Goal: Task Accomplishment & Management: Use online tool/utility

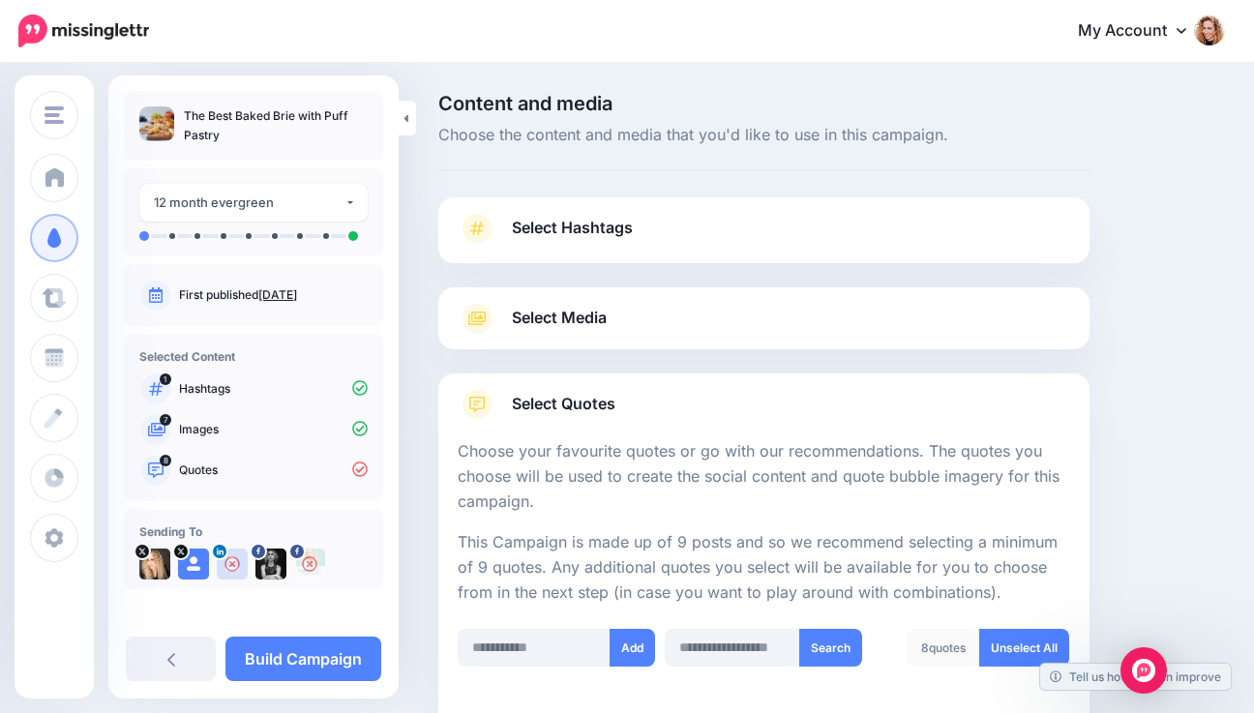
scroll to position [1037, 0]
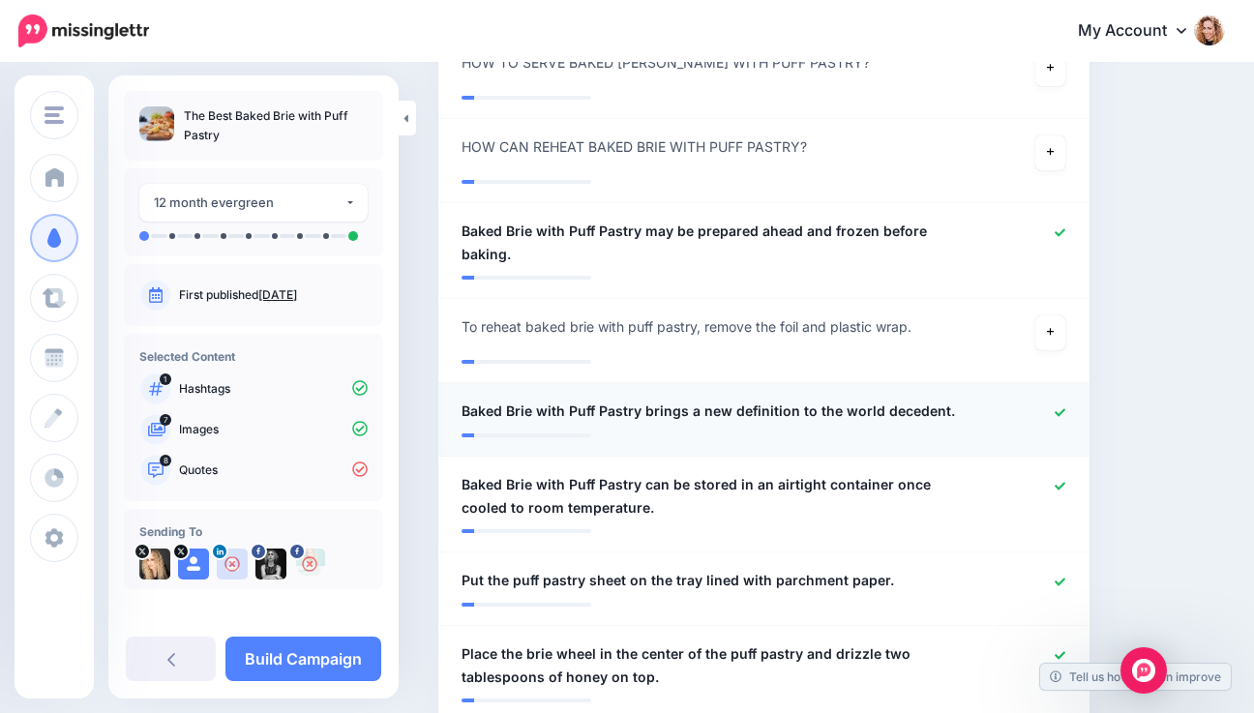
click at [897, 400] on span "Baked Brie with Puff Pastry brings a new definition to the world decedent." at bounding box center [707, 411] width 493 height 23
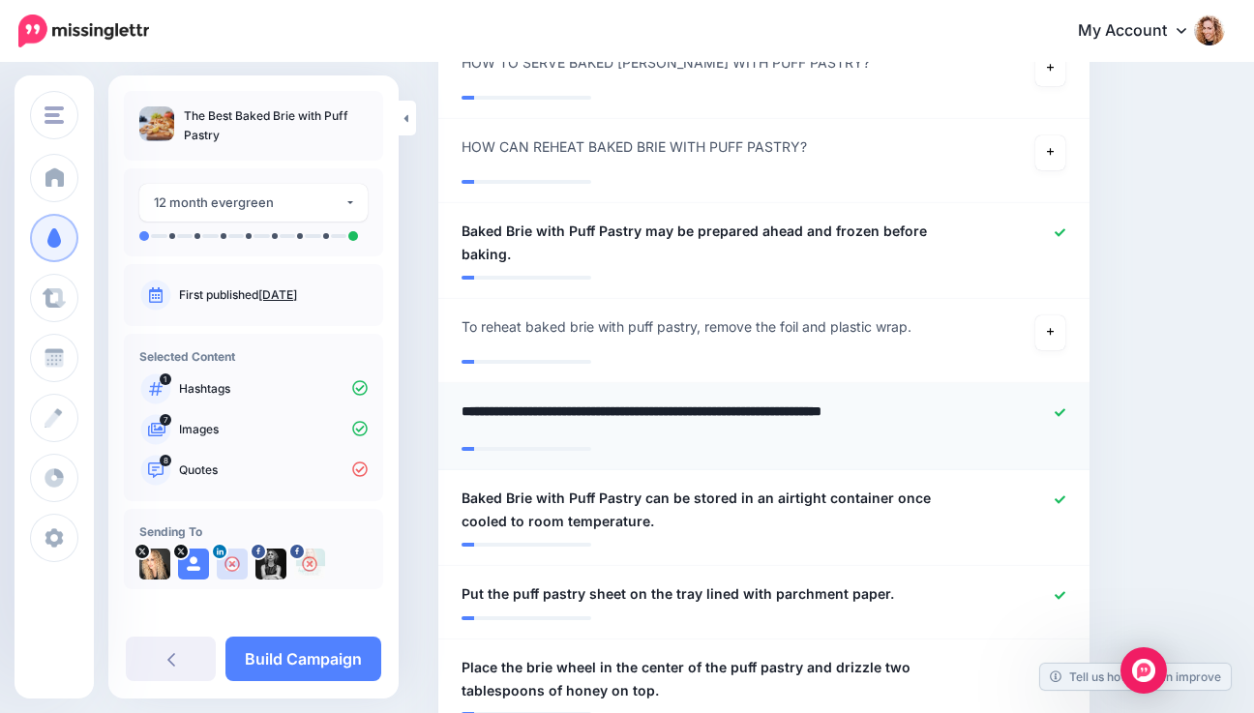
click at [904, 400] on textarea "**********" at bounding box center [715, 419] width 509 height 38
drag, startPoint x: 641, startPoint y: 389, endPoint x: 876, endPoint y: 398, distance: 235.2
click at [876, 400] on textarea "**********" at bounding box center [715, 419] width 509 height 38
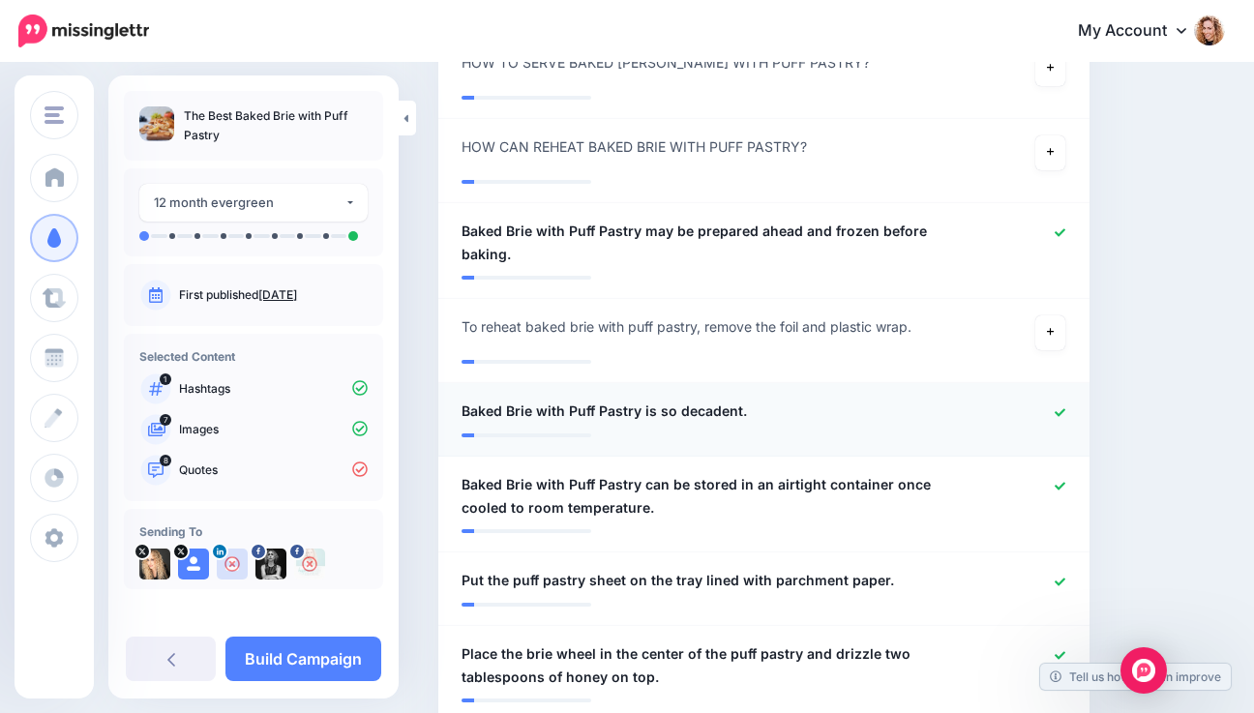
click at [675, 400] on span "Baked Brie with Puff Pastry is so decadent." at bounding box center [603, 411] width 285 height 23
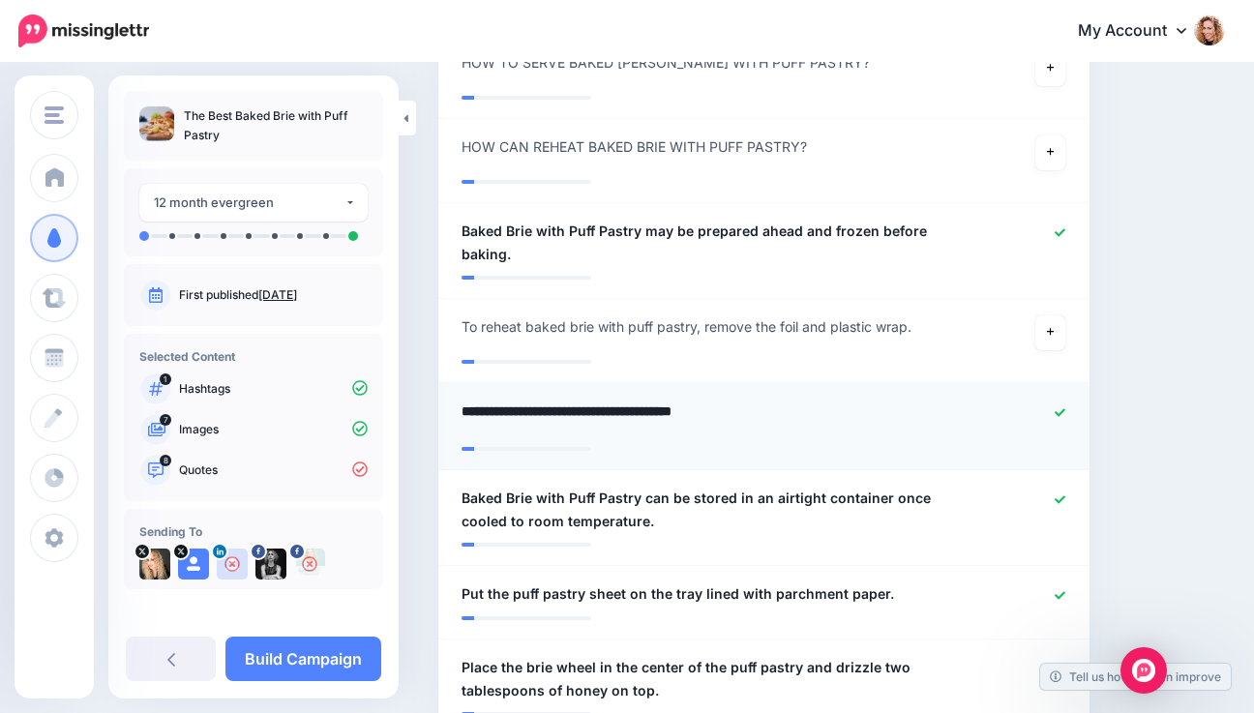
click at [677, 400] on textarea "**********" at bounding box center [715, 419] width 509 height 38
type textarea "**********"
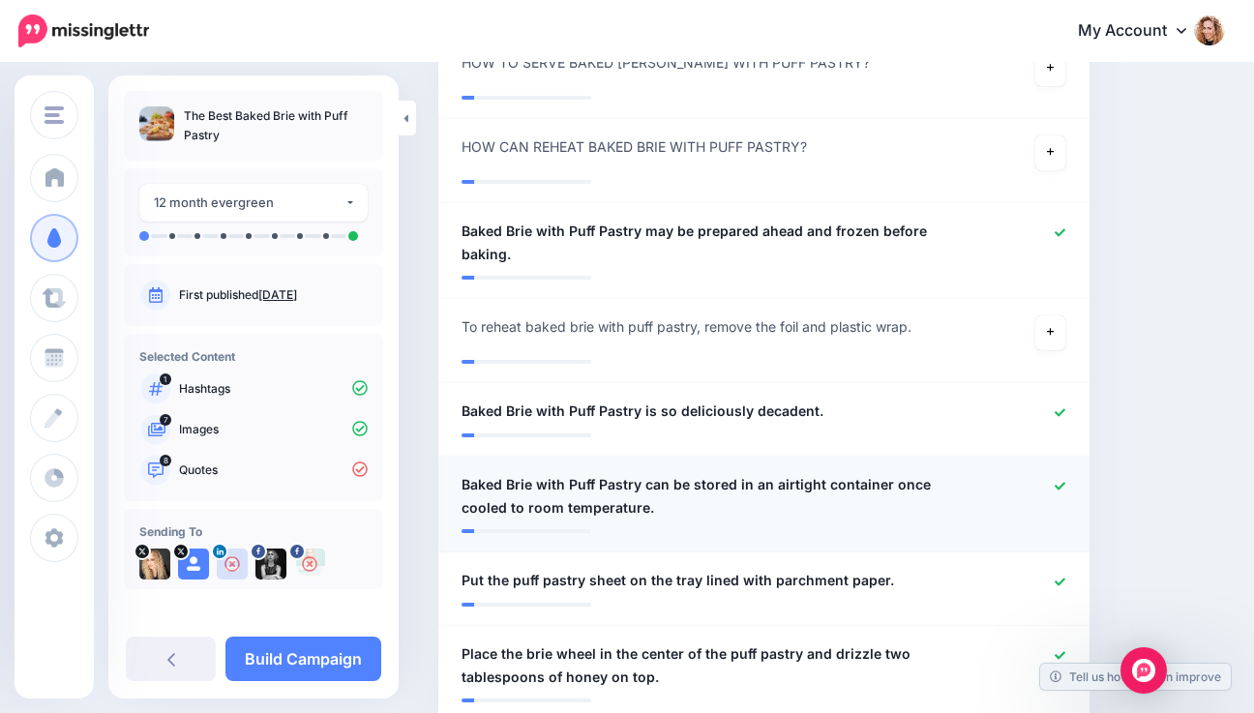
click at [1069, 480] on div at bounding box center [1026, 496] width 105 height 46
click at [1065, 481] on icon at bounding box center [1059, 486] width 11 height 11
click at [1065, 577] on icon at bounding box center [1059, 582] width 11 height 11
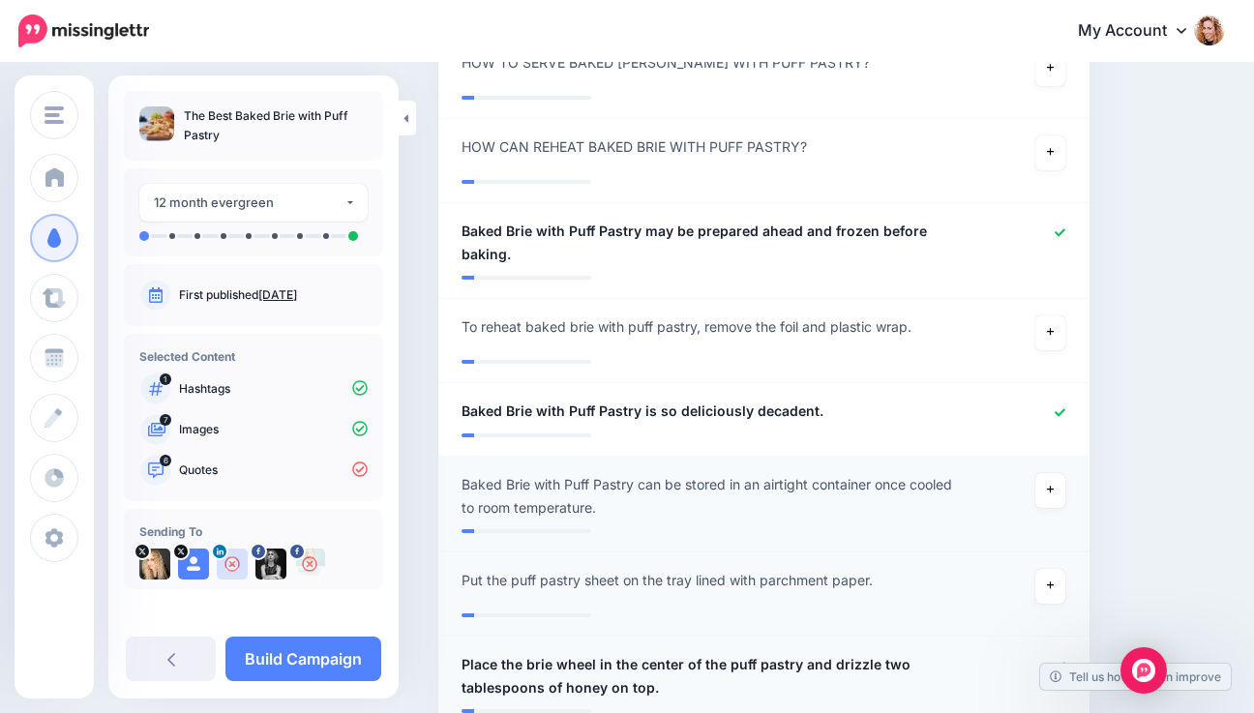
click at [1065, 661] on icon at bounding box center [1059, 666] width 11 height 11
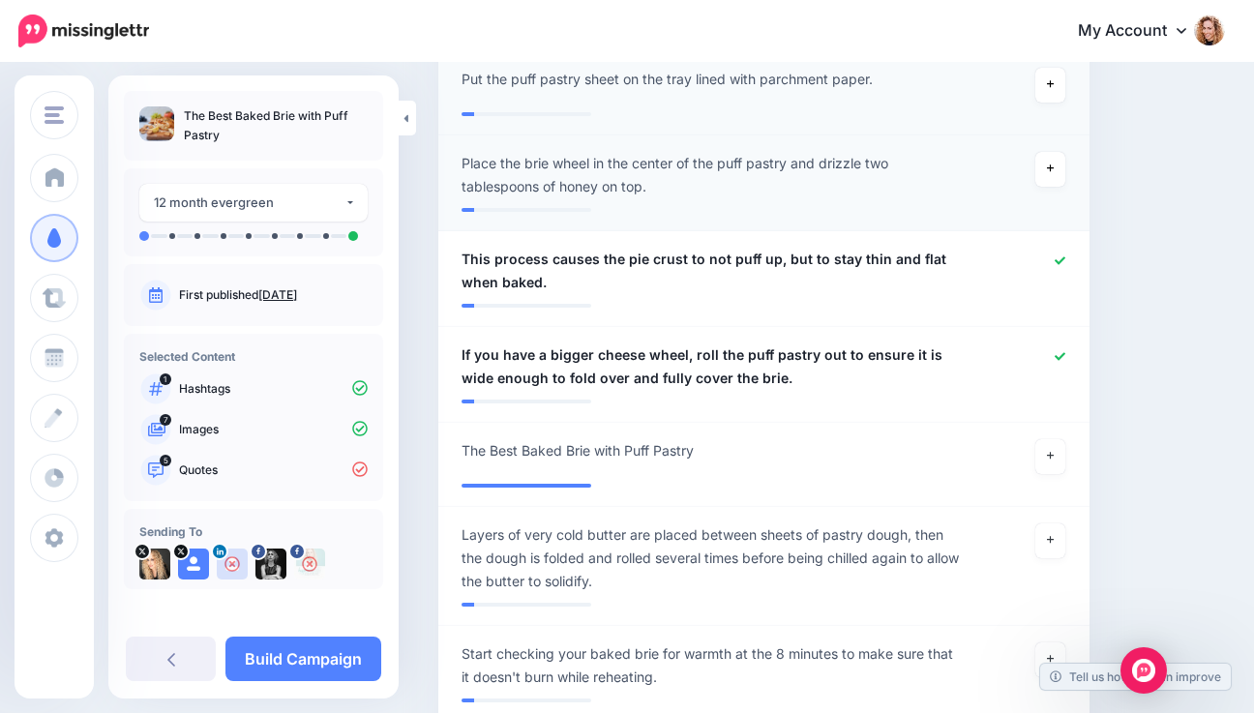
scroll to position [1542, 0]
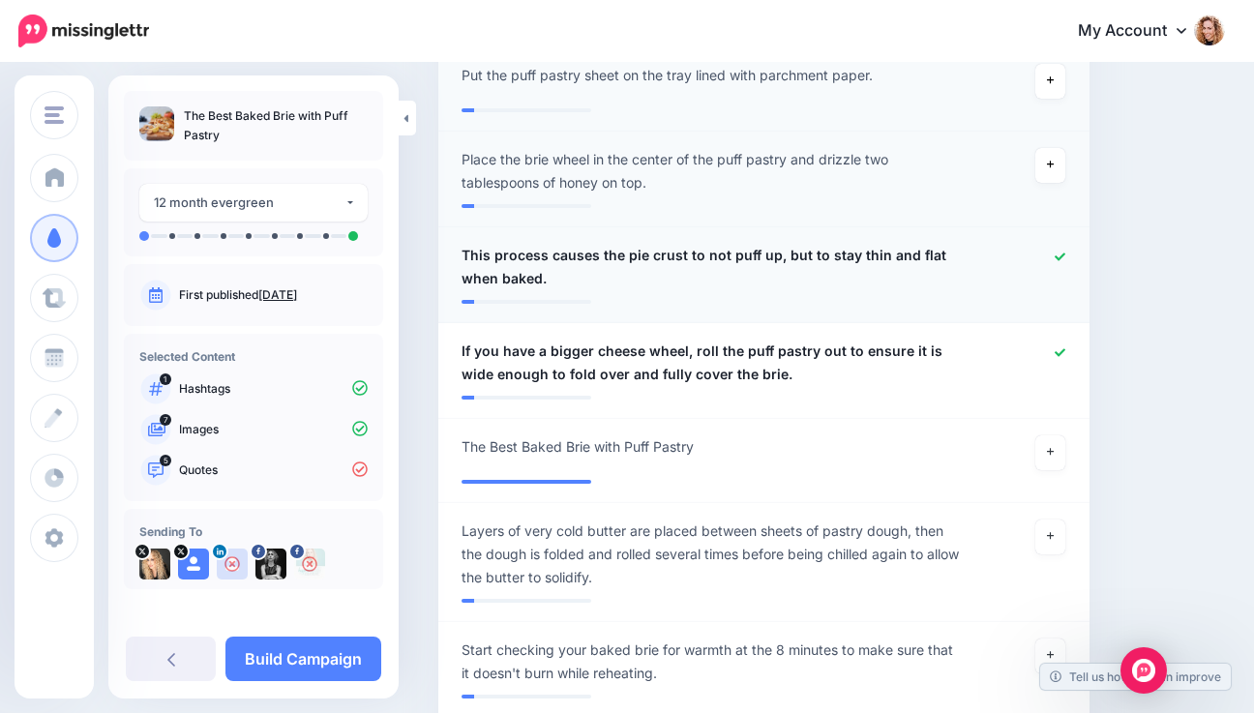
click at [1065, 252] on icon at bounding box center [1059, 257] width 11 height 11
click at [1065, 348] on icon at bounding box center [1059, 352] width 11 height 8
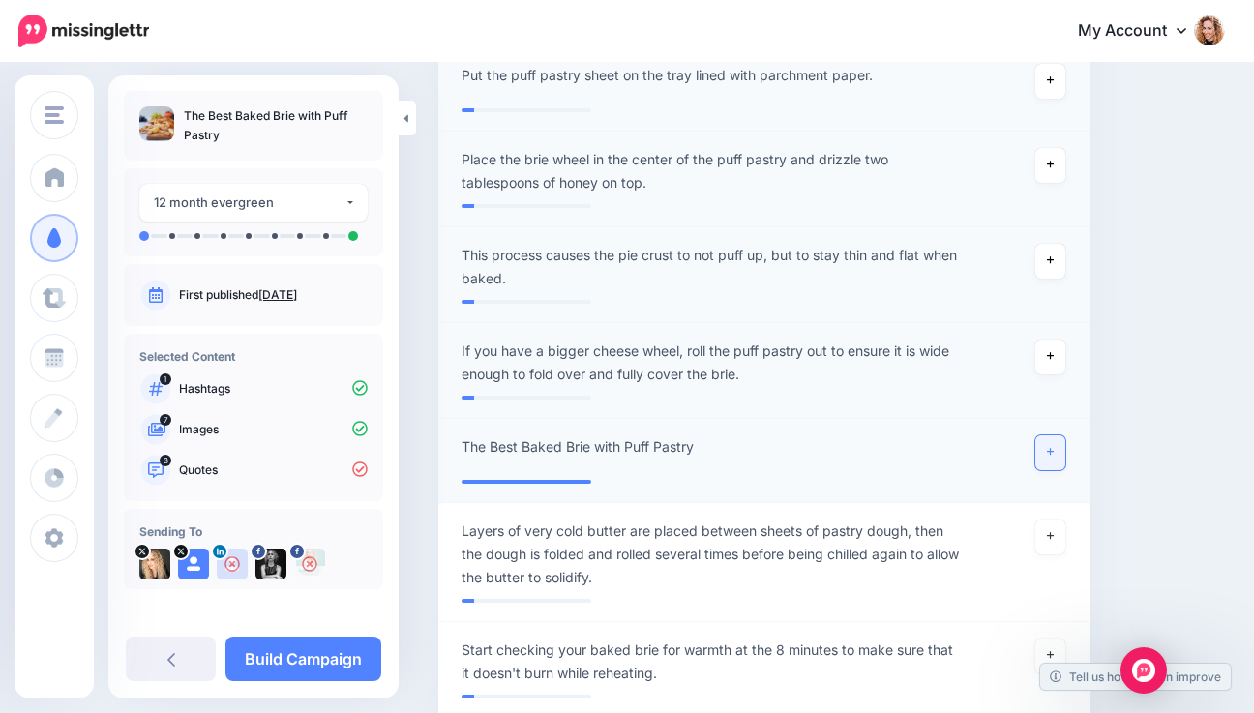
click at [1054, 449] on icon at bounding box center [1051, 453] width 8 height 8
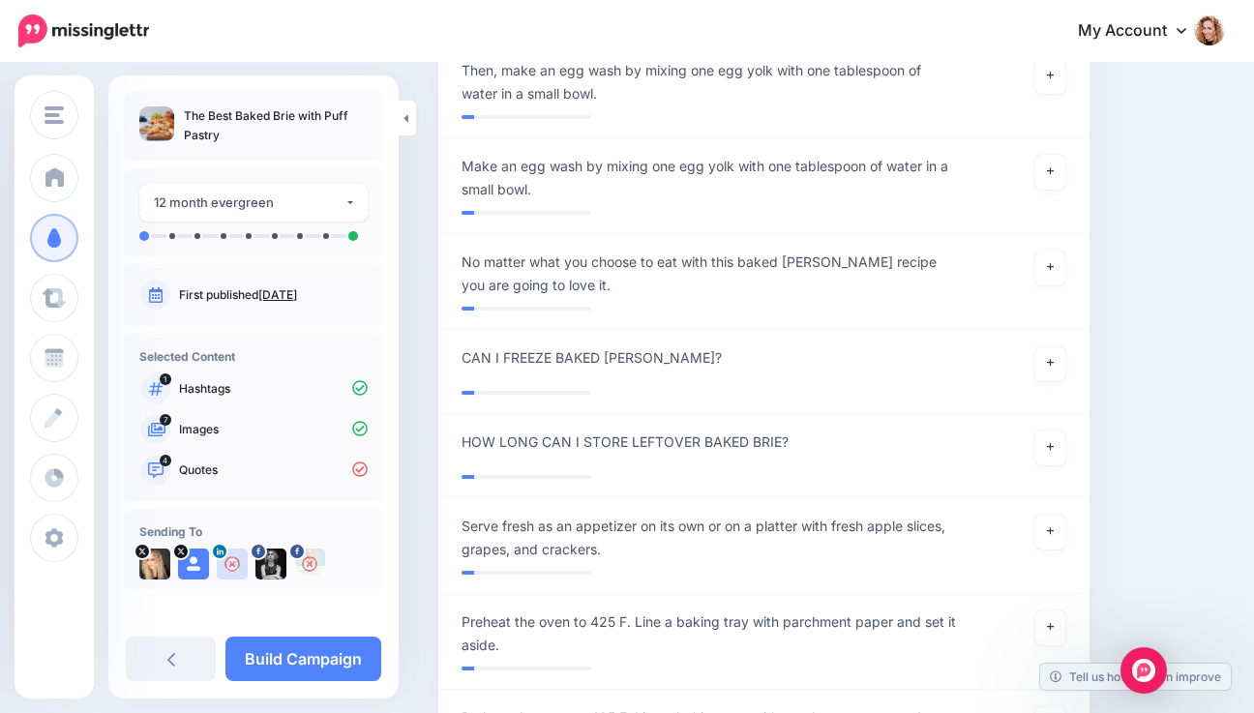
scroll to position [2390, 0]
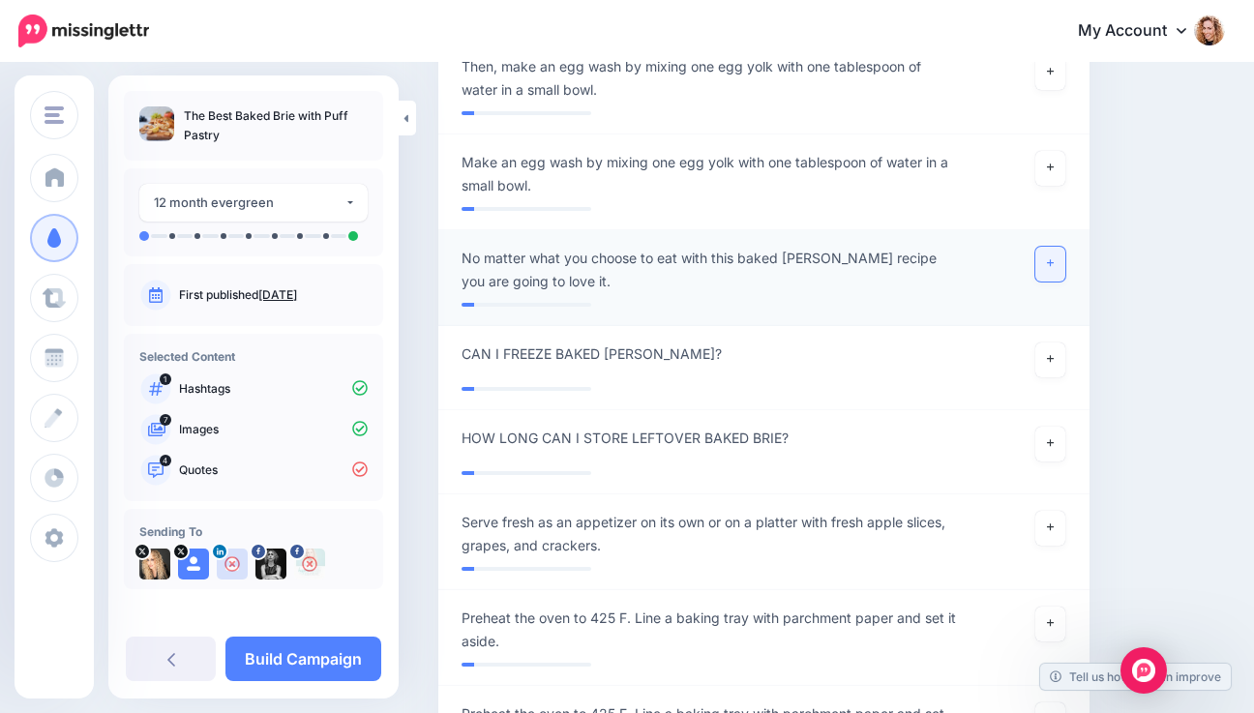
click at [1054, 258] on icon at bounding box center [1051, 263] width 8 height 11
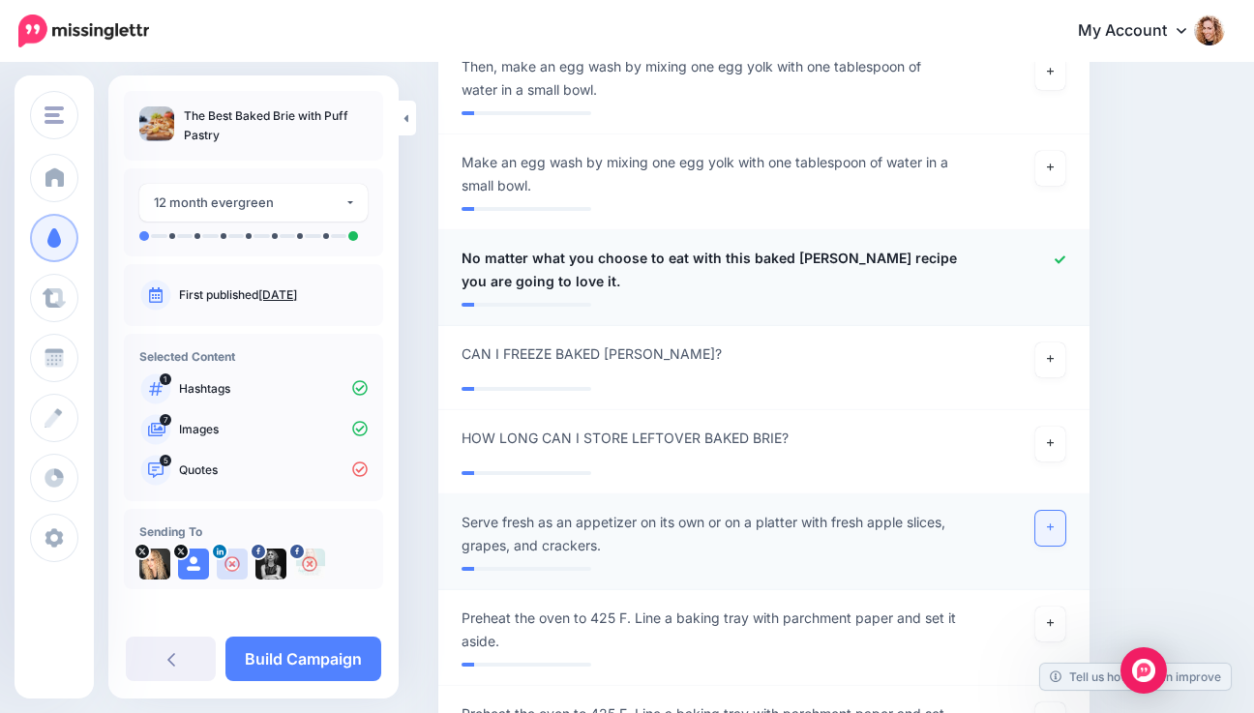
click at [1054, 522] on icon at bounding box center [1051, 527] width 8 height 11
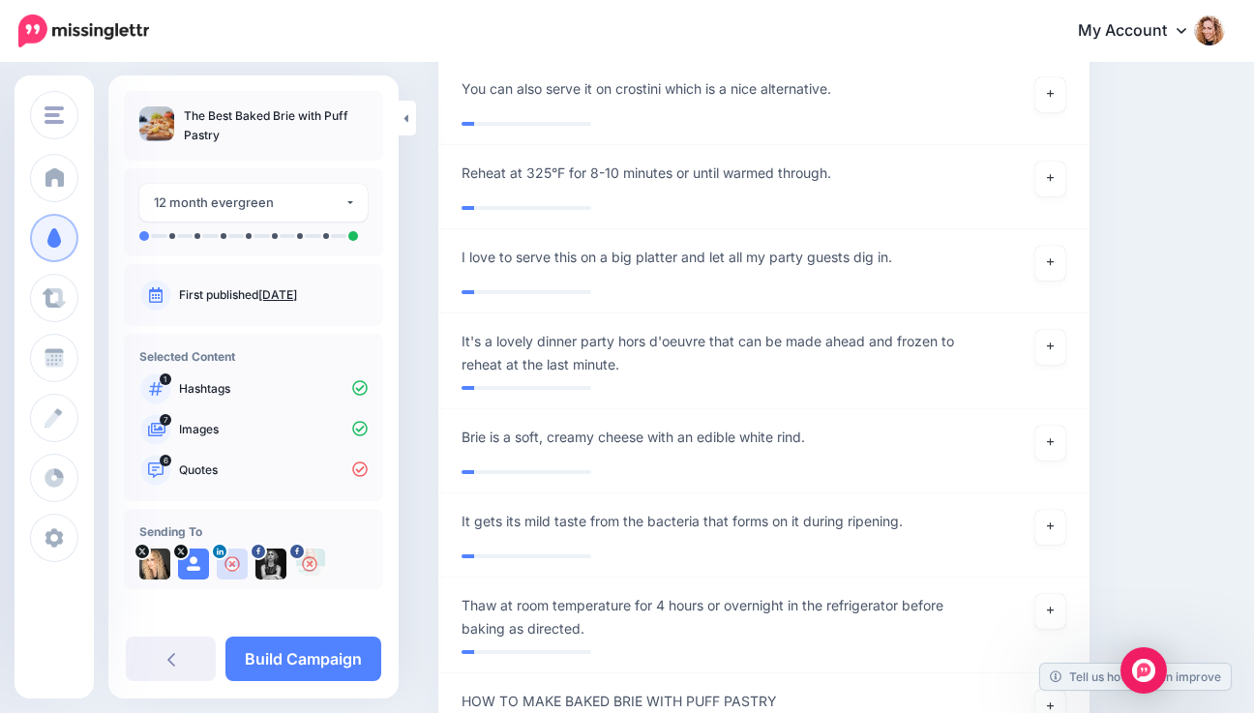
scroll to position [3750, 0]
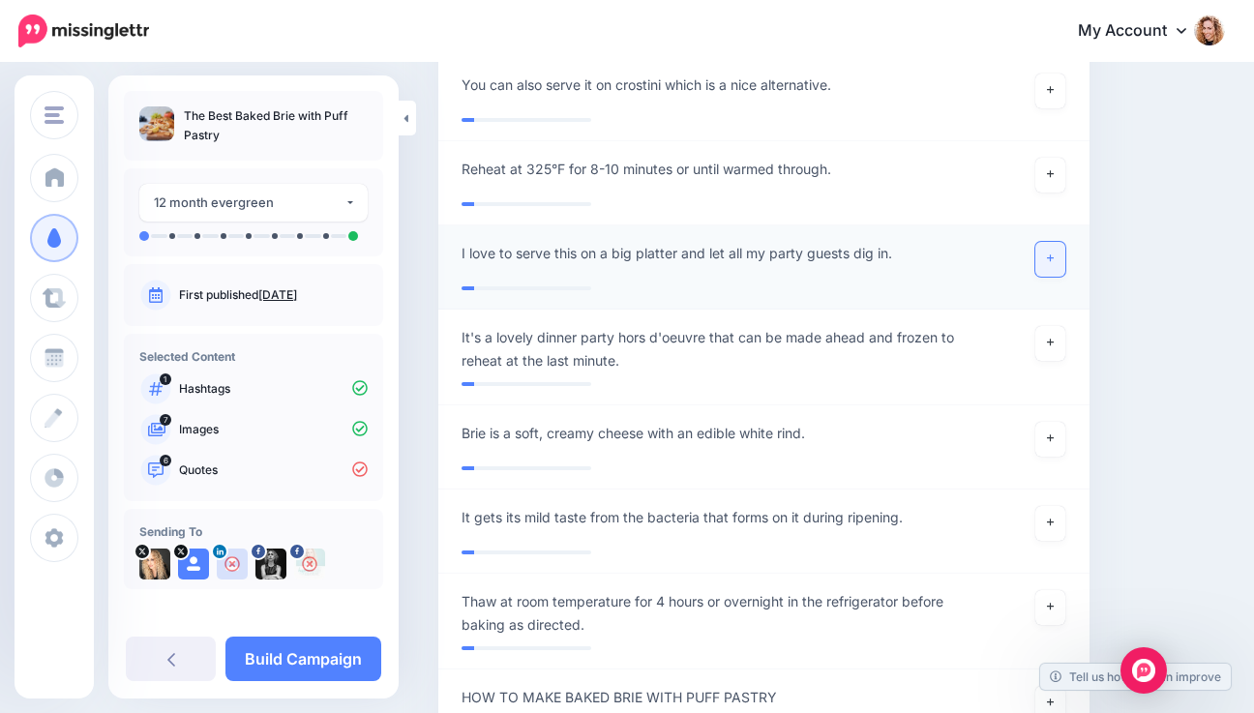
click at [1066, 242] on link at bounding box center [1050, 259] width 31 height 35
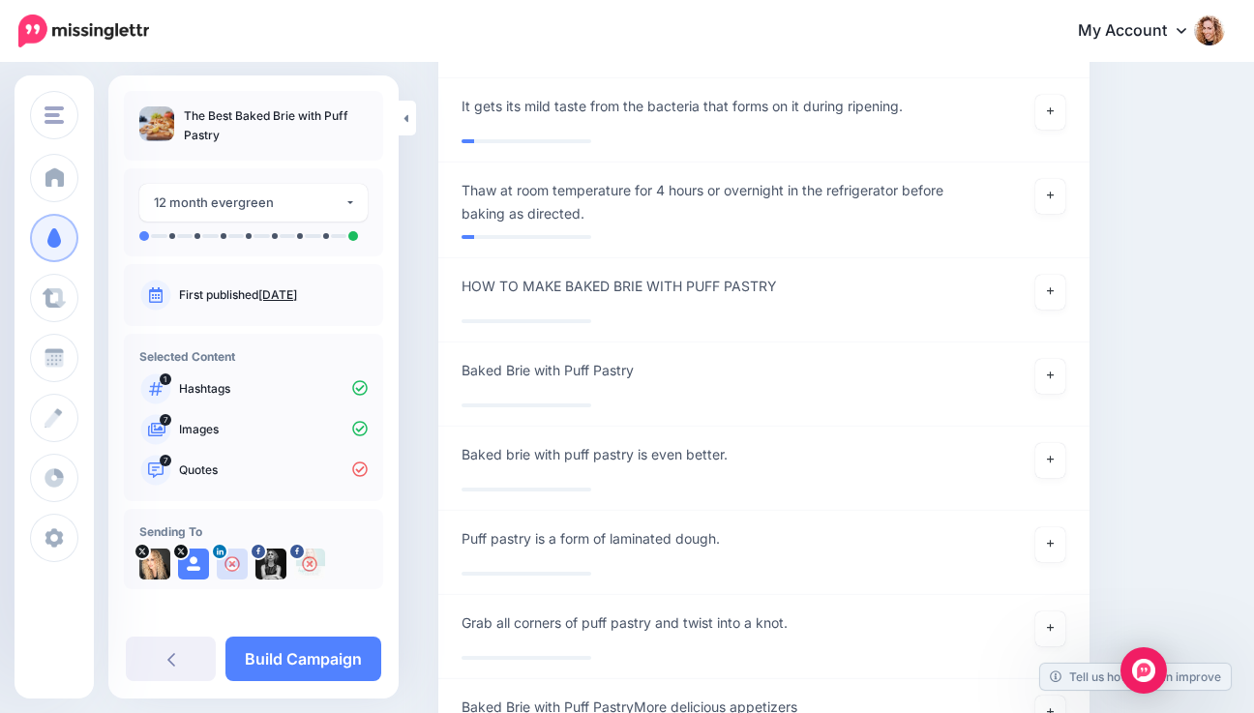
scroll to position [4179, 0]
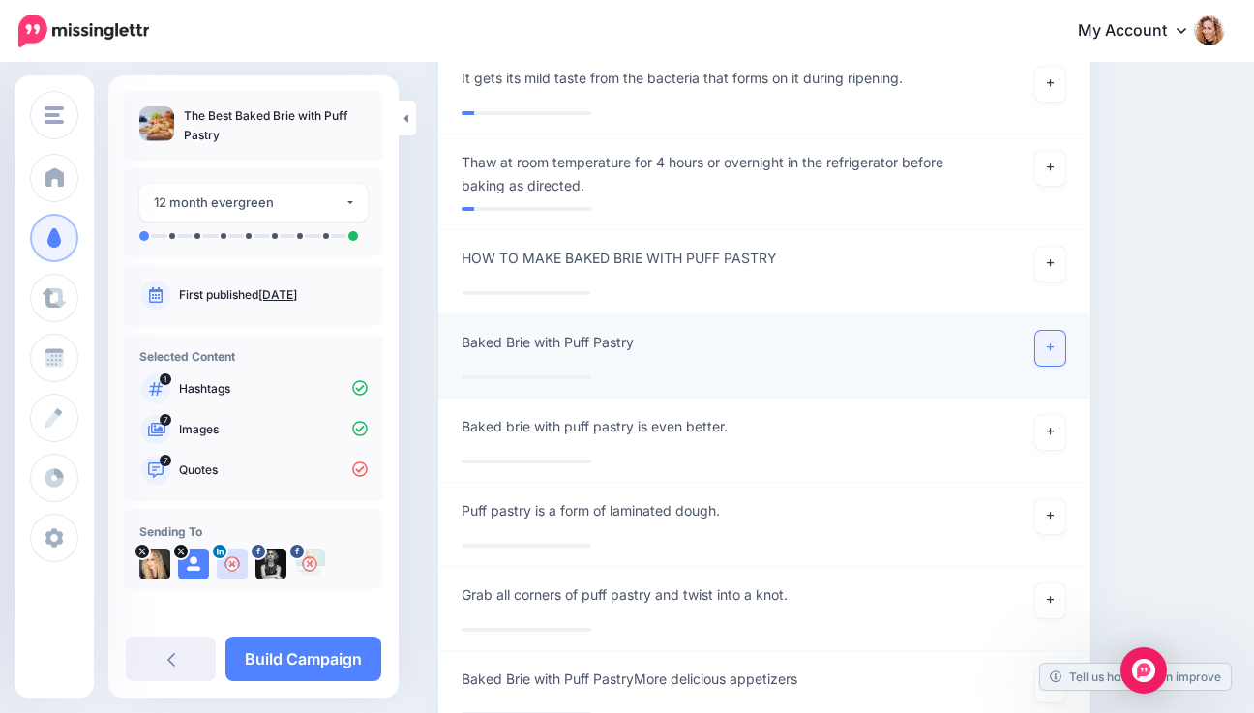
click at [1054, 342] on icon at bounding box center [1051, 347] width 8 height 11
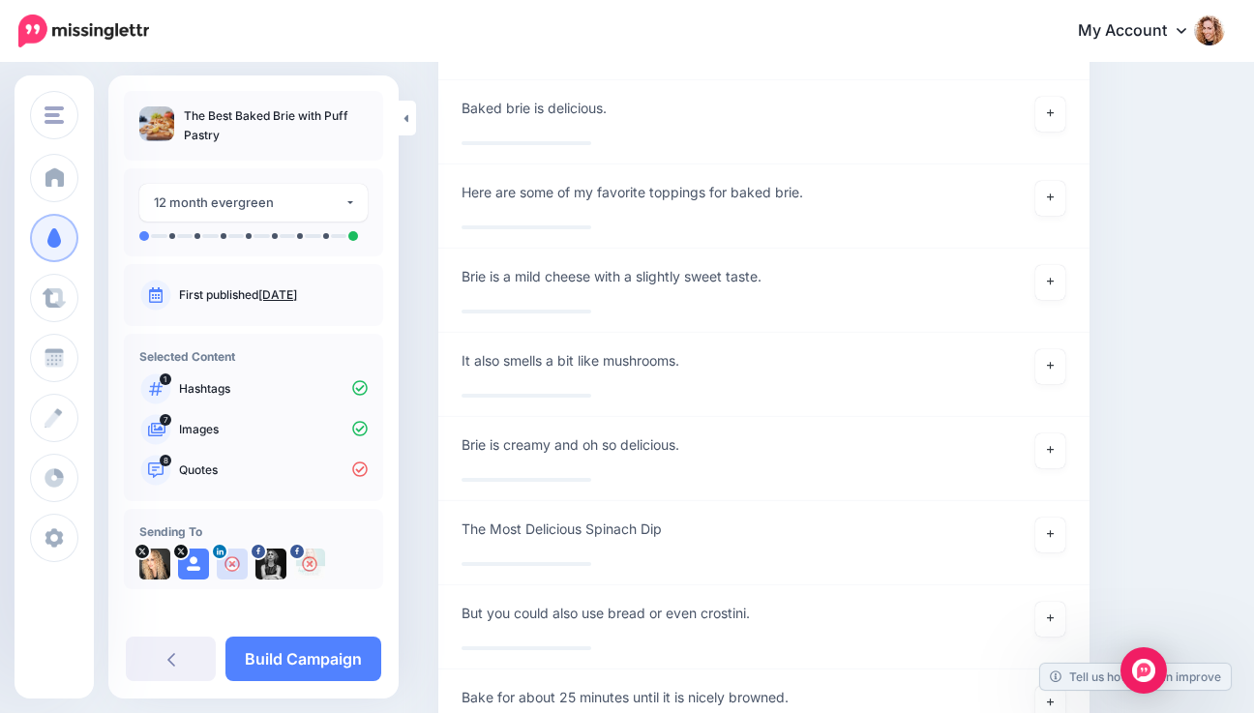
scroll to position [4848, 0]
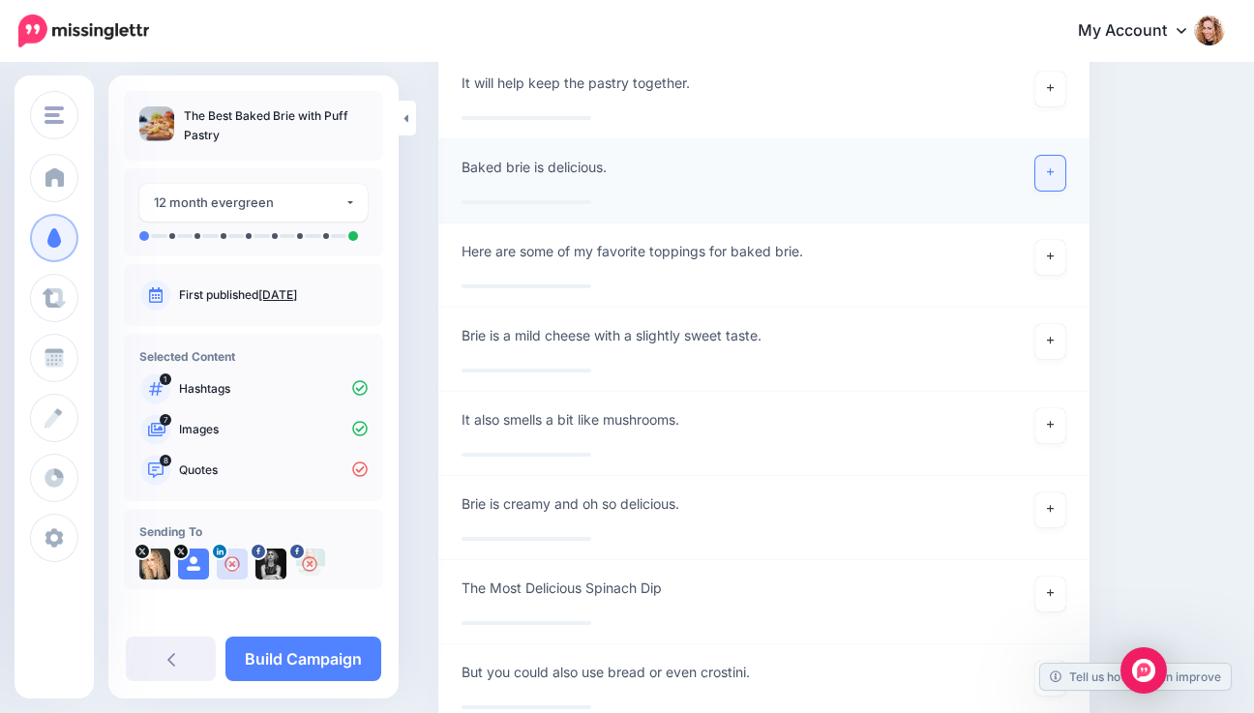
click at [1057, 160] on link at bounding box center [1050, 173] width 31 height 35
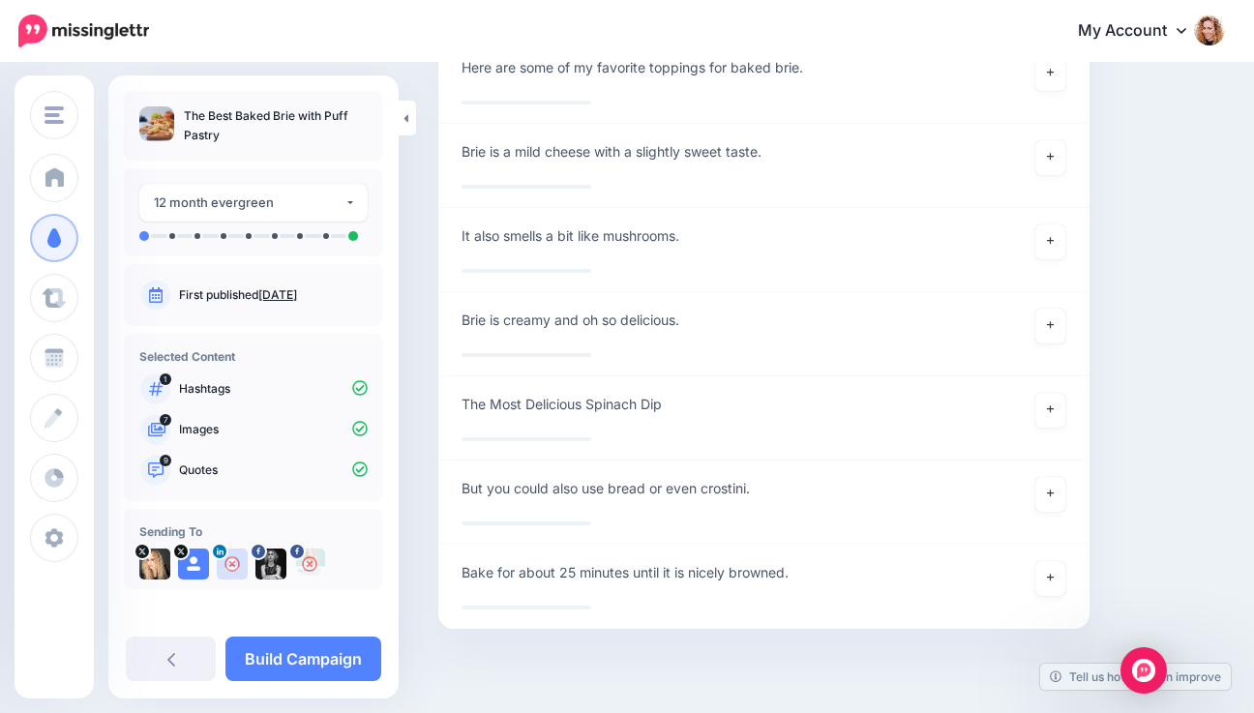
scroll to position [5041, 0]
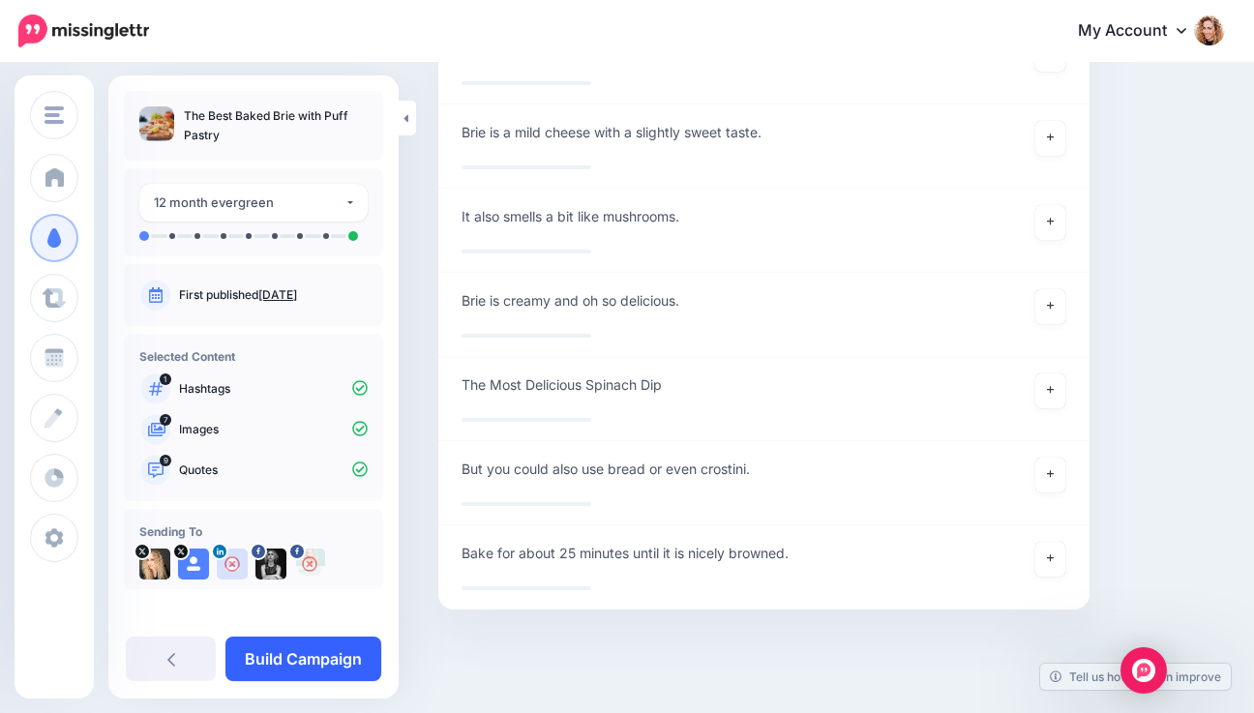
click at [346, 659] on link "Build Campaign" at bounding box center [303, 659] width 156 height 44
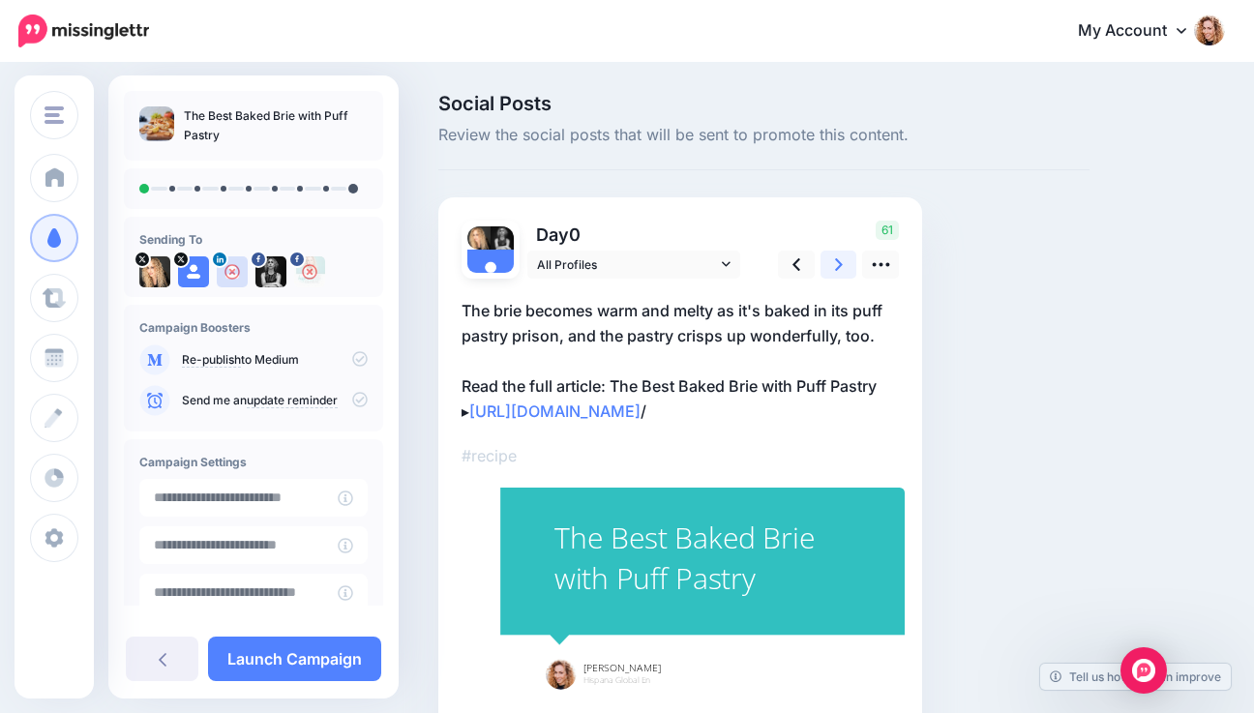
click at [842, 257] on link at bounding box center [838, 265] width 37 height 28
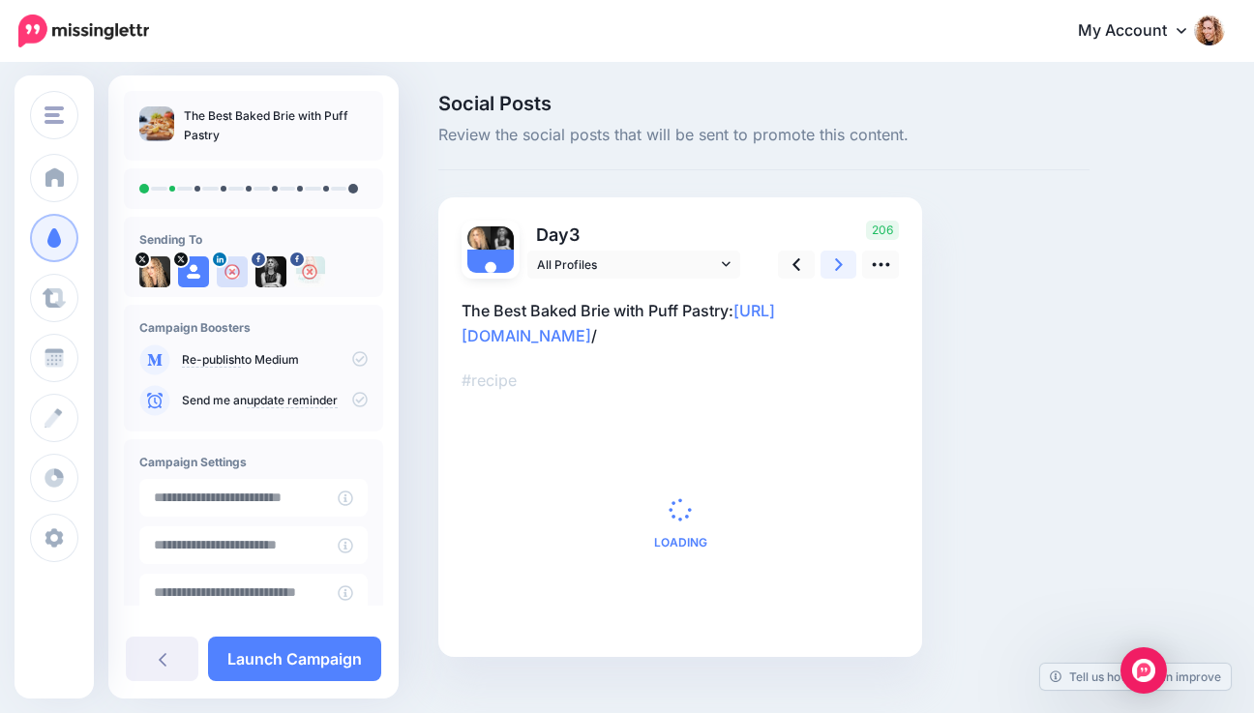
click at [842, 257] on link at bounding box center [838, 265] width 37 height 28
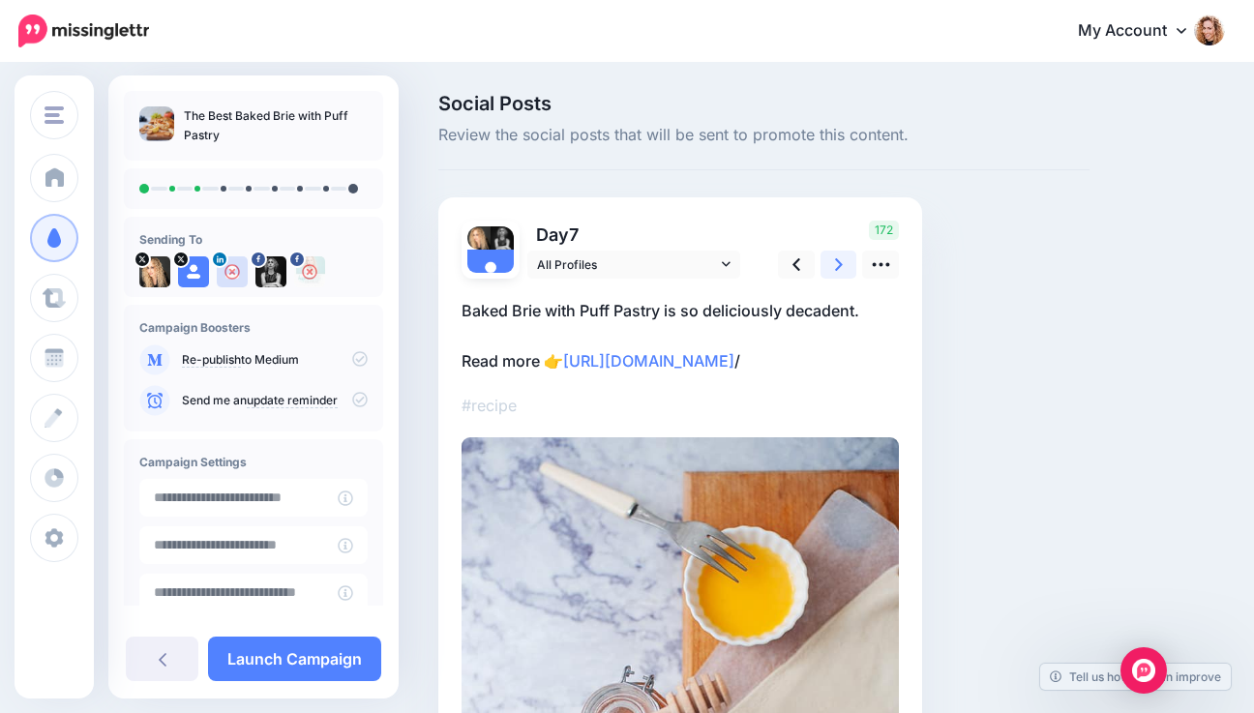
click at [842, 257] on link at bounding box center [838, 265] width 37 height 28
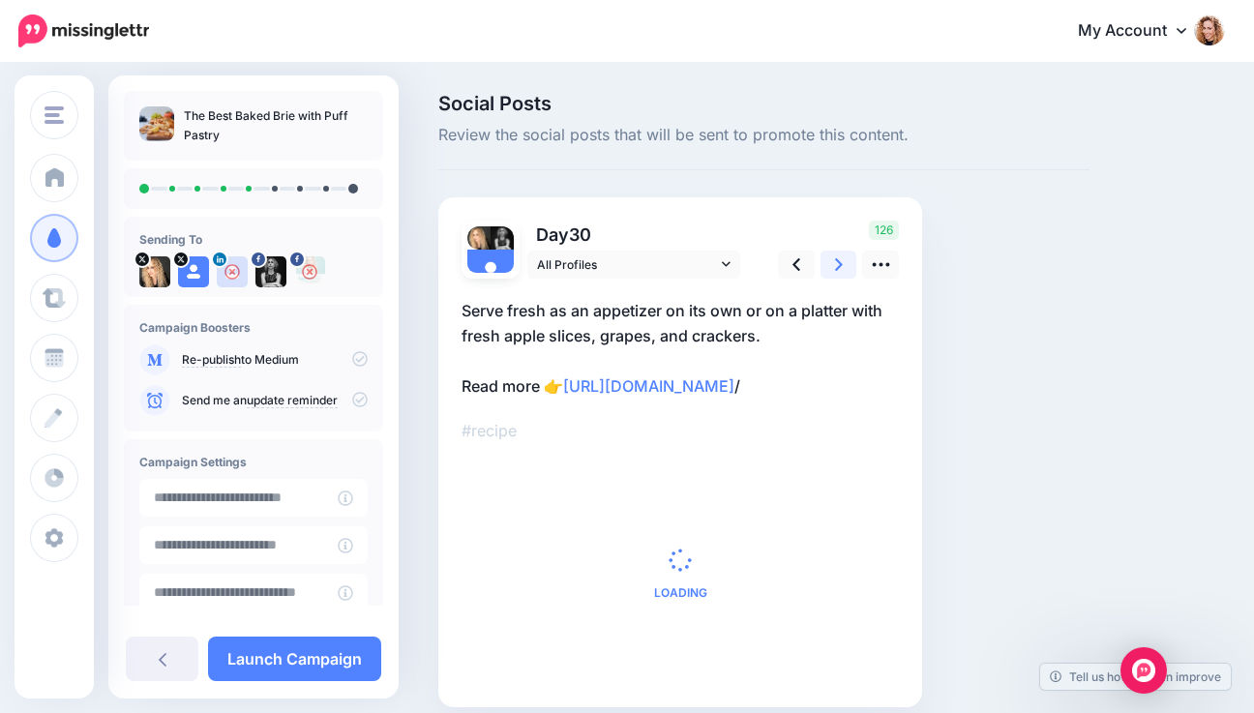
click at [842, 257] on link at bounding box center [838, 265] width 37 height 28
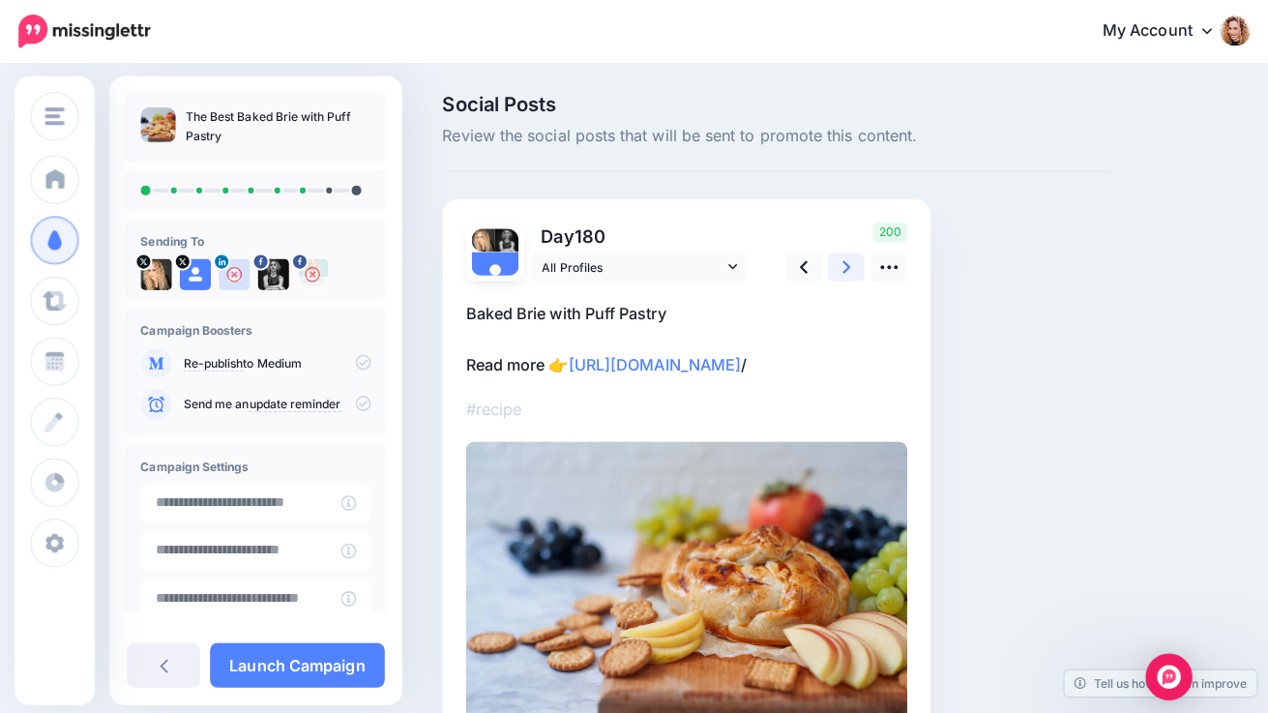
click at [842, 257] on link at bounding box center [838, 265] width 37 height 28
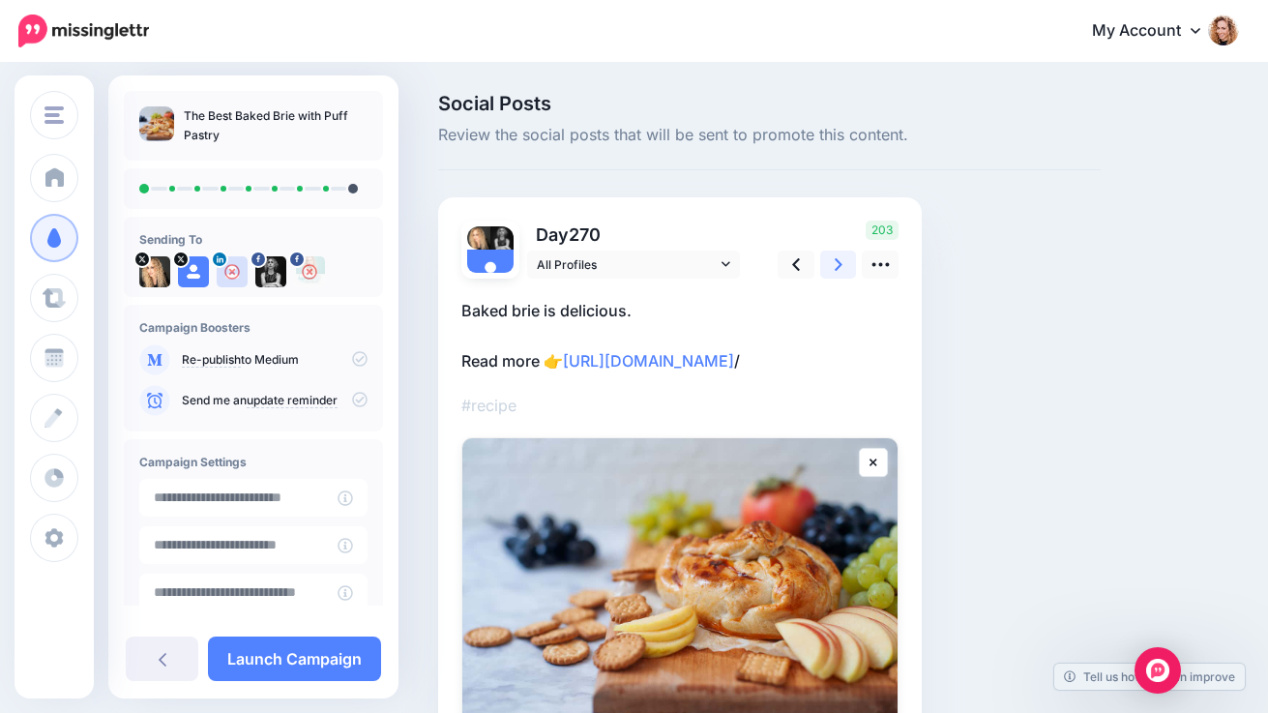
click at [842, 257] on link at bounding box center [838, 265] width 37 height 28
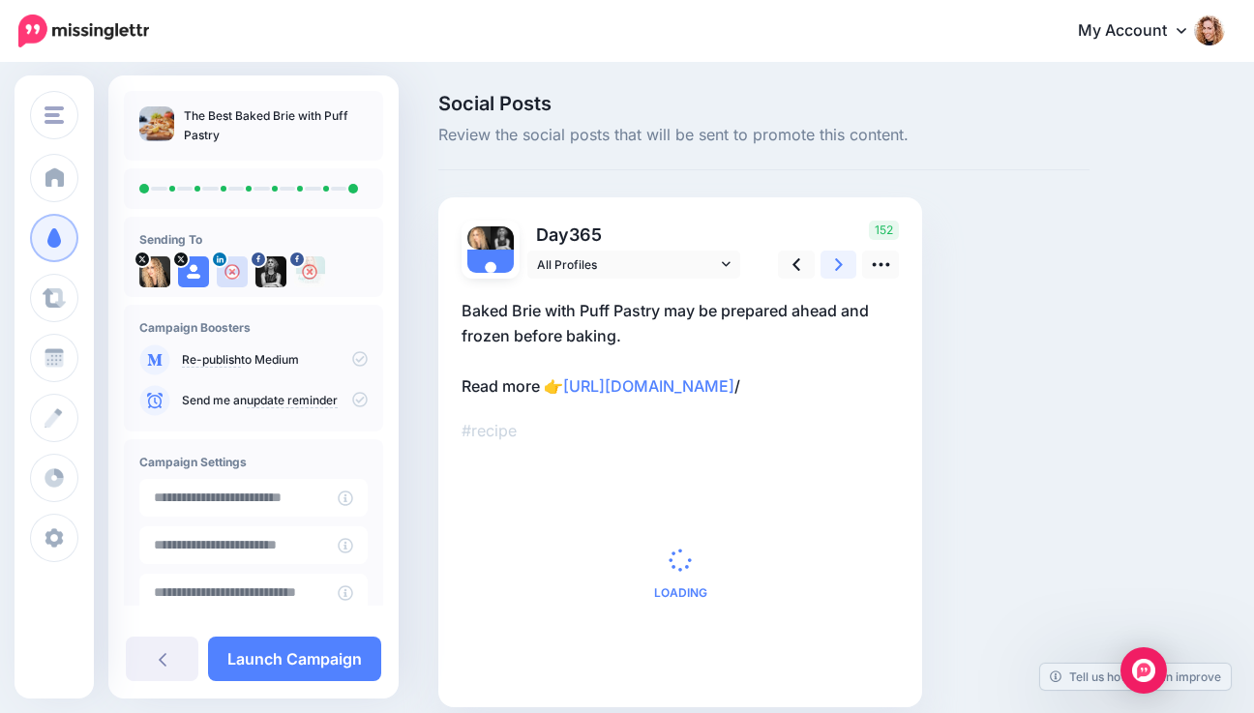
click at [842, 257] on link at bounding box center [838, 265] width 37 height 28
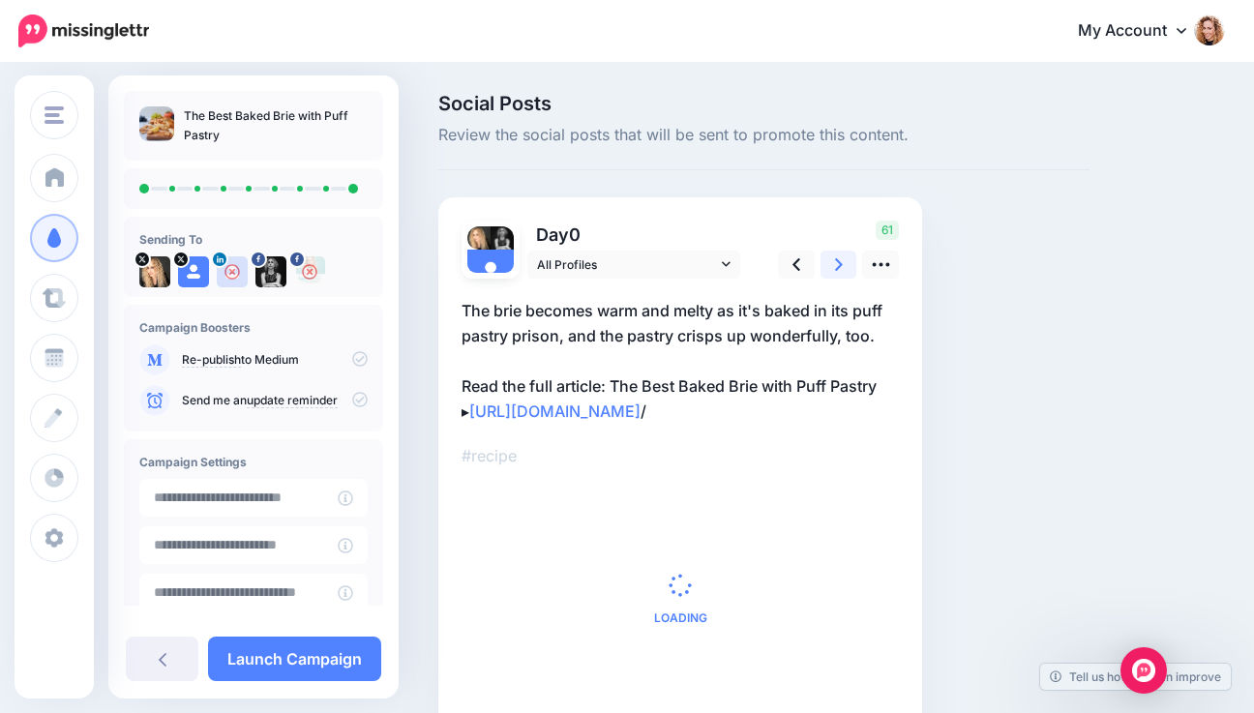
click at [842, 257] on link at bounding box center [838, 265] width 37 height 28
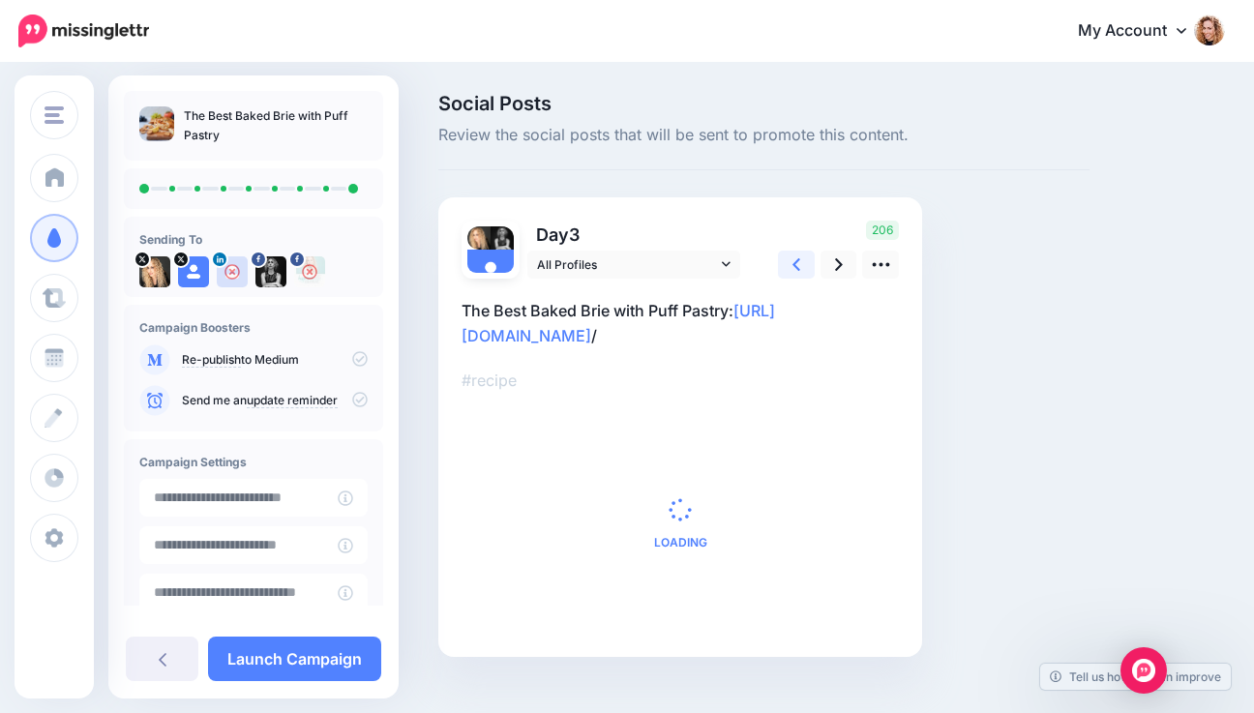
click at [786, 264] on link at bounding box center [796, 265] width 37 height 28
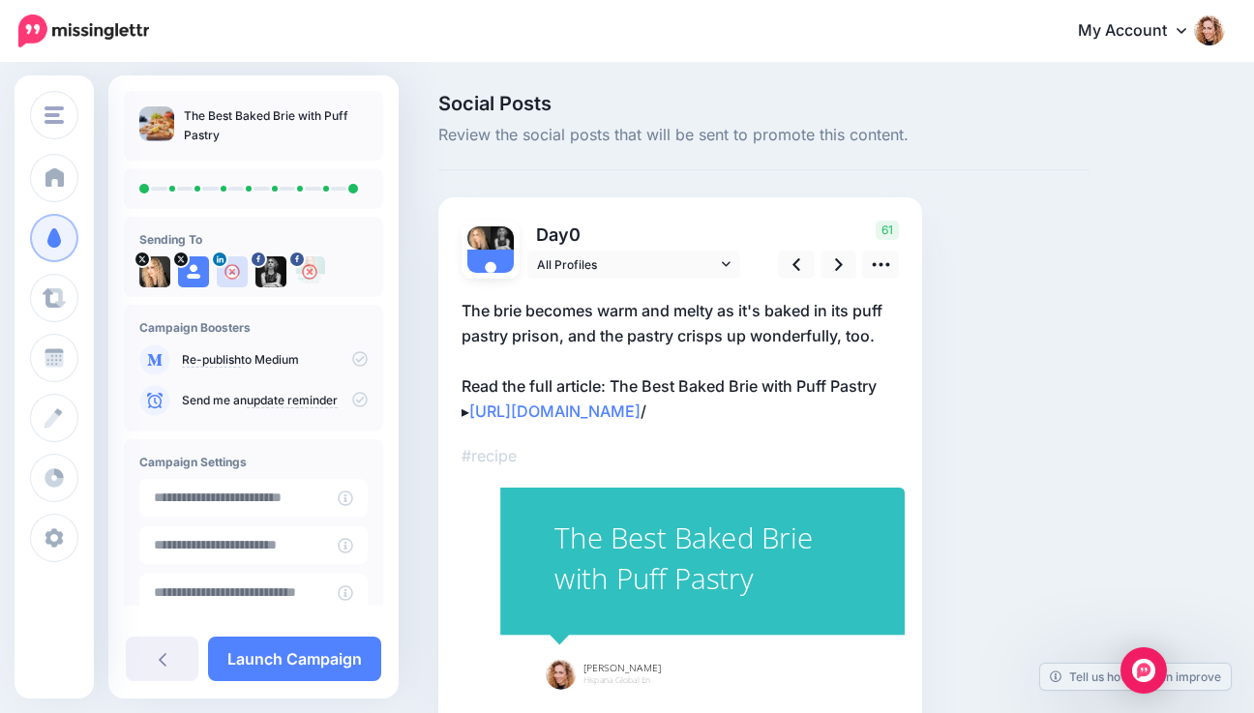
click at [455, 385] on div "Day 0 All Profiles" at bounding box center [680, 464] width 484 height 535
click at [455, 383] on div "Day 0 All Profiles" at bounding box center [680, 464] width 484 height 535
click at [603, 385] on p "The brie becomes warm and melty as it's baked in its puff pastry prison, and th…" at bounding box center [679, 361] width 437 height 126
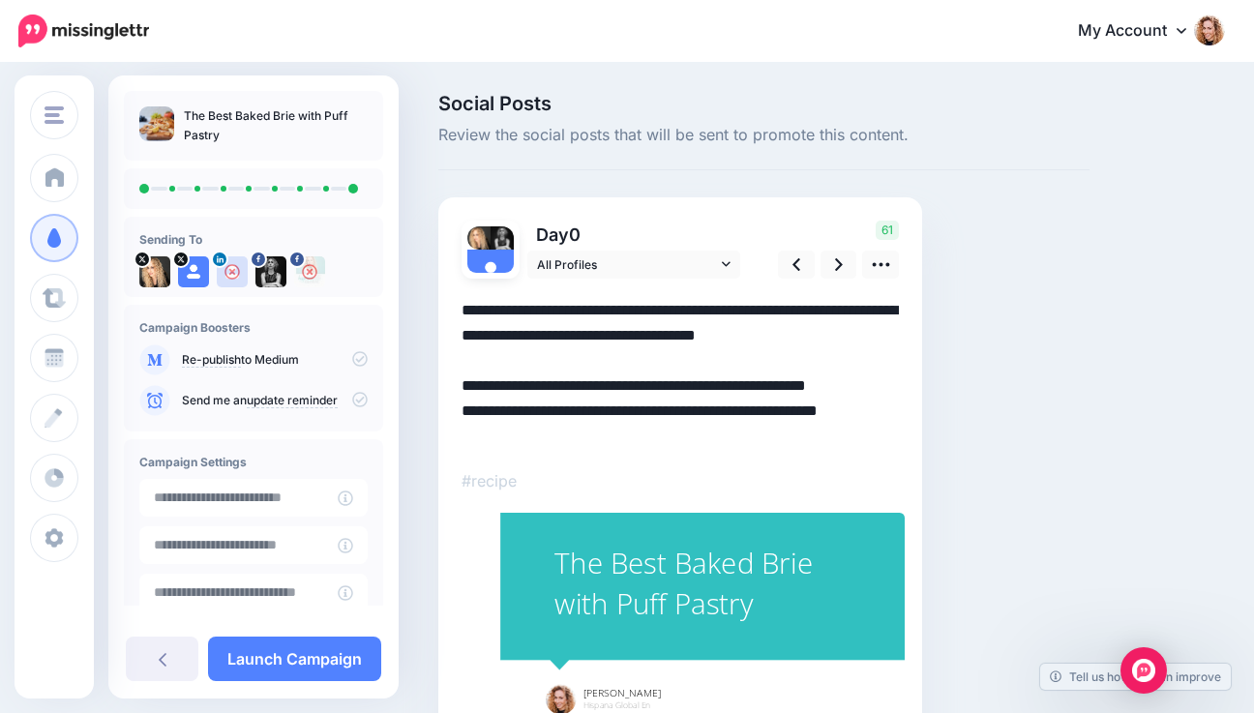
drag, startPoint x: 603, startPoint y: 385, endPoint x: 466, endPoint y: 388, distance: 136.4
click at [466, 388] on textarea "**********" at bounding box center [679, 373] width 437 height 151
type textarea "**********"
click at [837, 262] on icon at bounding box center [839, 264] width 8 height 13
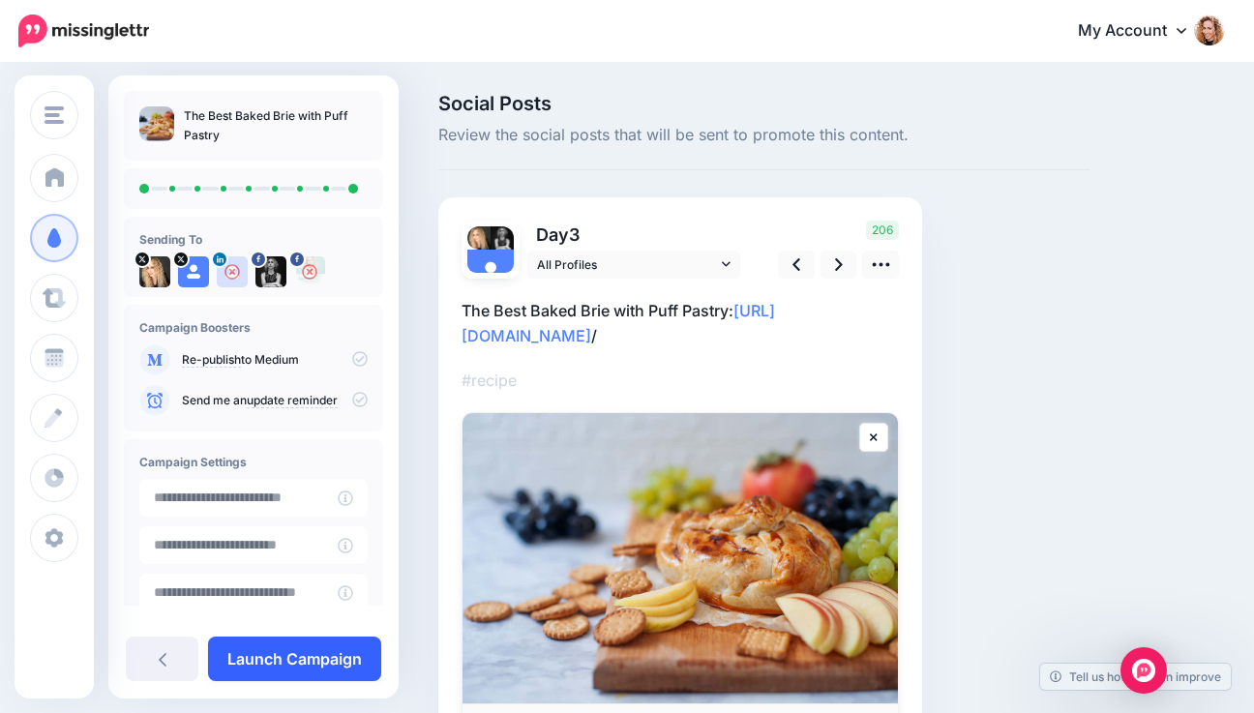
click at [311, 666] on link "Launch Campaign" at bounding box center [294, 659] width 173 height 44
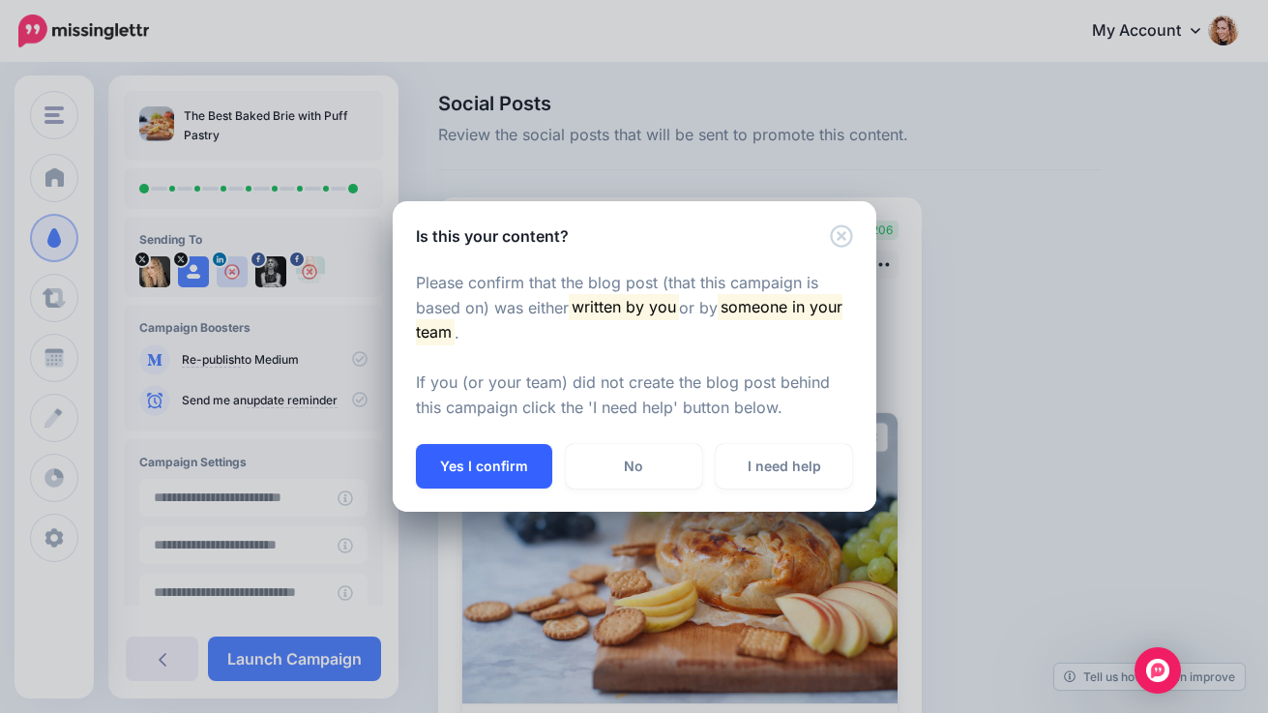
click at [487, 462] on button "Yes I confirm" at bounding box center [484, 466] width 136 height 44
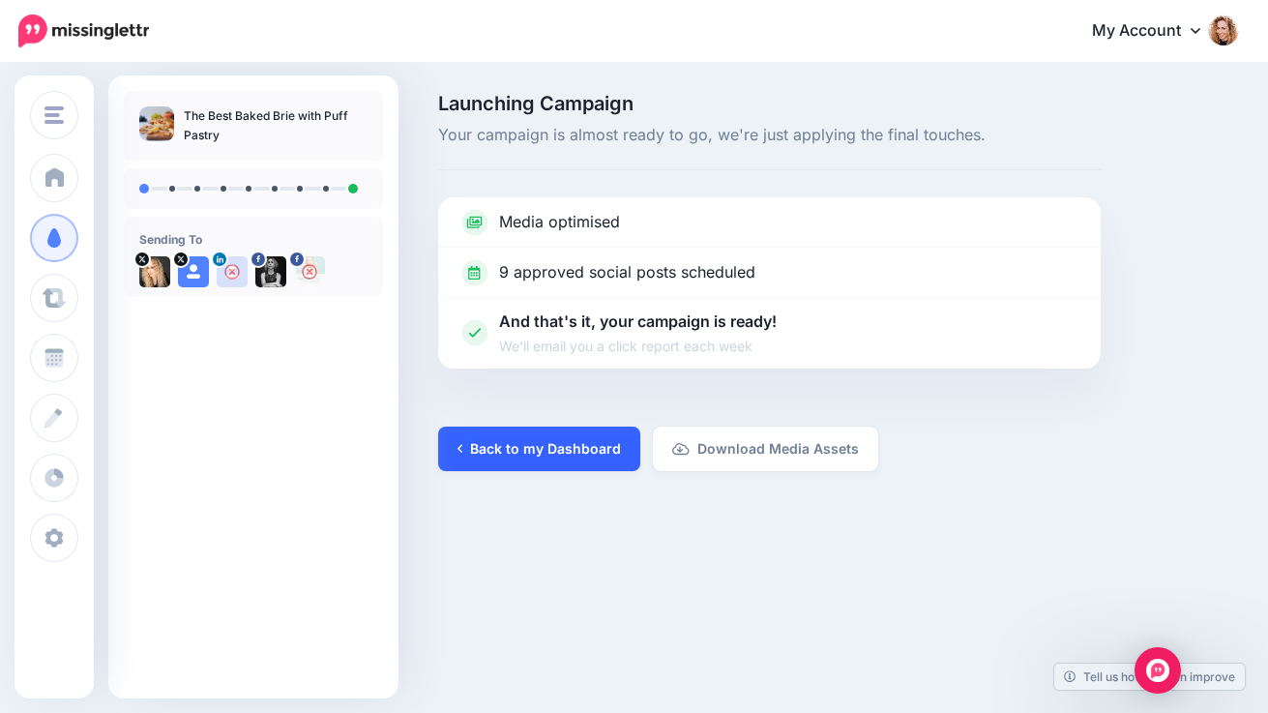
click at [487, 462] on link "Back to my Dashboard" at bounding box center [539, 449] width 202 height 44
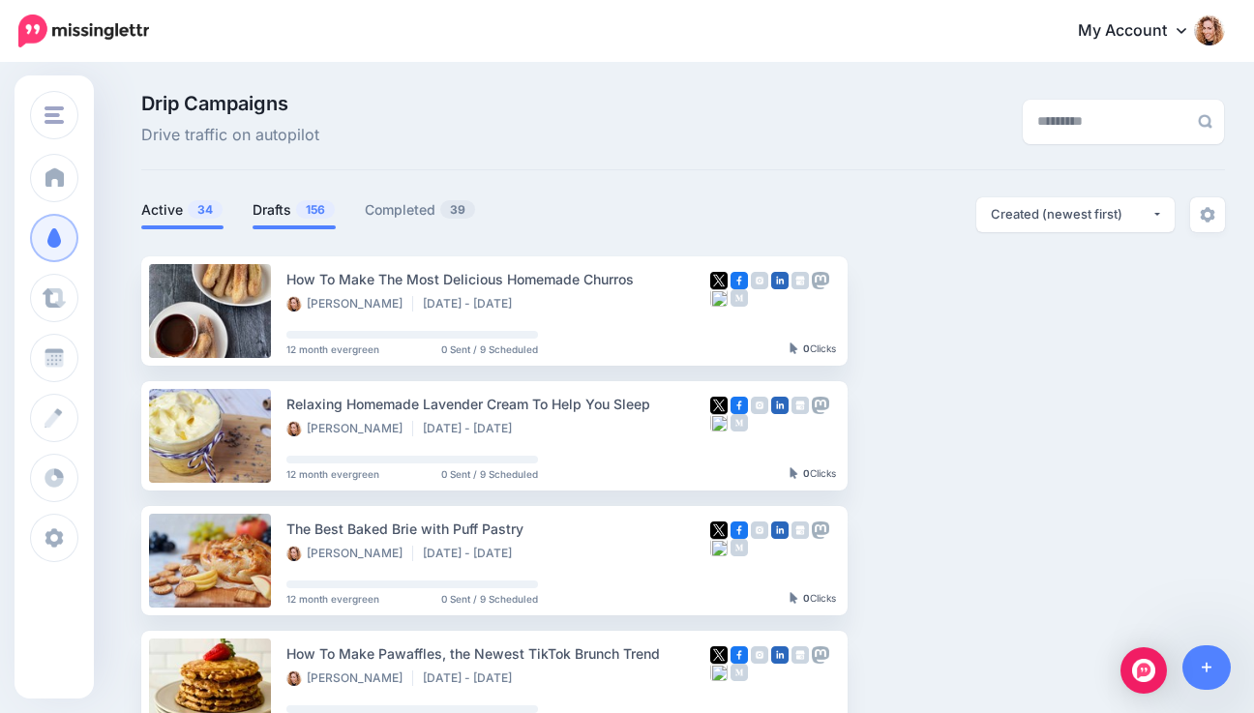
click at [275, 213] on link "Drafts 156" at bounding box center [293, 209] width 83 height 23
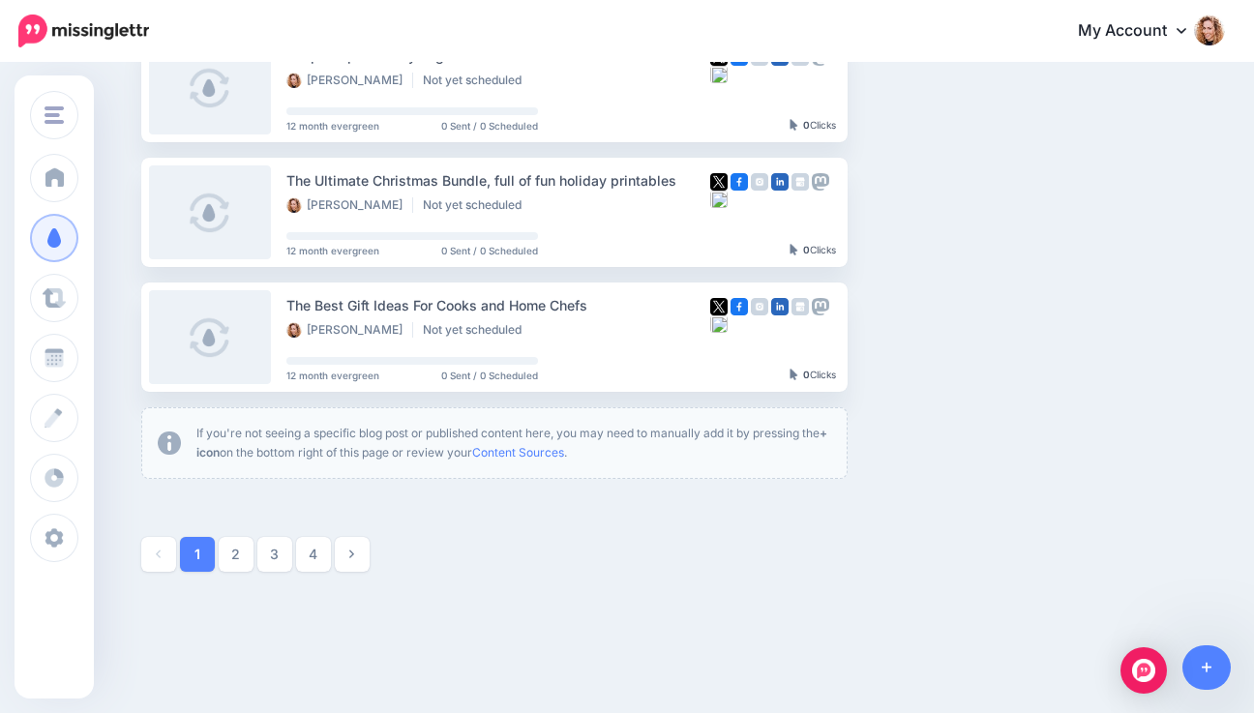
scroll to position [1100, 0]
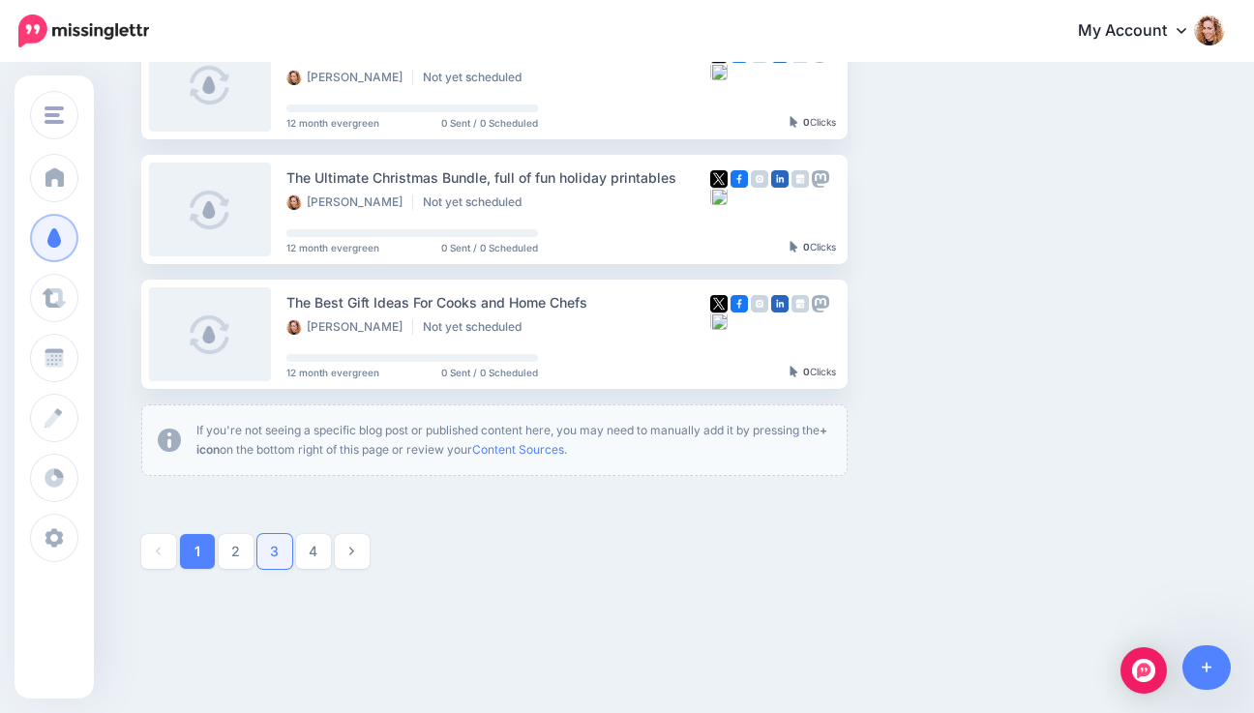
click at [283, 562] on link "3" at bounding box center [274, 551] width 35 height 35
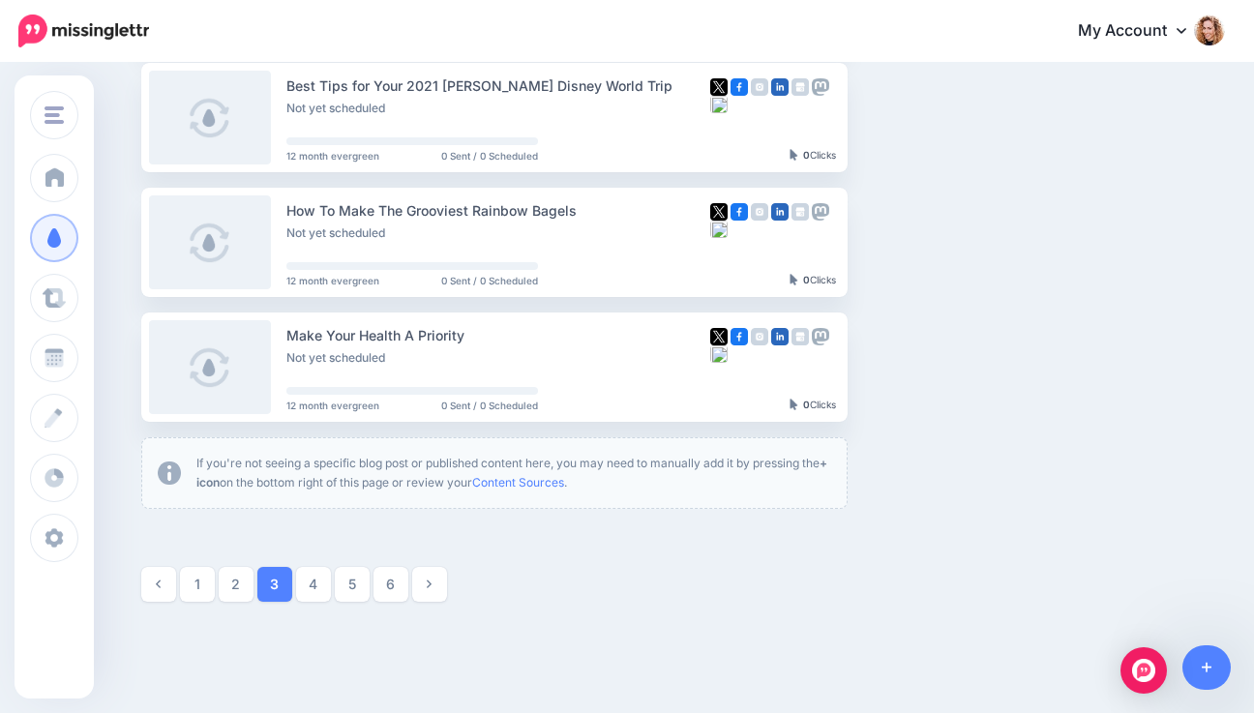
scroll to position [1070, 0]
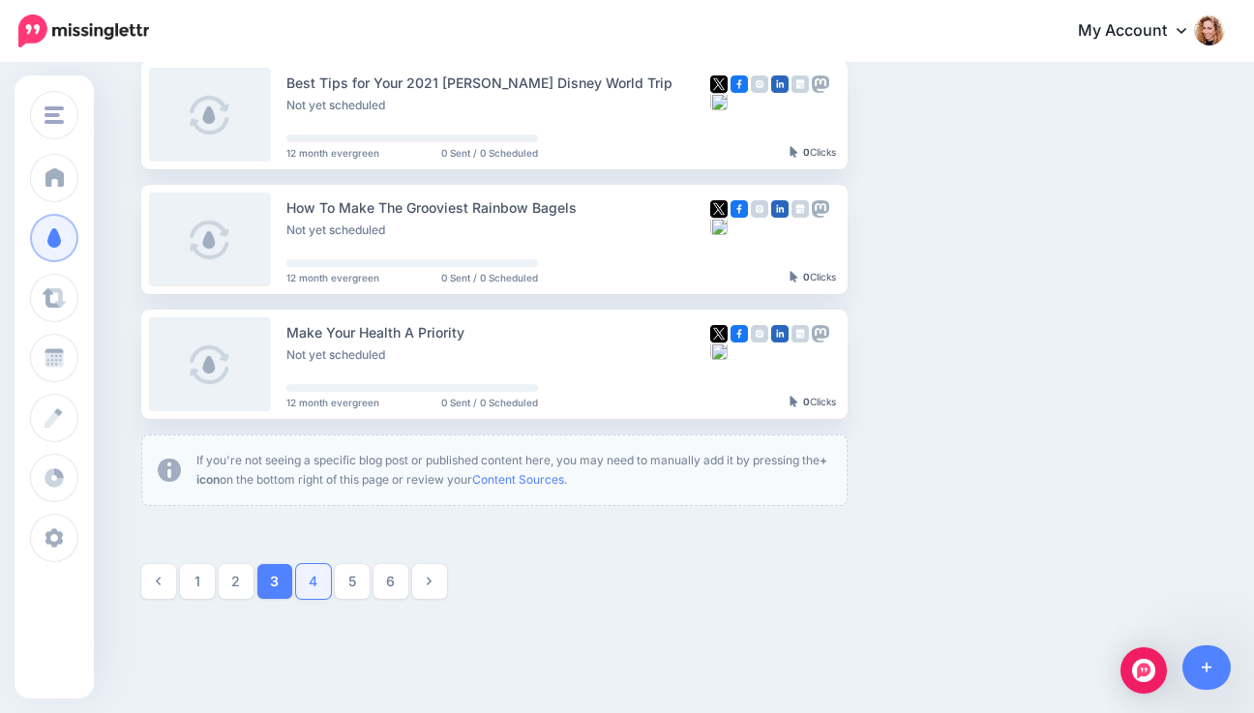
click at [316, 584] on link "4" at bounding box center [313, 581] width 35 height 35
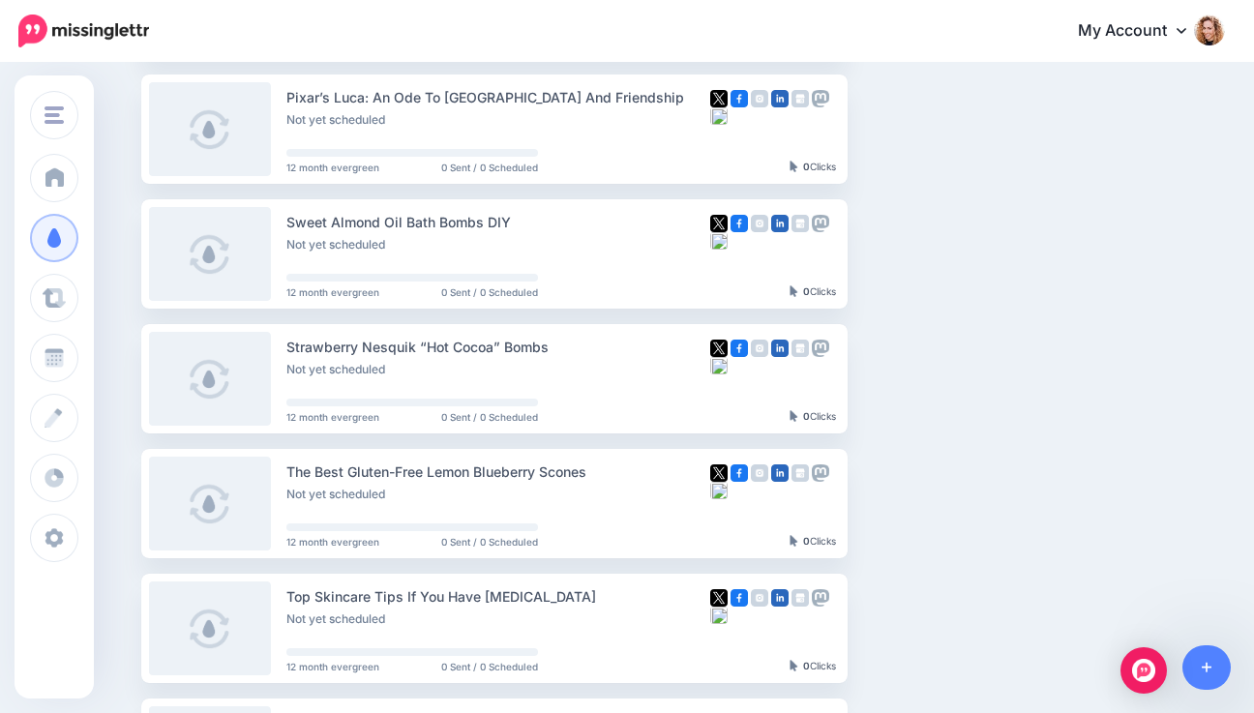
scroll to position [432, 0]
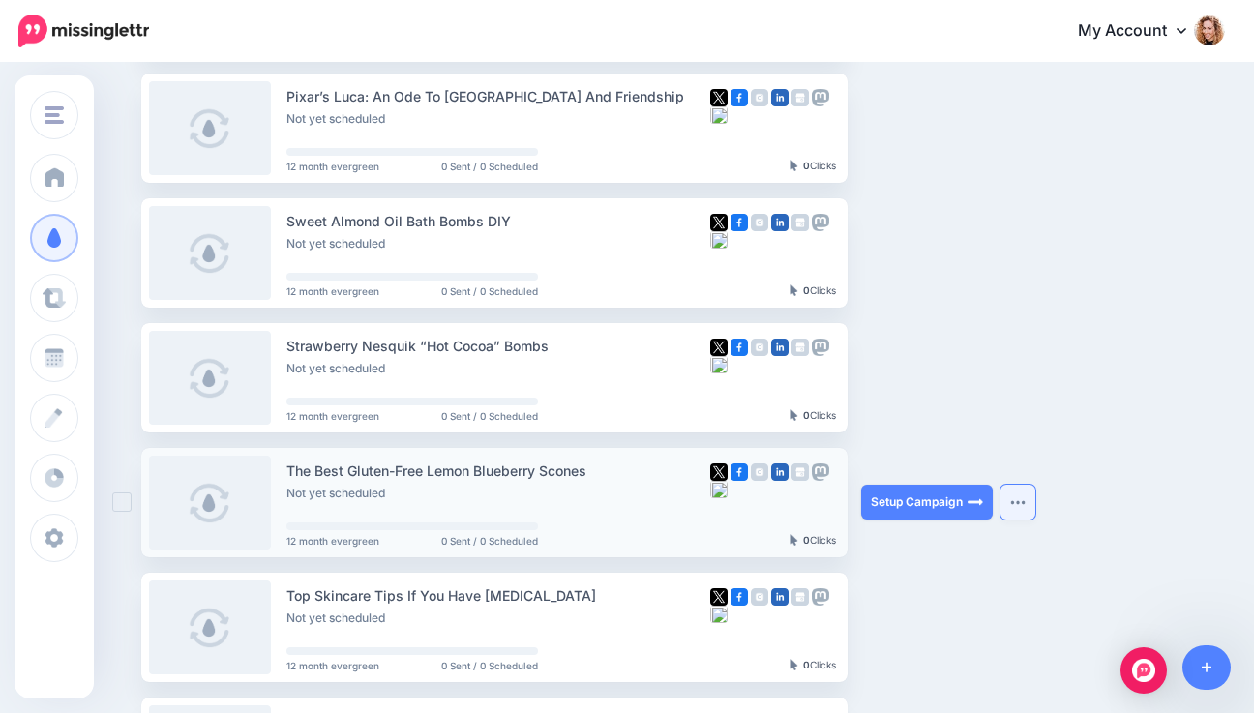
click at [1020, 501] on img "button" at bounding box center [1017, 502] width 15 height 6
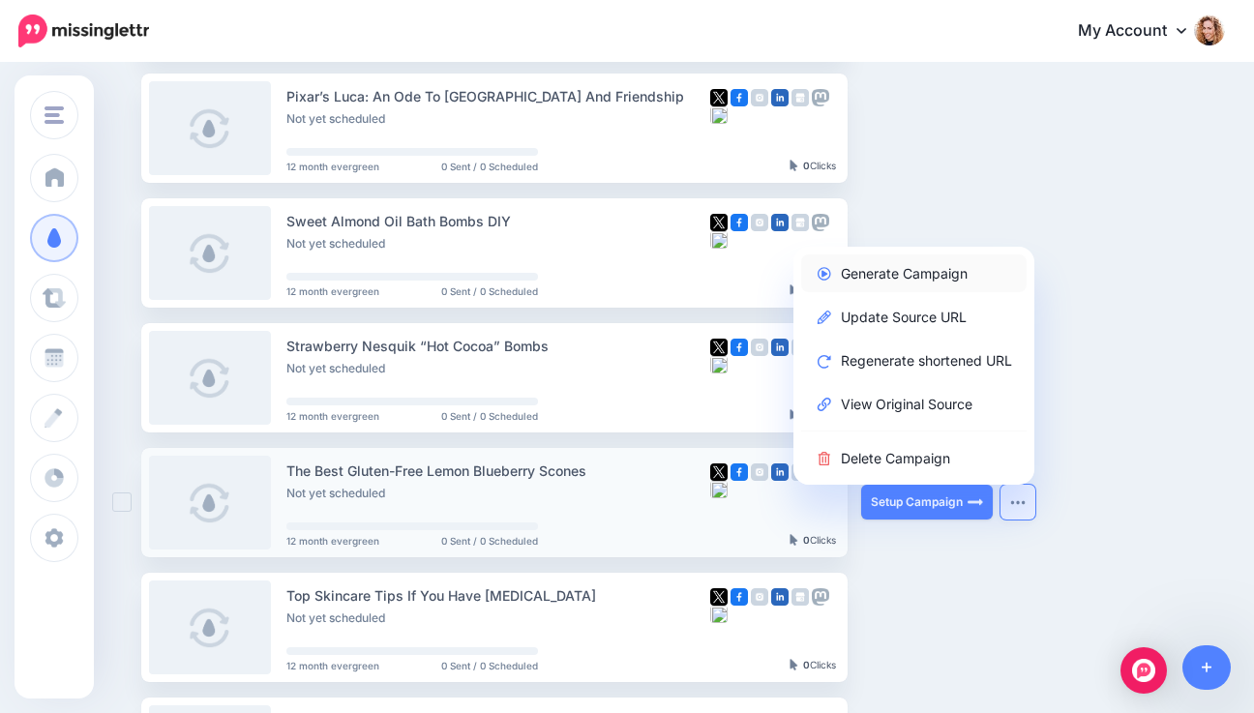
click at [941, 273] on link "Generate Campaign" at bounding box center [913, 273] width 225 height 38
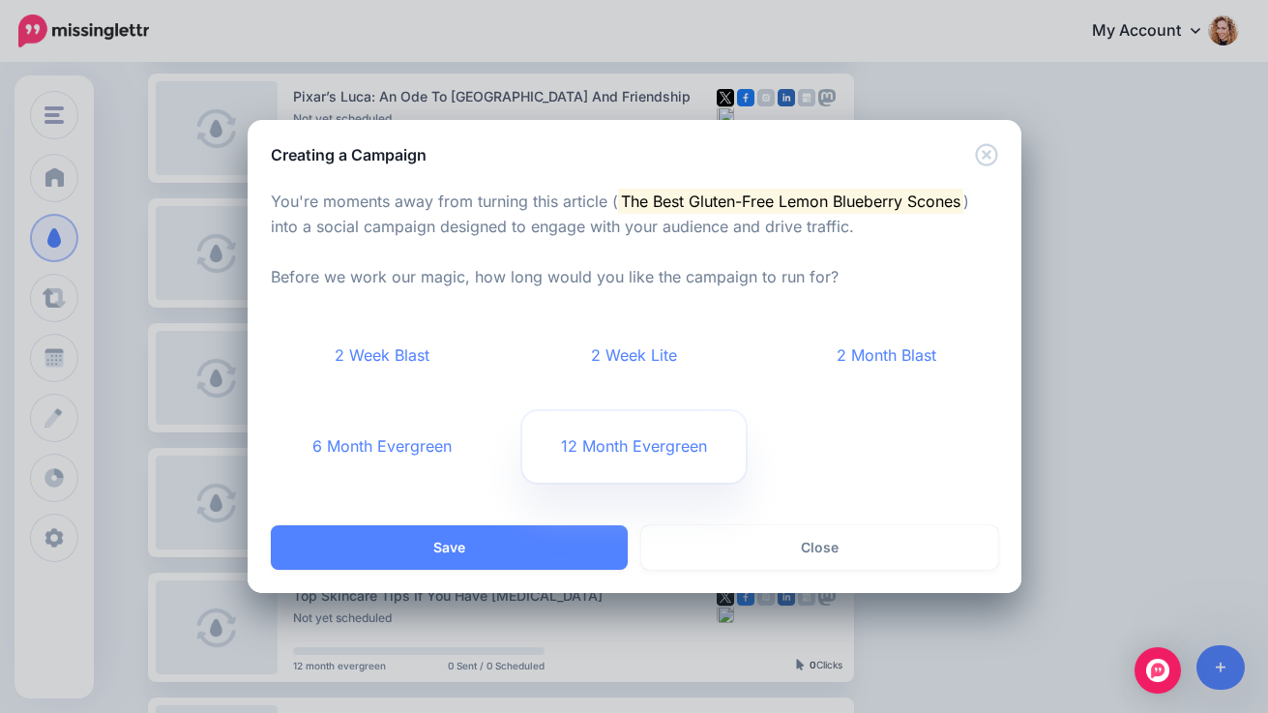
click at [591, 461] on link "12 Month Evergreen" at bounding box center [633, 447] width 223 height 72
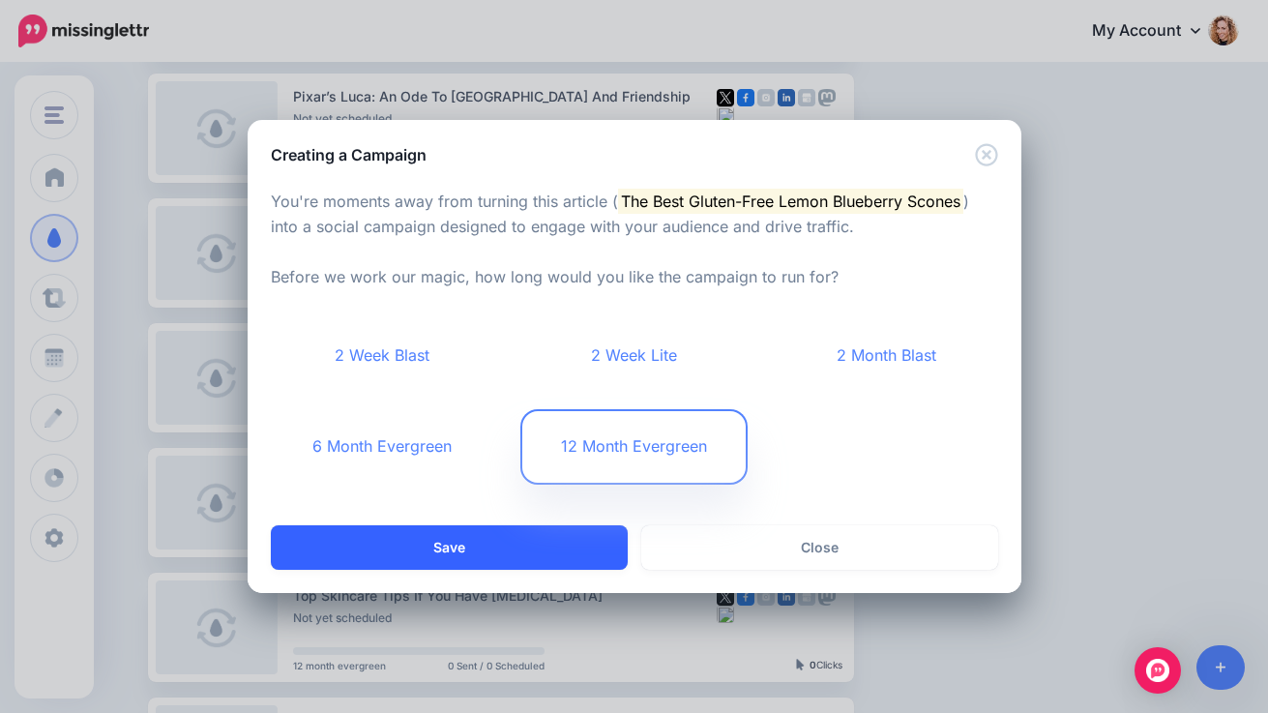
click at [513, 553] on button "Save" at bounding box center [449, 547] width 357 height 44
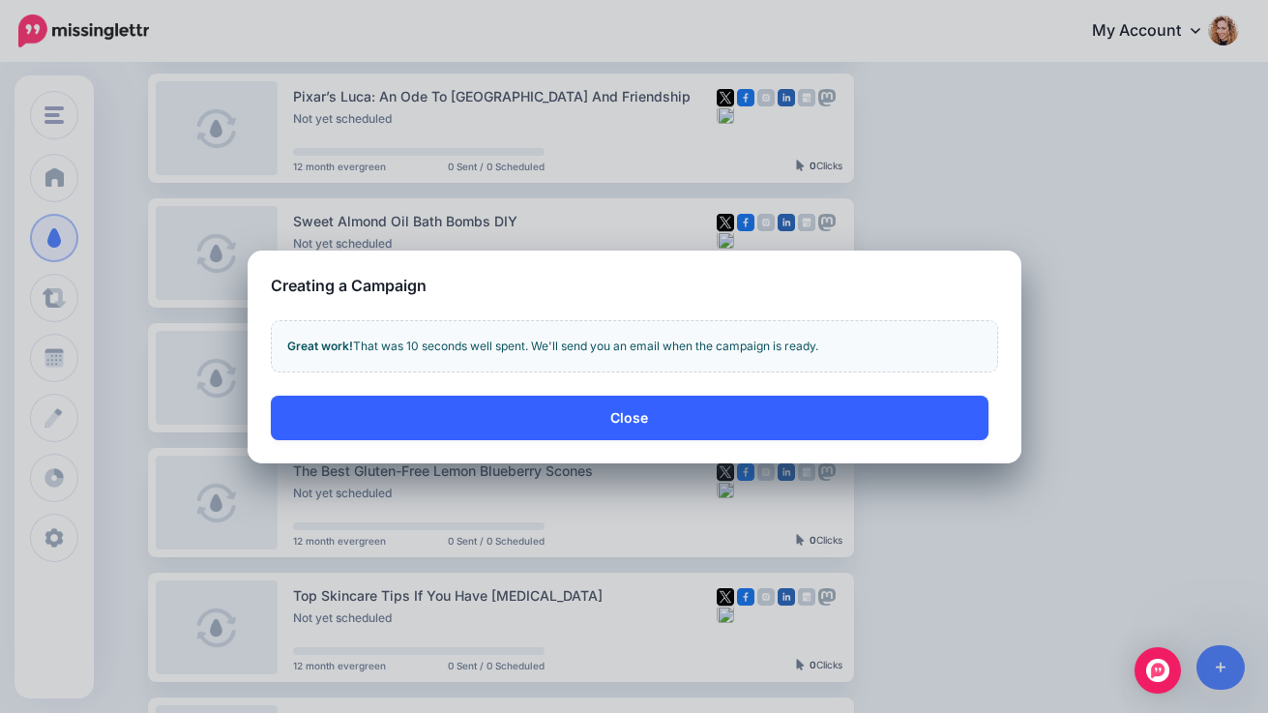
click at [607, 408] on button "Close" at bounding box center [630, 418] width 718 height 44
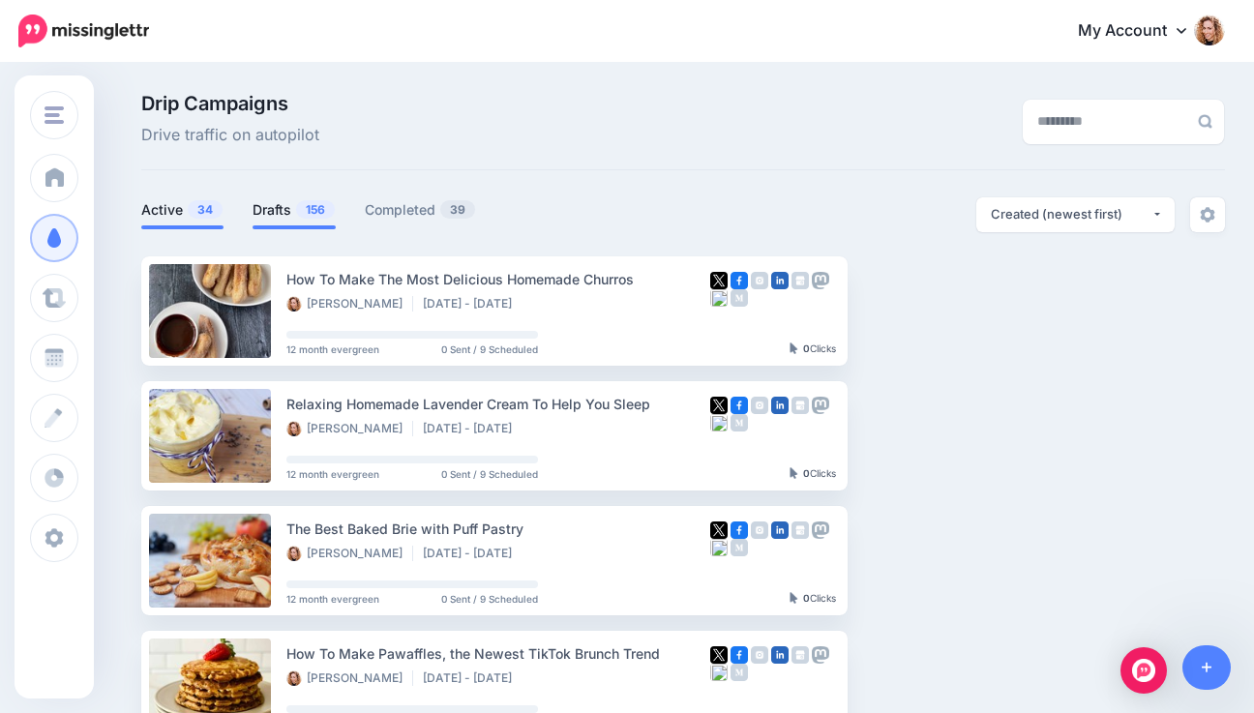
click at [318, 210] on span "156" at bounding box center [315, 209] width 39 height 18
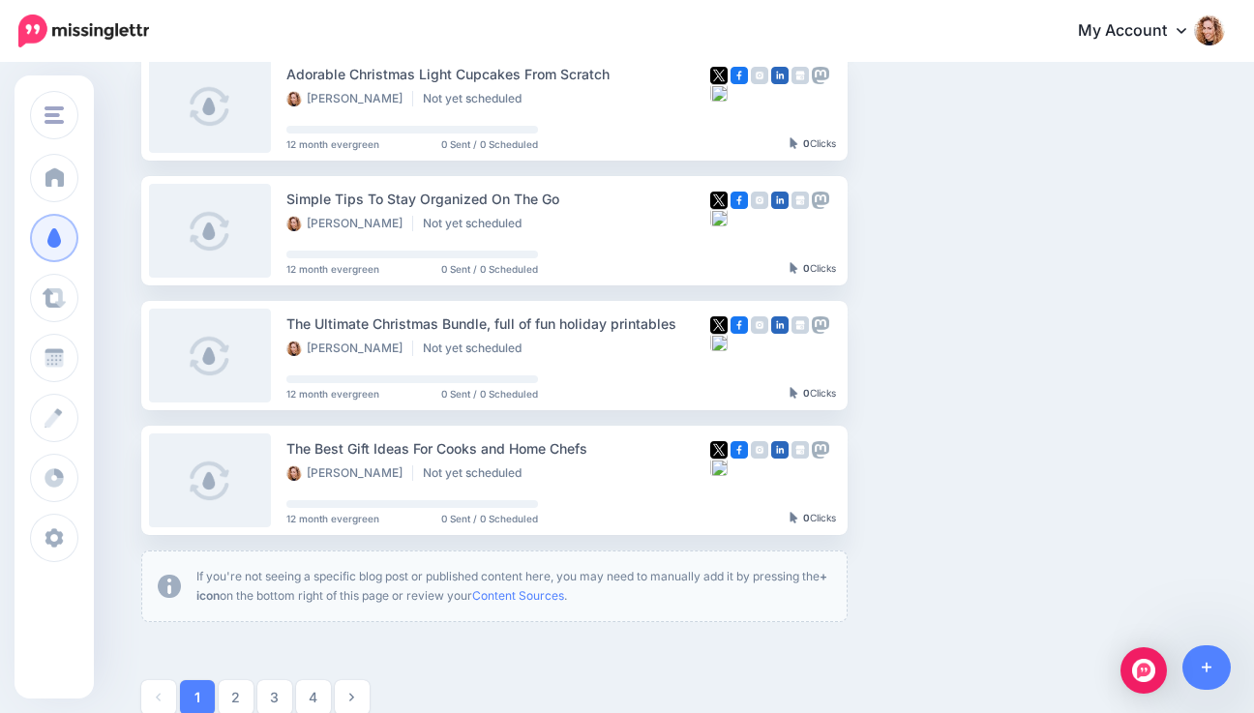
scroll to position [1150, 0]
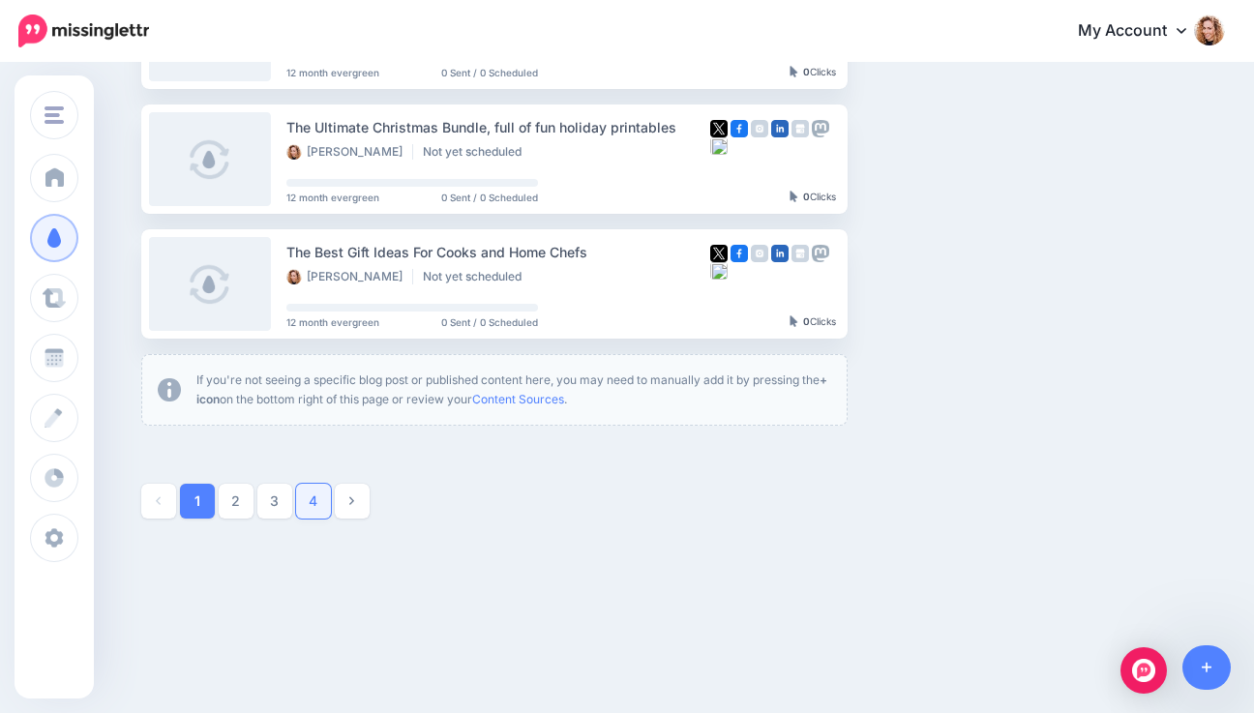
click at [323, 503] on link "4" at bounding box center [313, 501] width 35 height 35
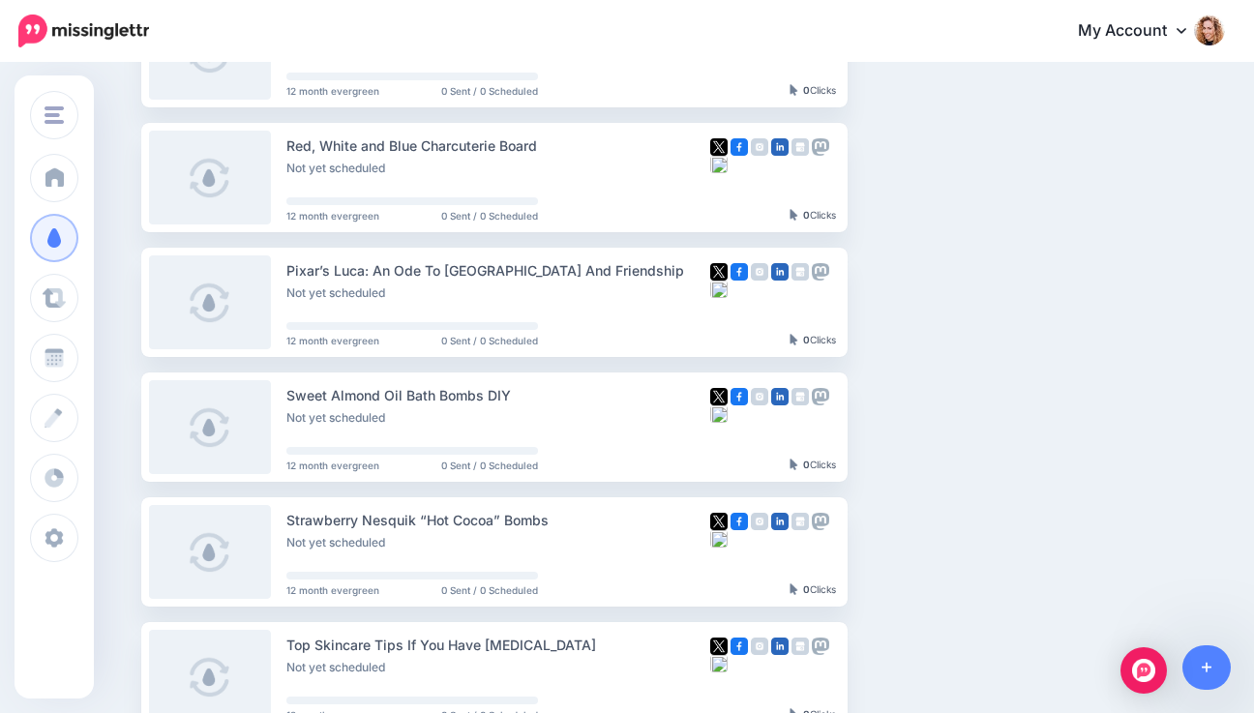
scroll to position [379, 0]
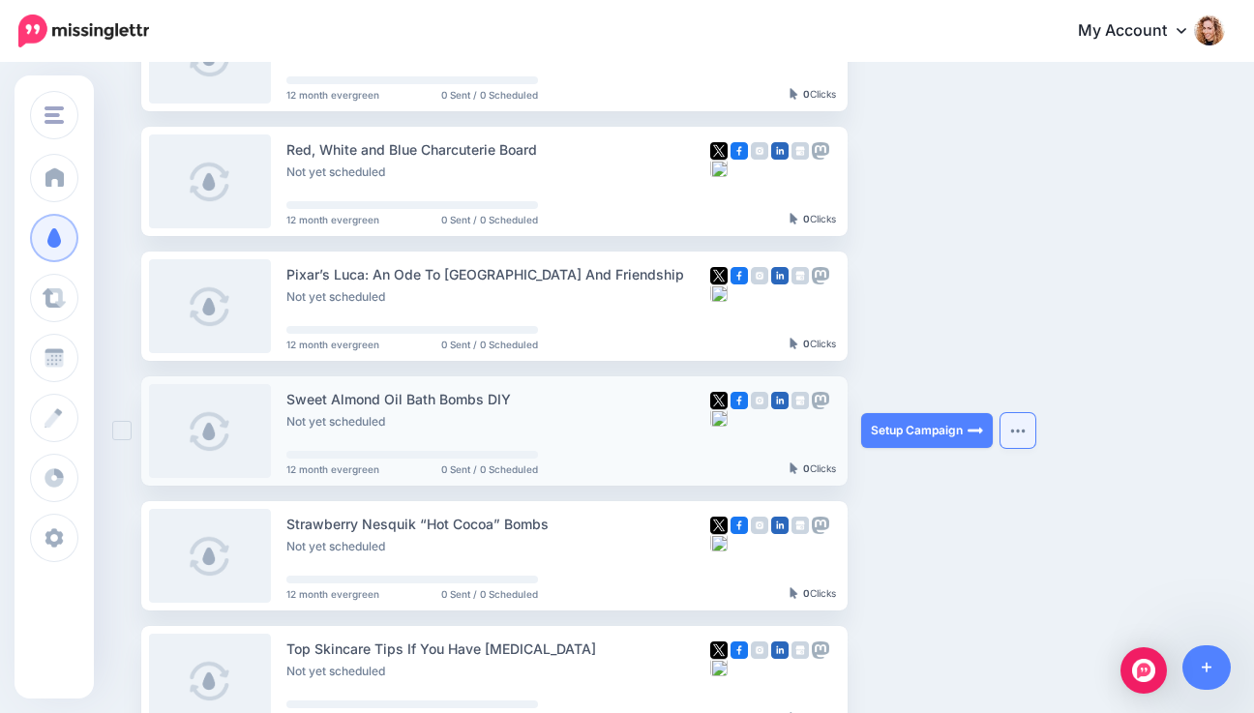
click at [1022, 430] on img "button" at bounding box center [1017, 431] width 15 height 6
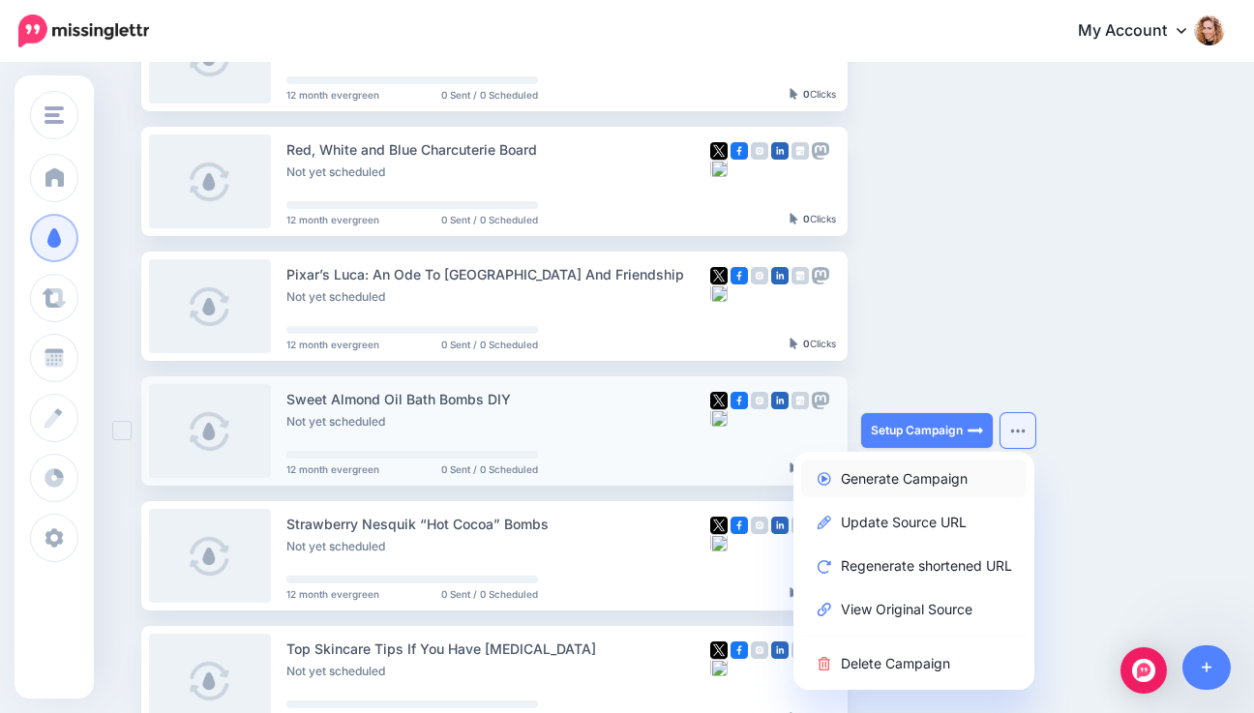
click at [895, 475] on link "Generate Campaign" at bounding box center [913, 478] width 225 height 38
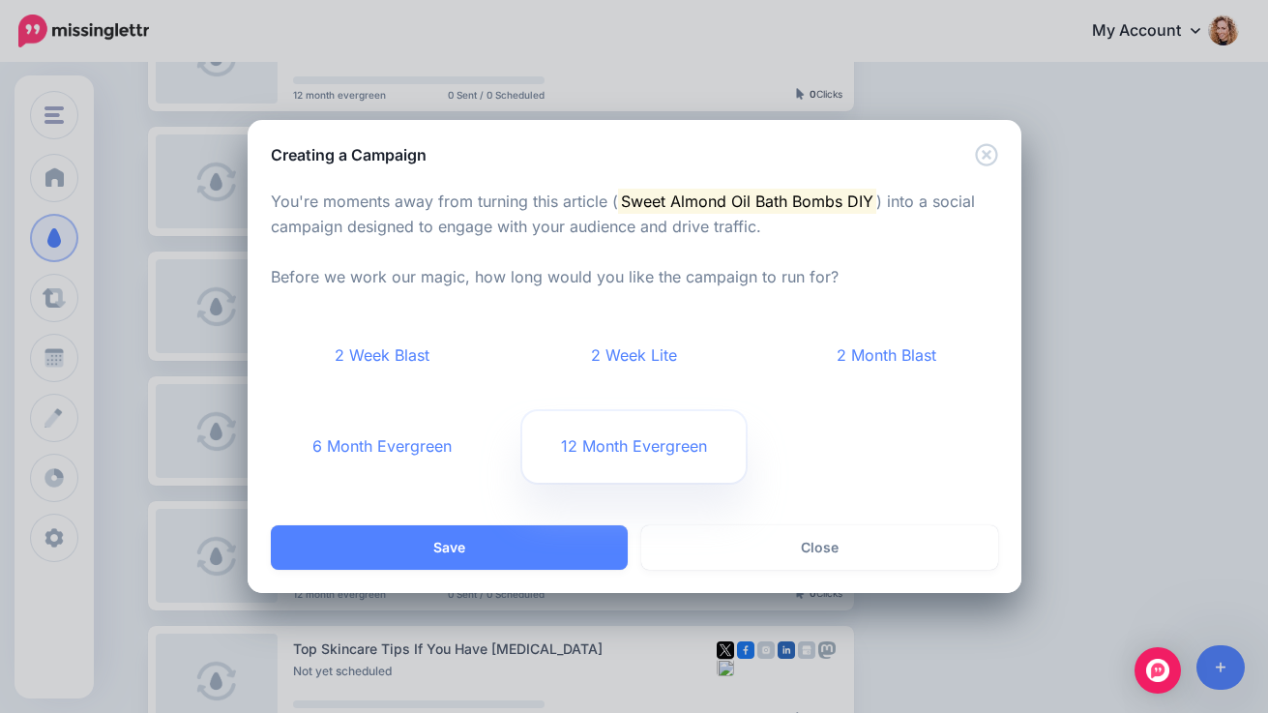
click at [608, 451] on link "12 Month Evergreen" at bounding box center [633, 447] width 223 height 72
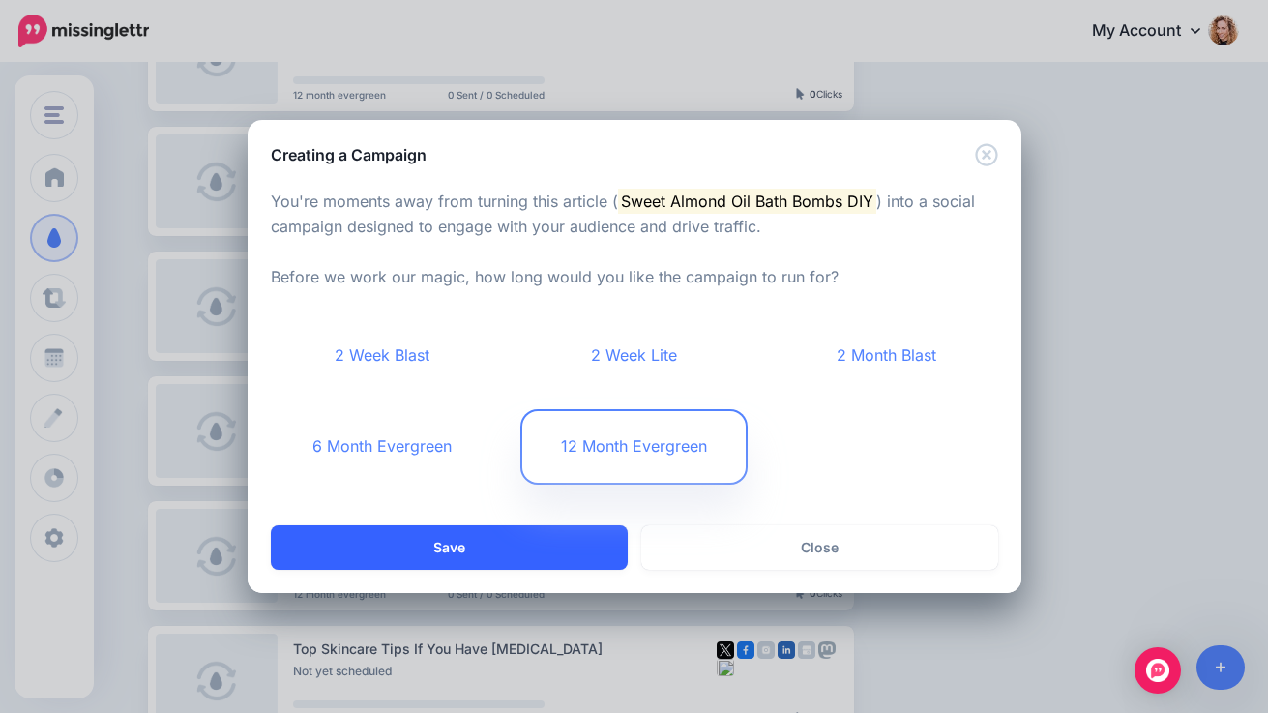
click at [519, 552] on button "Save" at bounding box center [449, 547] width 357 height 44
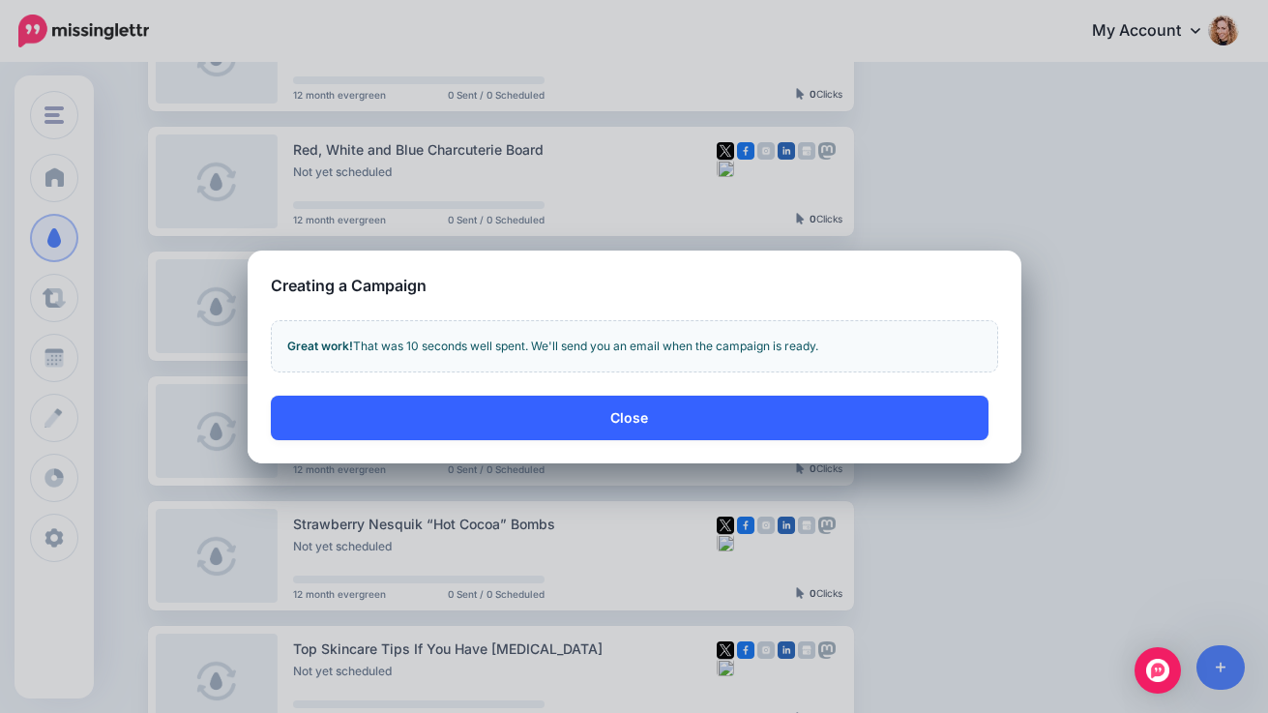
click at [592, 415] on button "Close" at bounding box center [630, 418] width 718 height 44
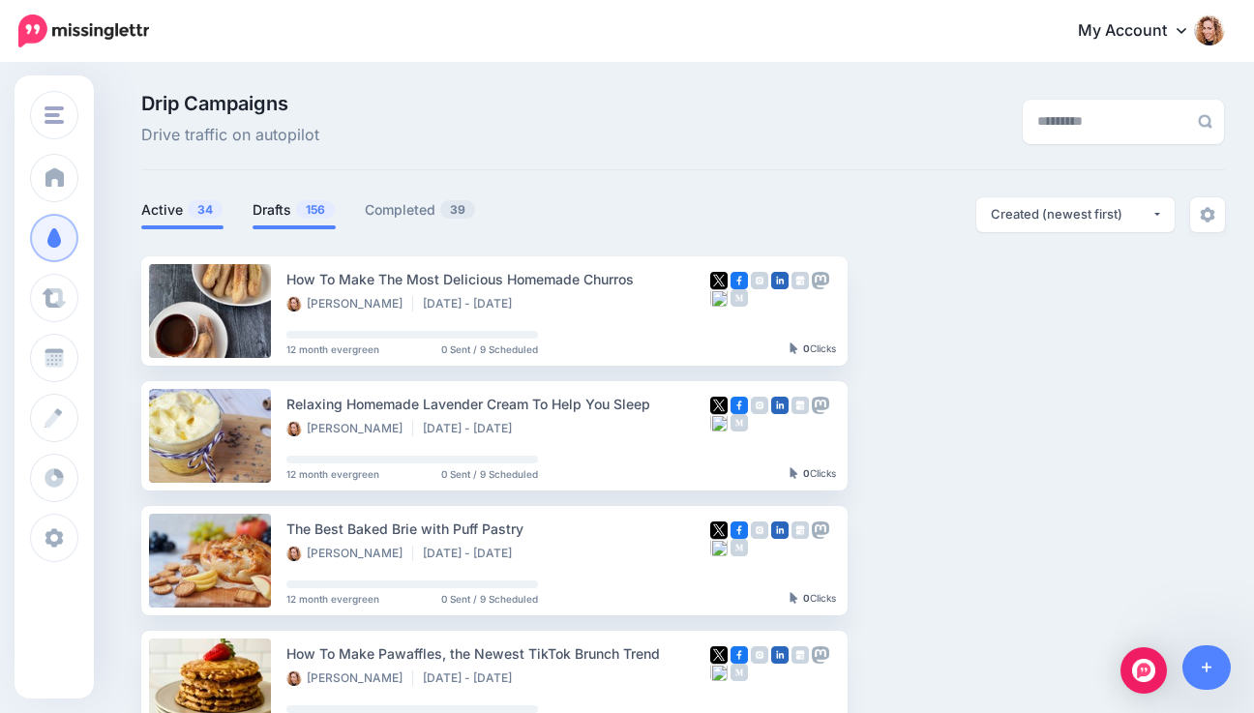
click at [311, 209] on span "156" at bounding box center [315, 209] width 39 height 18
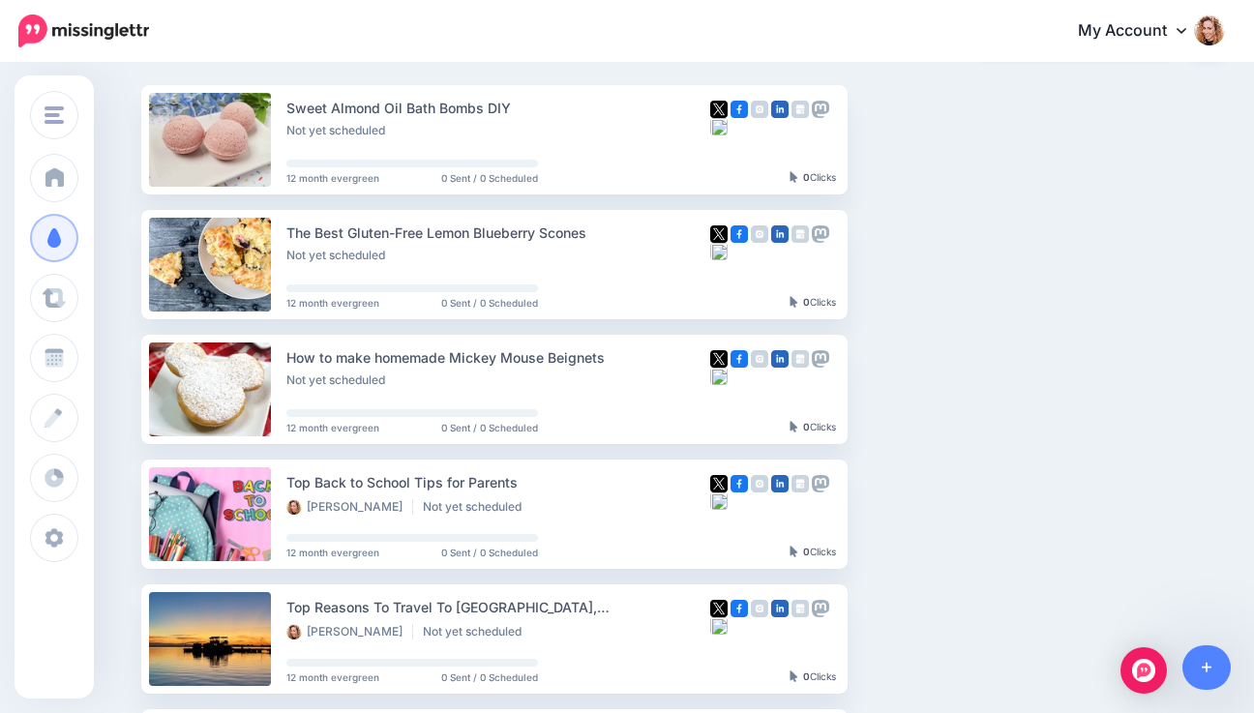
scroll to position [168, 0]
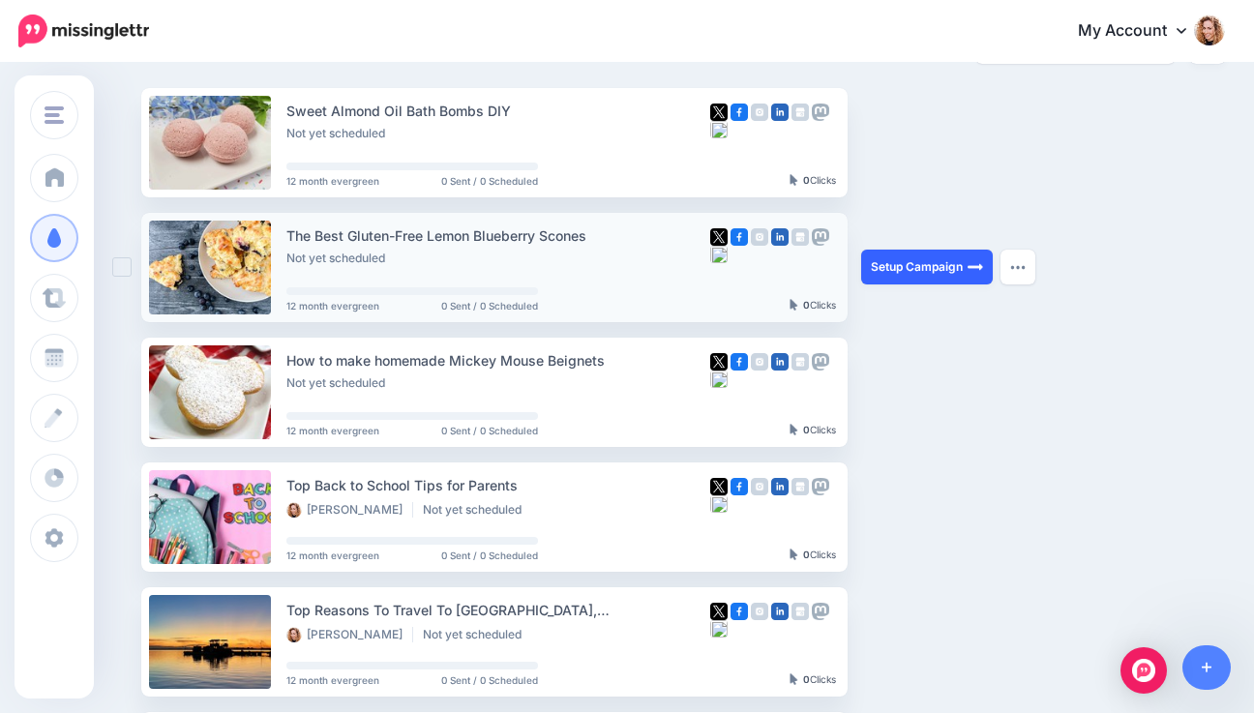
click at [946, 269] on link "Setup Campaign" at bounding box center [927, 267] width 132 height 35
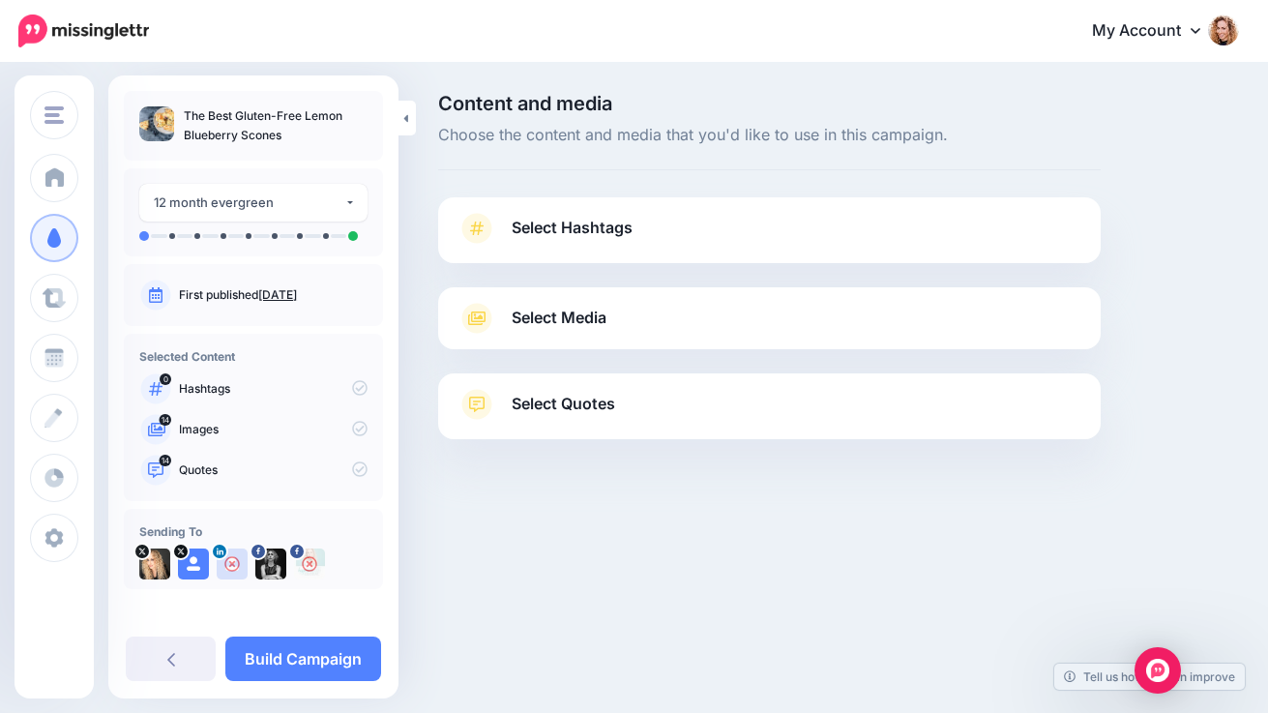
click at [853, 244] on link "Select Hashtags" at bounding box center [770, 238] width 624 height 50
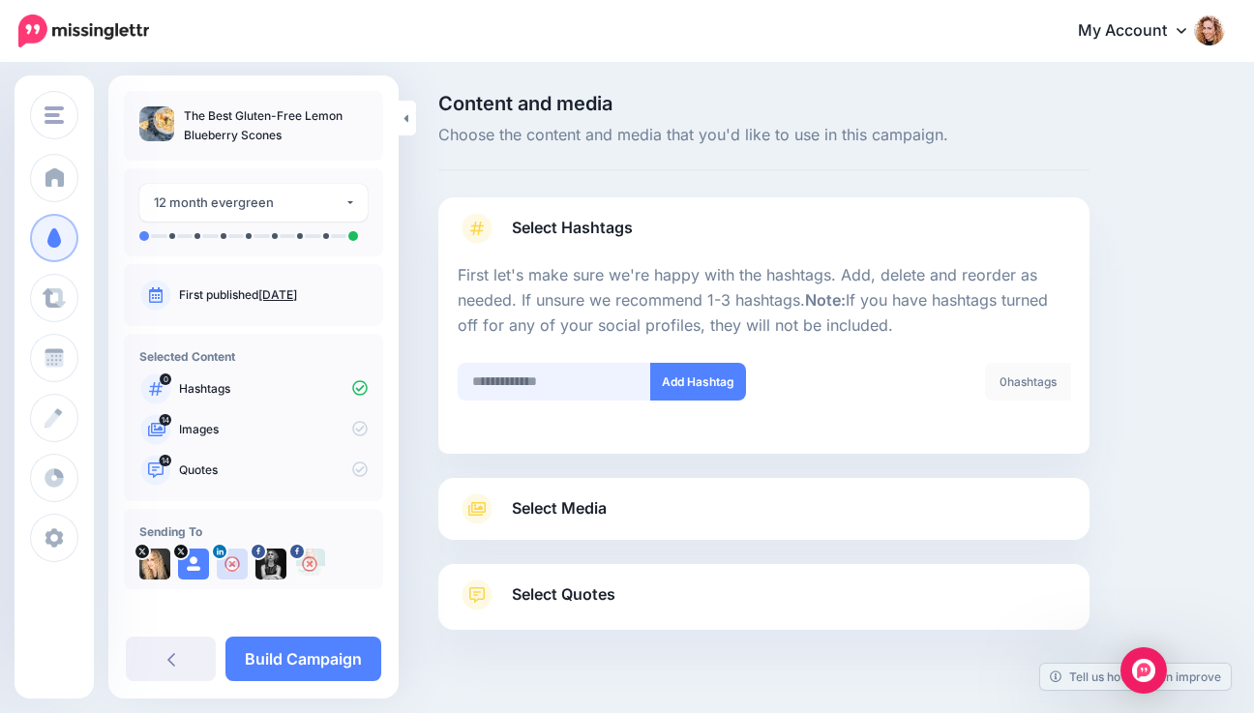
click at [588, 390] on input "text" at bounding box center [554, 382] width 193 height 38
type input "**********"
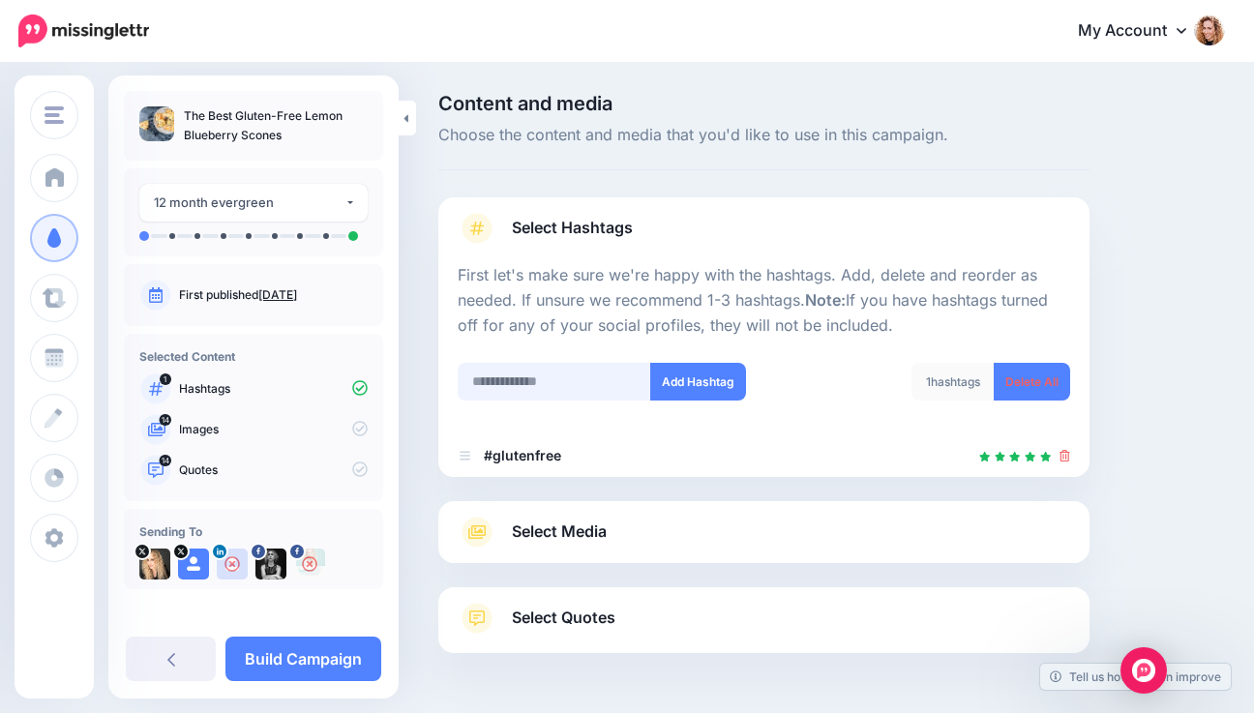
scroll to position [65, 0]
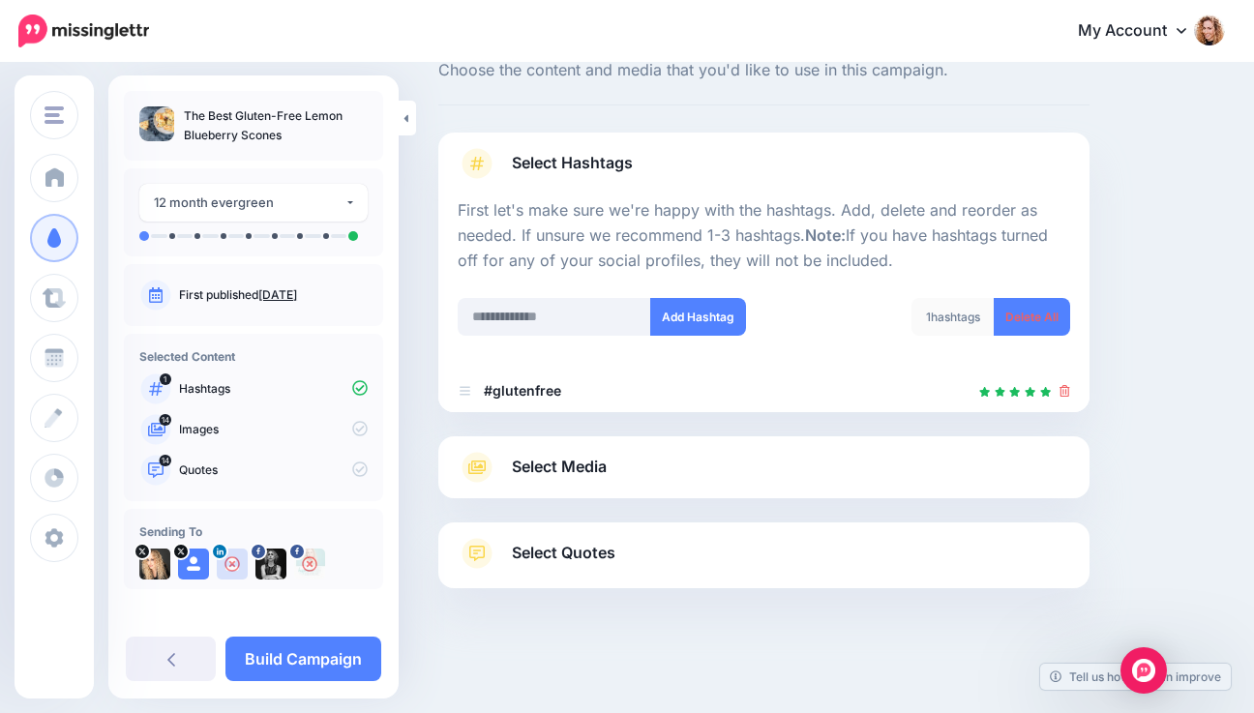
click at [548, 465] on span "Select Media" at bounding box center [559, 467] width 95 height 26
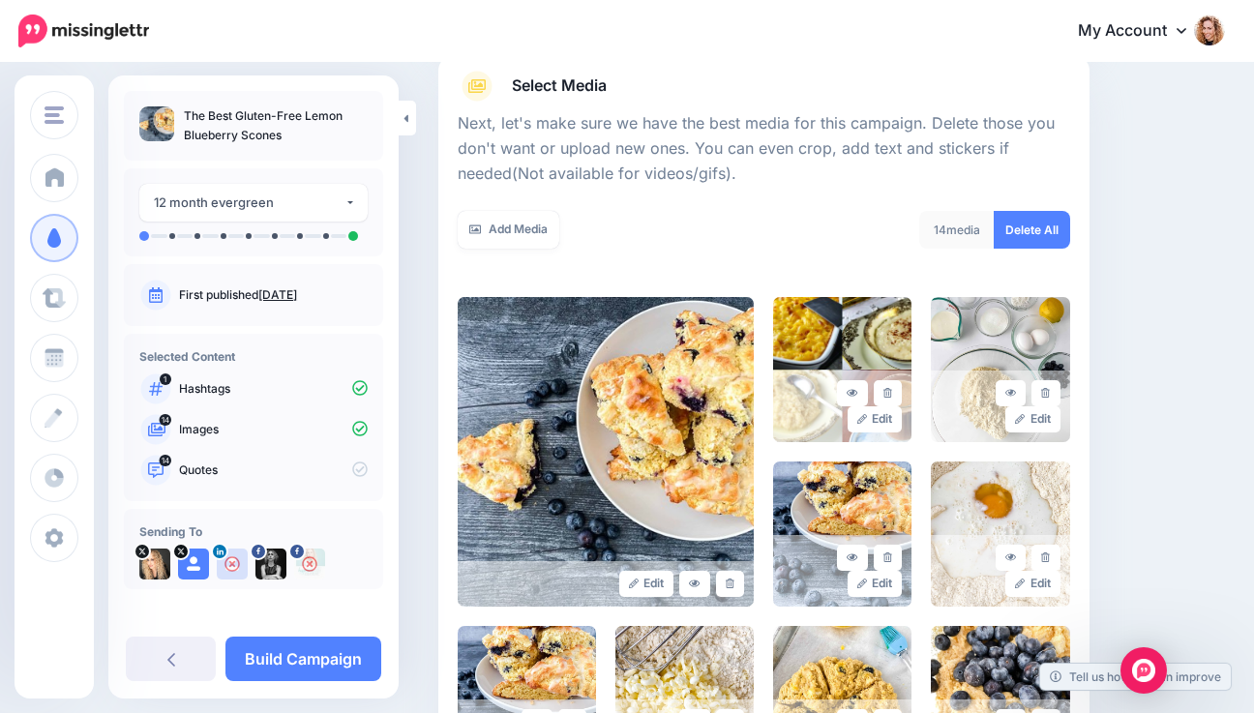
scroll to position [249, 0]
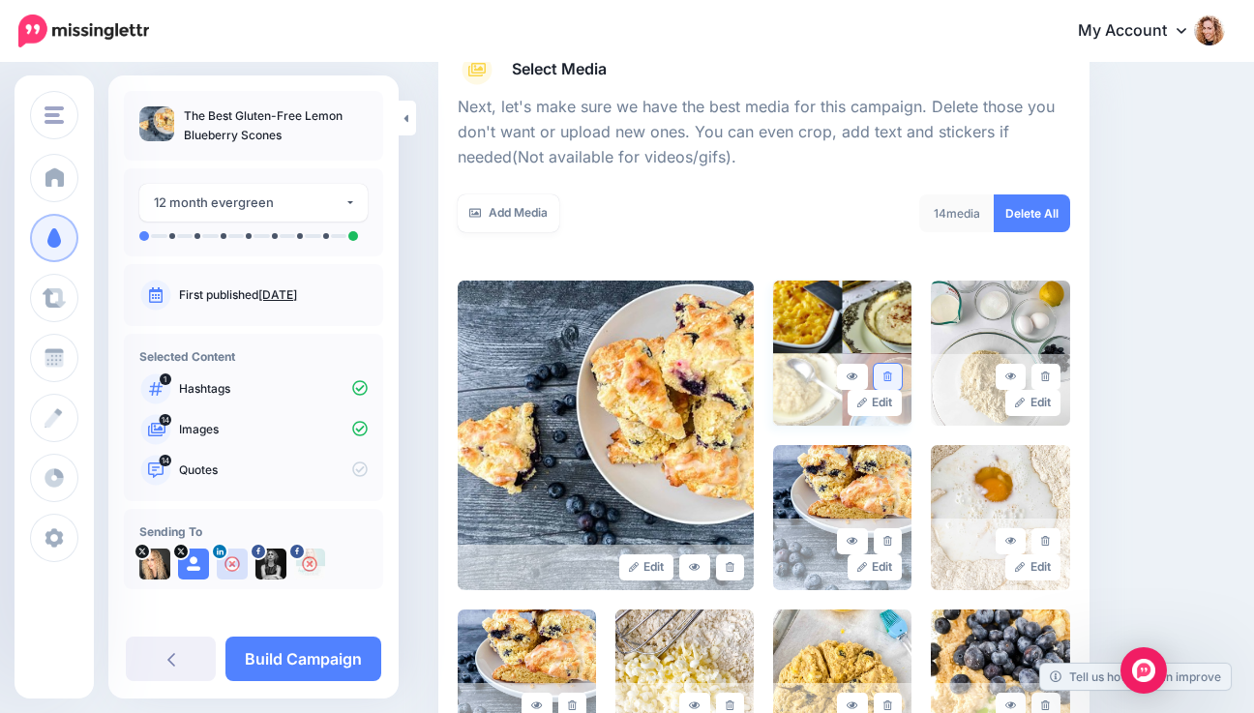
click at [892, 377] on icon at bounding box center [887, 376] width 9 height 11
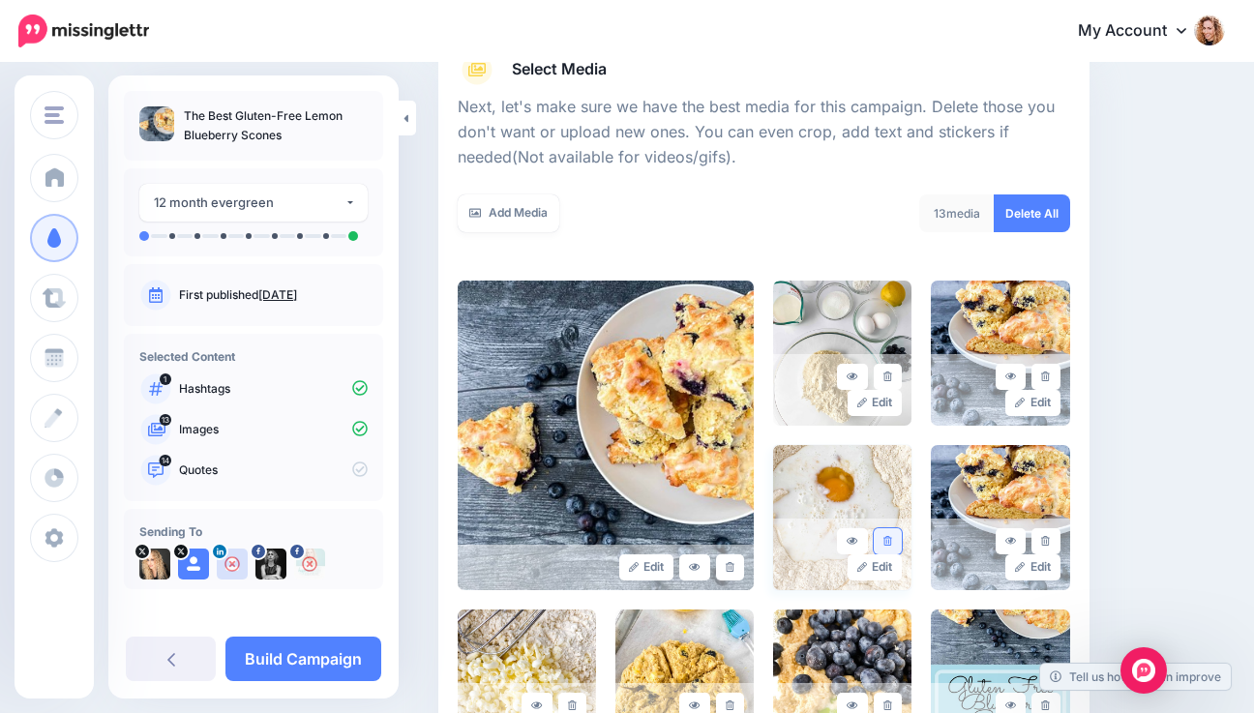
click at [892, 537] on icon at bounding box center [887, 541] width 9 height 11
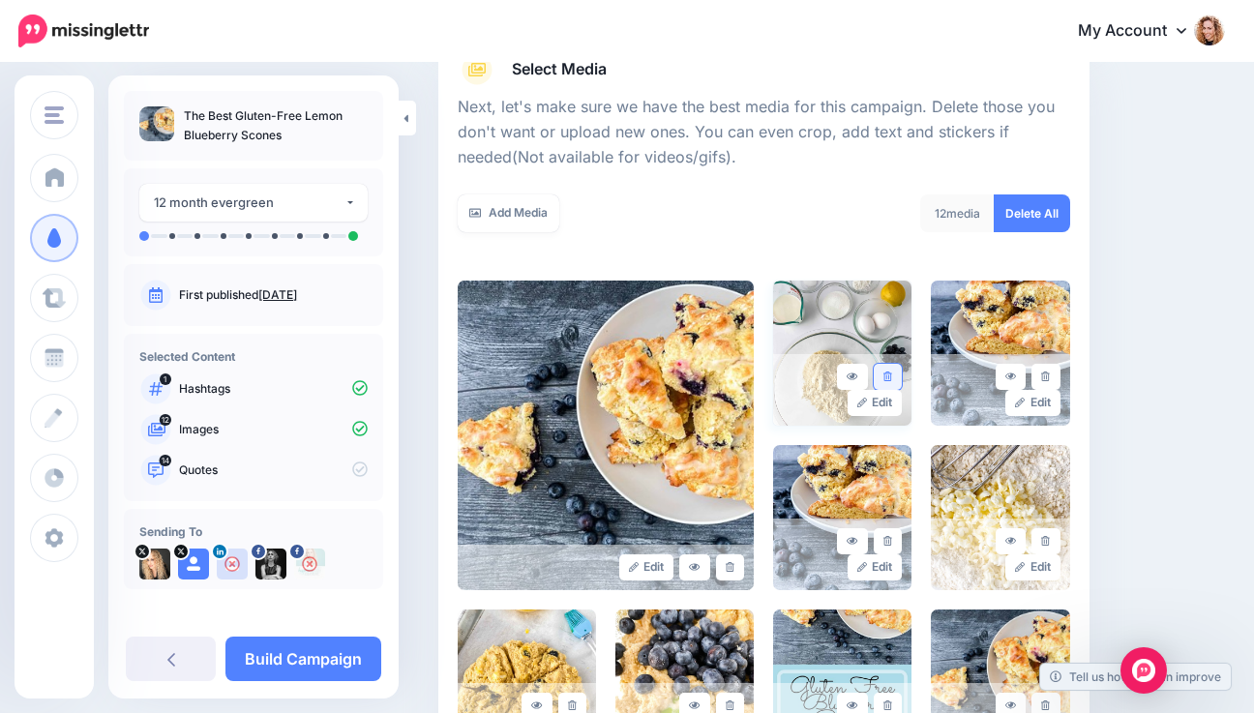
click at [892, 371] on icon at bounding box center [887, 376] width 9 height 11
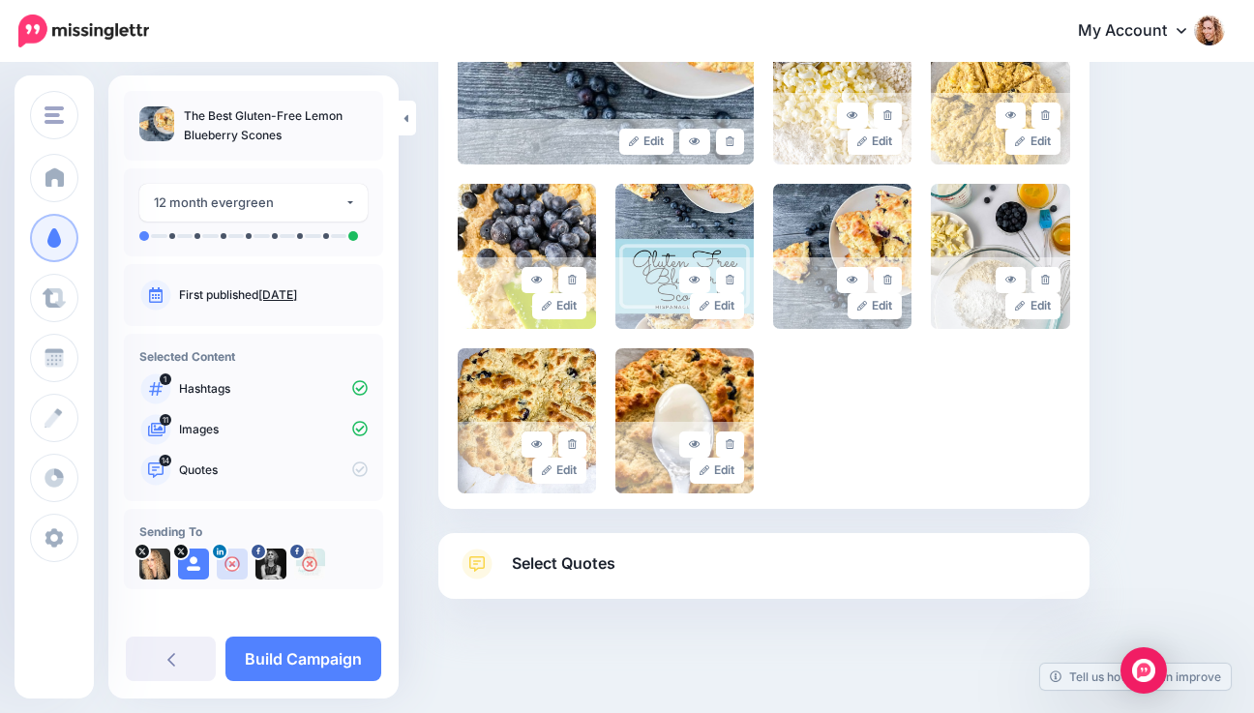
scroll to position [685, 0]
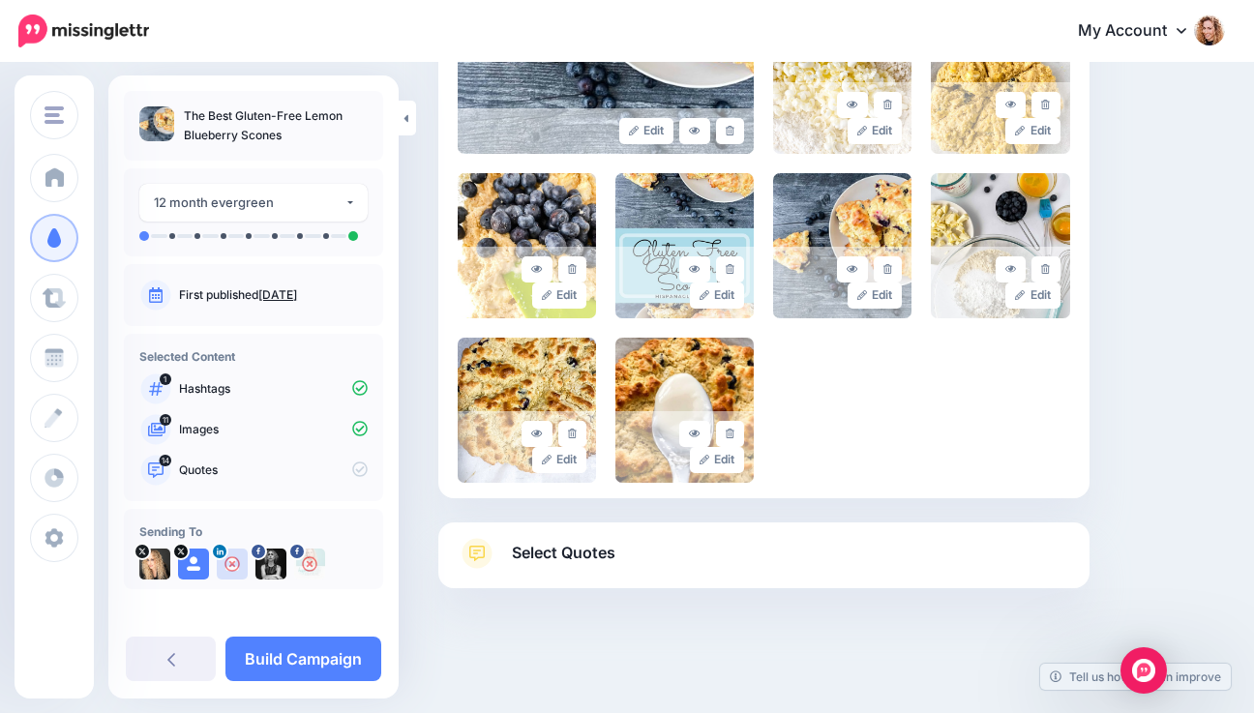
click at [915, 550] on link "Select Quotes" at bounding box center [764, 563] width 612 height 50
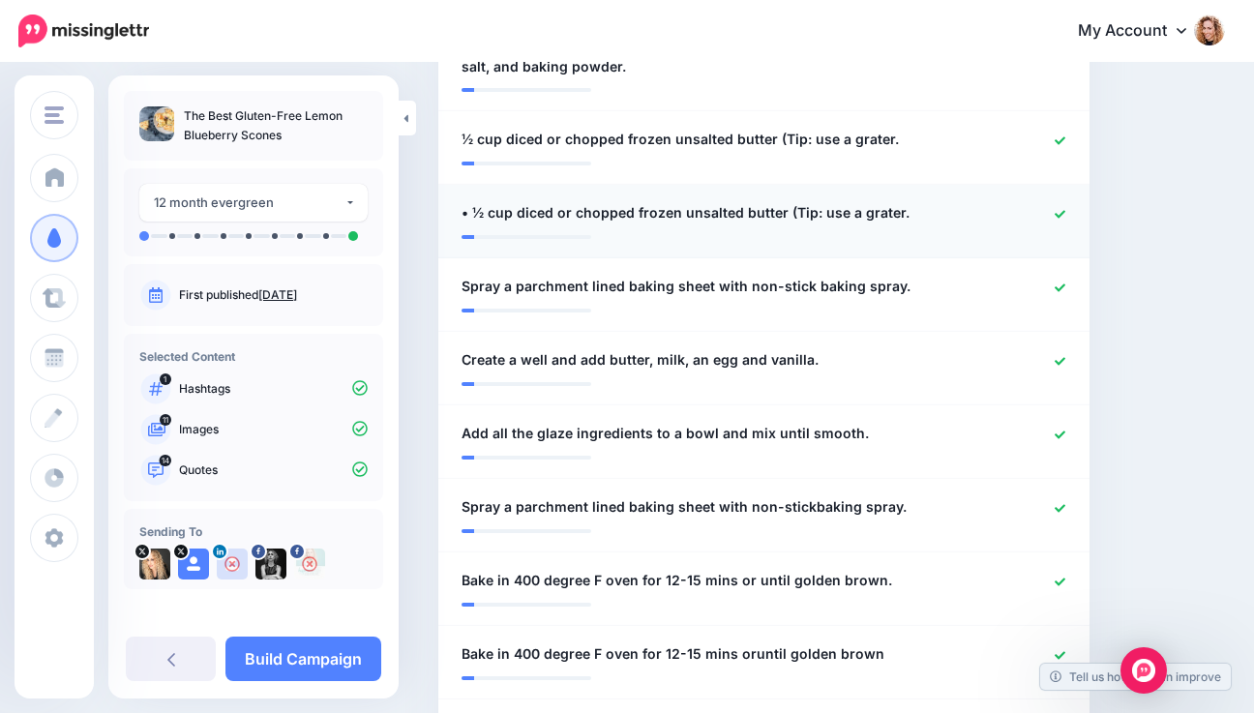
click at [1065, 207] on link at bounding box center [1059, 214] width 11 height 14
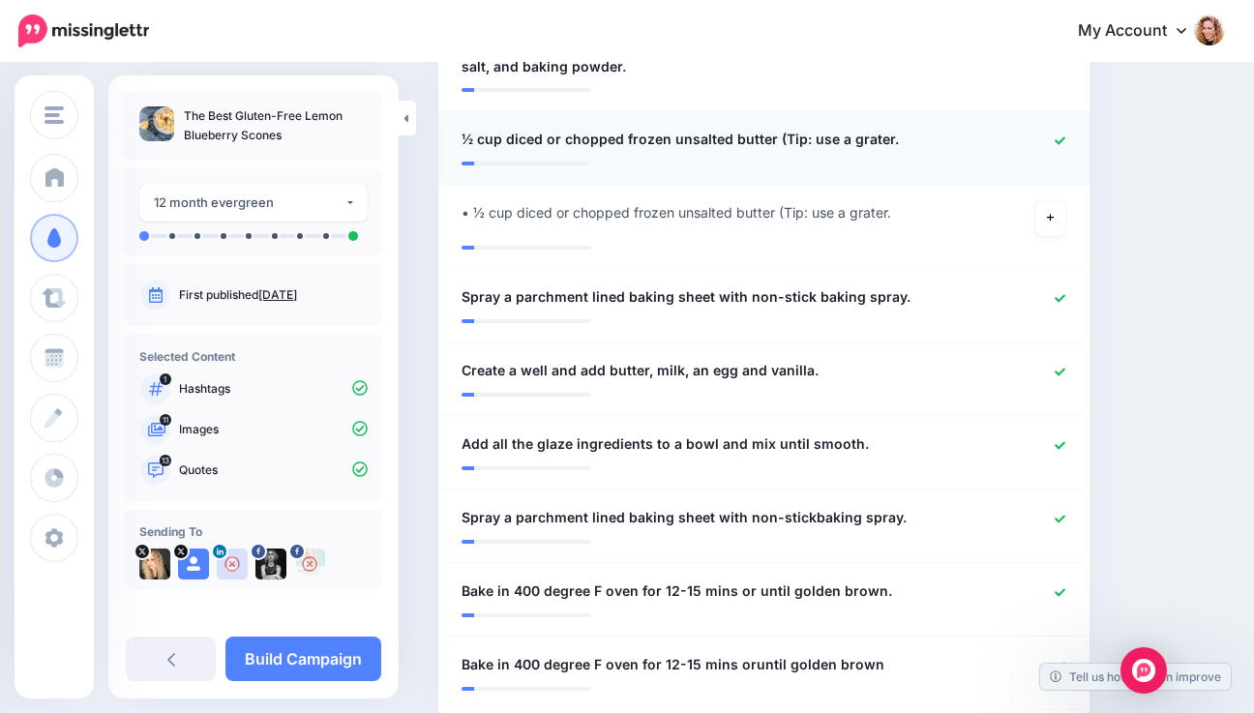
click at [1065, 137] on icon at bounding box center [1059, 140] width 11 height 11
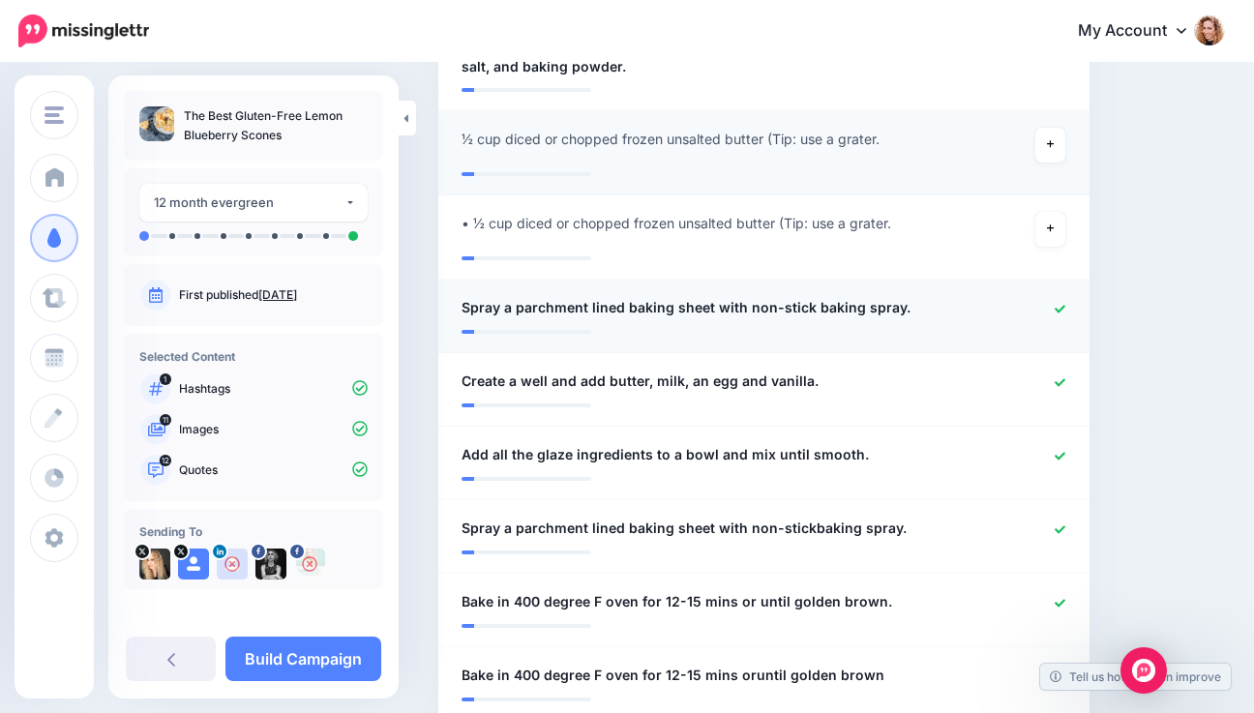
click at [1065, 304] on icon at bounding box center [1059, 309] width 11 height 11
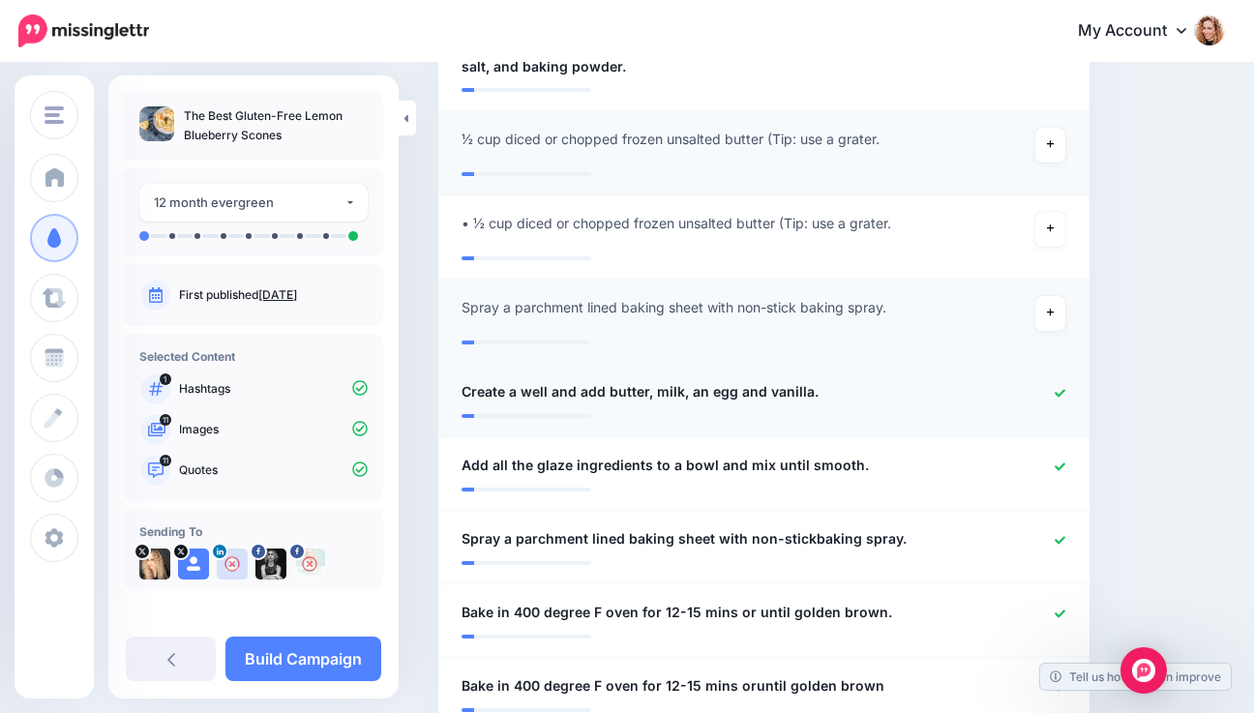
click at [1065, 389] on icon at bounding box center [1059, 393] width 11 height 11
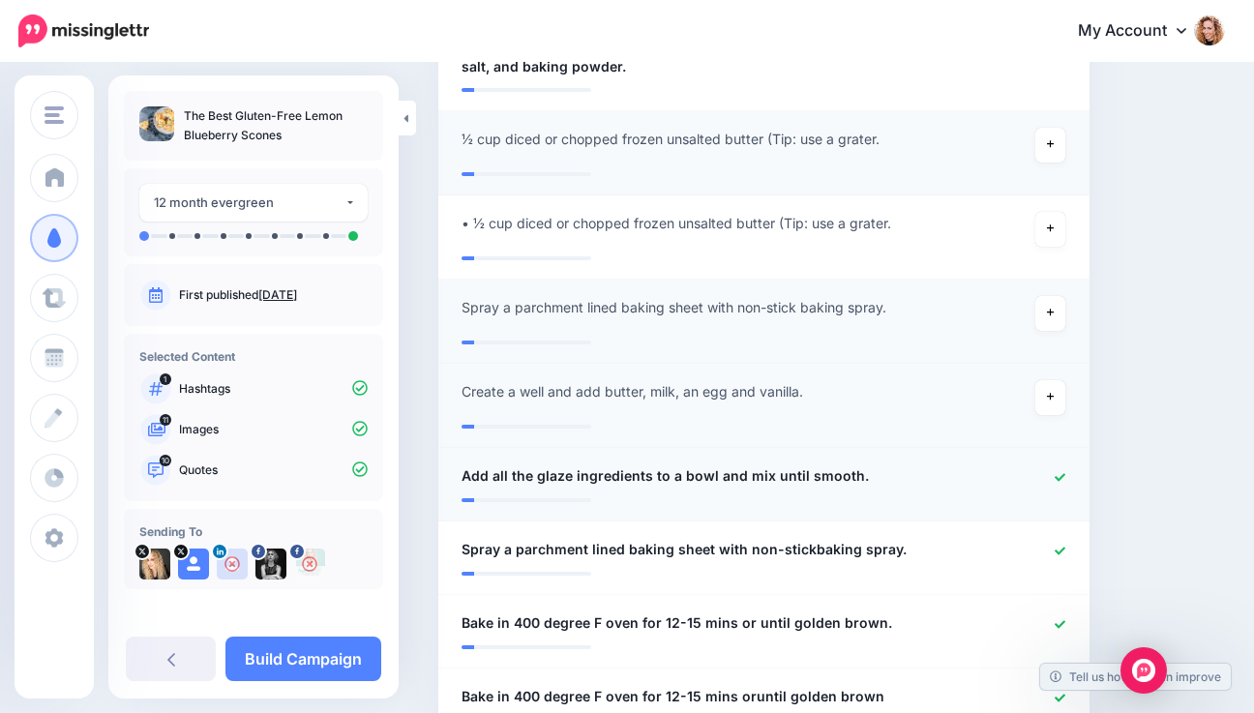
click at [1069, 461] on li "**********" at bounding box center [763, 485] width 651 height 74
click at [1065, 474] on icon at bounding box center [1059, 477] width 11 height 11
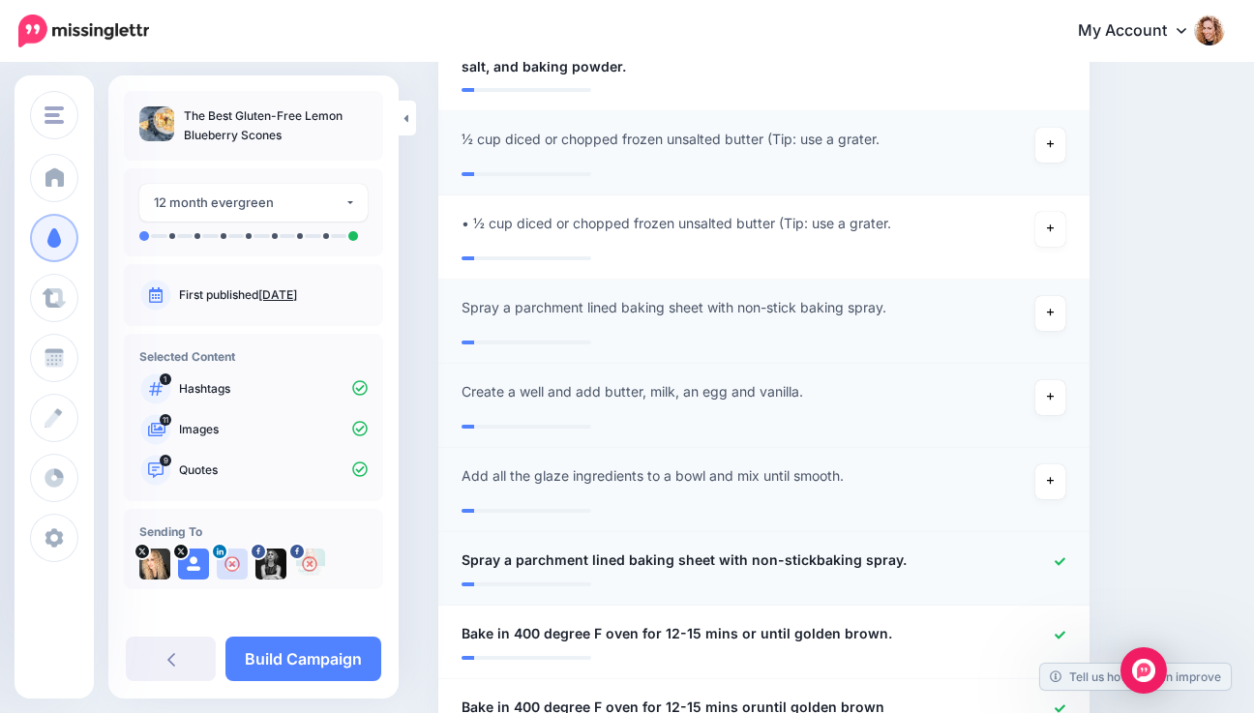
click at [1065, 561] on icon at bounding box center [1059, 561] width 11 height 8
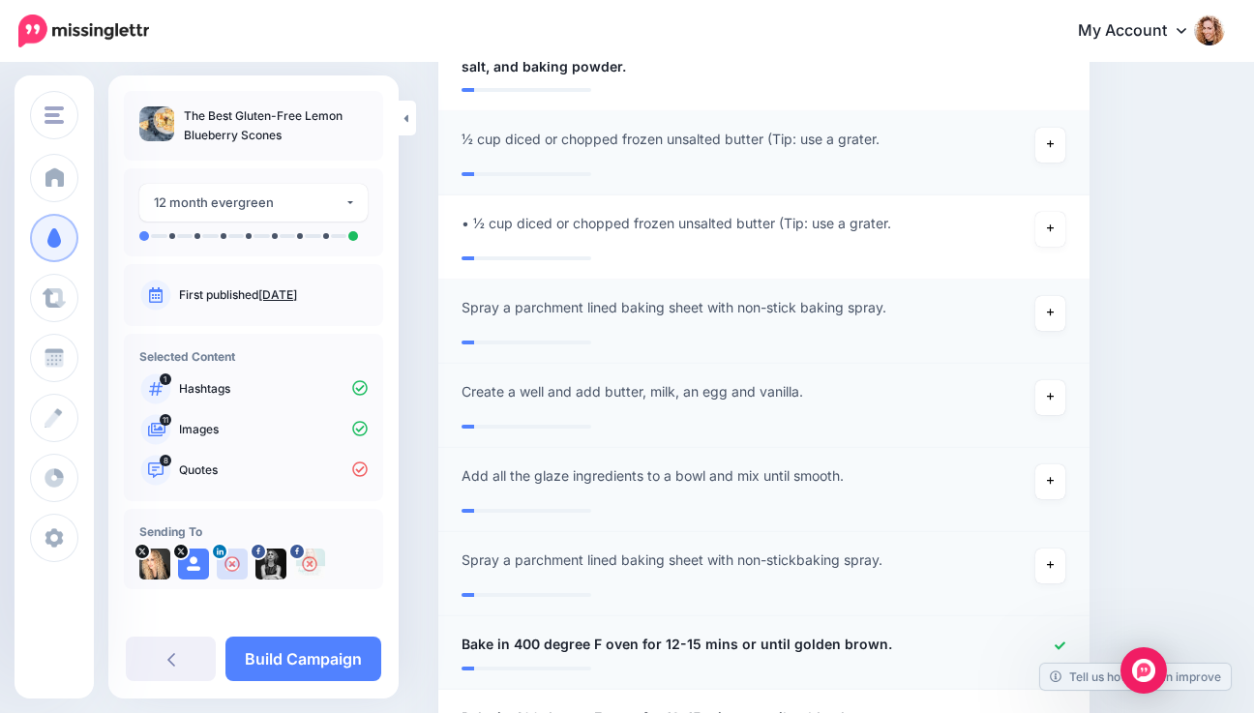
click at [1065, 645] on icon at bounding box center [1059, 645] width 11 height 8
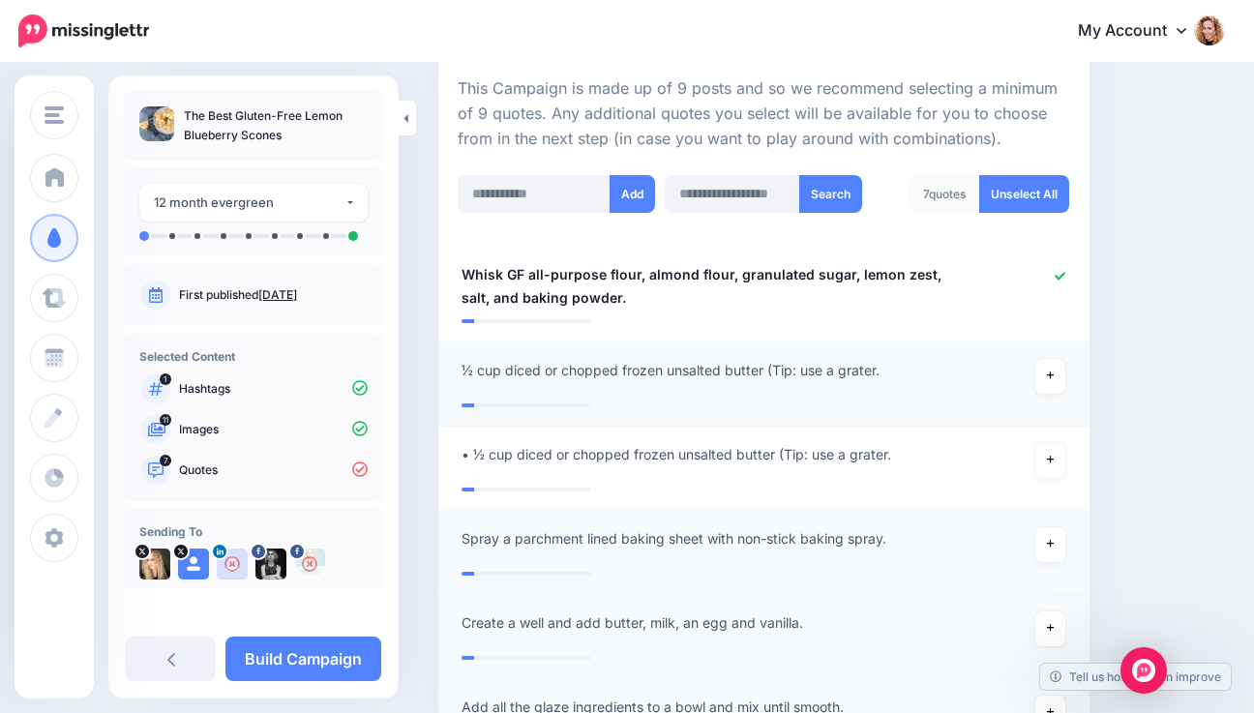
scroll to position [443, 0]
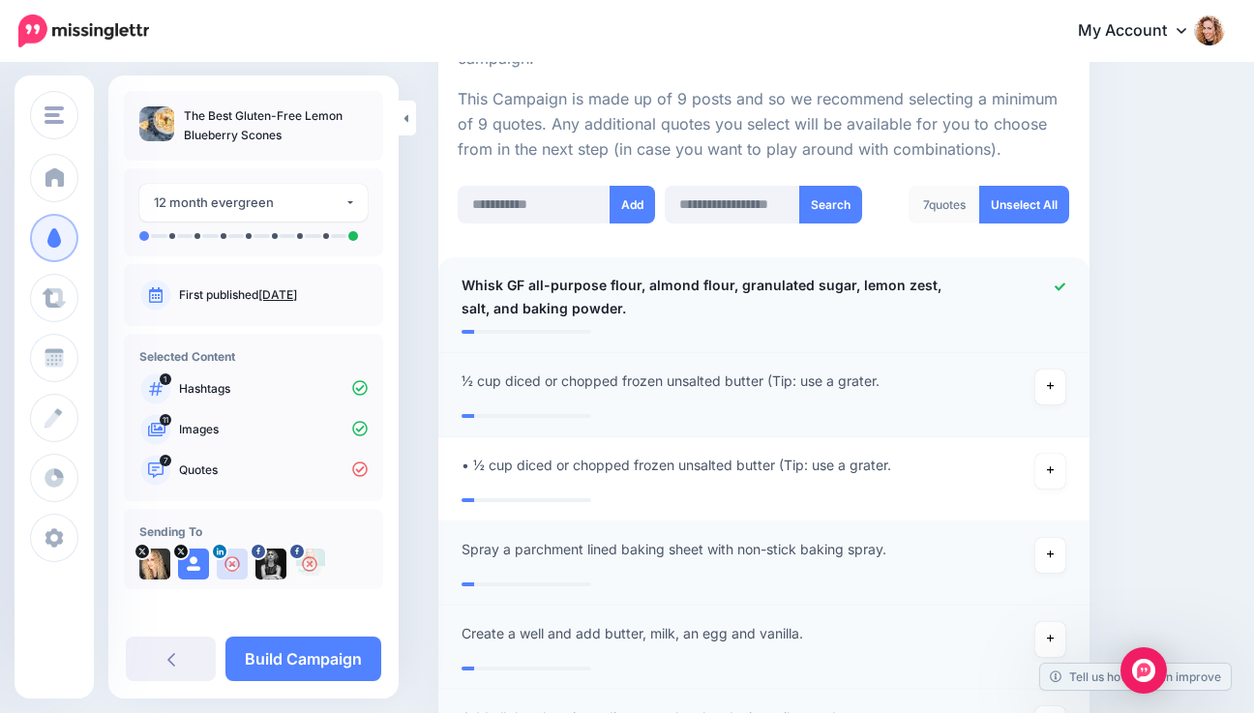
click at [1065, 284] on icon at bounding box center [1059, 286] width 11 height 11
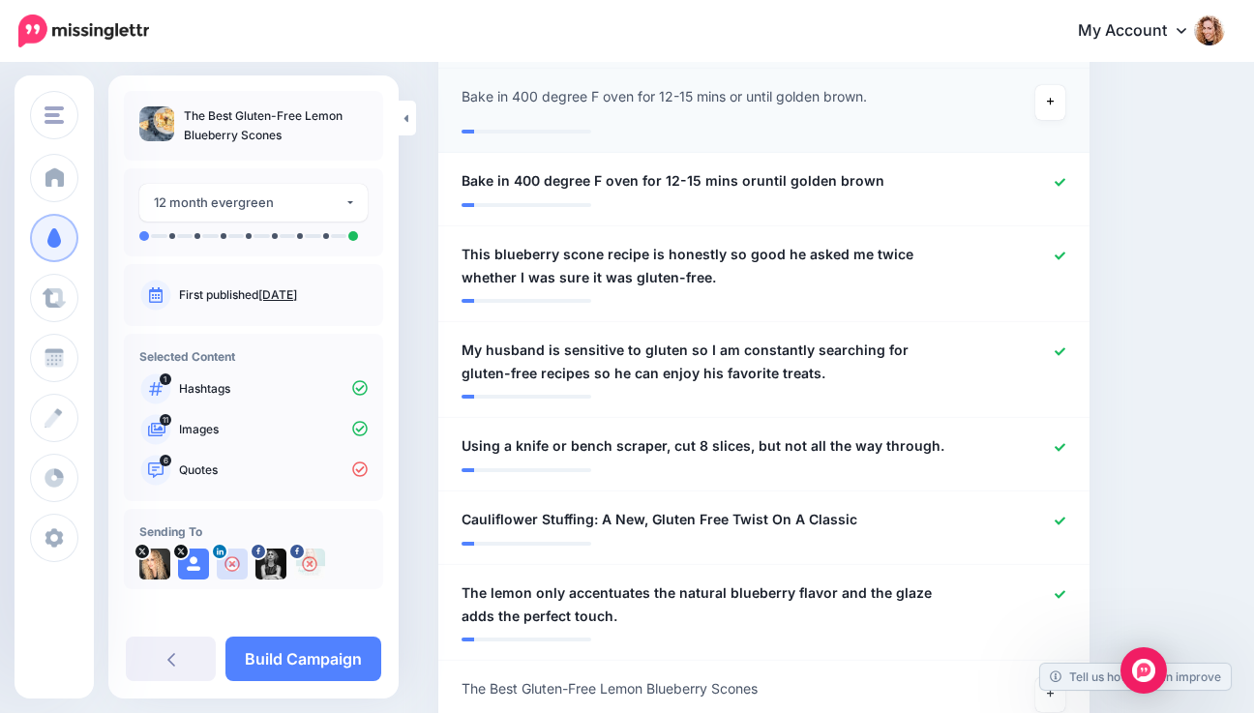
scroll to position [1243, 0]
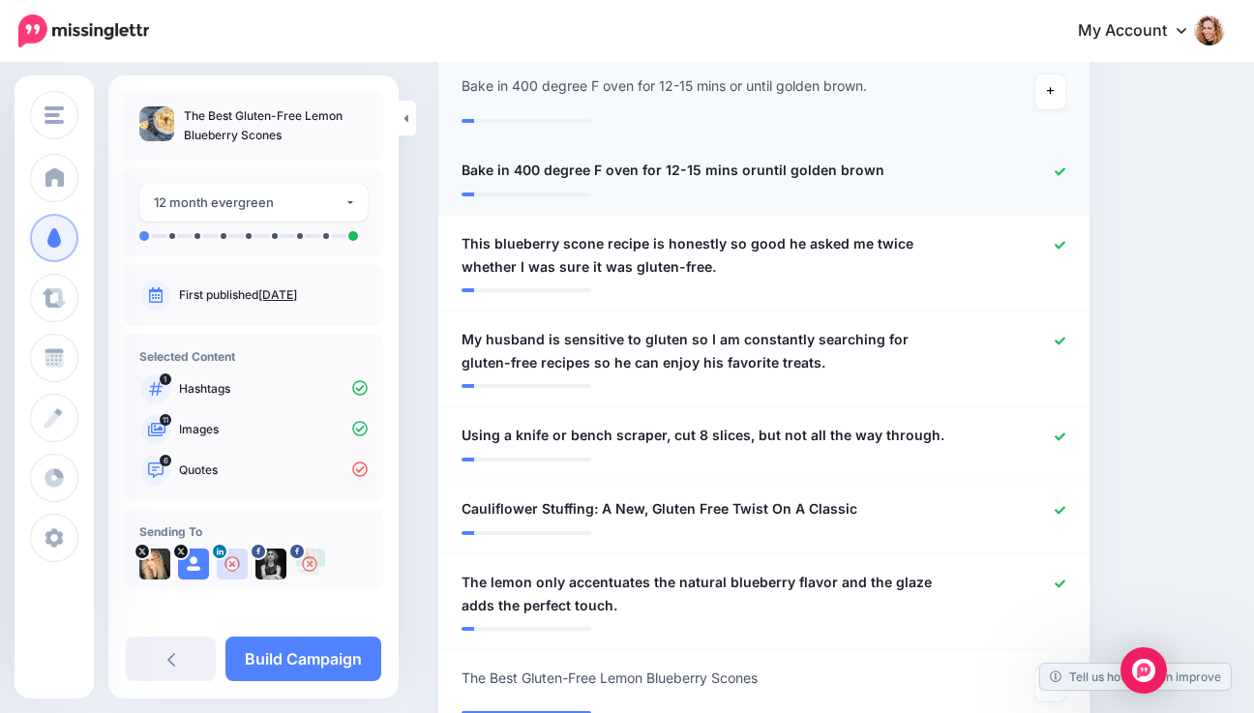
click at [1065, 167] on icon at bounding box center [1059, 171] width 11 height 11
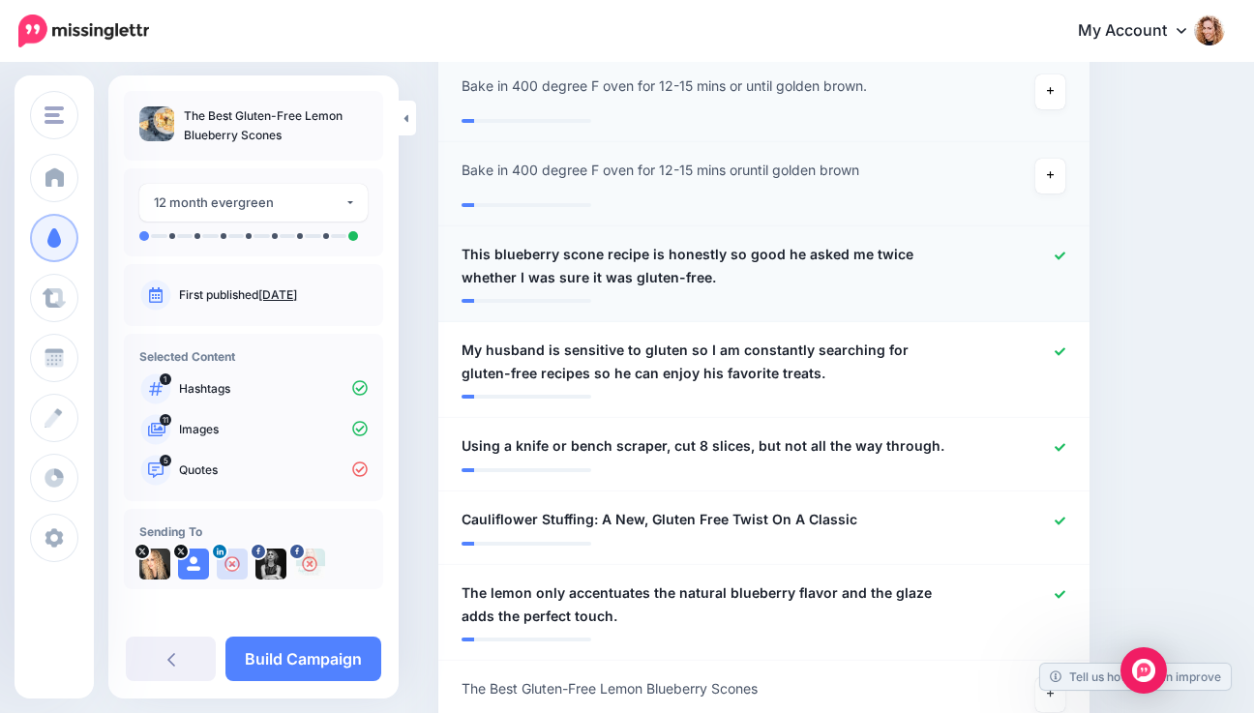
click at [767, 249] on span "This blueberry scone recipe is honestly so good he asked me twice whether I was…" at bounding box center [710, 266] width 498 height 46
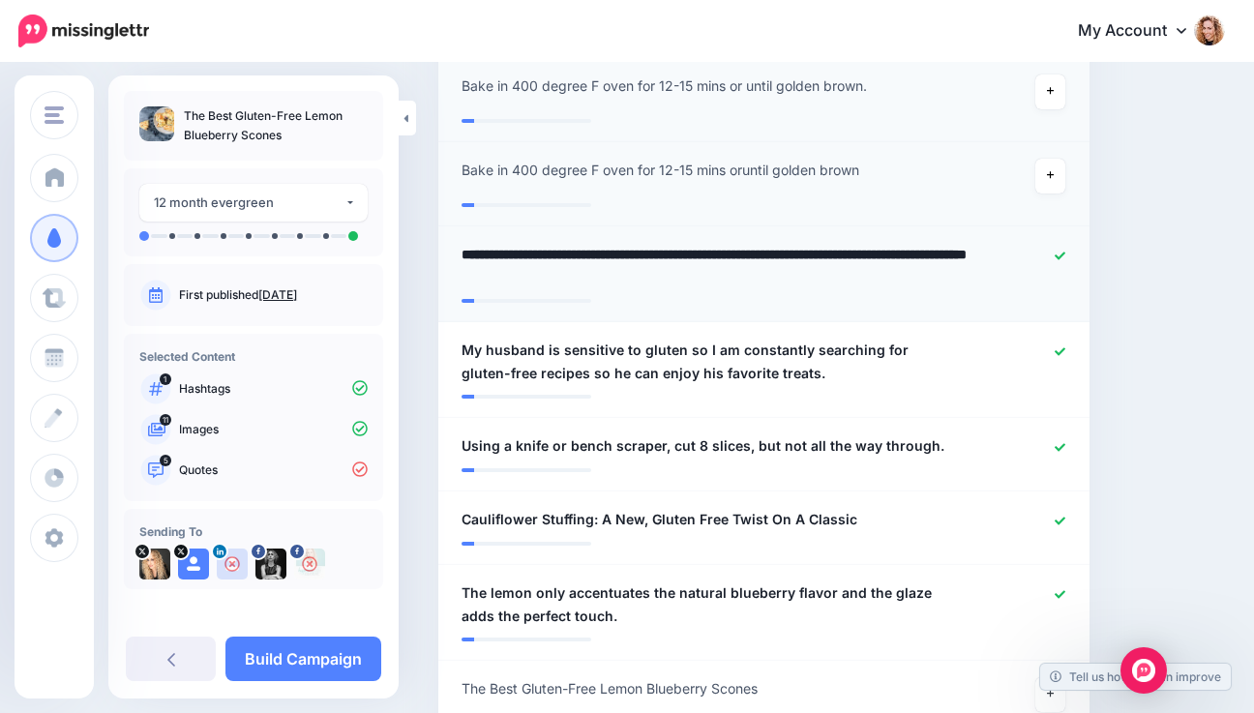
drag, startPoint x: 779, startPoint y: 253, endPoint x: 835, endPoint y: 283, distance: 63.6
click at [835, 283] on textarea "**********" at bounding box center [715, 266] width 509 height 46
type textarea "**********"
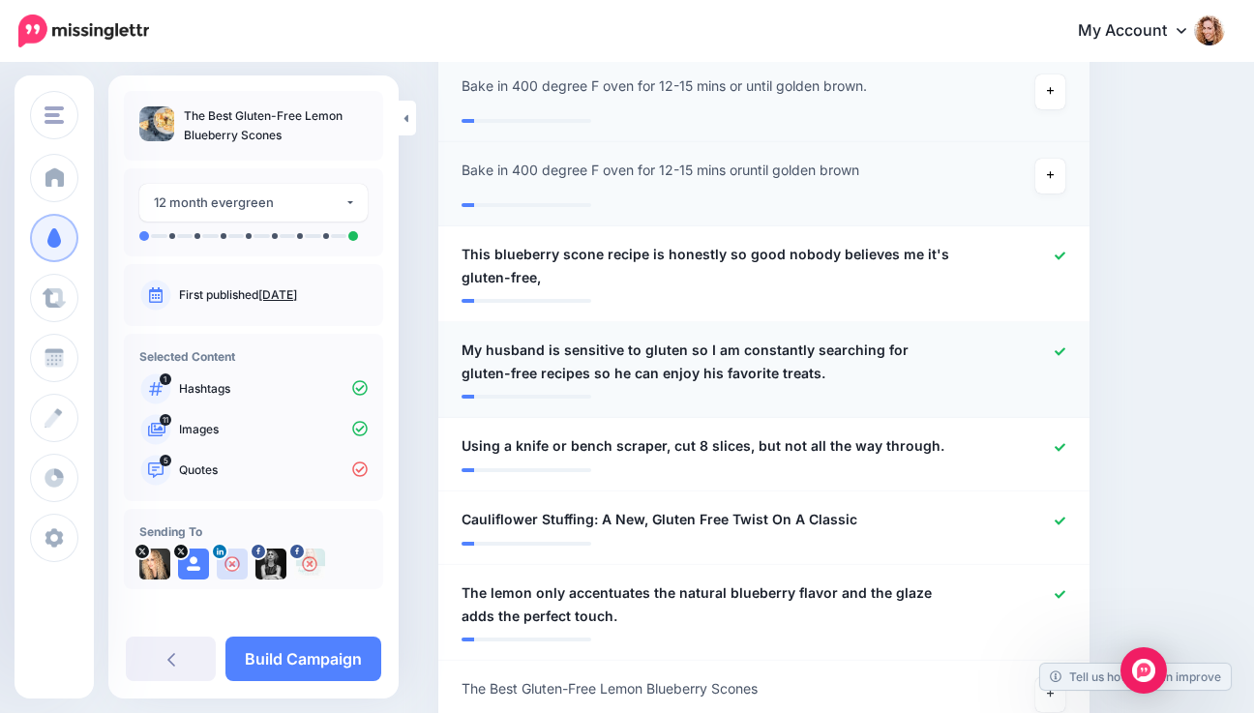
click at [1065, 352] on icon at bounding box center [1059, 351] width 11 height 8
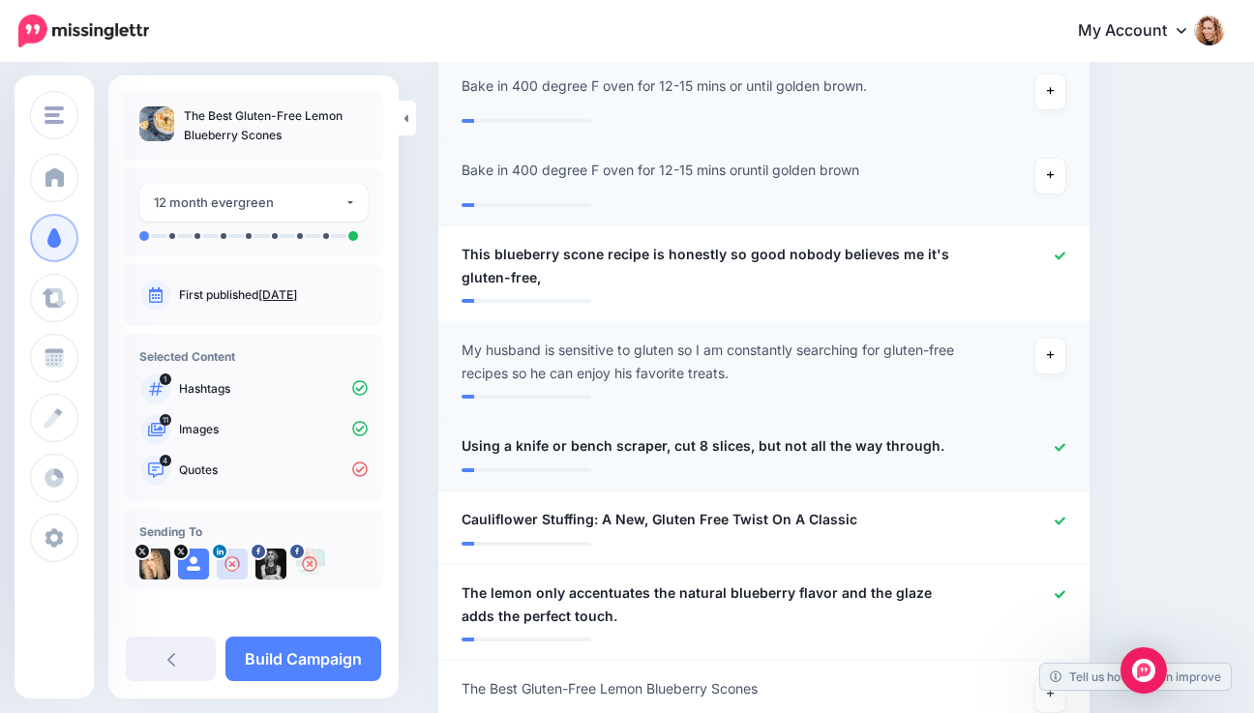
click at [1065, 444] on icon at bounding box center [1059, 447] width 11 height 11
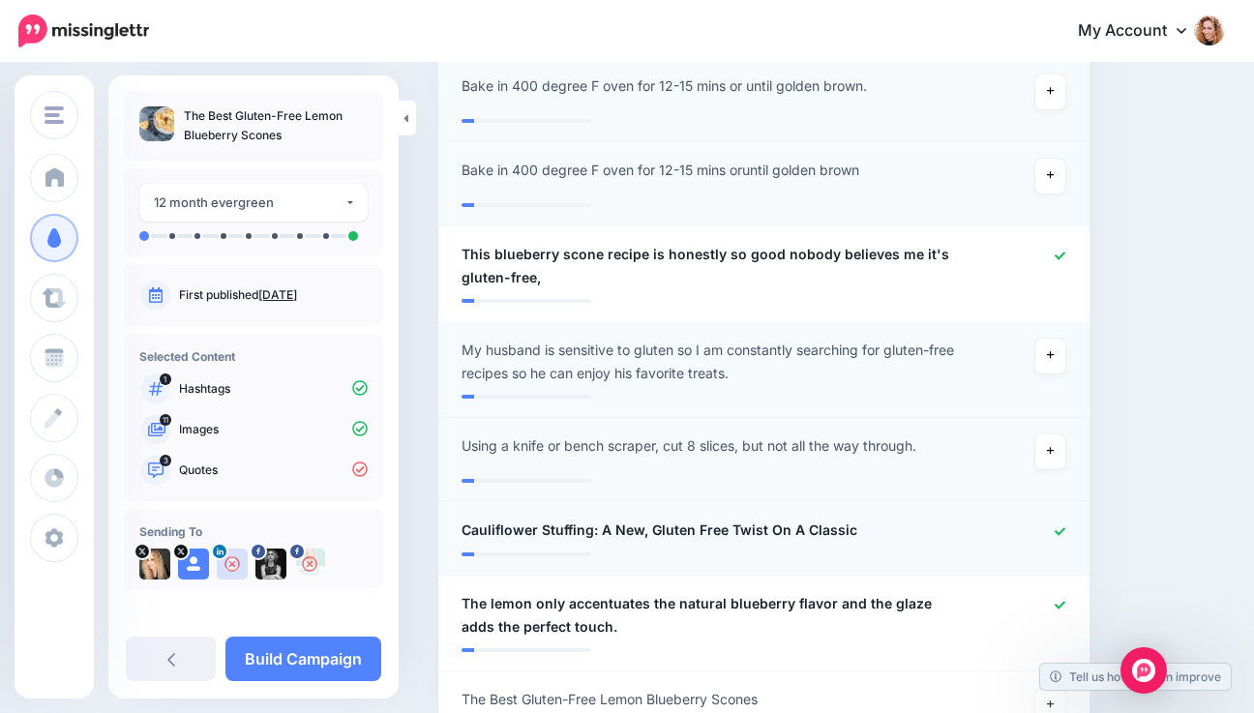
click at [1065, 530] on icon at bounding box center [1059, 531] width 11 height 11
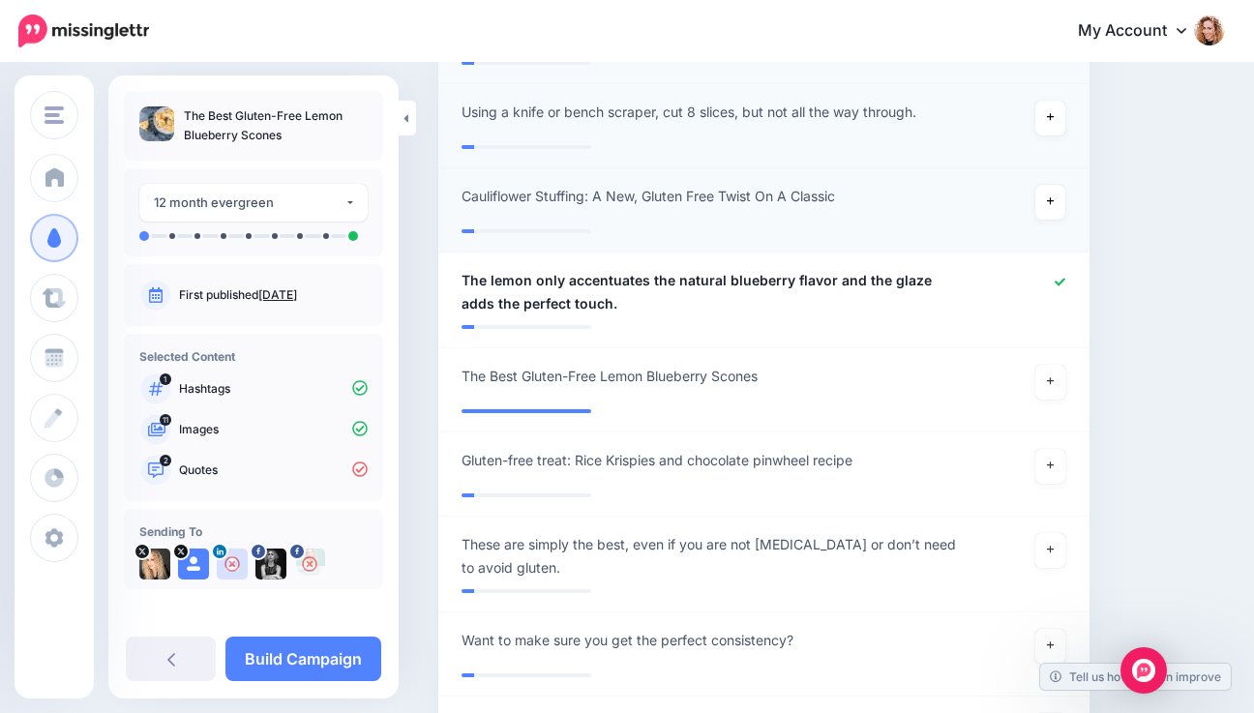
scroll to position [1581, 0]
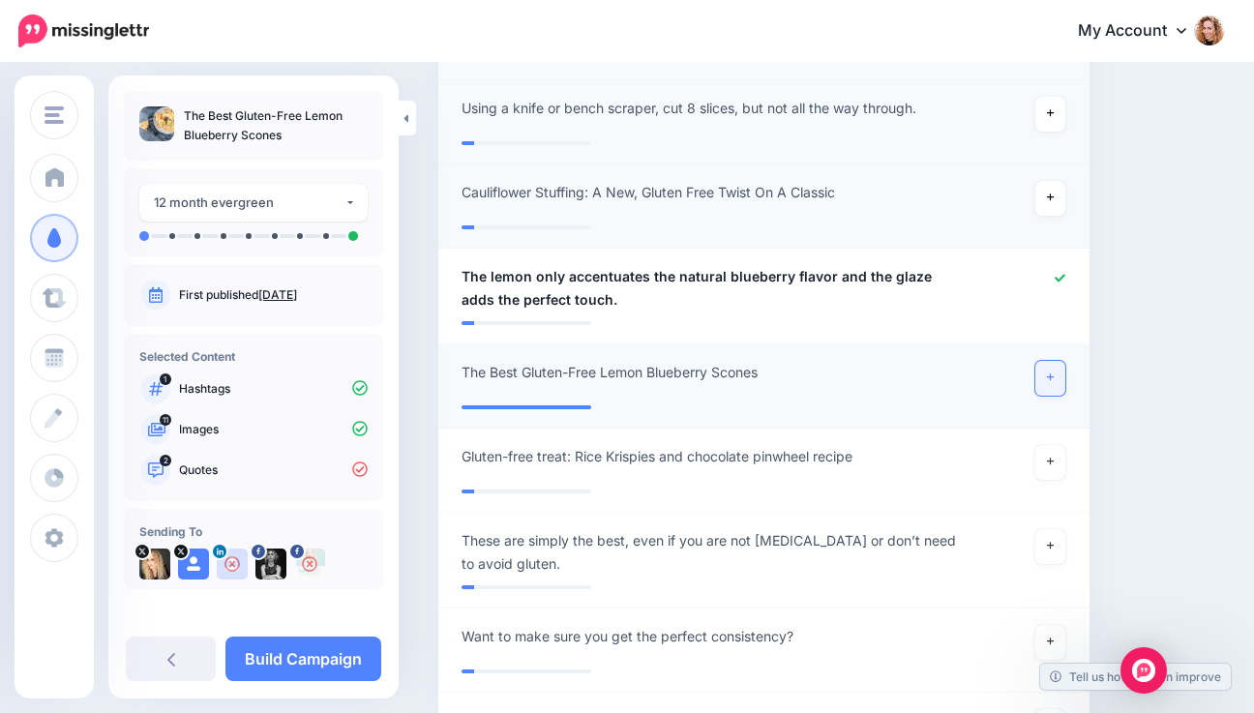
click at [1054, 372] on icon at bounding box center [1051, 377] width 8 height 11
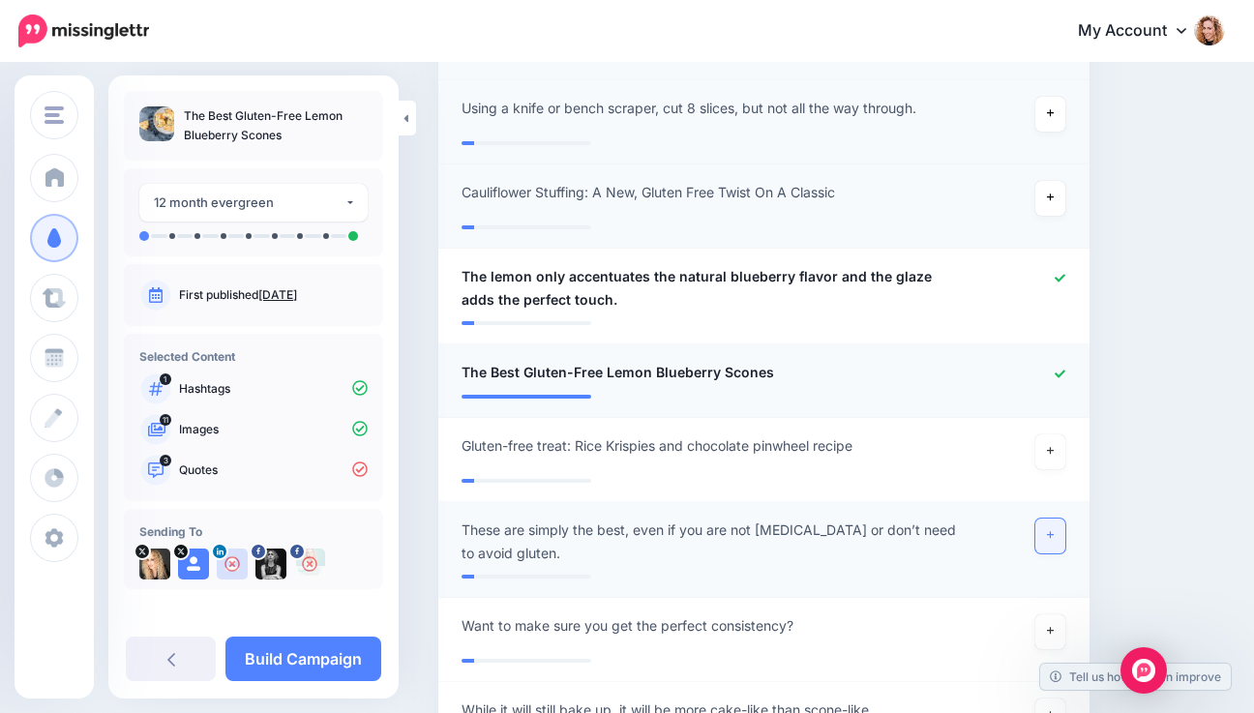
click at [1054, 536] on icon at bounding box center [1051, 536] width 8 height 8
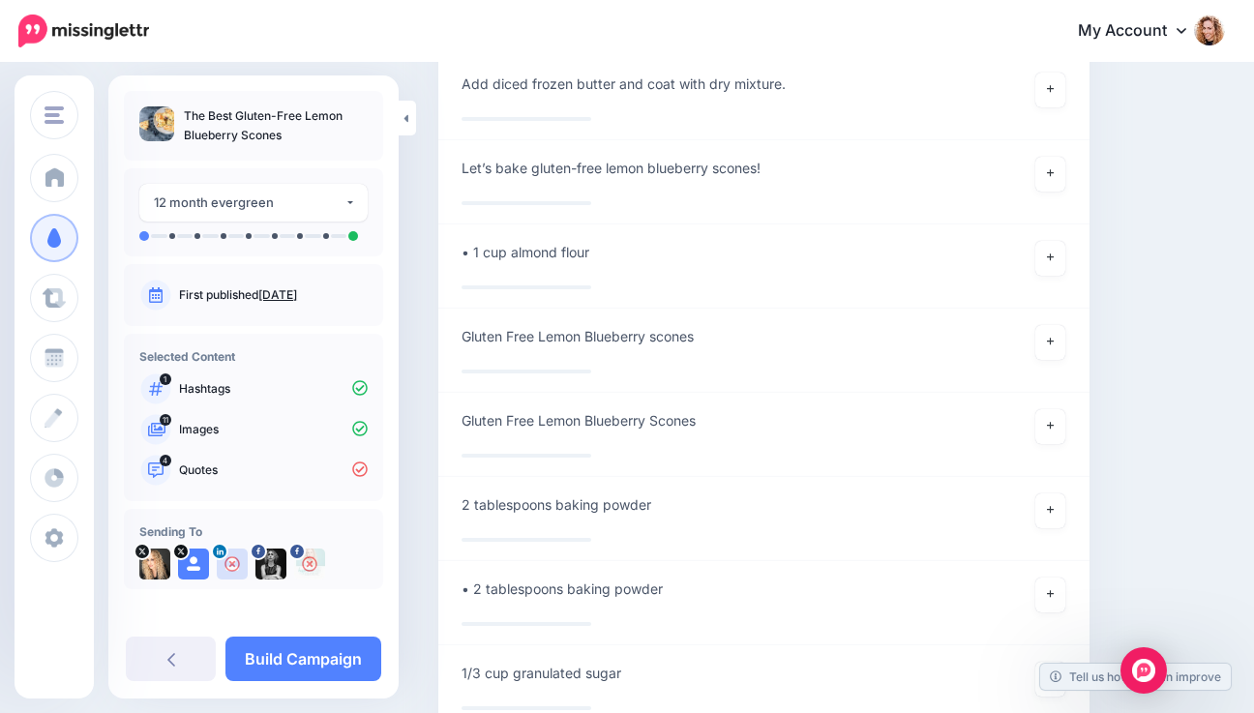
scroll to position [2718, 0]
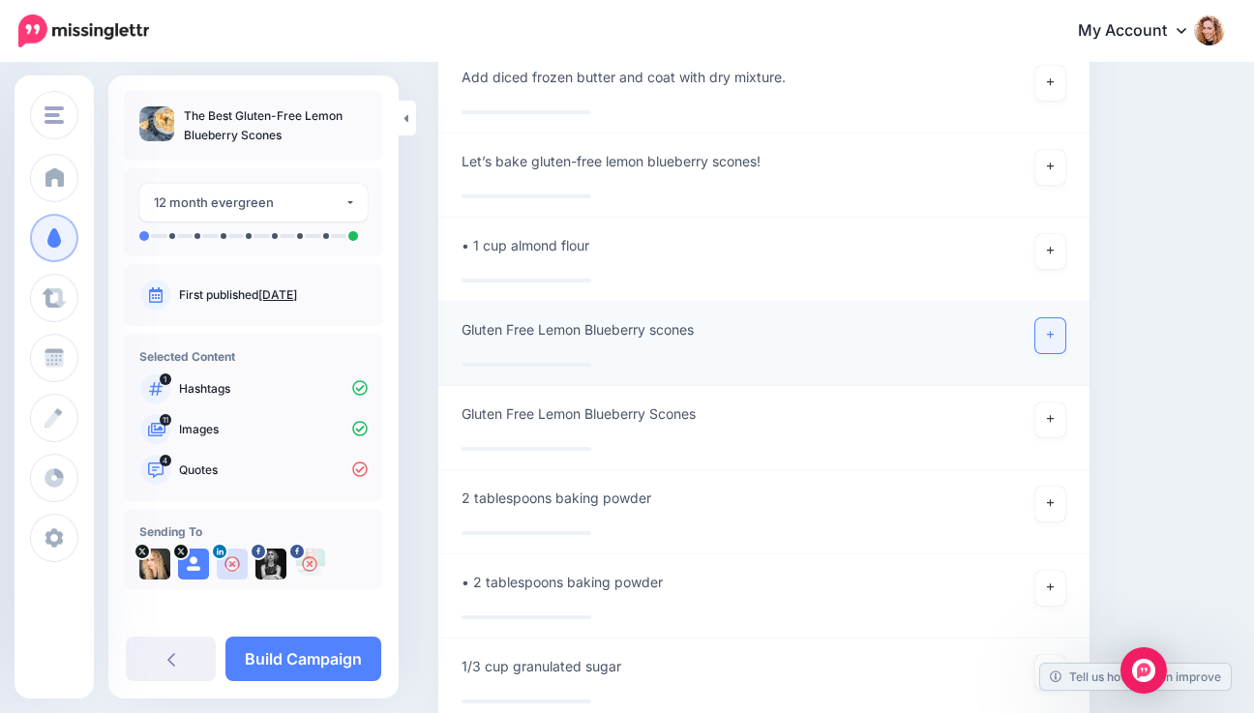
click at [1054, 338] on icon at bounding box center [1051, 335] width 8 height 11
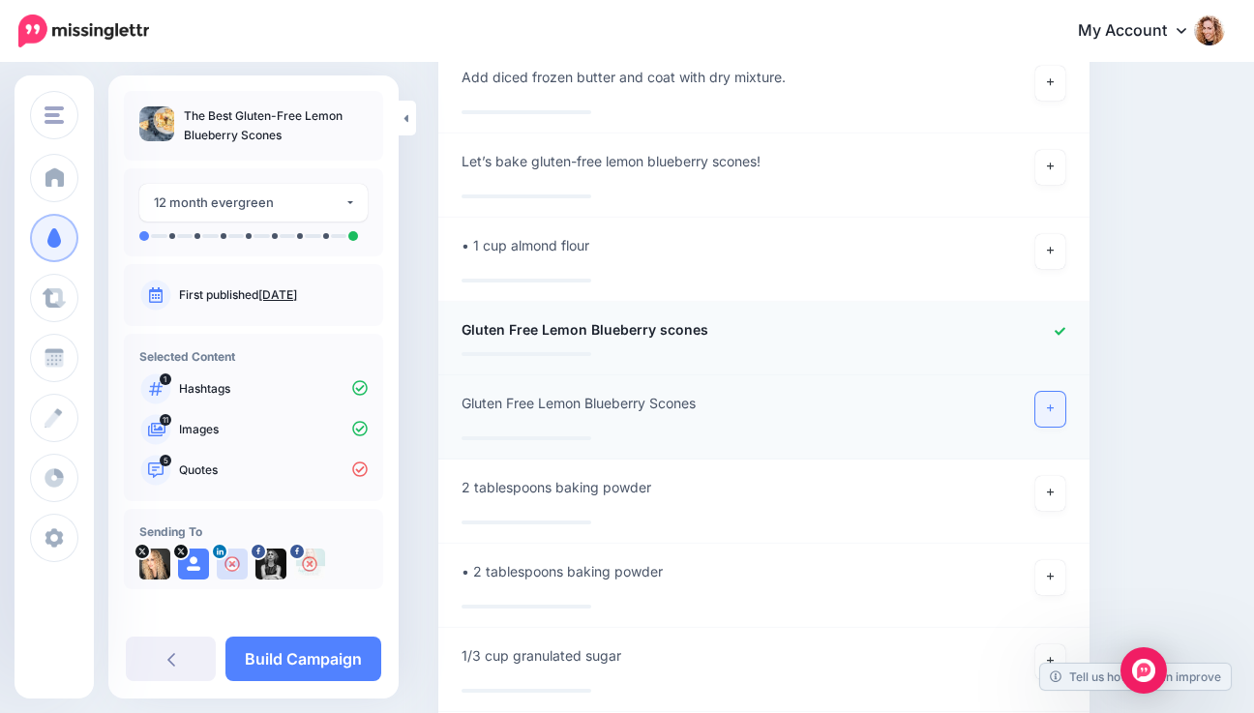
click at [1061, 414] on link at bounding box center [1050, 409] width 31 height 35
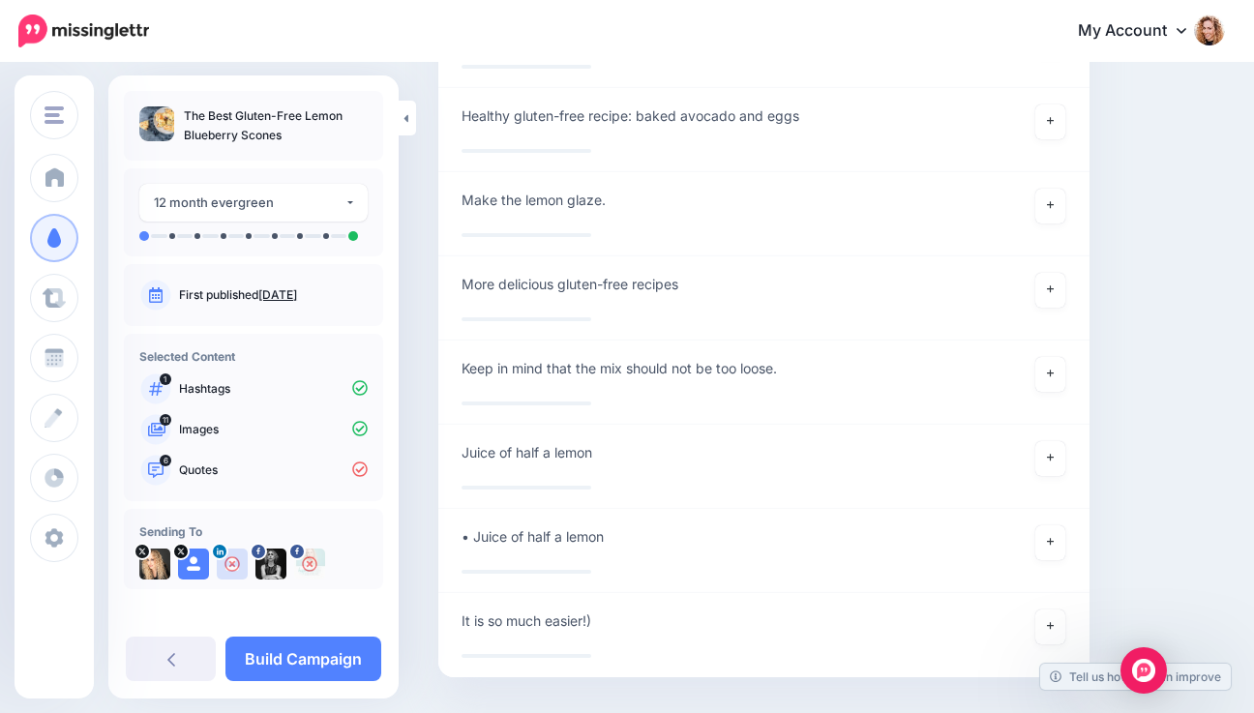
scroll to position [4516, 0]
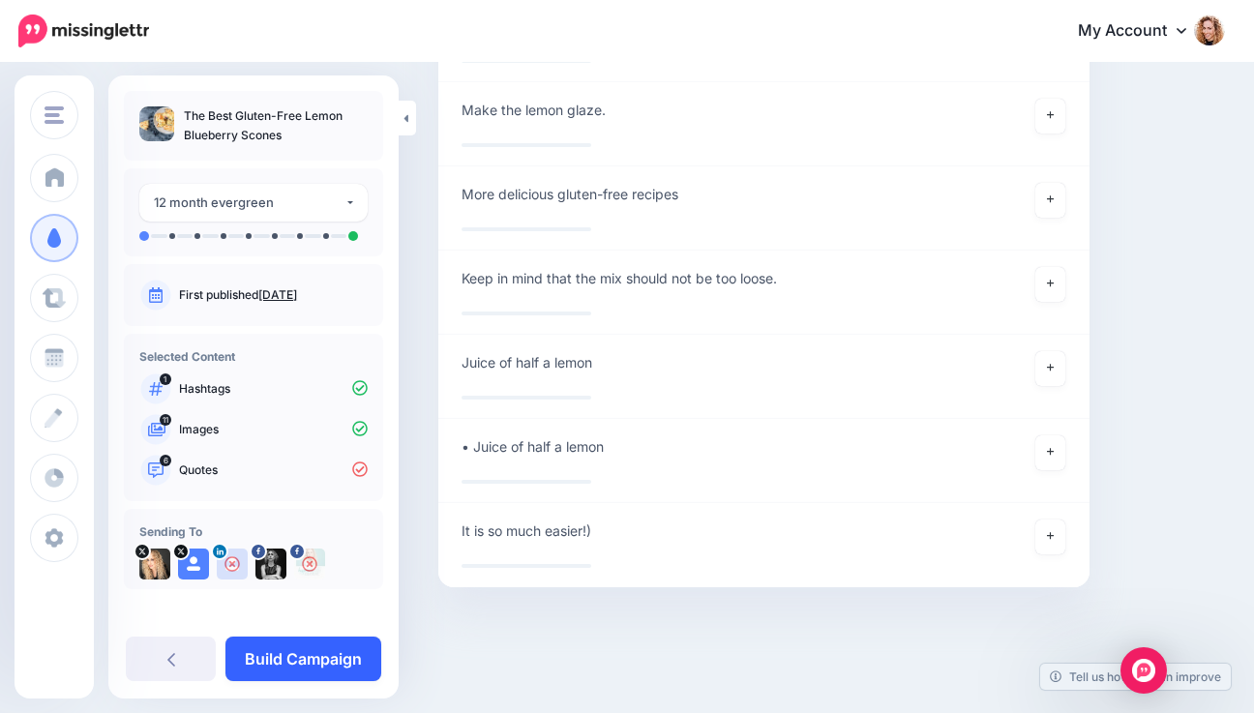
click at [338, 664] on link "Build Campaign" at bounding box center [303, 659] width 156 height 44
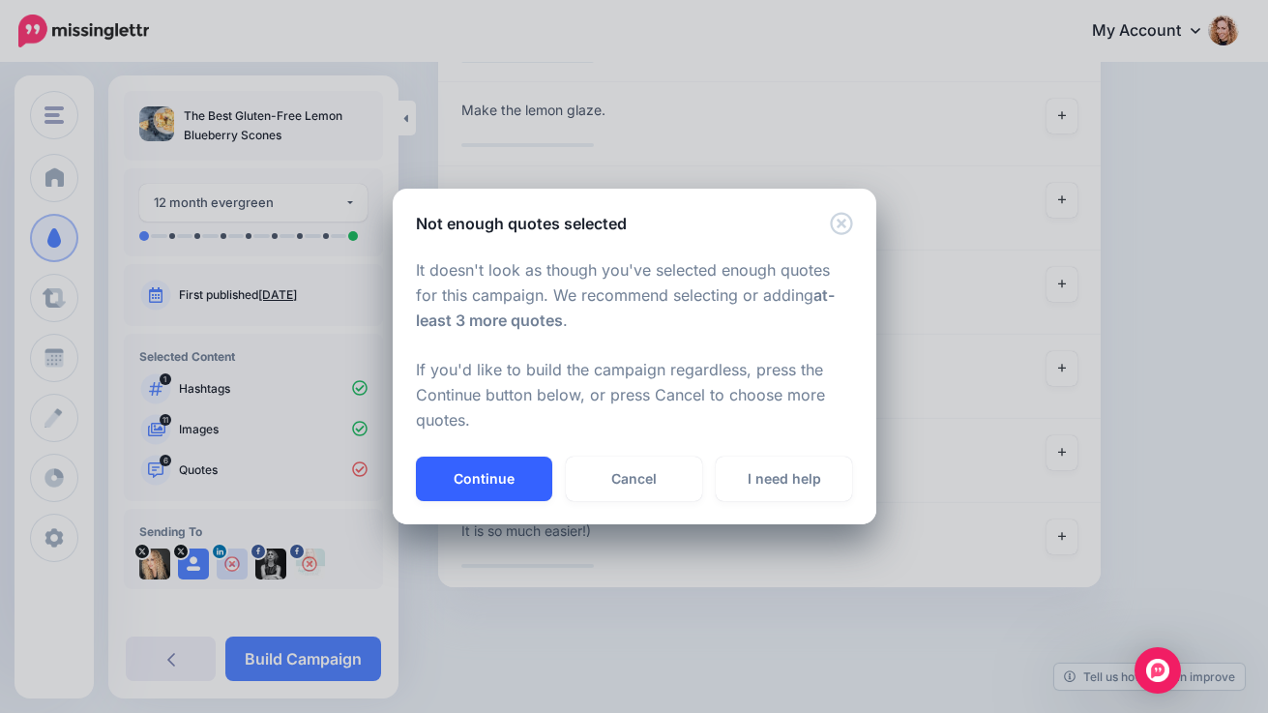
click at [481, 486] on button "Continue" at bounding box center [484, 479] width 136 height 44
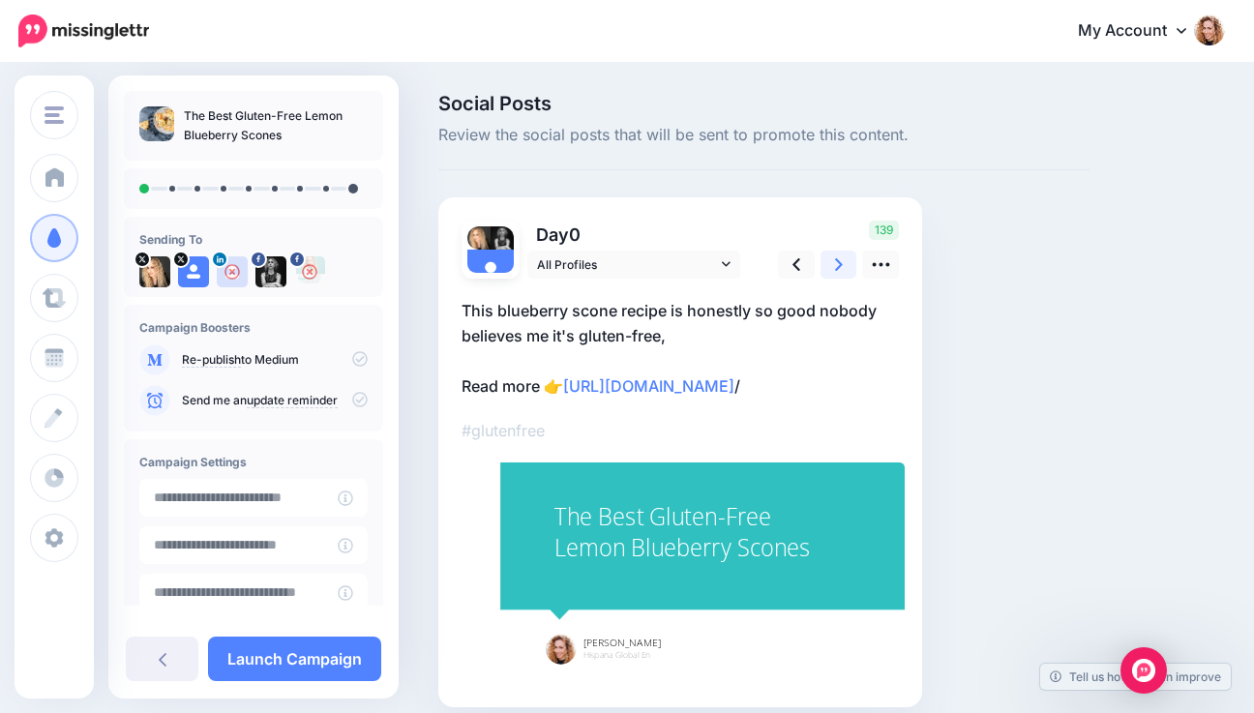
click at [828, 269] on link at bounding box center [838, 265] width 37 height 28
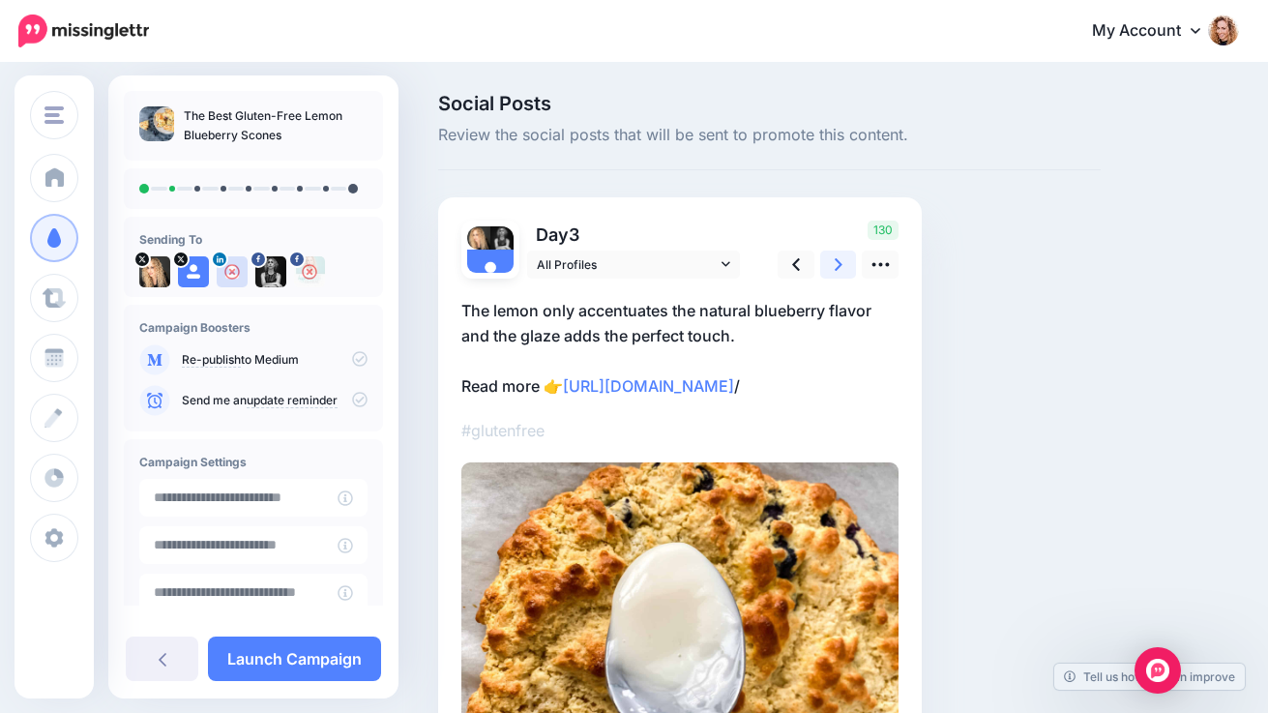
click at [828, 269] on link at bounding box center [838, 265] width 37 height 28
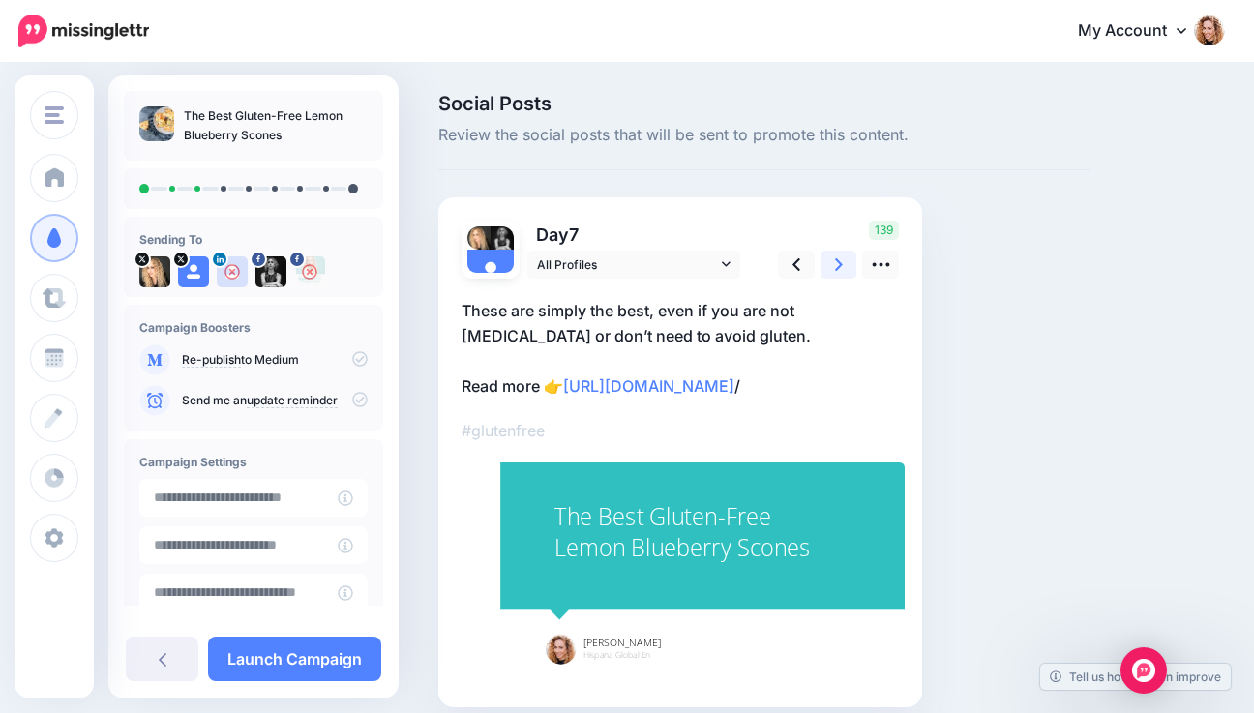
click at [828, 269] on link at bounding box center [838, 265] width 37 height 28
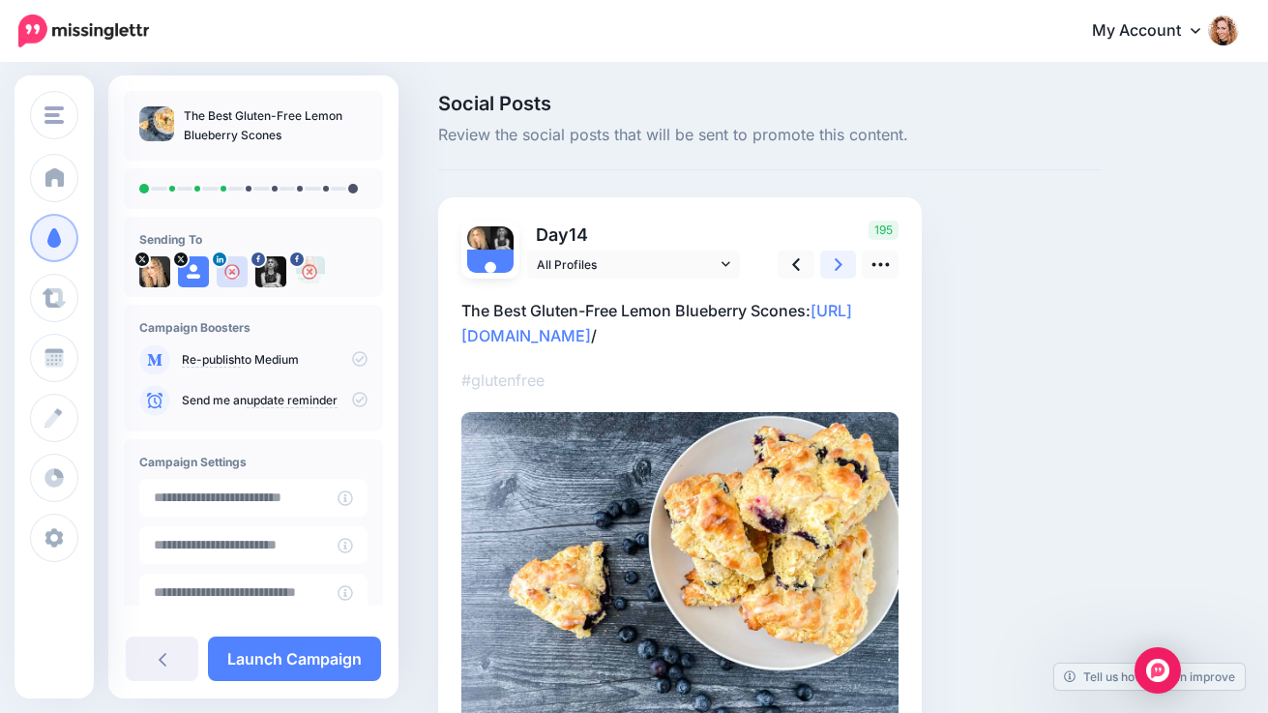
click at [828, 269] on link at bounding box center [838, 265] width 37 height 28
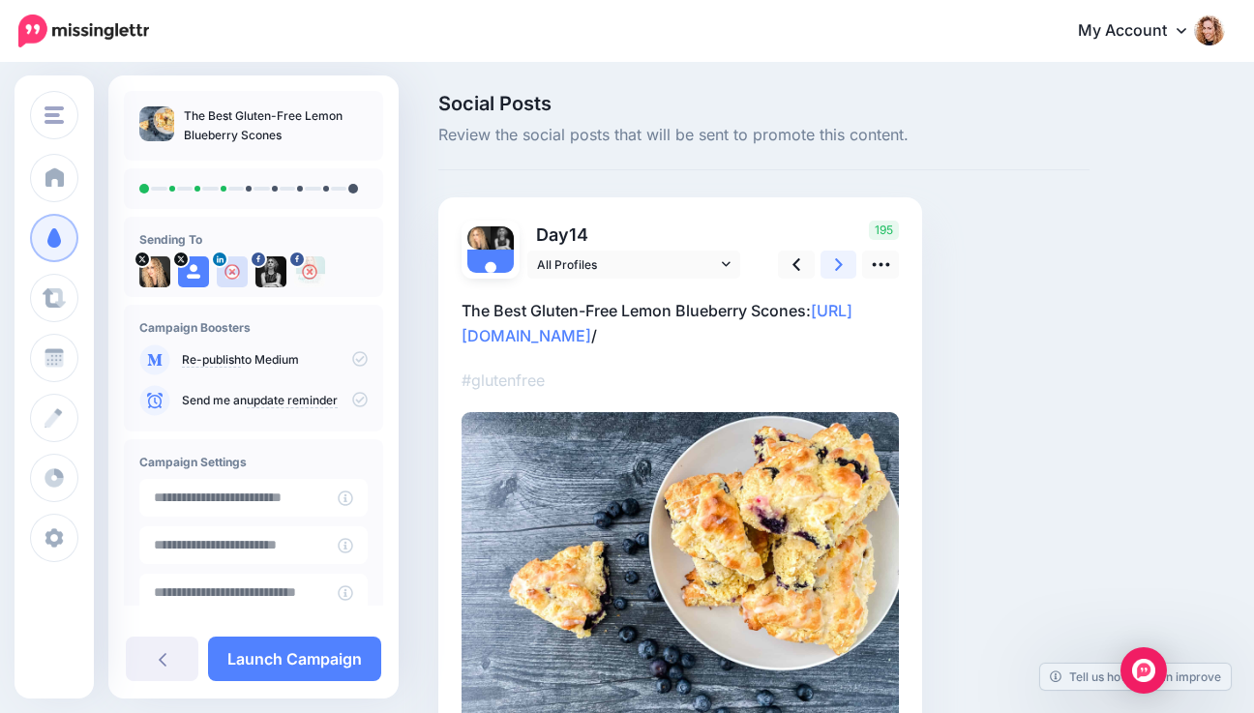
click at [828, 269] on link at bounding box center [838, 265] width 37 height 28
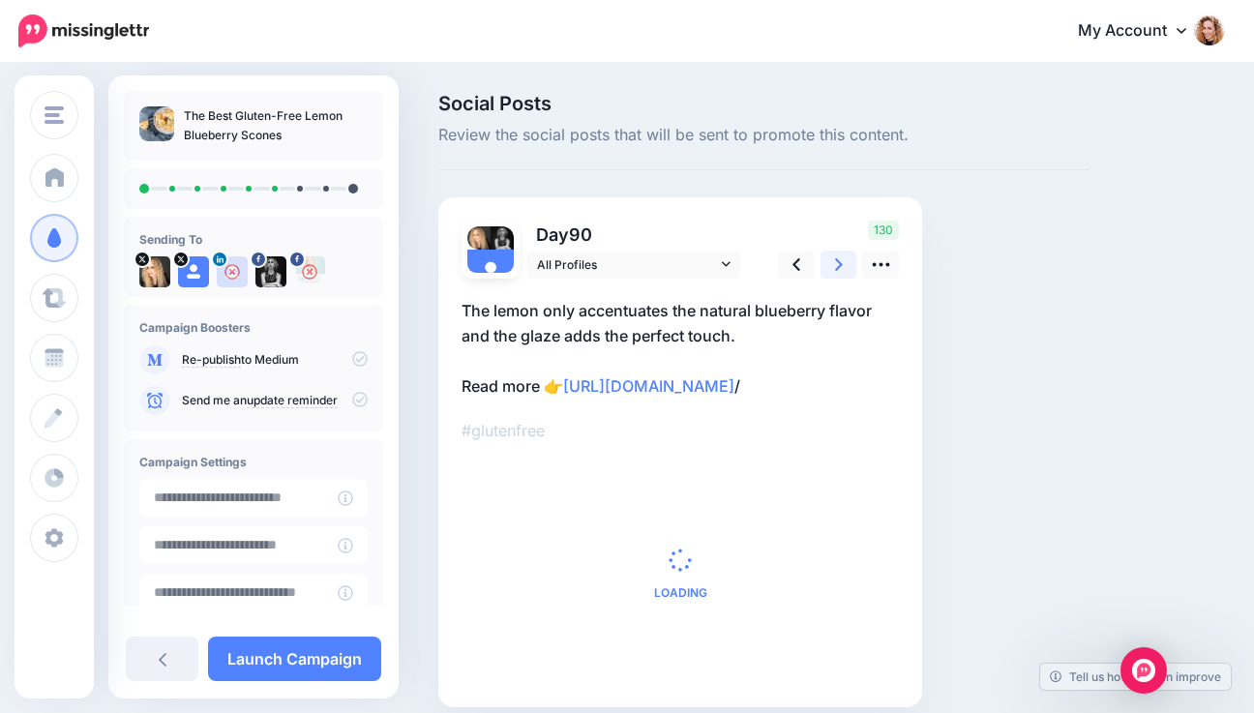
click at [828, 269] on link at bounding box center [838, 265] width 37 height 28
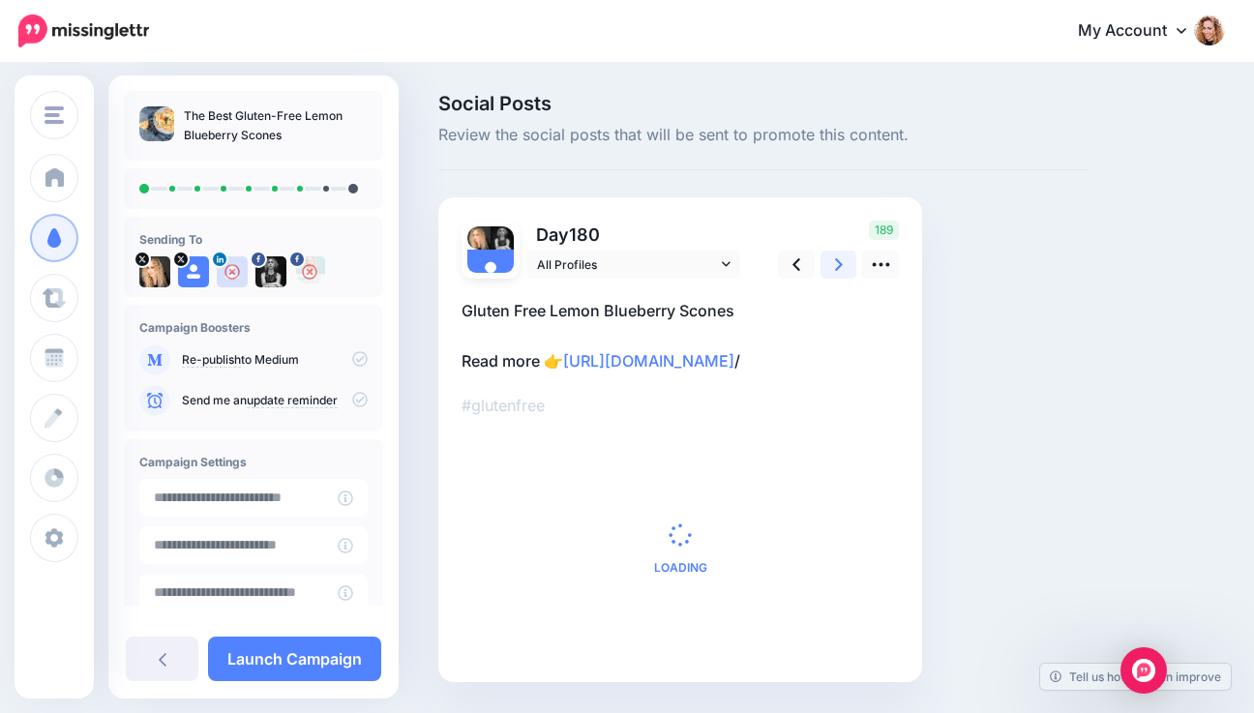
click at [828, 269] on link at bounding box center [838, 265] width 37 height 28
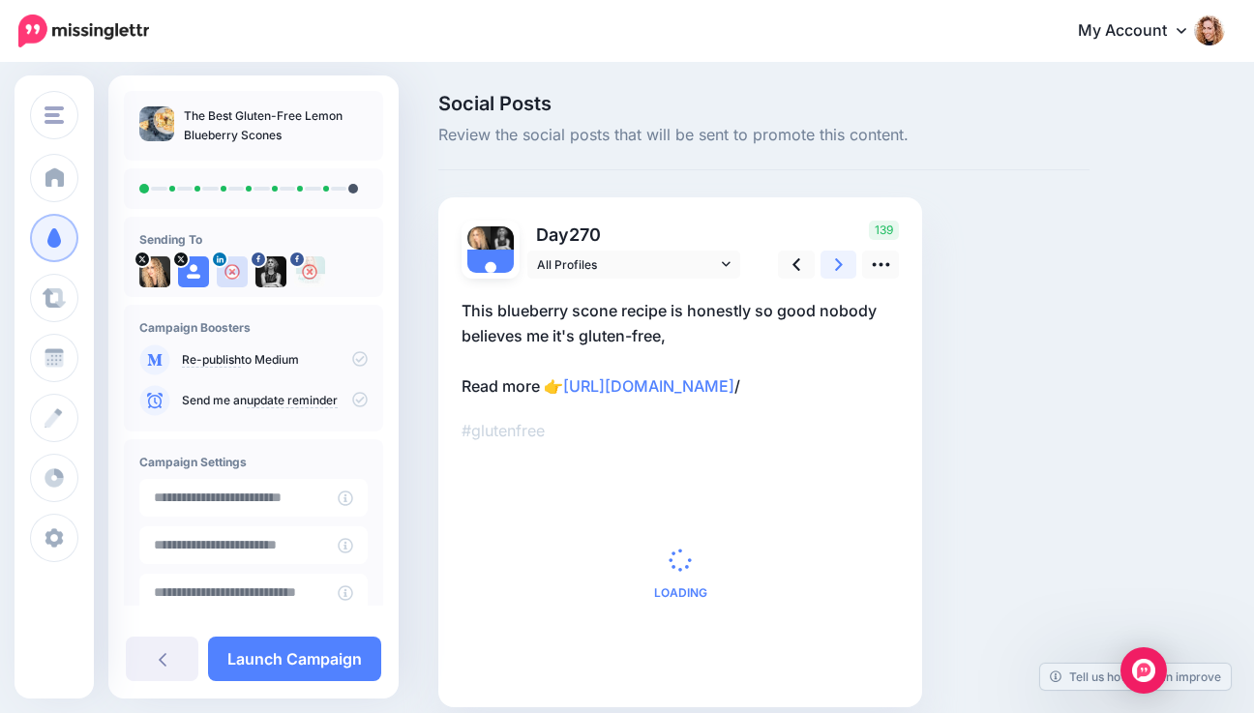
click at [828, 269] on link at bounding box center [838, 265] width 37 height 28
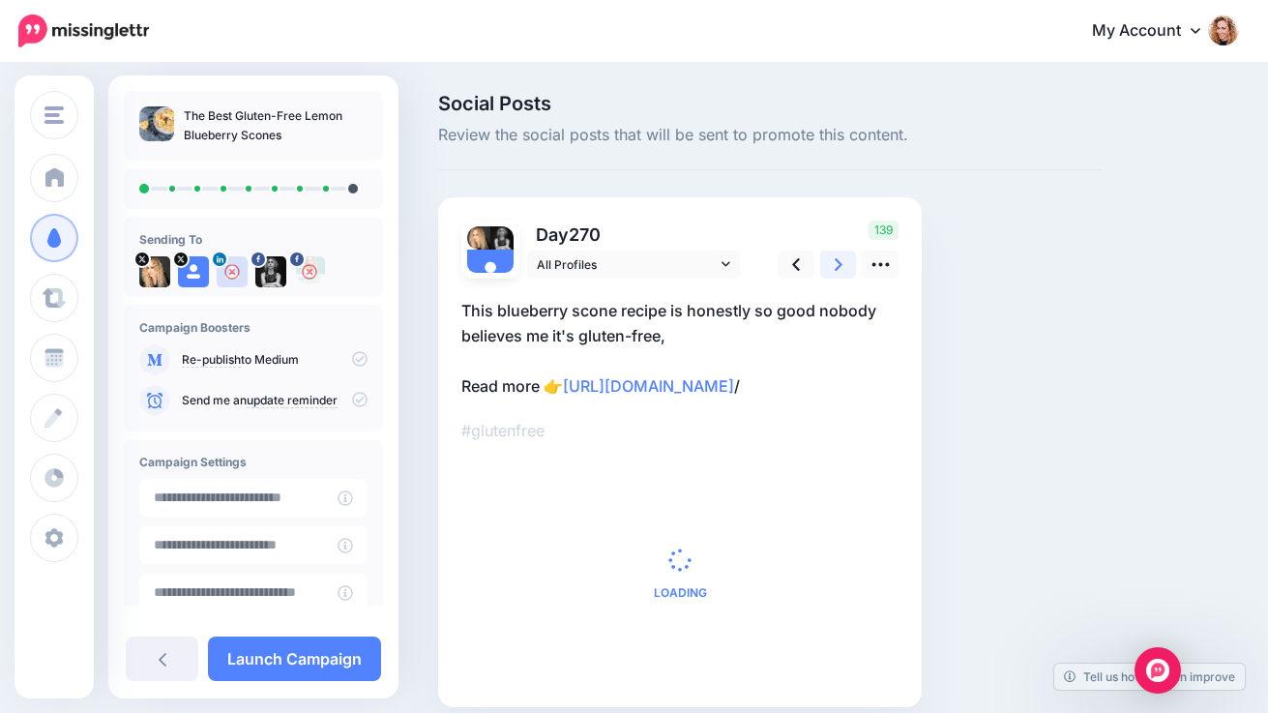
click at [828, 269] on link at bounding box center [838, 265] width 37 height 28
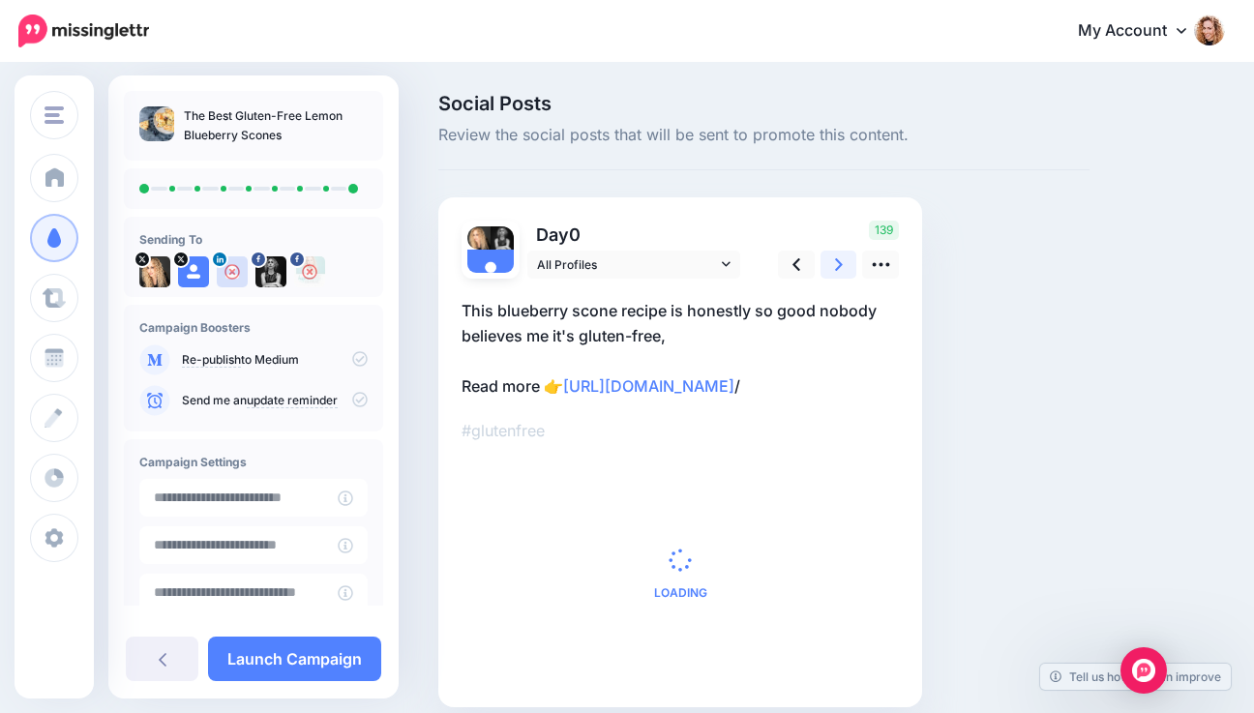
click at [828, 269] on link at bounding box center [838, 265] width 37 height 28
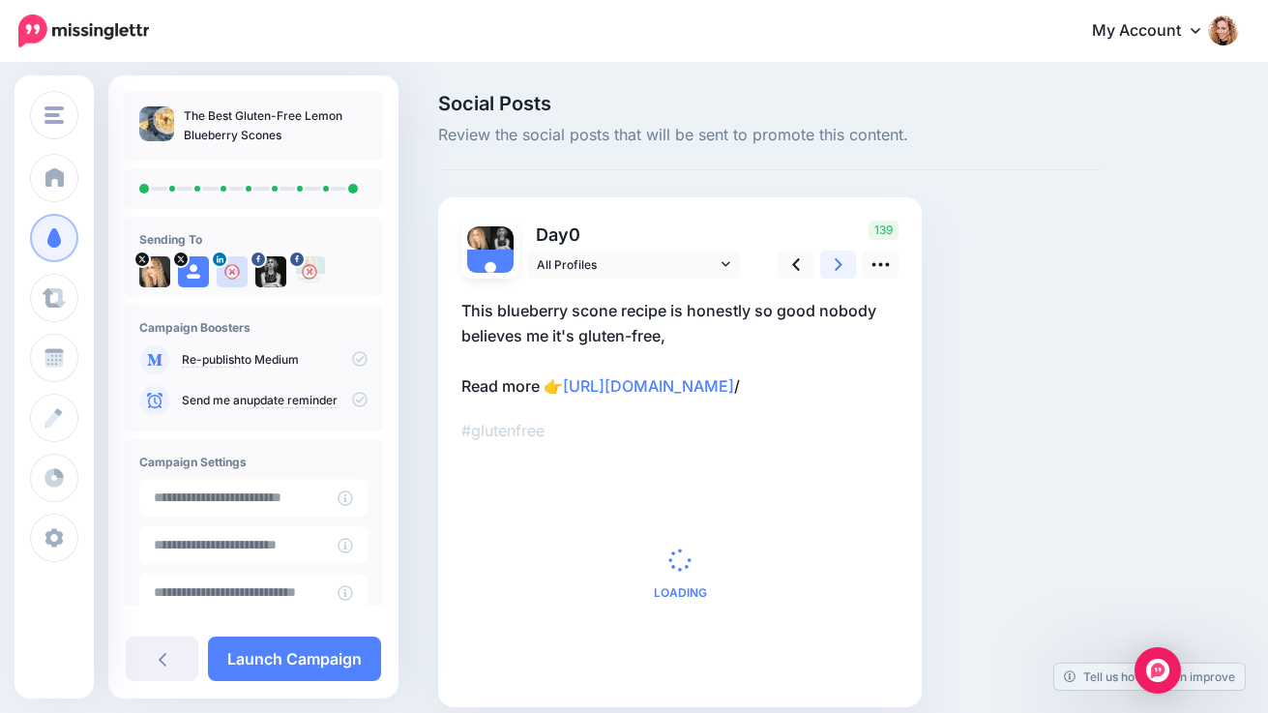
click at [828, 269] on link at bounding box center [838, 265] width 37 height 28
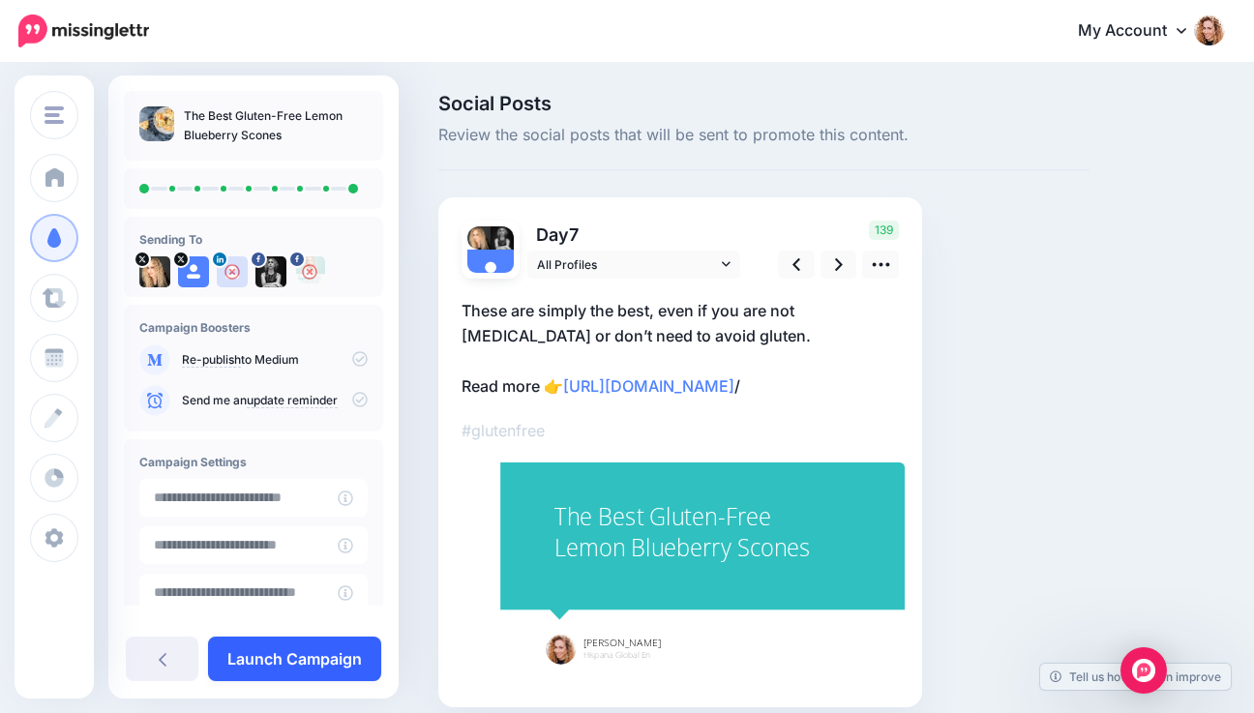
click at [304, 659] on link "Launch Campaign" at bounding box center [294, 659] width 173 height 44
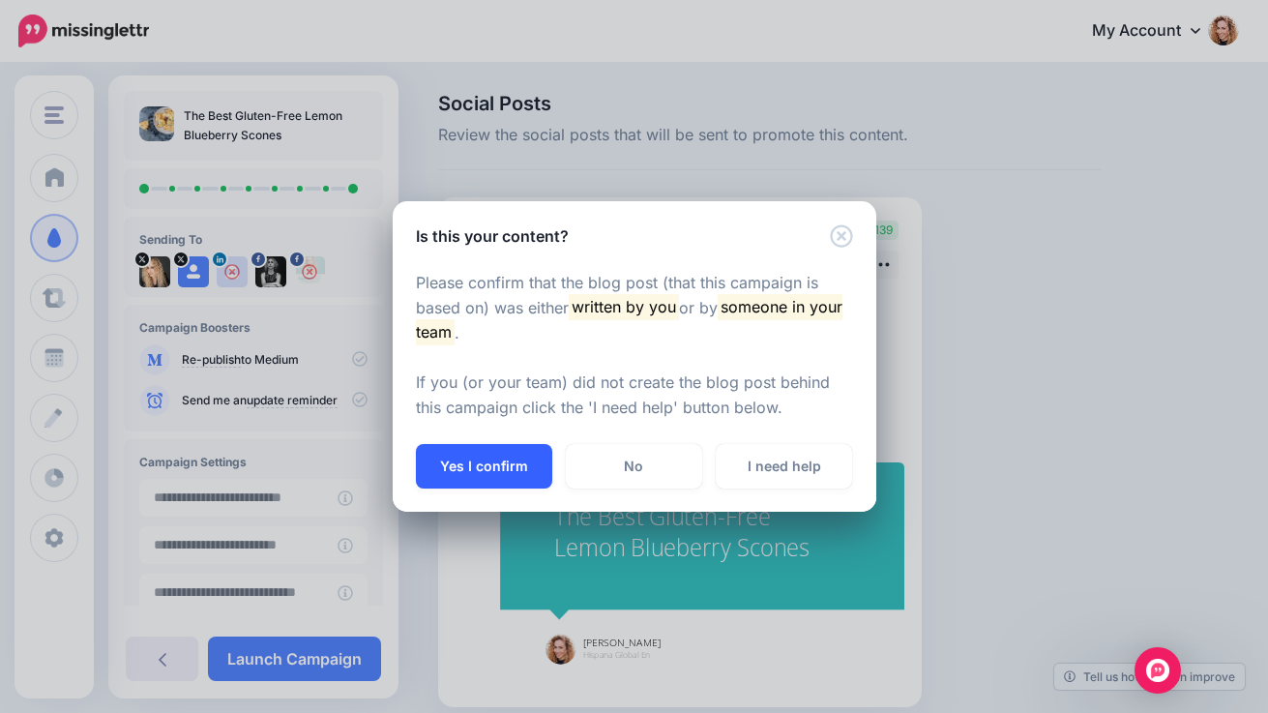
click at [444, 469] on button "Yes I confirm" at bounding box center [484, 466] width 136 height 44
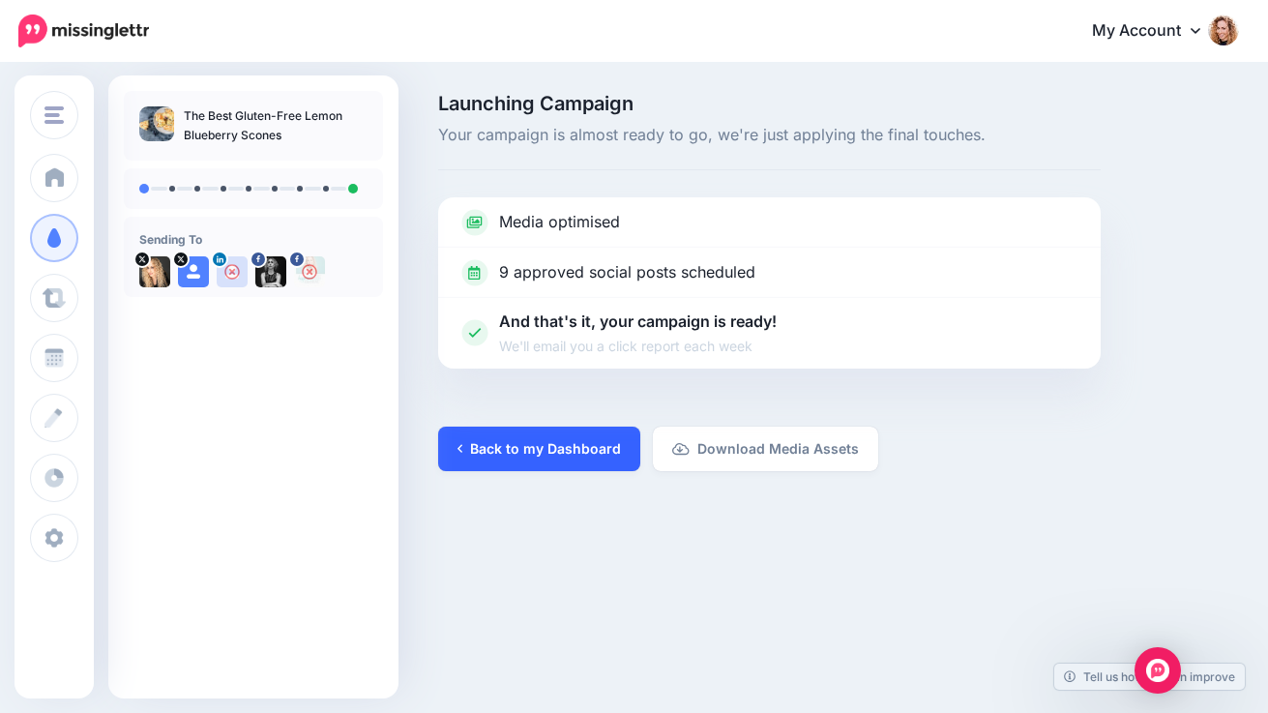
click at [493, 451] on link "Back to my Dashboard" at bounding box center [539, 449] width 202 height 44
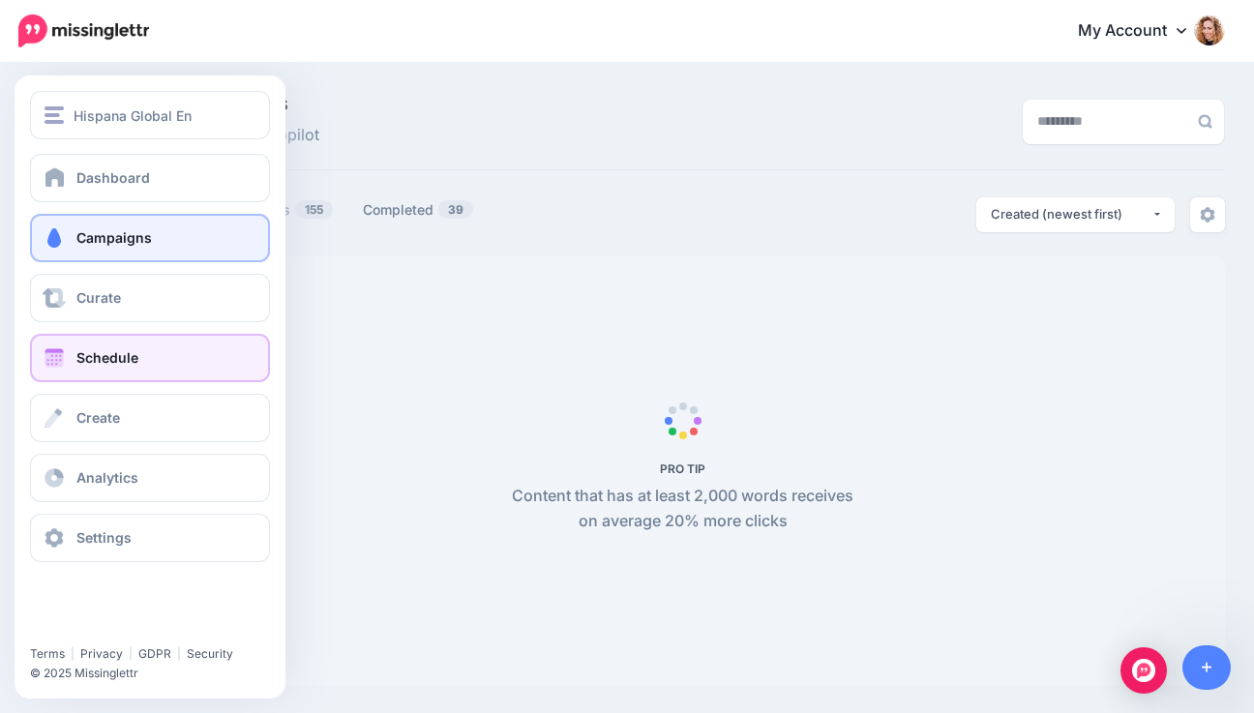
click at [51, 351] on span at bounding box center [54, 357] width 25 height 19
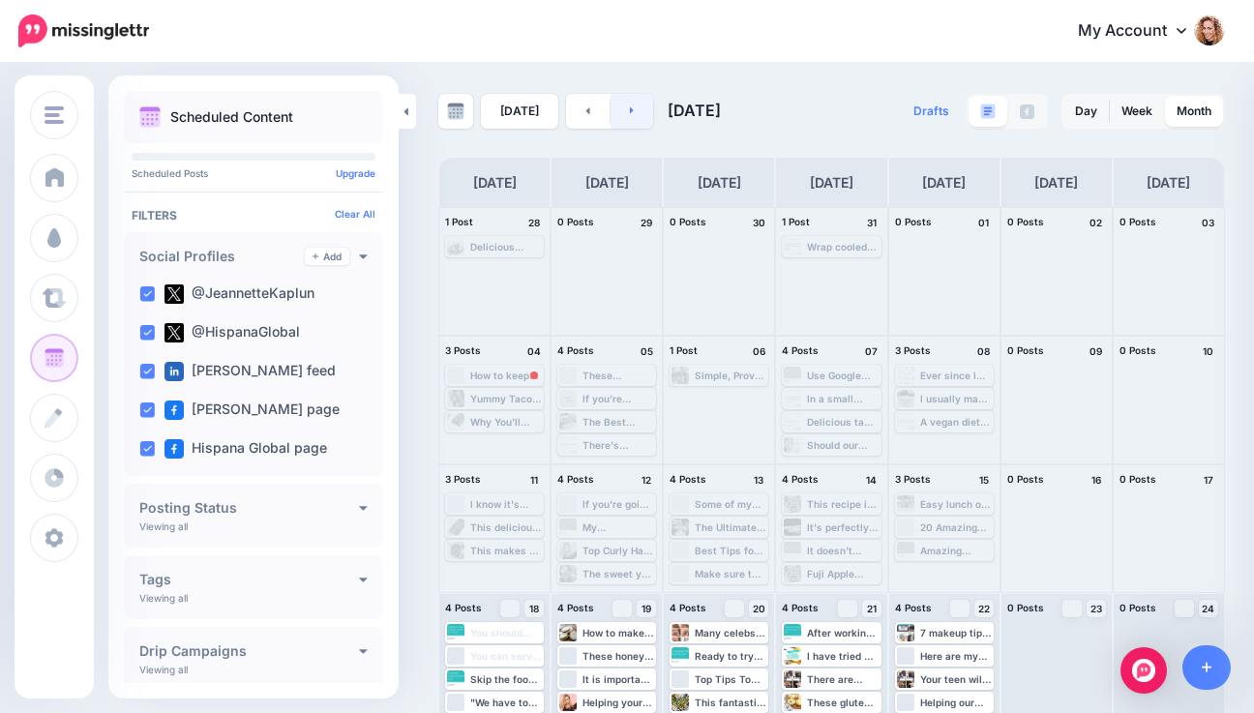
click at [630, 111] on icon at bounding box center [632, 110] width 4 height 7
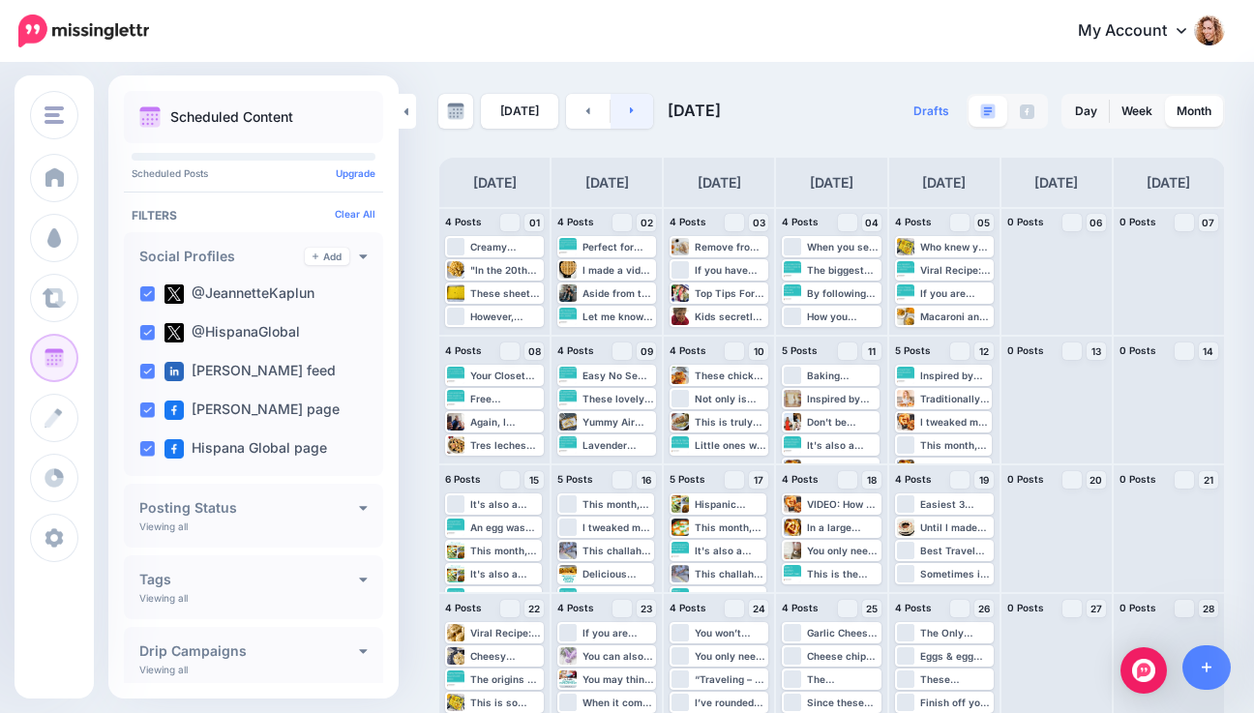
click at [625, 116] on link at bounding box center [632, 111] width 44 height 35
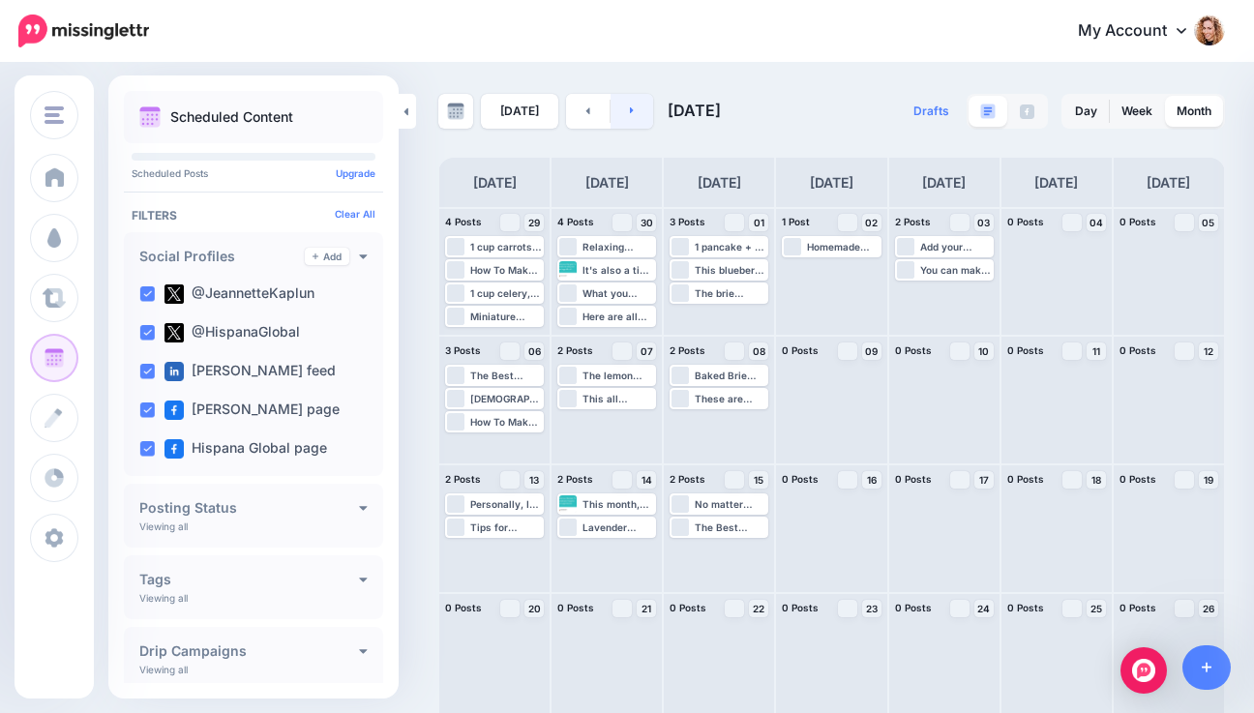
click at [625, 116] on link at bounding box center [632, 111] width 44 height 35
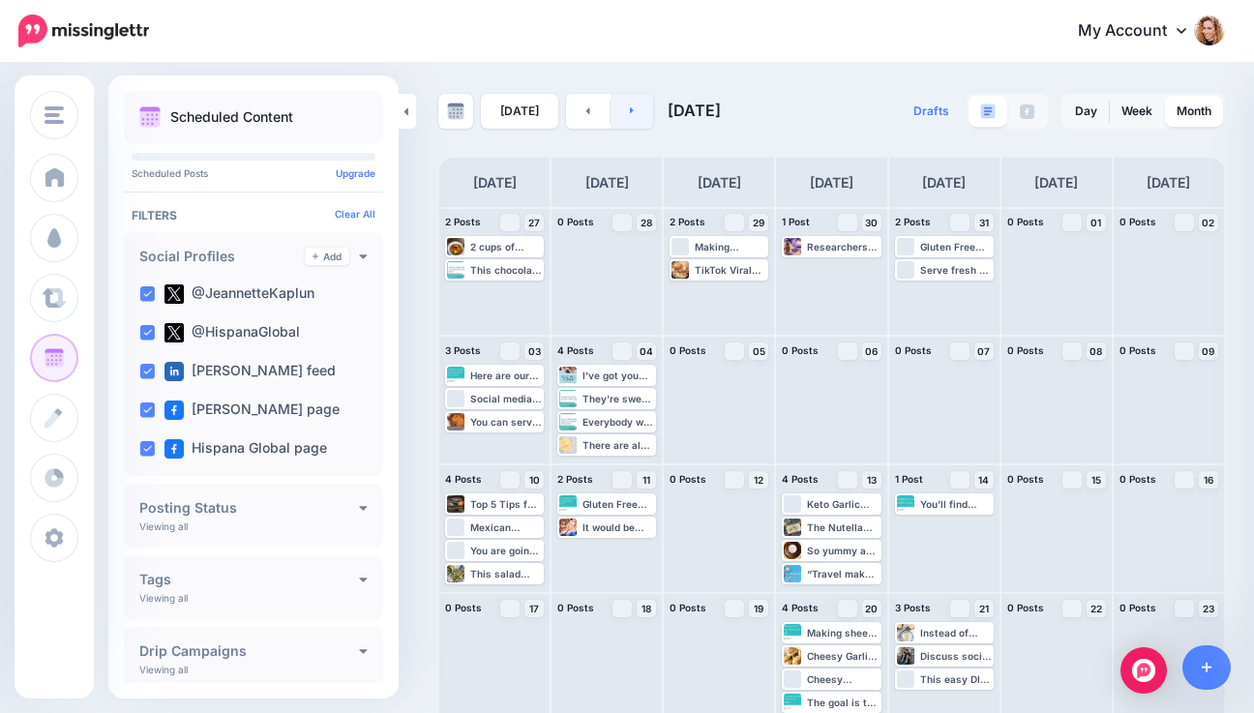
click at [630, 115] on icon at bounding box center [632, 110] width 5 height 12
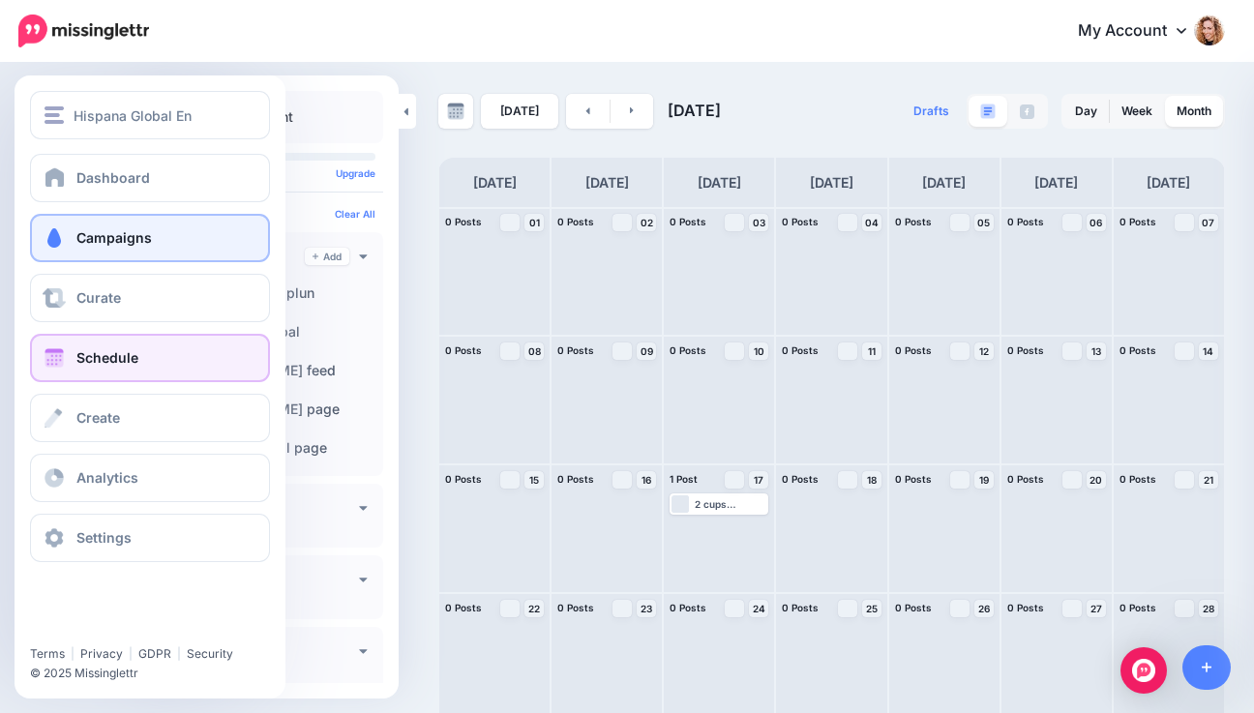
click at [64, 246] on span at bounding box center [54, 237] width 25 height 19
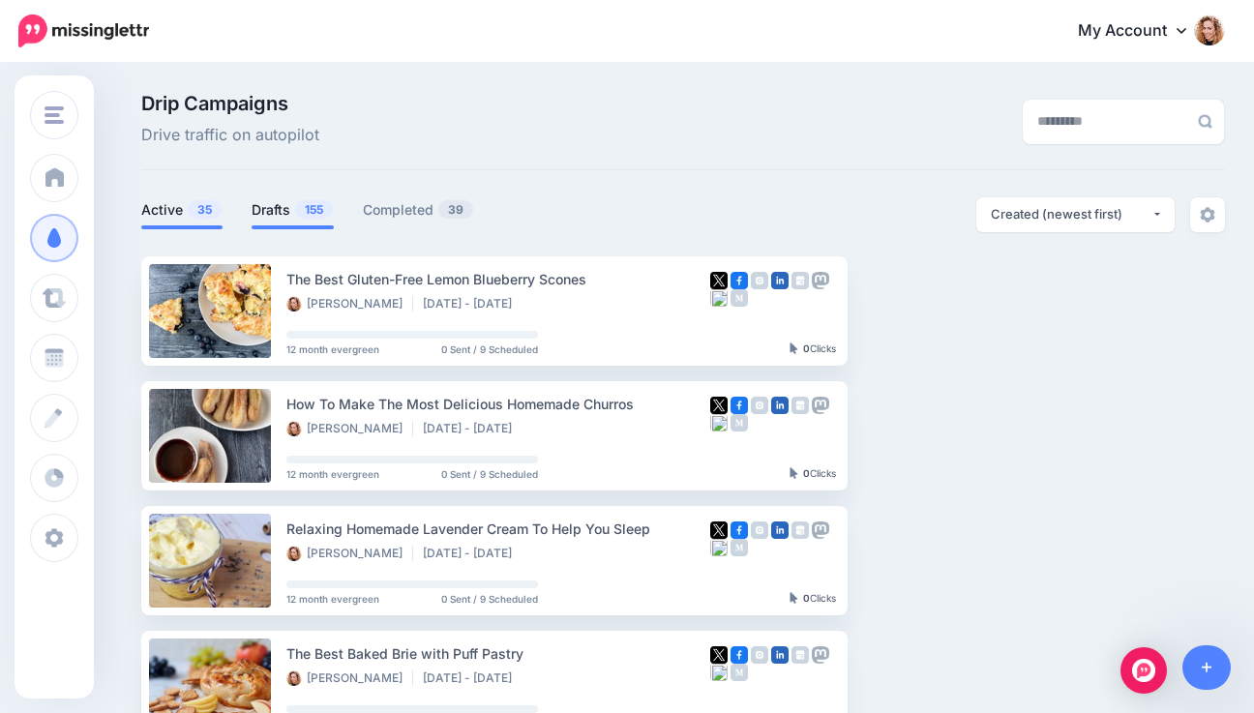
click at [288, 212] on link "Drafts 155" at bounding box center [293, 209] width 82 height 23
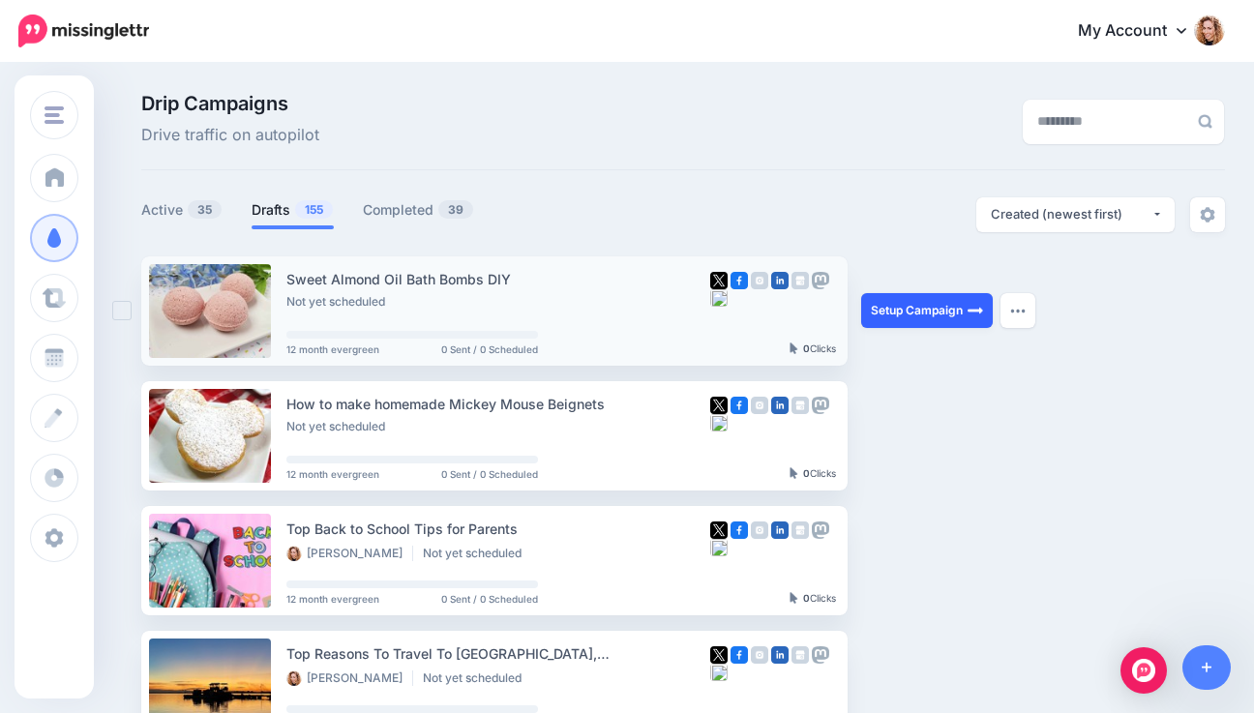
click at [927, 312] on link "Setup Campaign" at bounding box center [927, 310] width 132 height 35
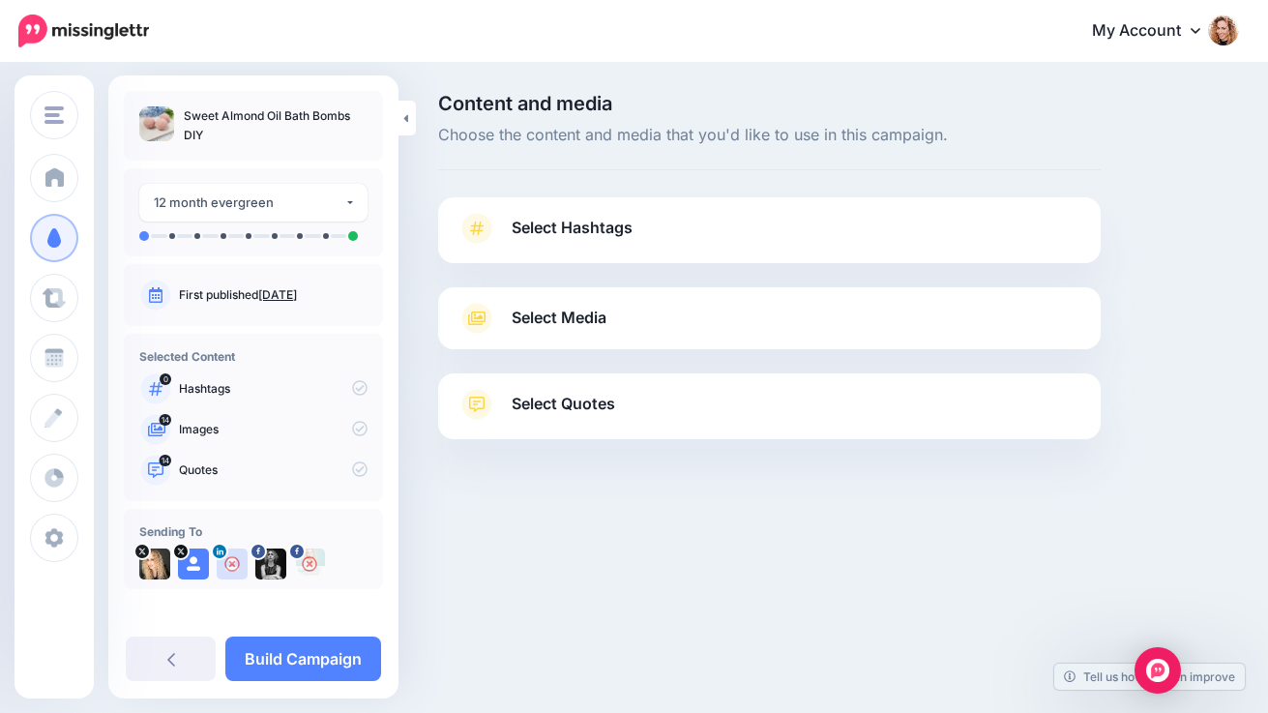
click at [749, 321] on link "Select Media" at bounding box center [770, 318] width 624 height 31
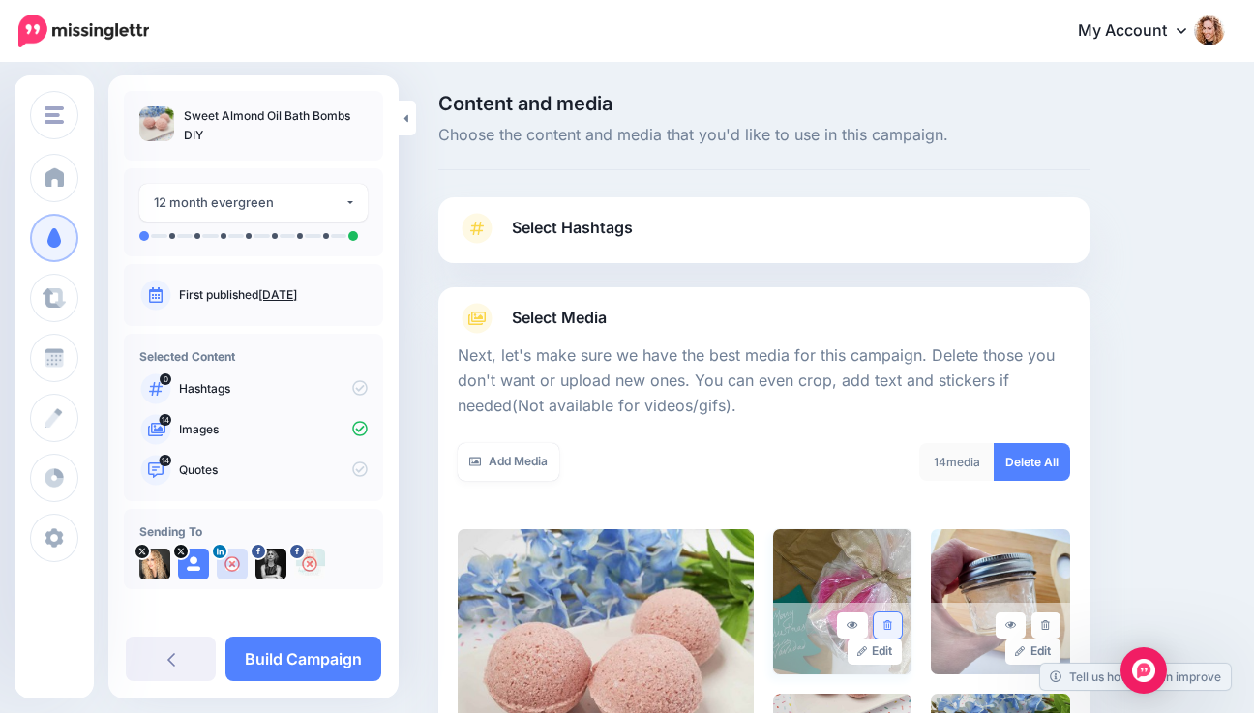
click at [892, 623] on icon at bounding box center [887, 625] width 9 height 11
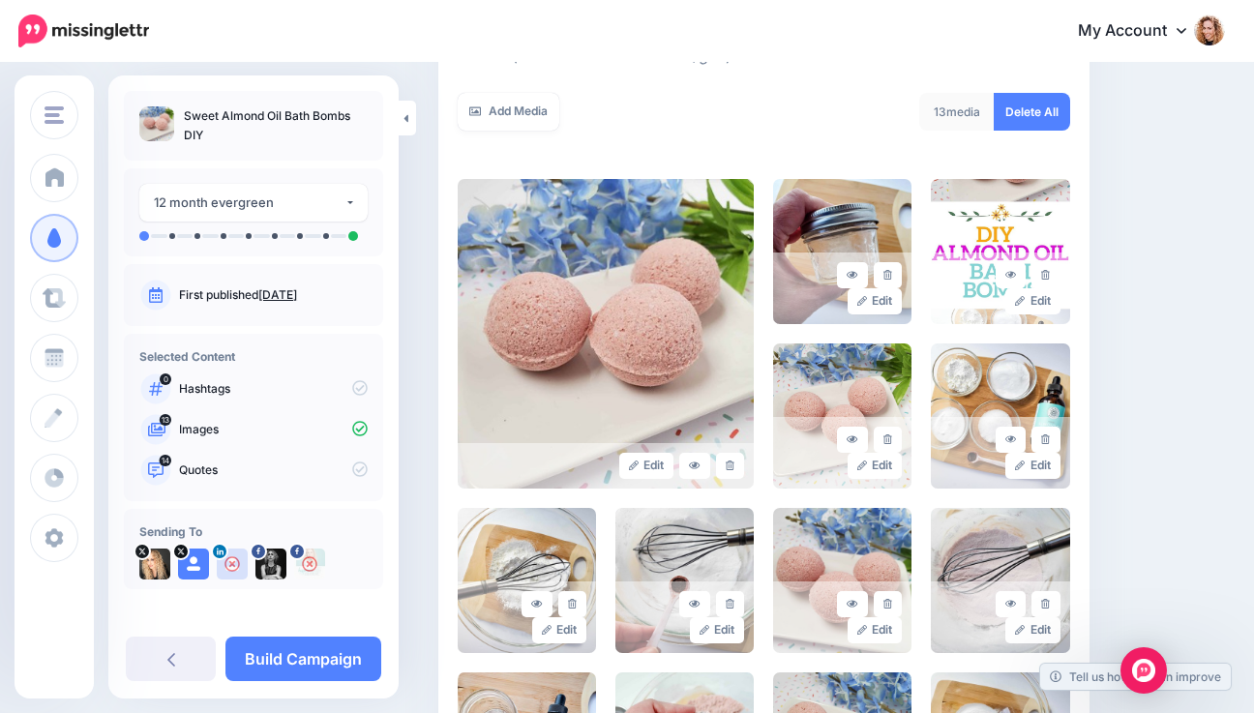
scroll to position [365, 0]
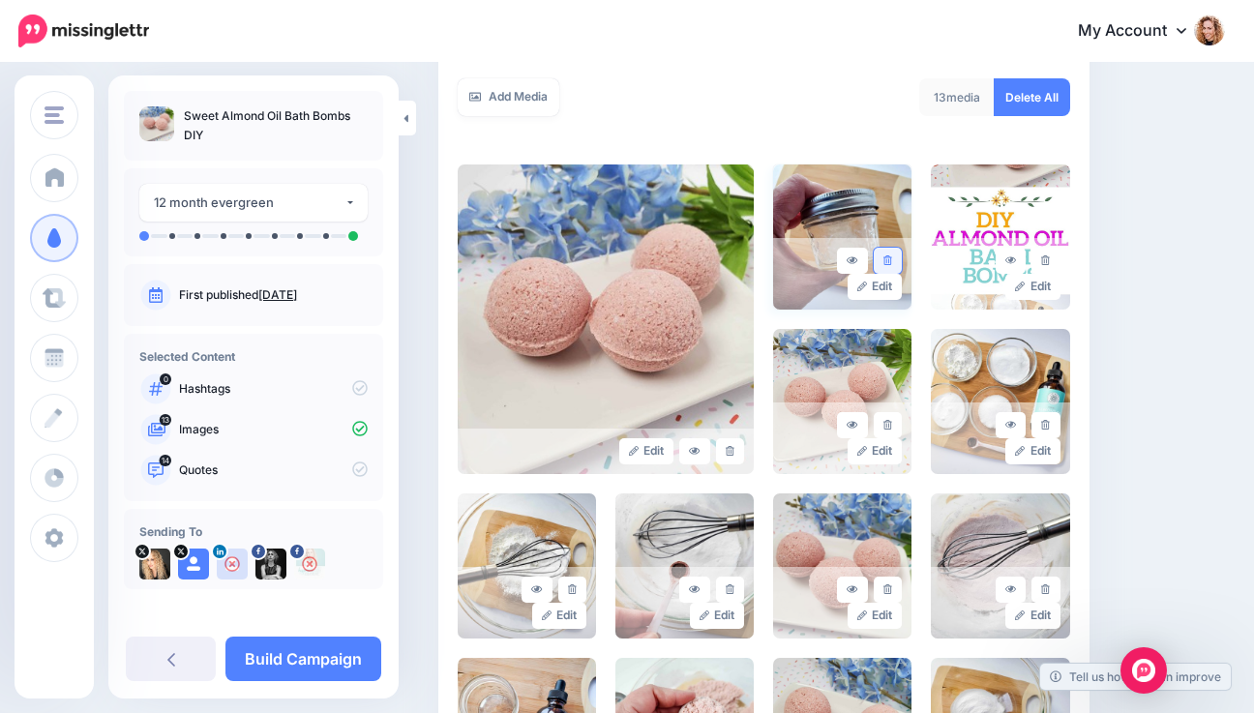
click at [892, 264] on icon at bounding box center [887, 260] width 9 height 11
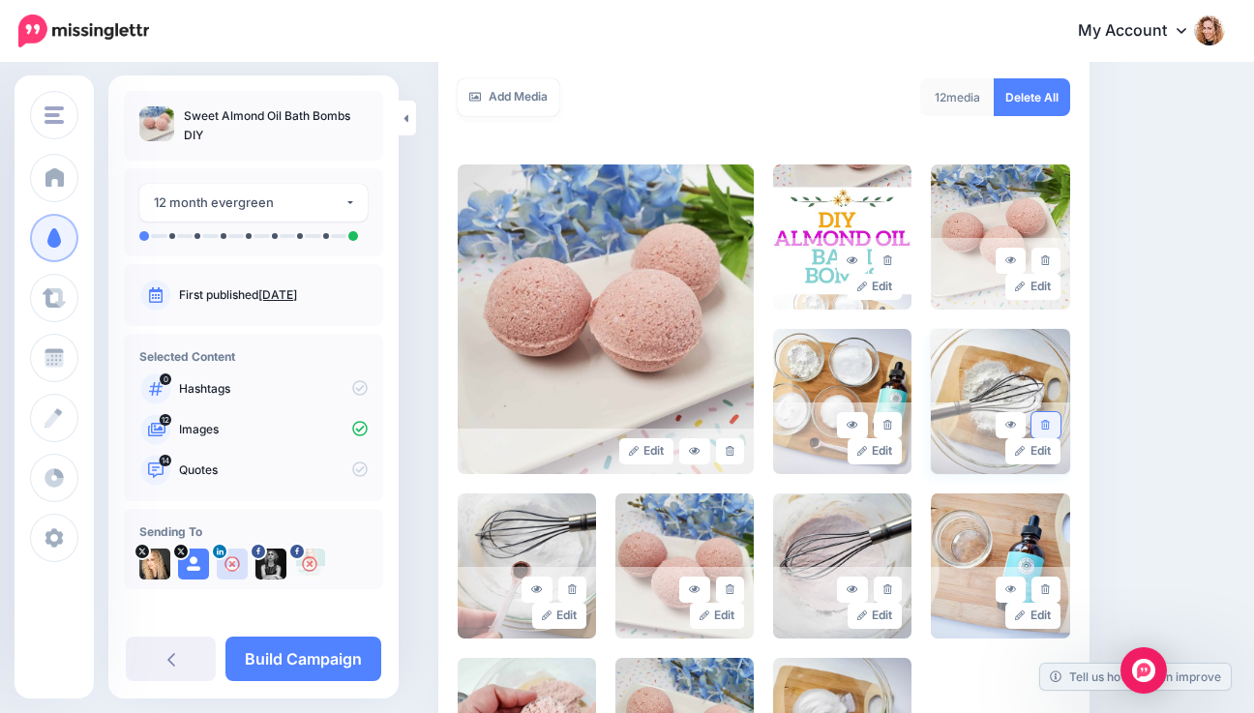
click at [1050, 420] on icon at bounding box center [1045, 425] width 9 height 11
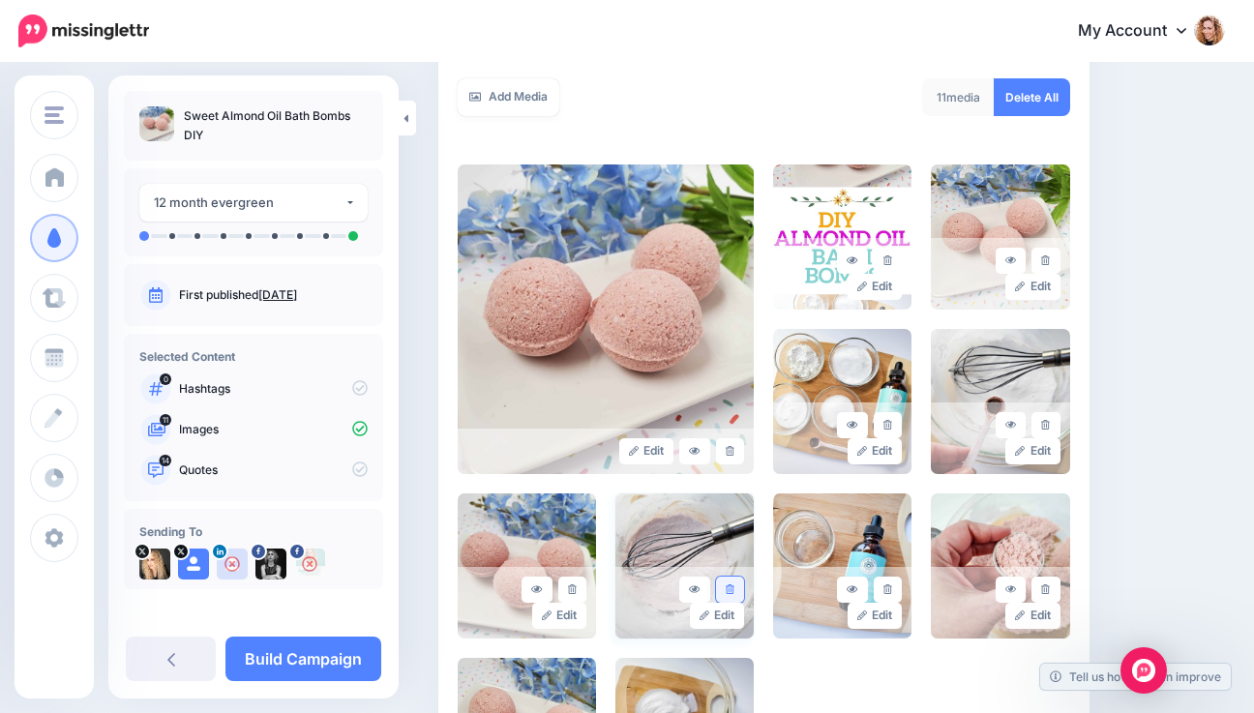
click at [734, 590] on icon at bounding box center [730, 589] width 9 height 11
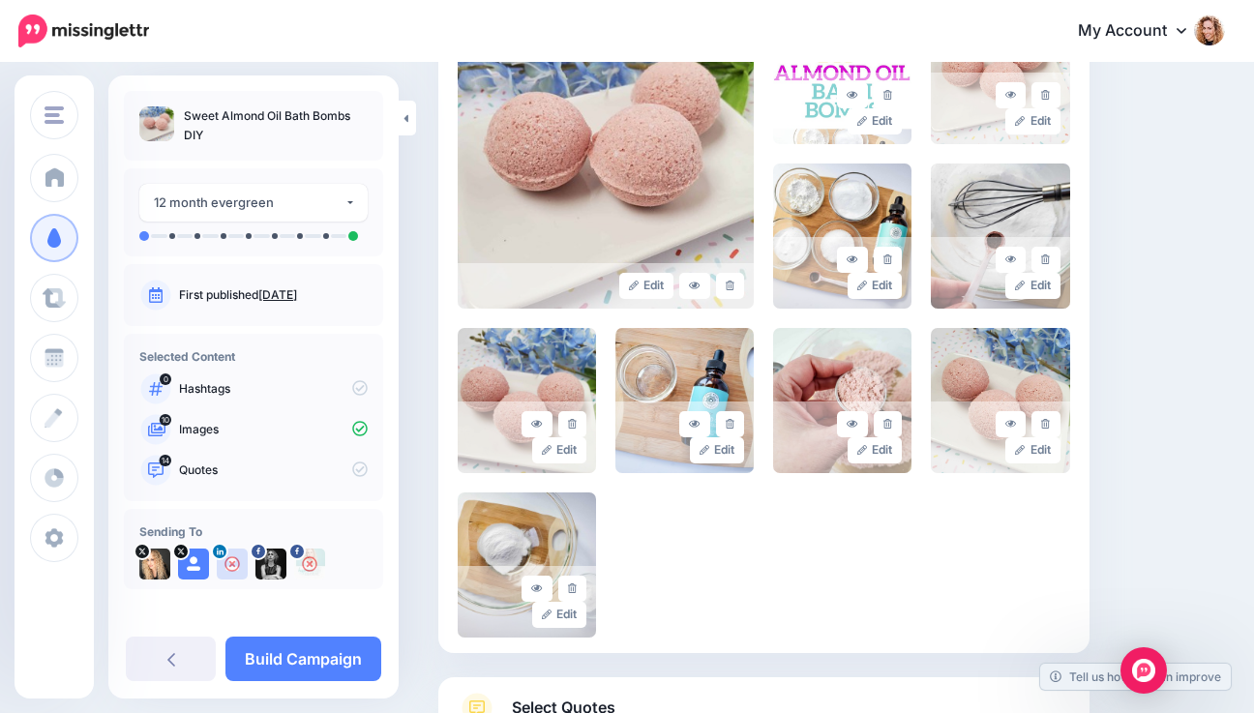
scroll to position [592, 0]
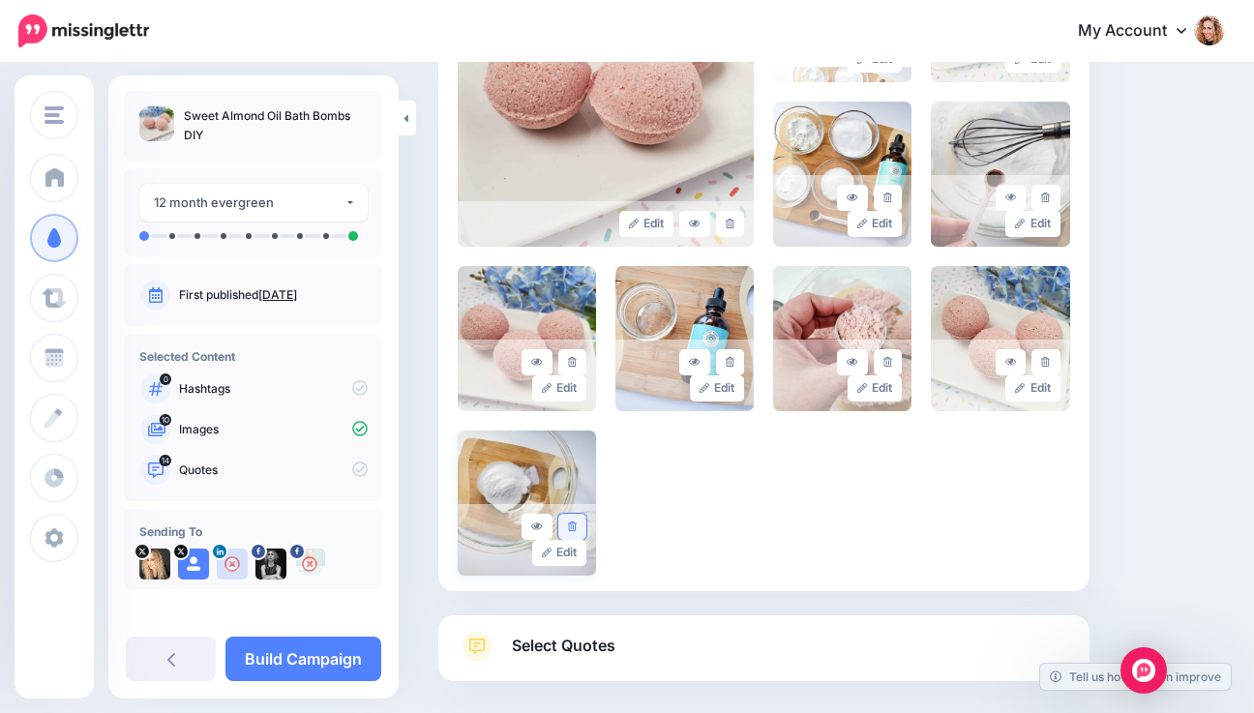
click at [571, 528] on icon at bounding box center [572, 526] width 9 height 11
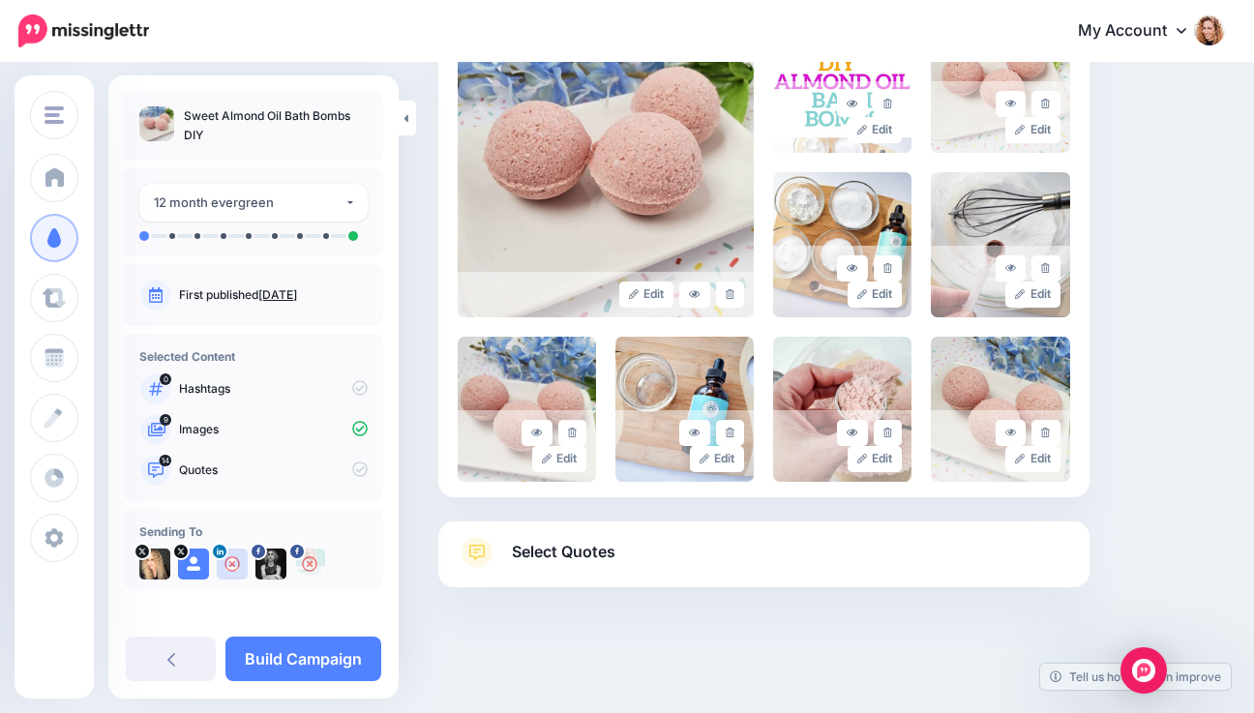
scroll to position [520, 0]
click at [550, 551] on span "Select Quotes" at bounding box center [564, 553] width 104 height 26
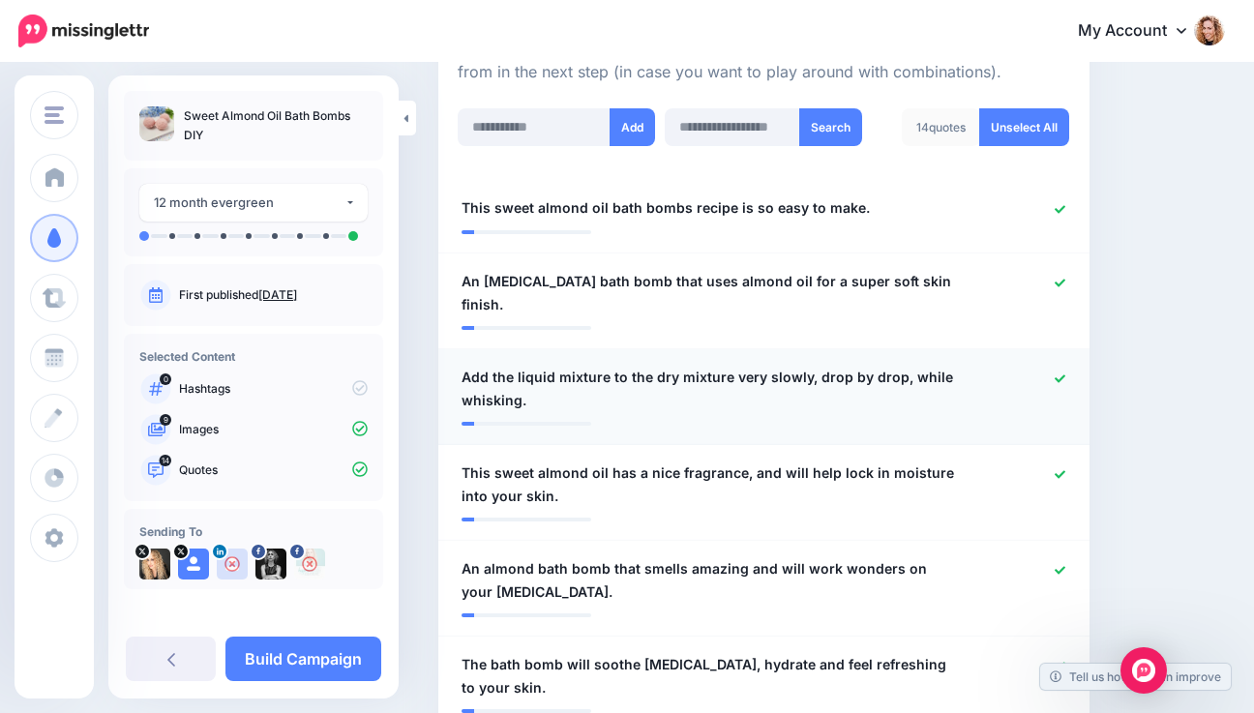
click at [1065, 373] on icon at bounding box center [1059, 378] width 11 height 11
click at [486, 461] on span "This sweet almond oil has a nice fragrance, and will help lock in moisture into…" at bounding box center [710, 484] width 498 height 46
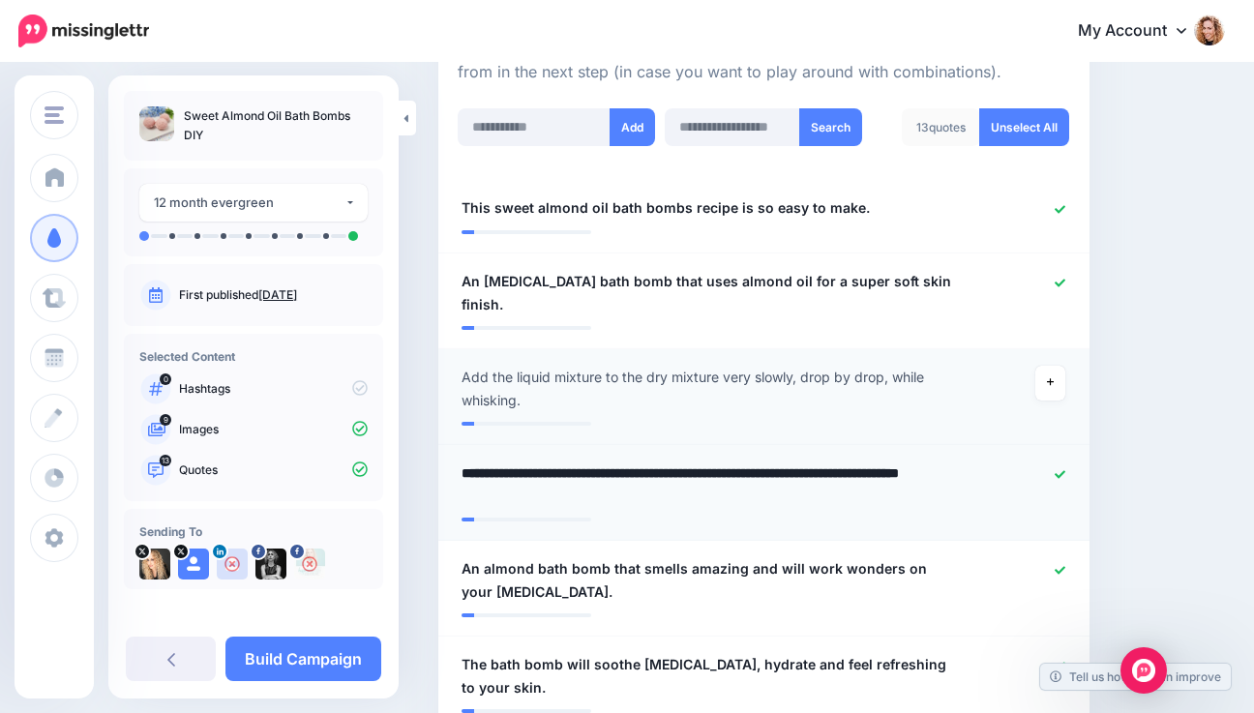
click at [486, 461] on textarea "**********" at bounding box center [715, 484] width 509 height 46
type textarea "**********"
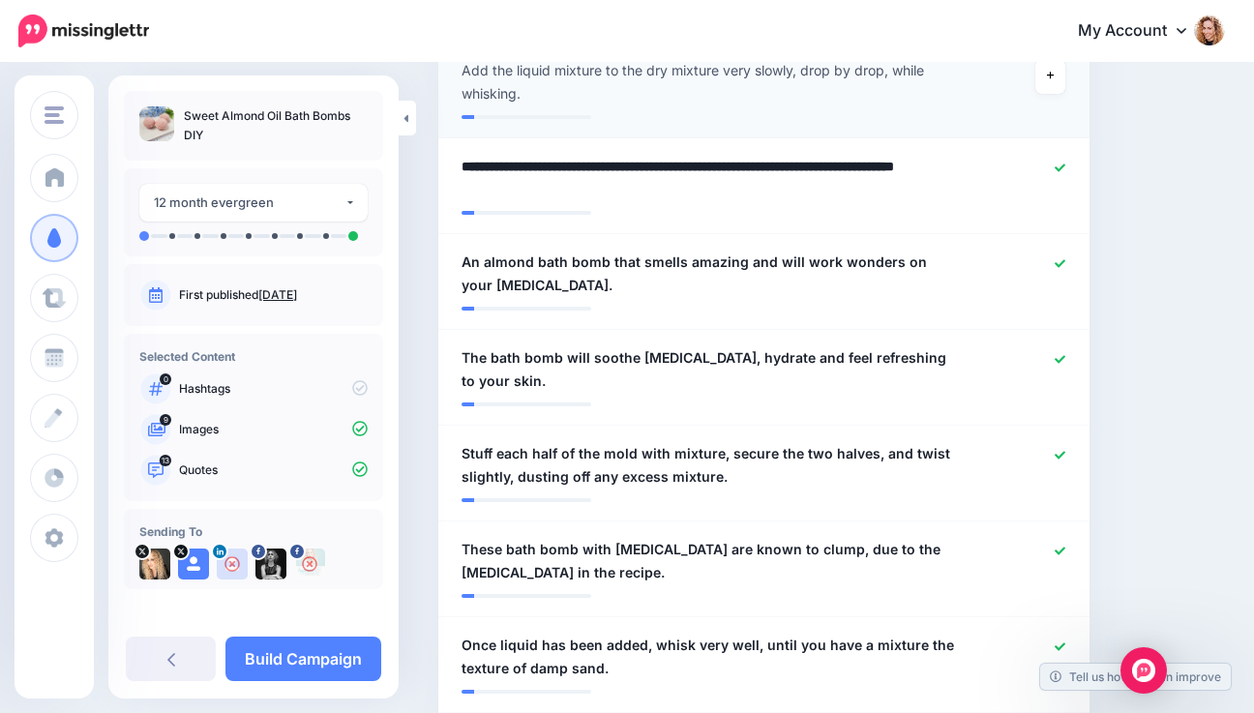
scroll to position [962, 0]
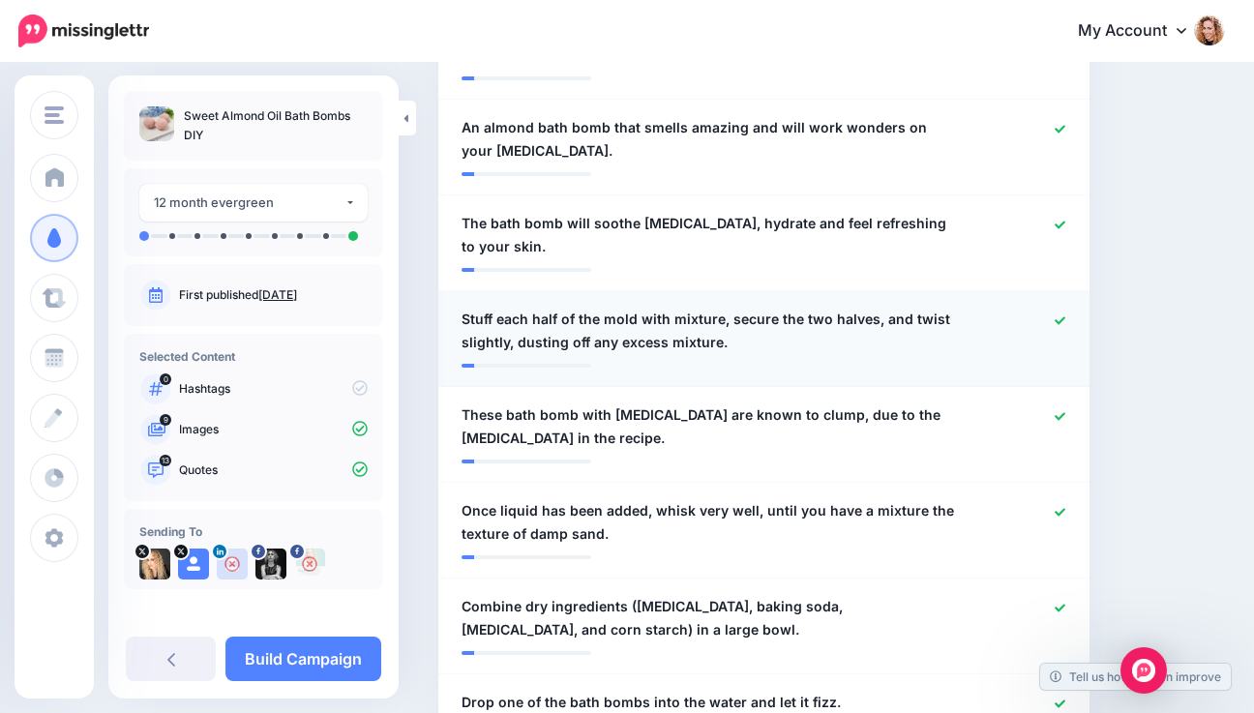
click at [1065, 315] on icon at bounding box center [1059, 320] width 11 height 11
click at [1065, 412] on icon at bounding box center [1059, 416] width 11 height 8
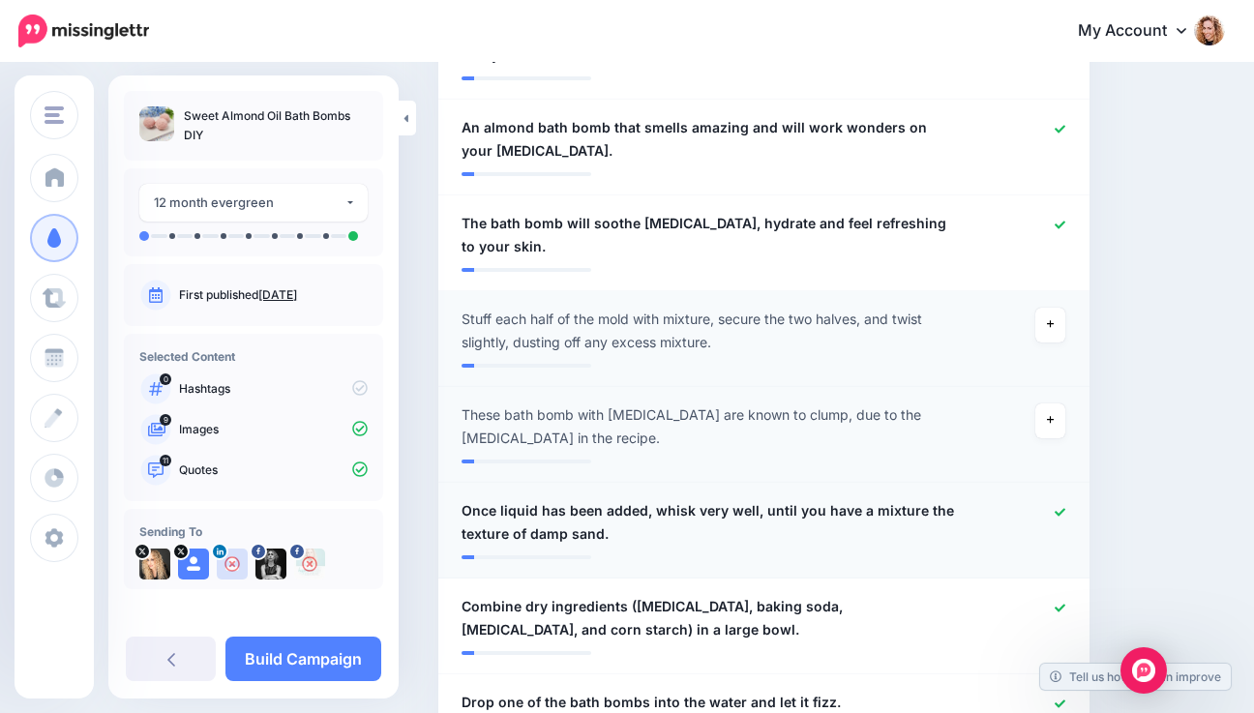
click at [1065, 508] on icon at bounding box center [1059, 512] width 11 height 8
click at [1065, 604] on icon at bounding box center [1059, 608] width 11 height 8
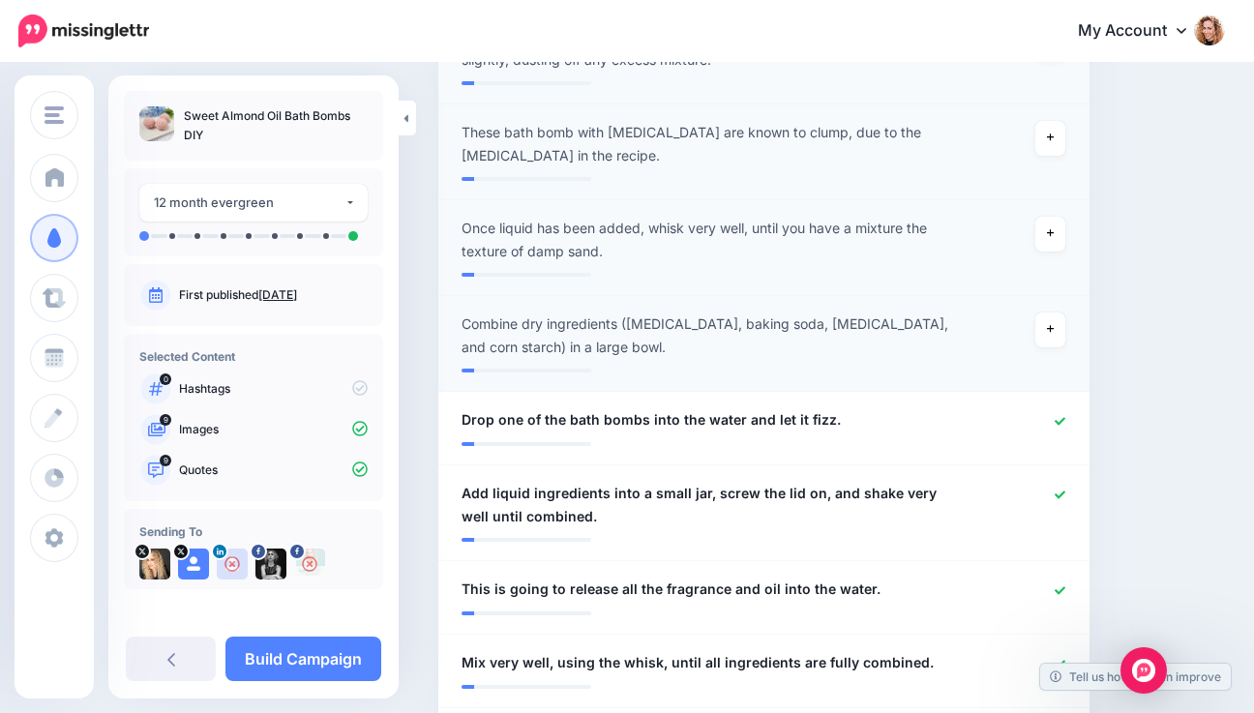
scroll to position [1302, 0]
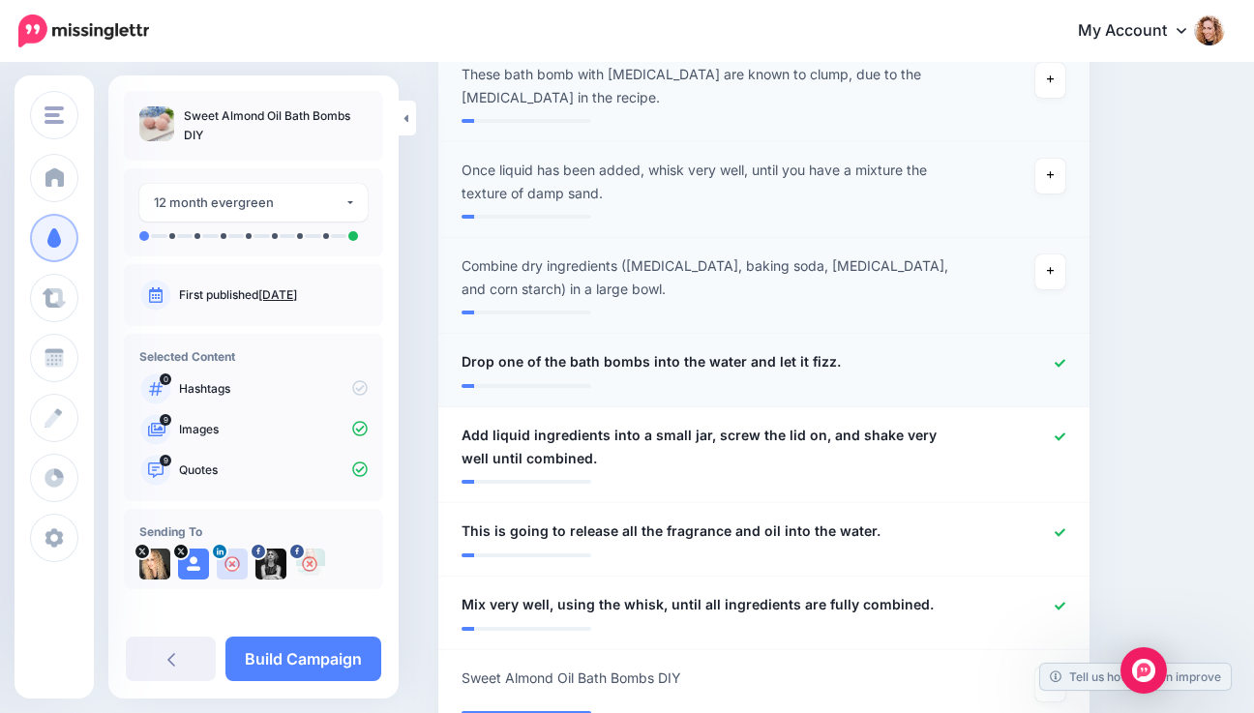
click at [1065, 358] on icon at bounding box center [1059, 363] width 11 height 11
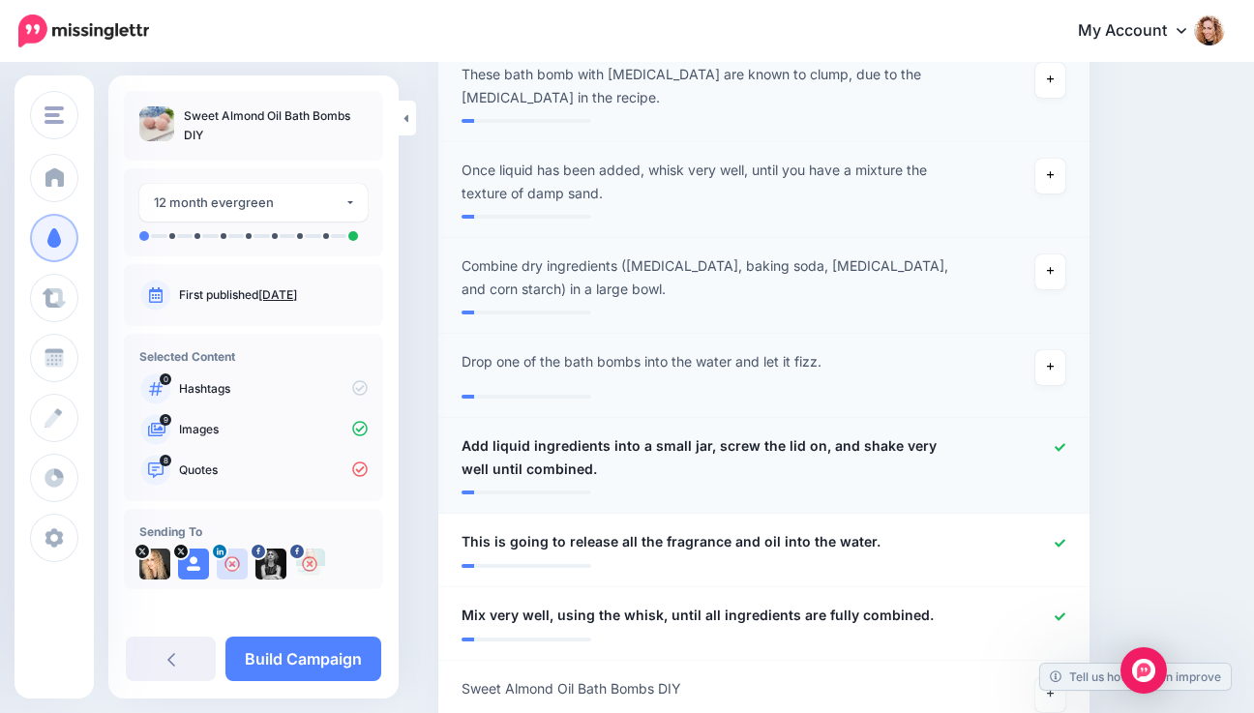
click at [1065, 442] on icon at bounding box center [1059, 447] width 11 height 11
click at [1065, 538] on icon at bounding box center [1059, 543] width 11 height 11
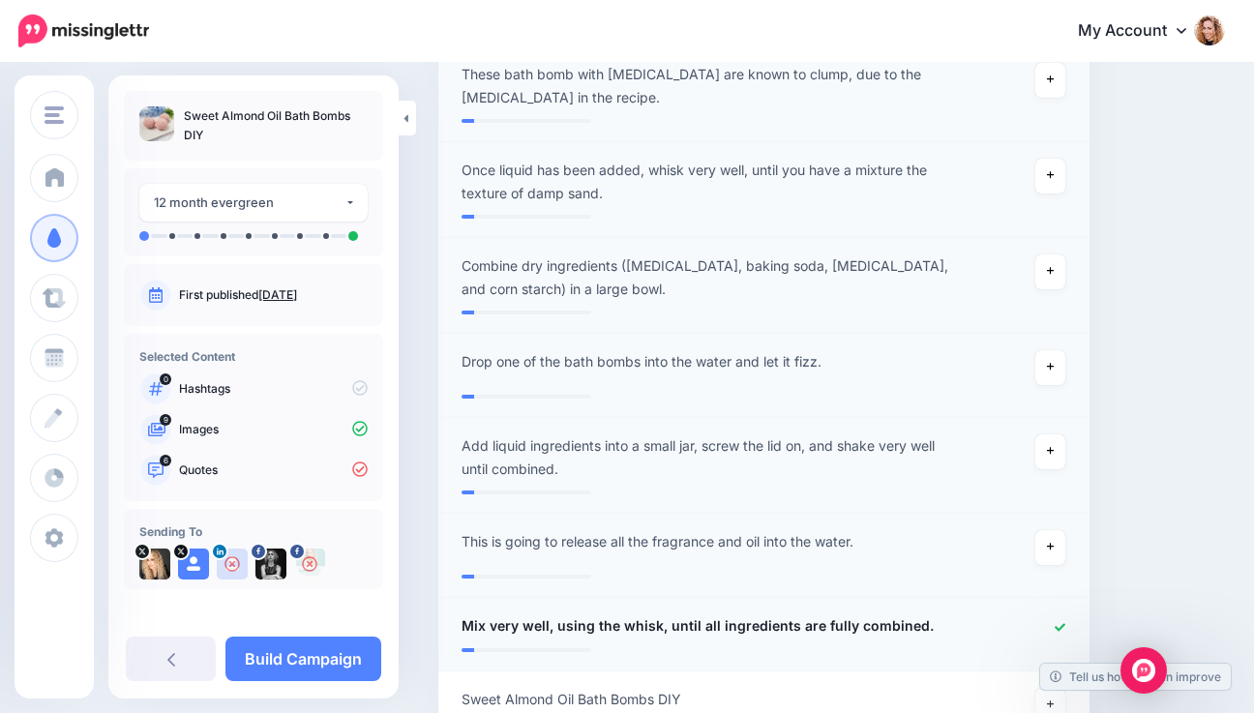
click at [1065, 622] on icon at bounding box center [1059, 627] width 11 height 11
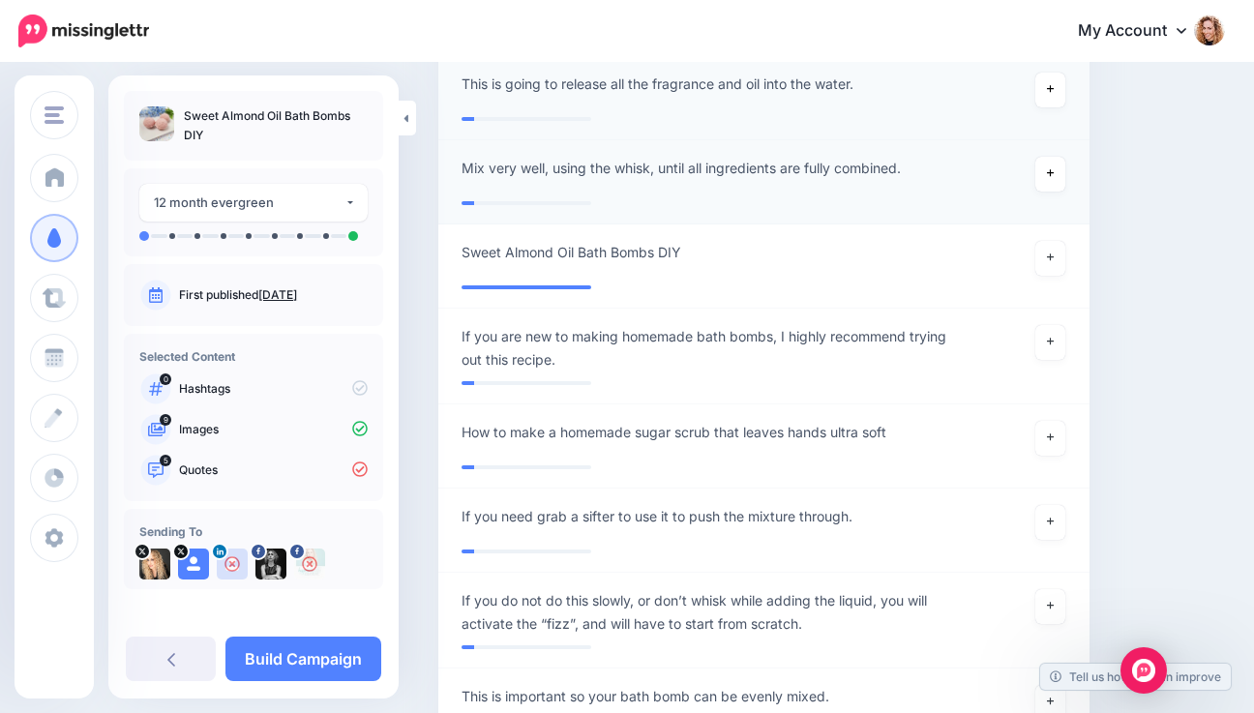
scroll to position [1753, 0]
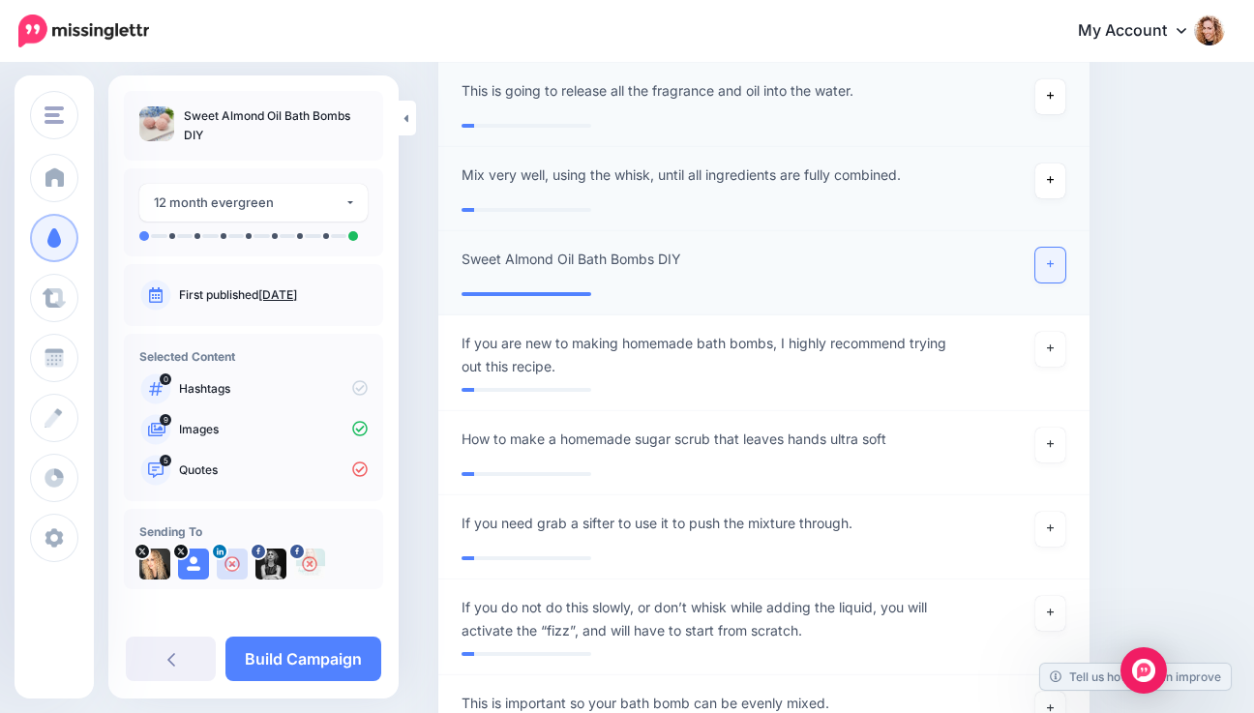
click at [1054, 259] on icon at bounding box center [1051, 264] width 8 height 11
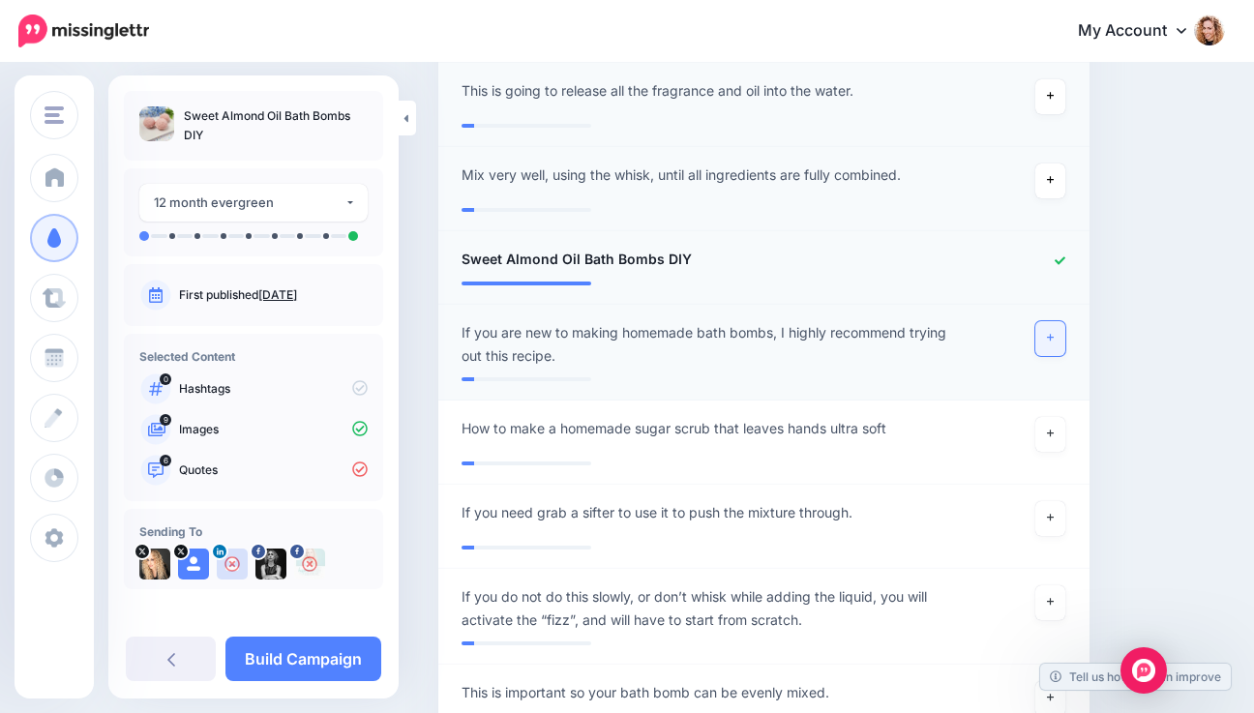
click at [1054, 333] on icon at bounding box center [1051, 338] width 8 height 11
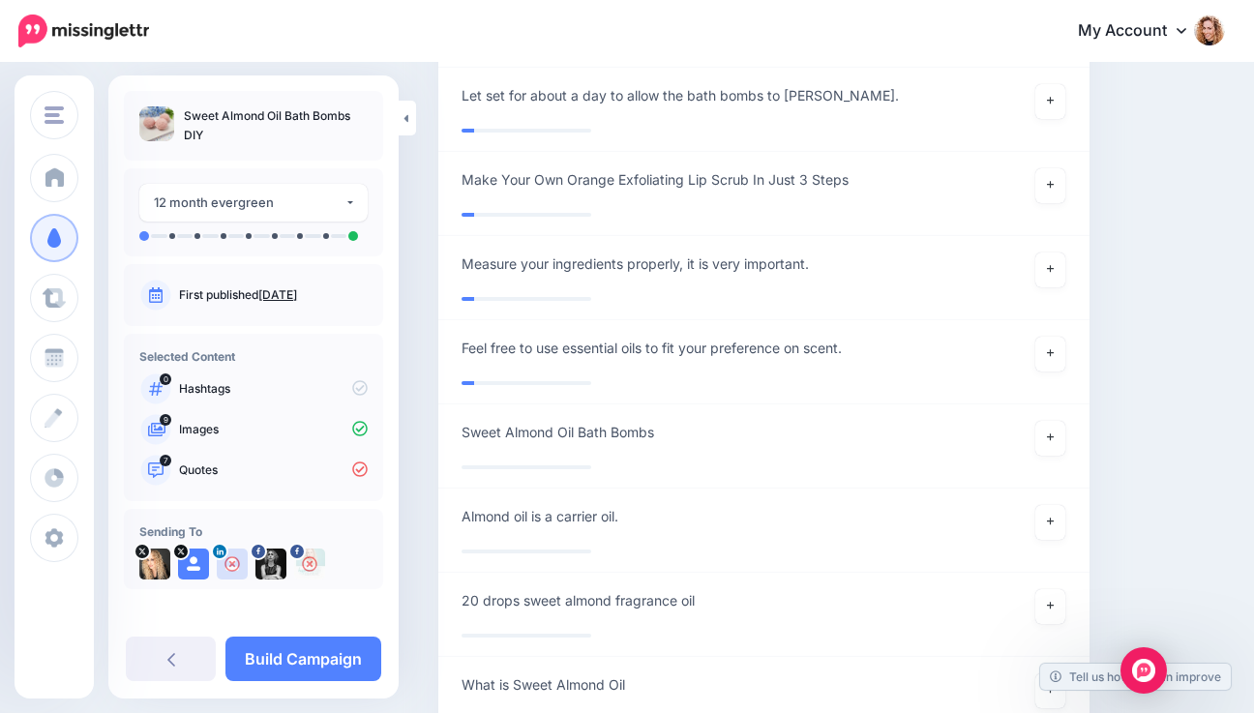
scroll to position [2427, 0]
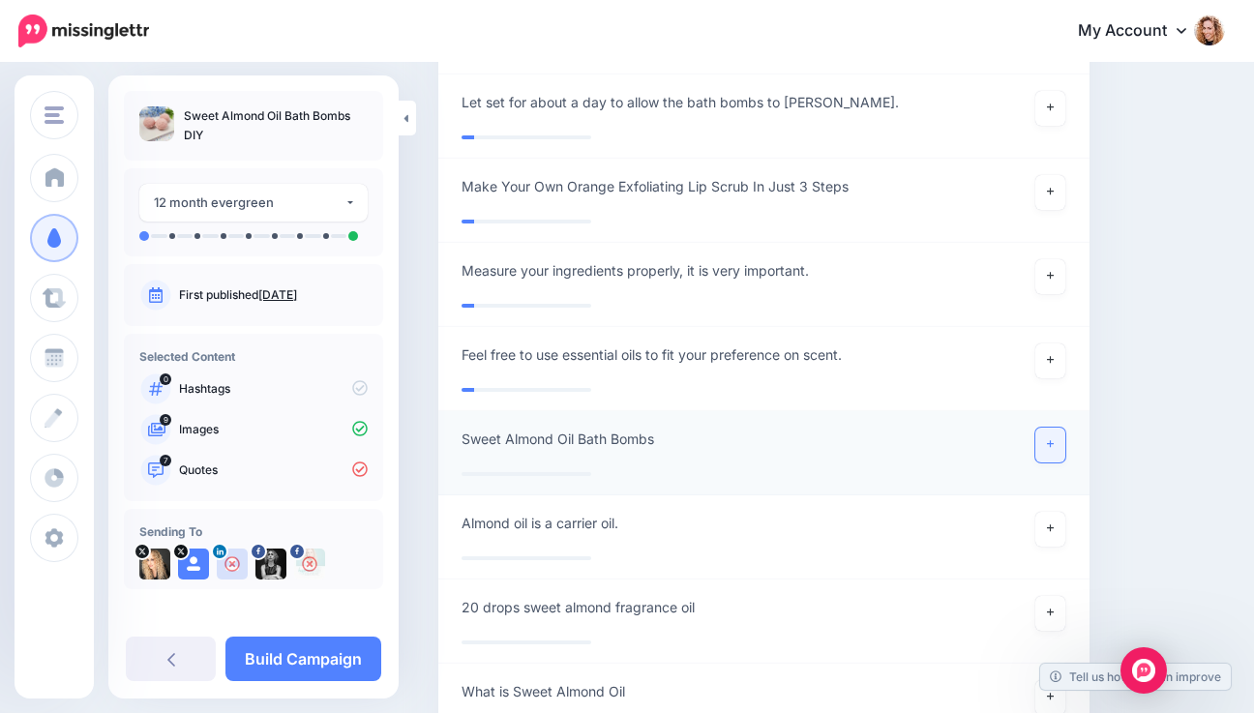
click at [1054, 441] on icon at bounding box center [1051, 445] width 8 height 8
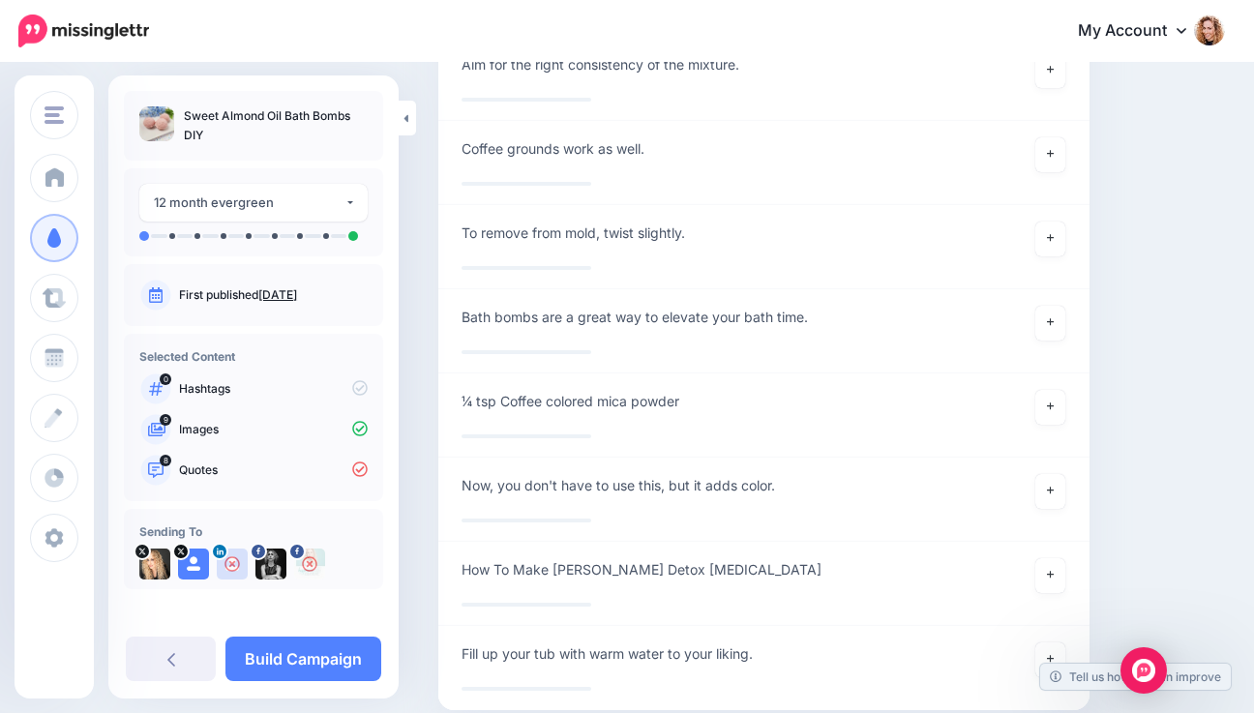
scroll to position [3988, 0]
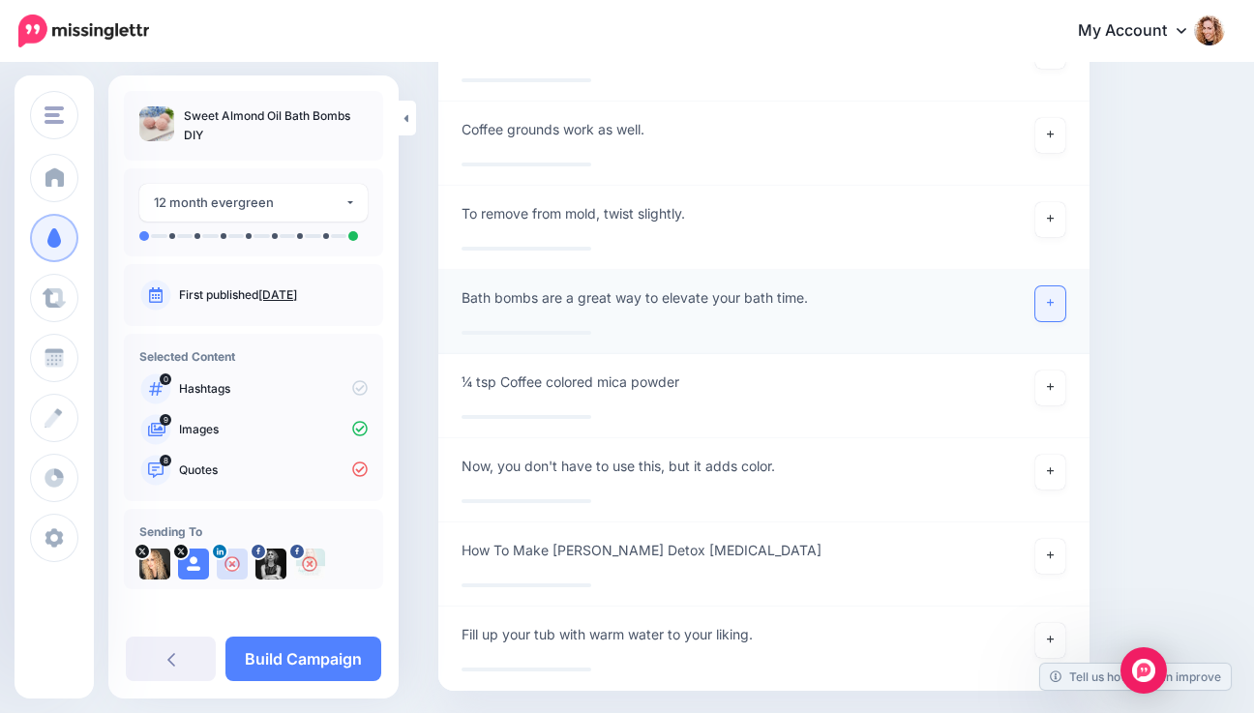
click at [1054, 298] on icon at bounding box center [1051, 303] width 8 height 11
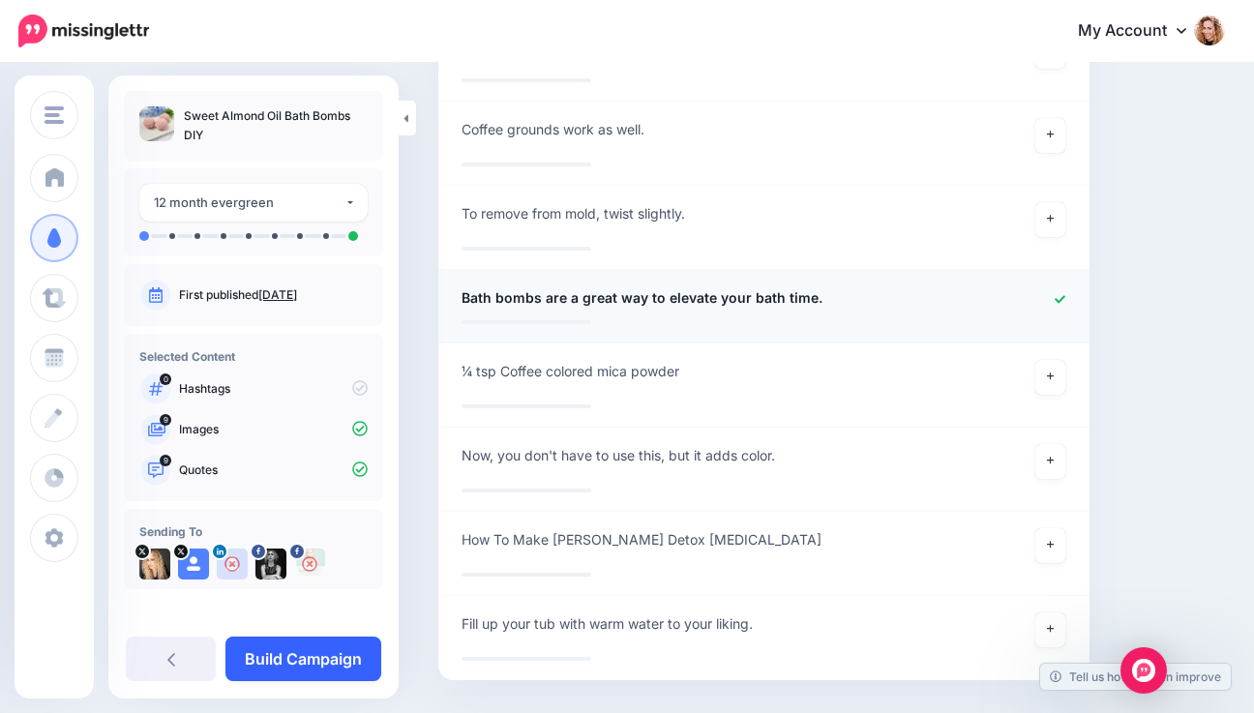
click at [329, 659] on link "Build Campaign" at bounding box center [303, 659] width 156 height 44
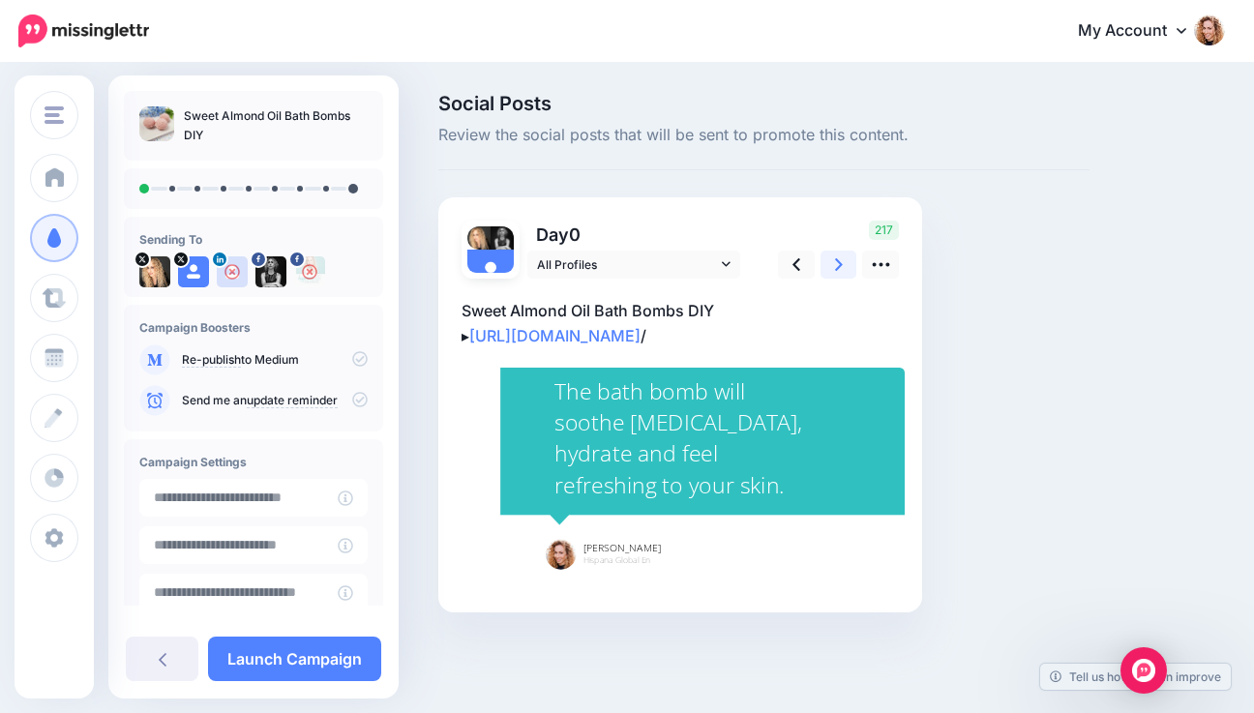
click at [835, 266] on icon at bounding box center [839, 264] width 8 height 20
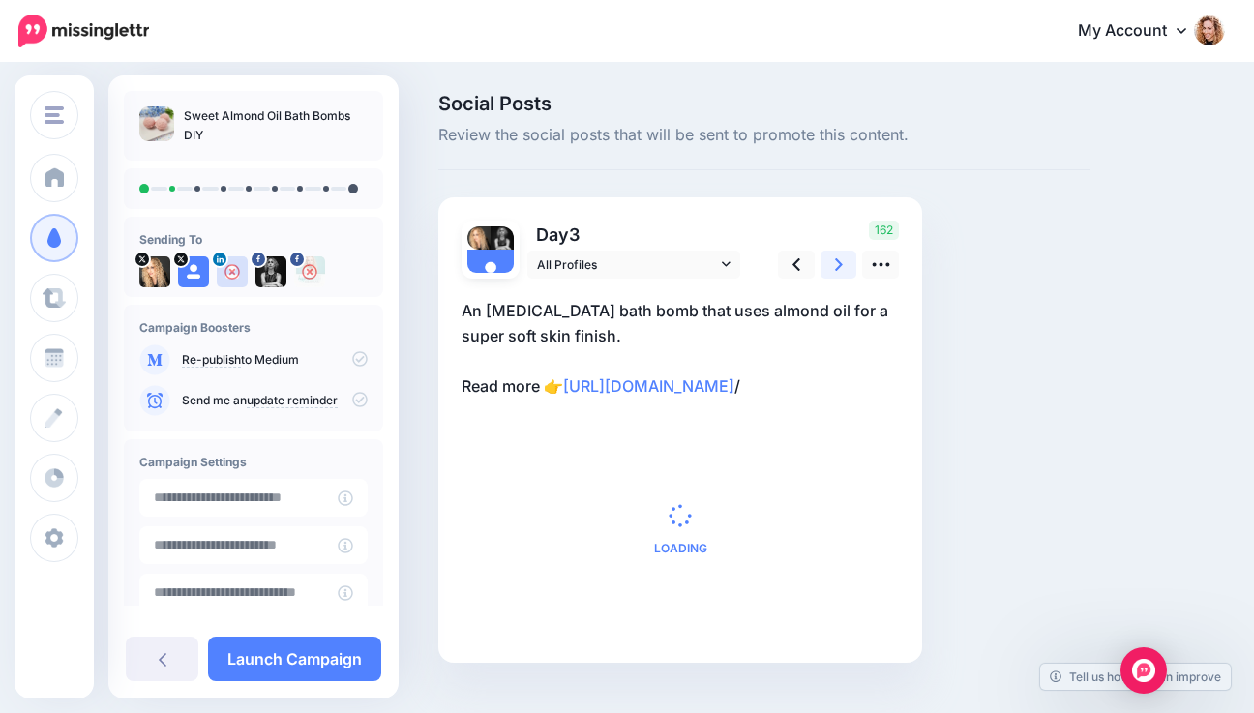
click at [835, 266] on icon at bounding box center [839, 264] width 8 height 20
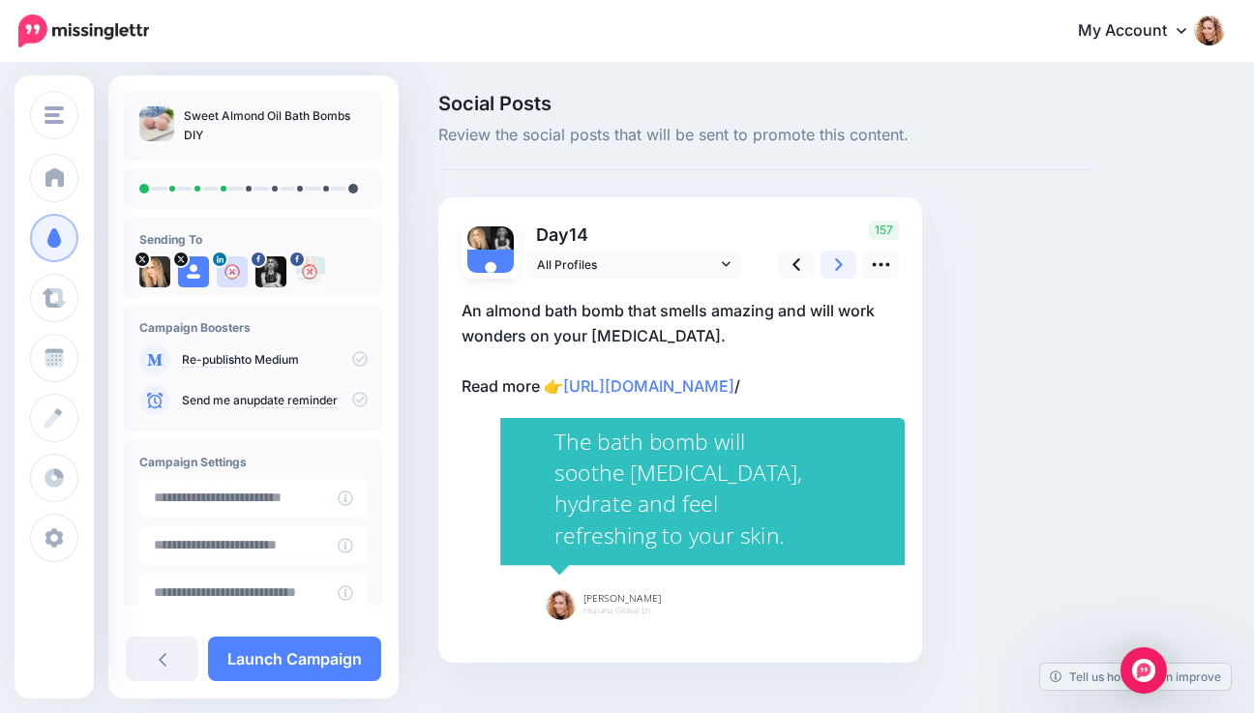
click at [835, 266] on icon at bounding box center [839, 264] width 8 height 20
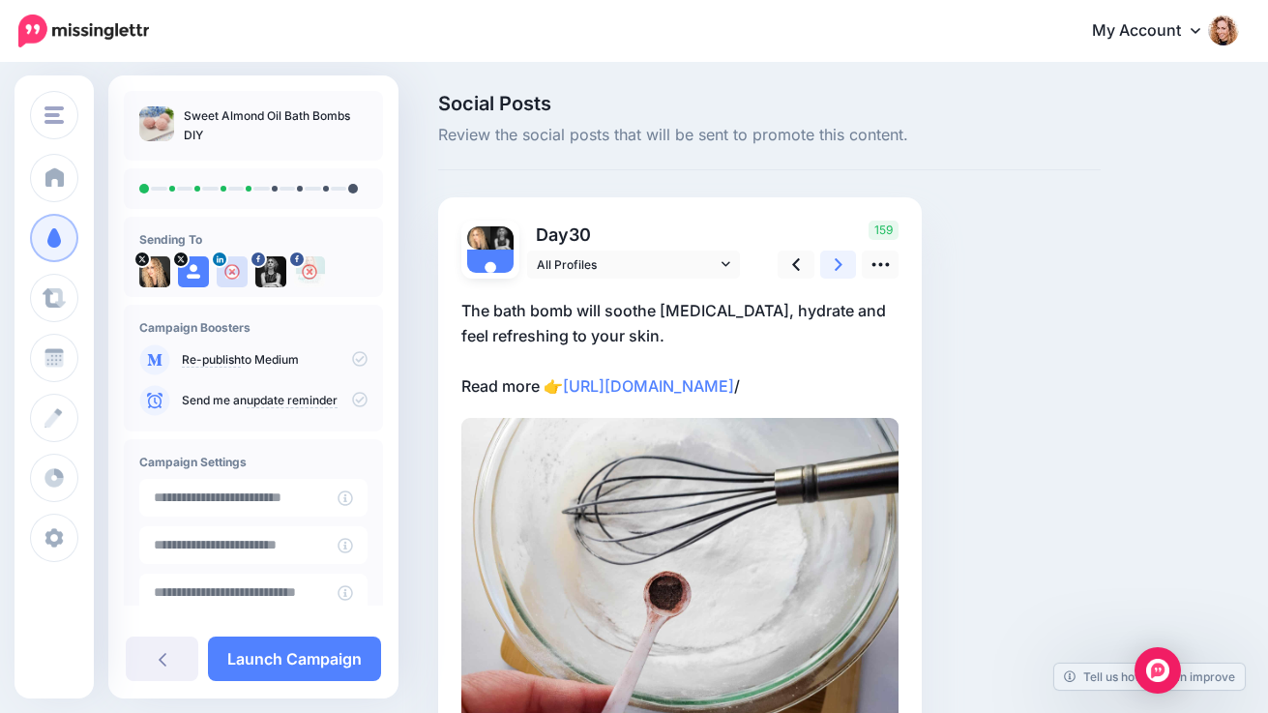
click at [835, 266] on icon at bounding box center [839, 264] width 8 height 20
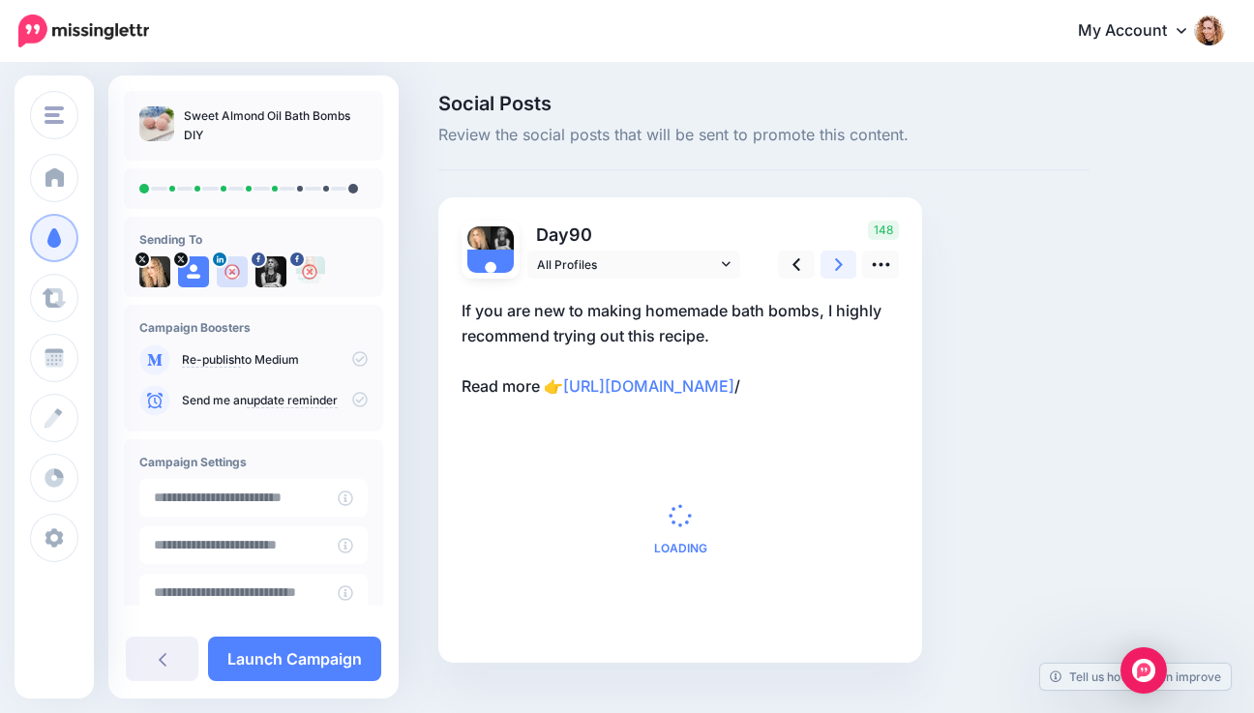
click at [835, 266] on icon at bounding box center [839, 264] width 8 height 20
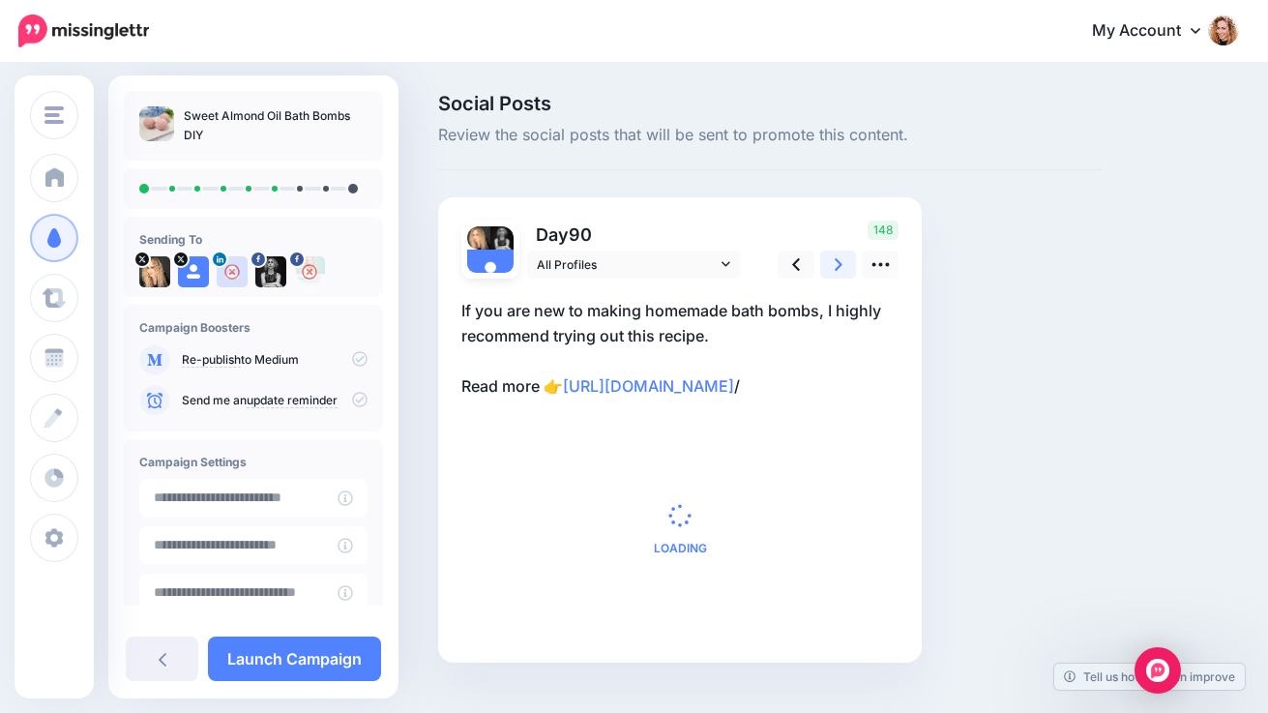
click at [835, 266] on icon at bounding box center [839, 264] width 8 height 20
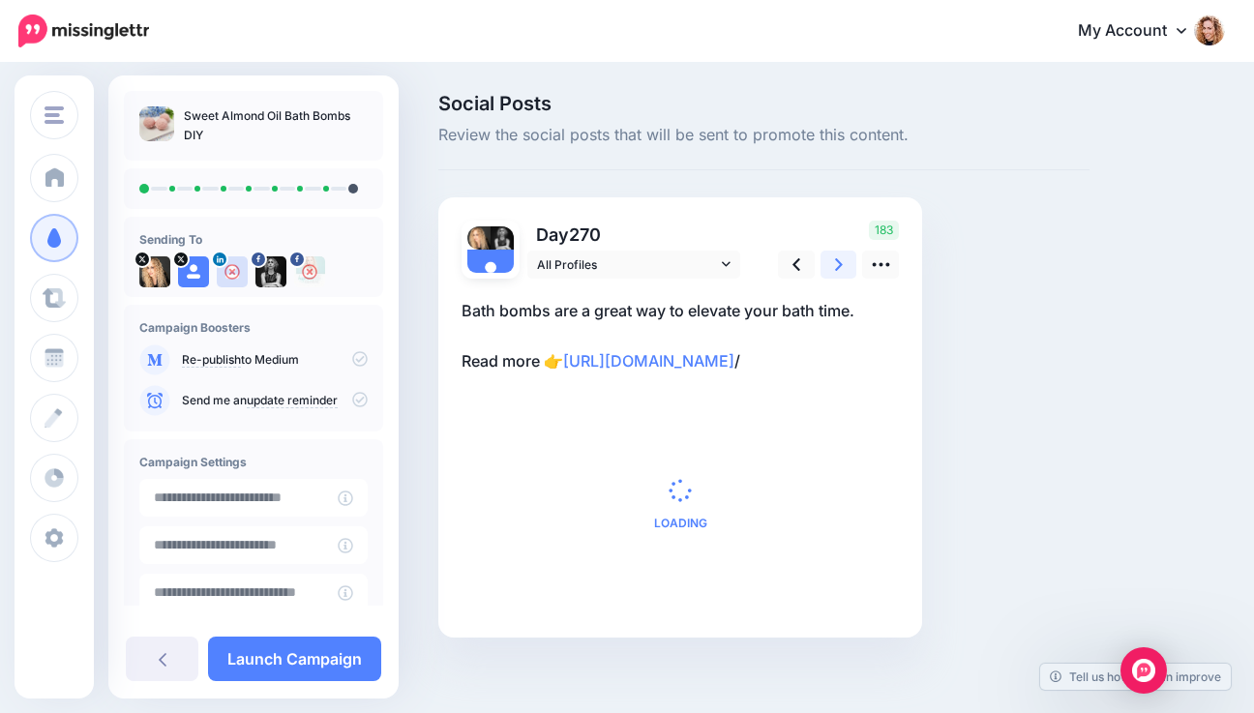
click at [835, 266] on icon at bounding box center [839, 264] width 8 height 20
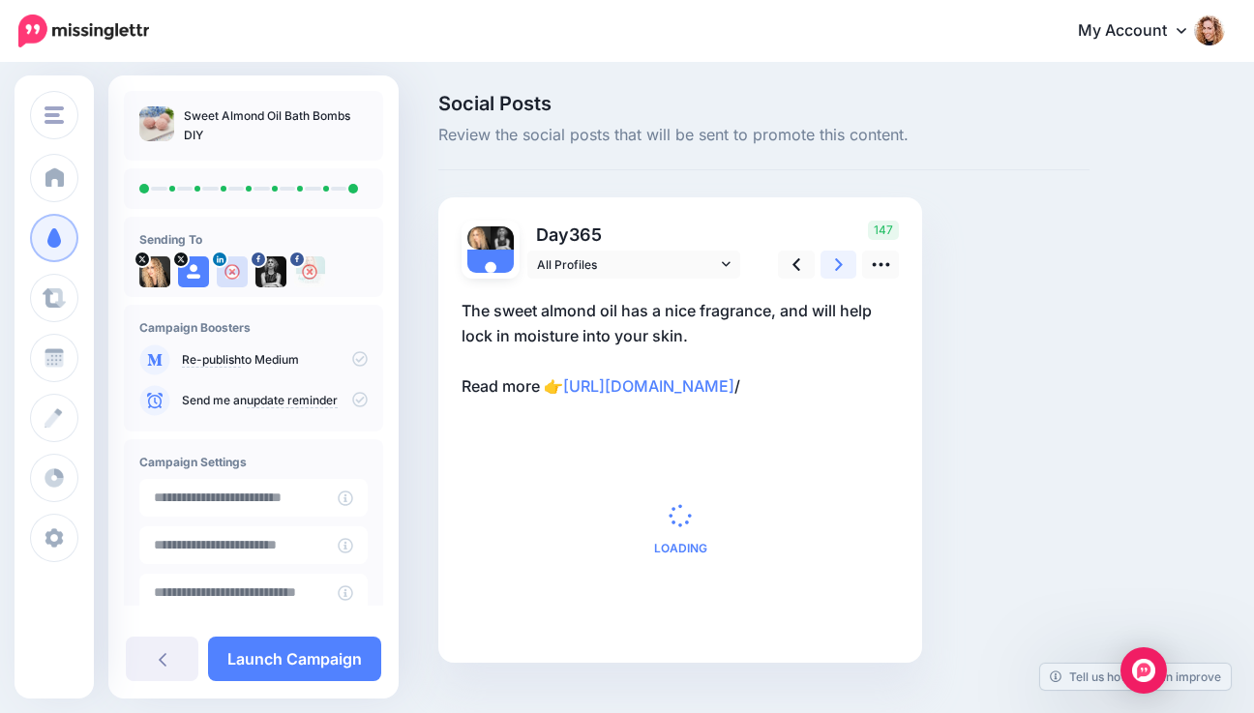
click at [835, 266] on icon at bounding box center [839, 264] width 8 height 20
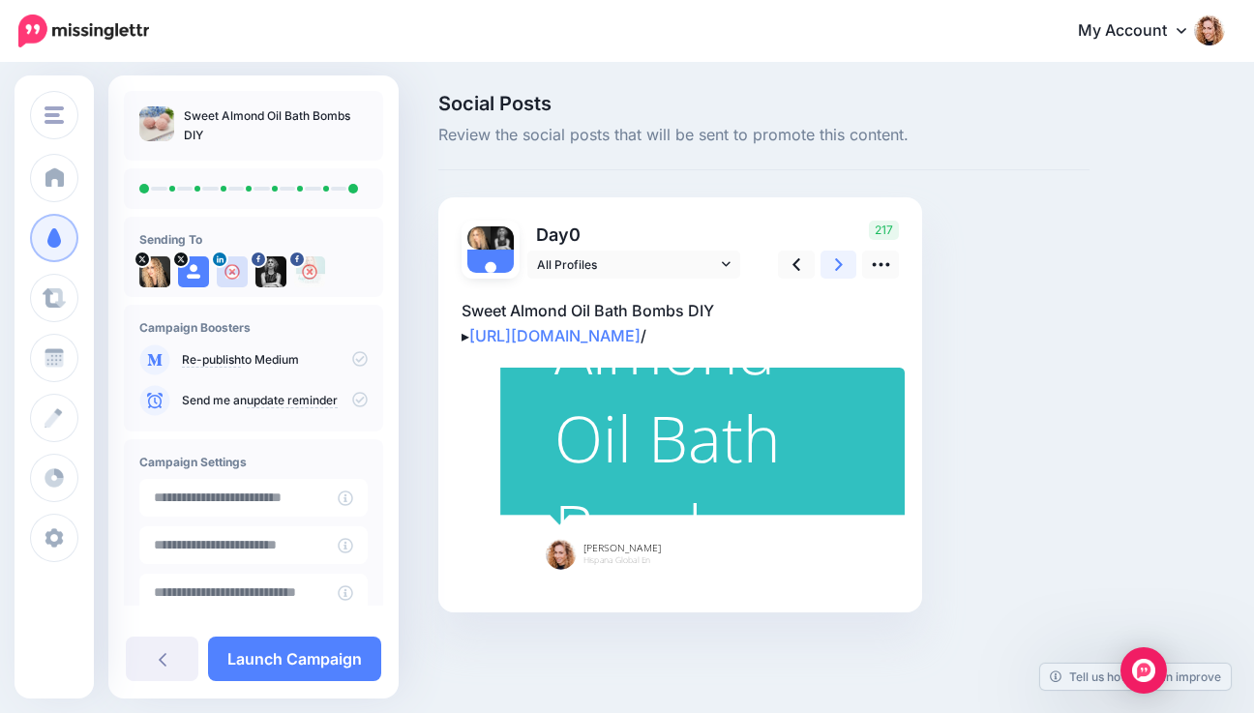
click at [835, 266] on icon at bounding box center [839, 264] width 8 height 20
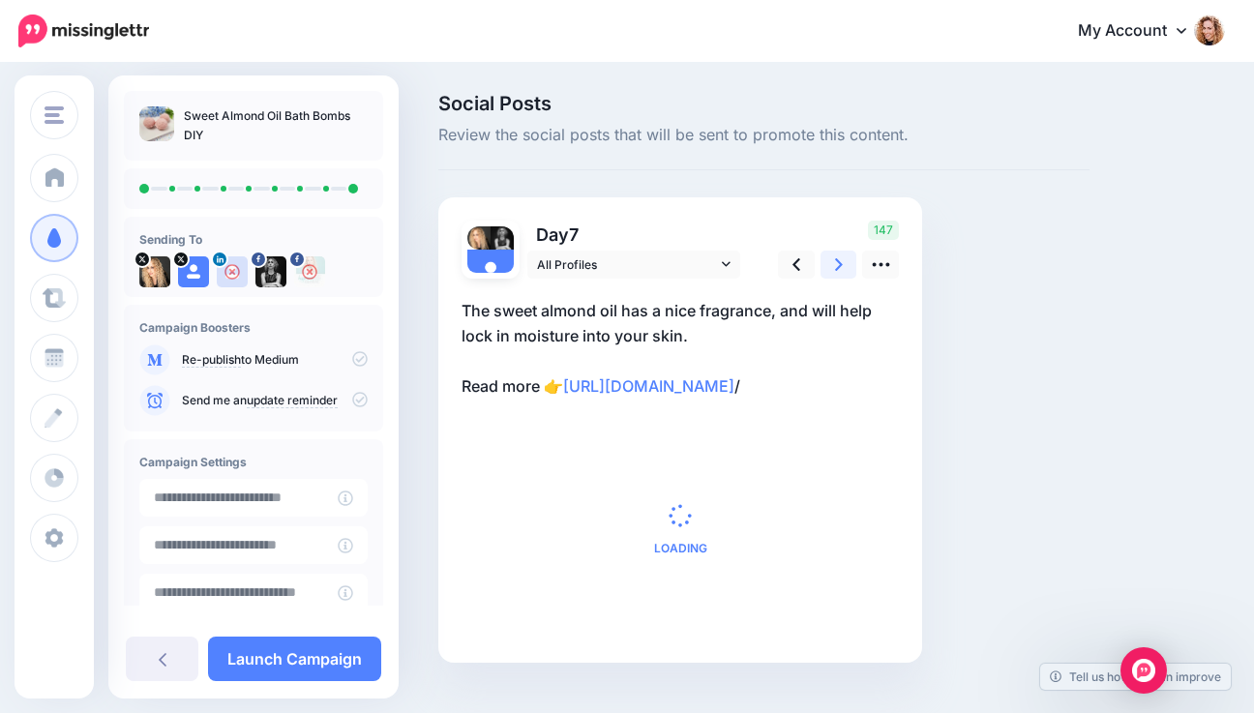
click at [835, 266] on icon at bounding box center [839, 264] width 8 height 20
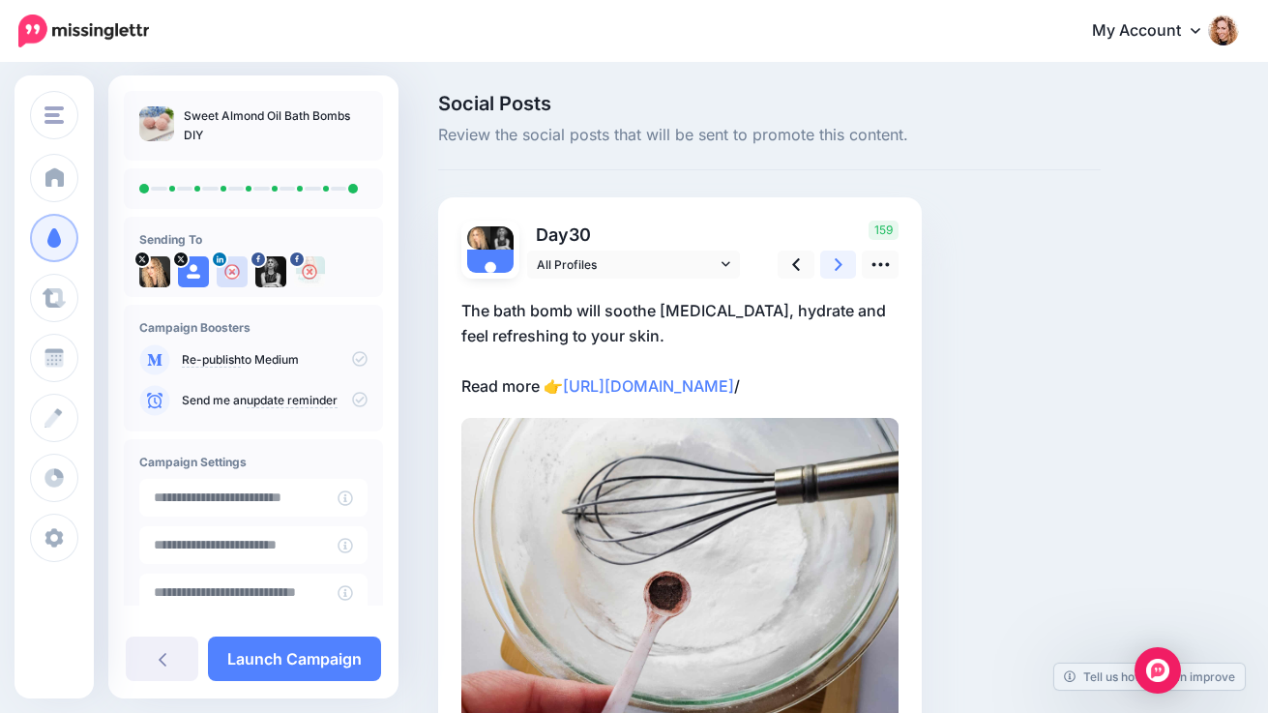
click at [835, 266] on icon at bounding box center [839, 264] width 8 height 20
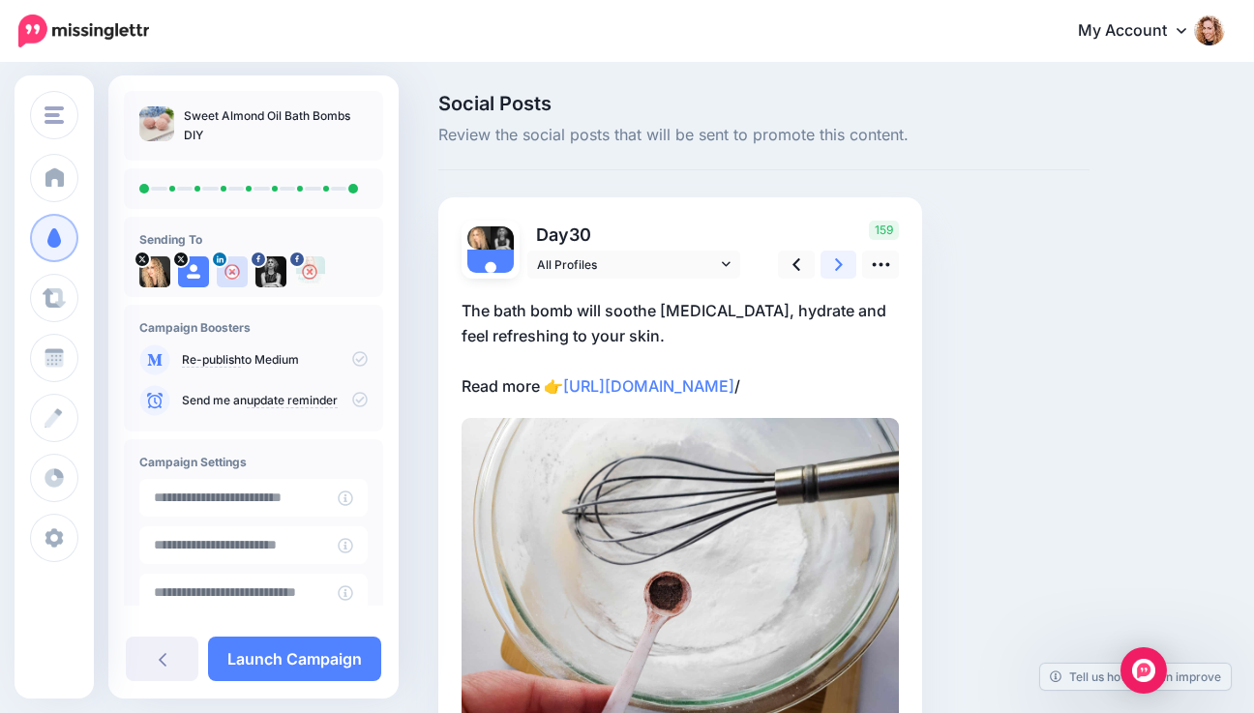
click at [835, 266] on icon at bounding box center [839, 264] width 8 height 20
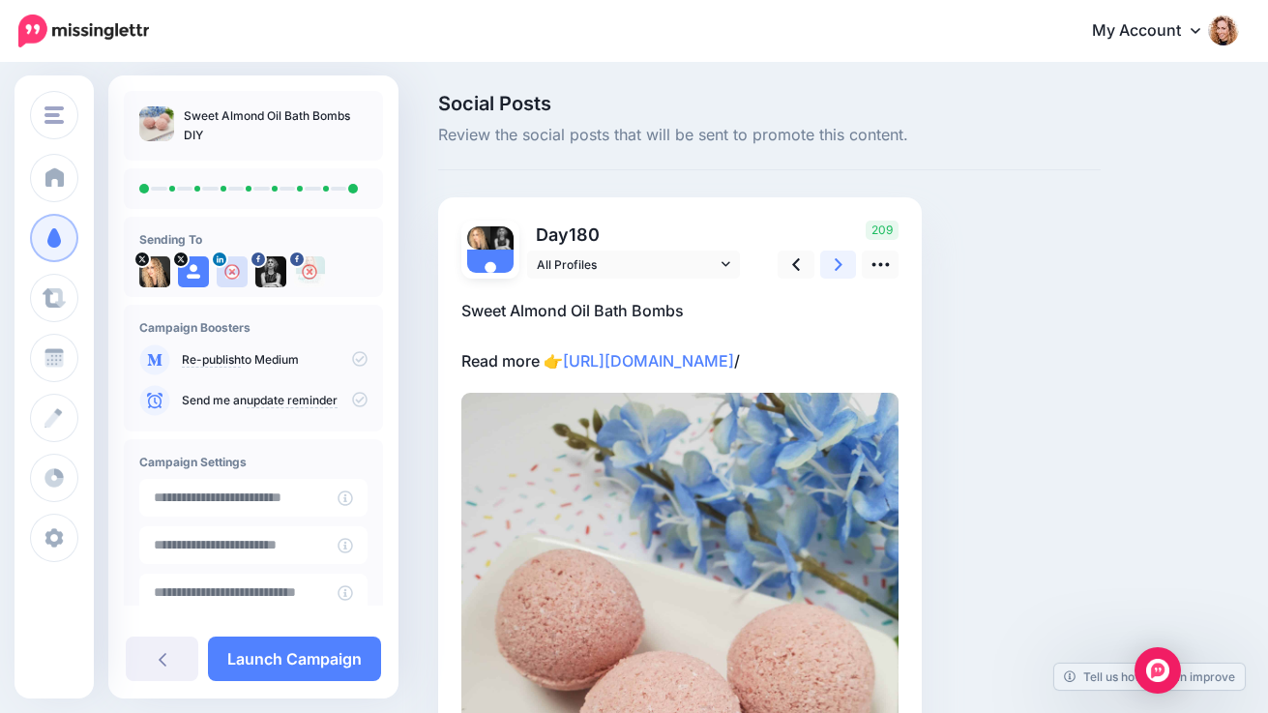
click at [835, 266] on icon at bounding box center [839, 264] width 8 height 20
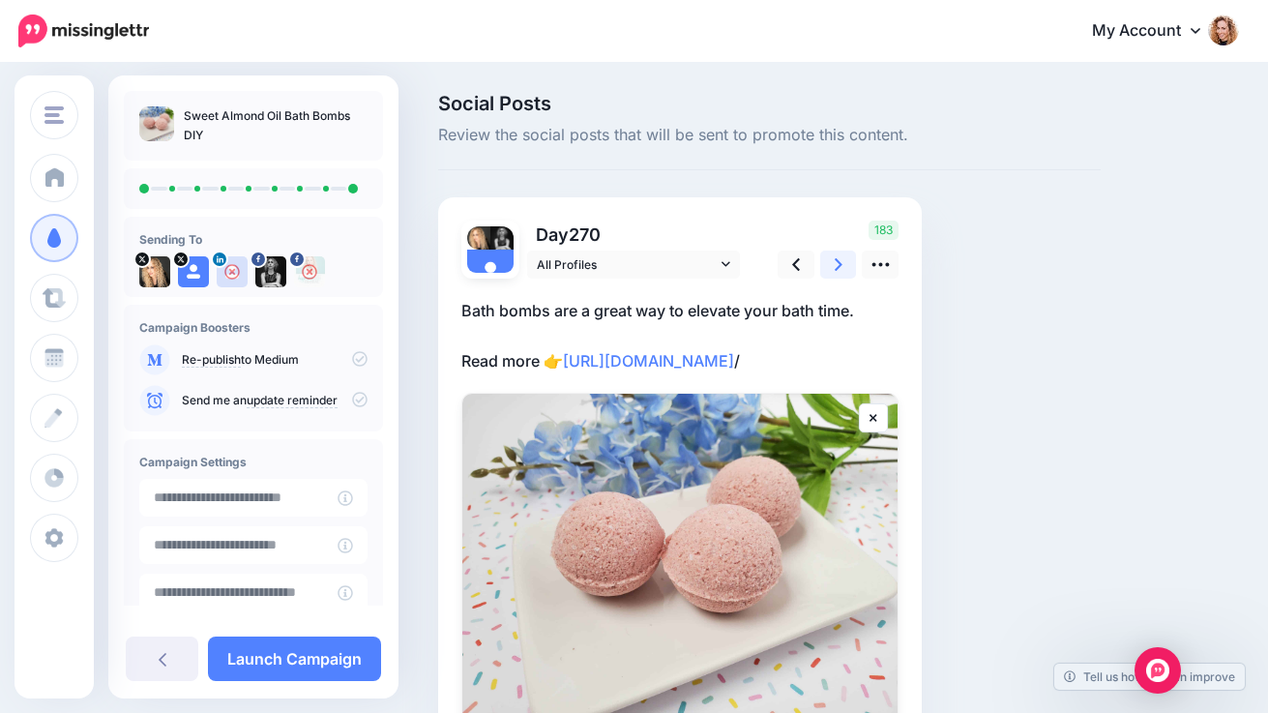
click at [835, 266] on icon at bounding box center [839, 264] width 8 height 20
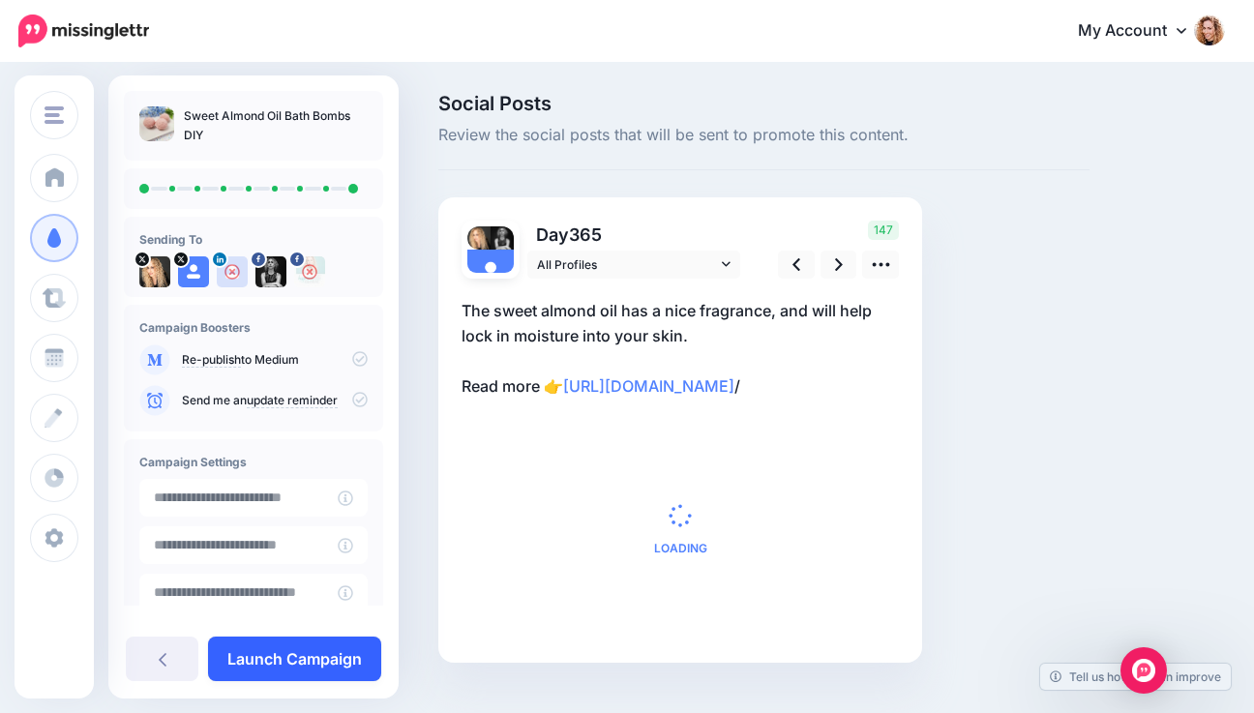
click at [331, 652] on link "Launch Campaign" at bounding box center [294, 659] width 173 height 44
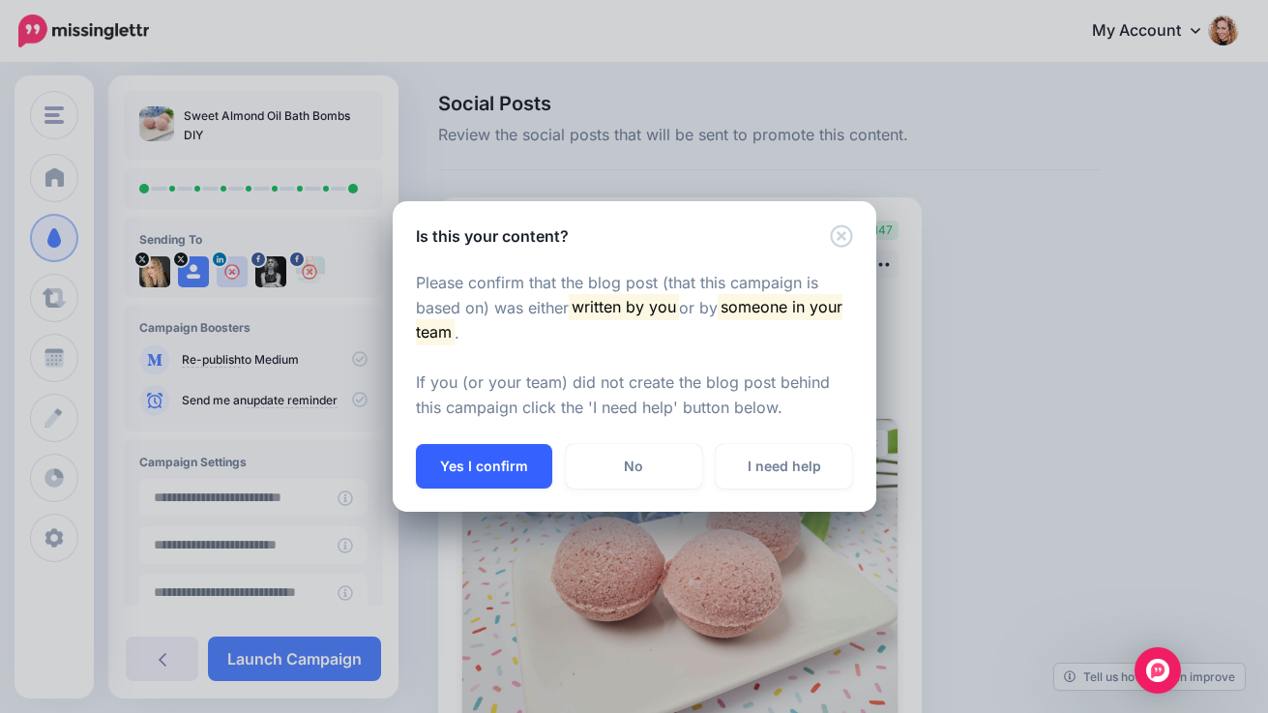
click at [487, 466] on button "Yes I confirm" at bounding box center [484, 466] width 136 height 44
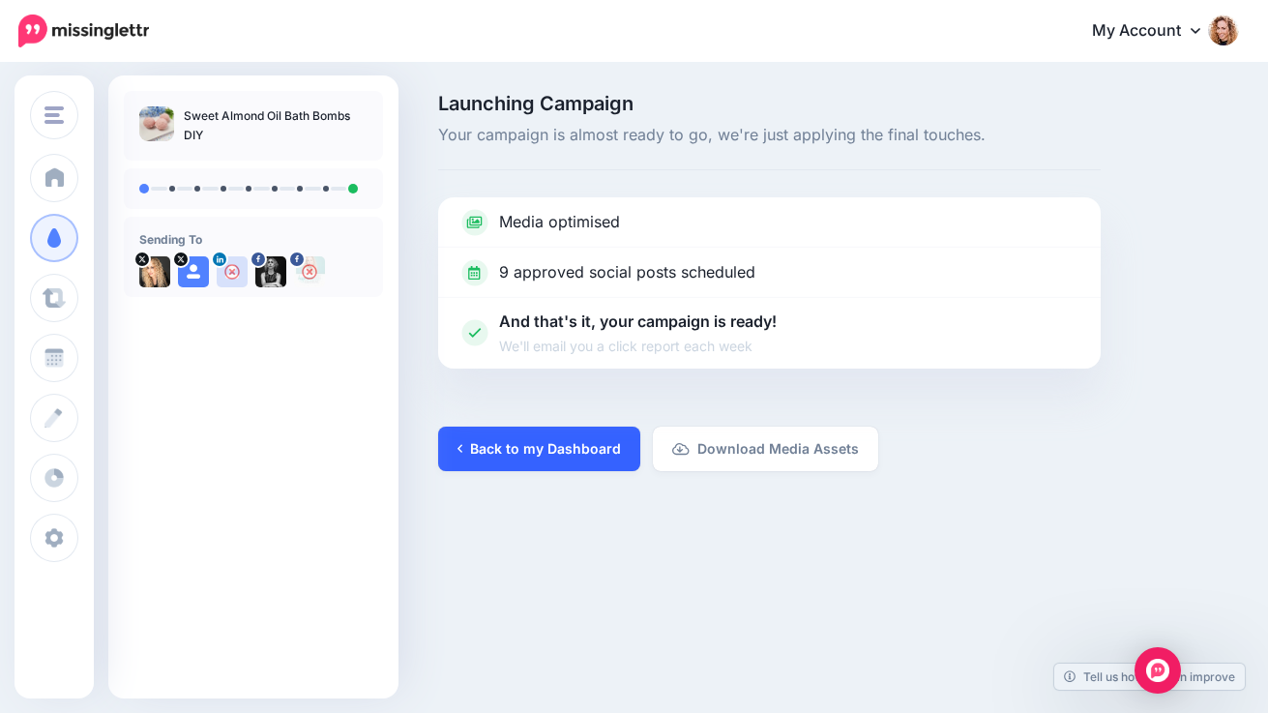
click at [497, 454] on link "Back to my Dashboard" at bounding box center [539, 449] width 202 height 44
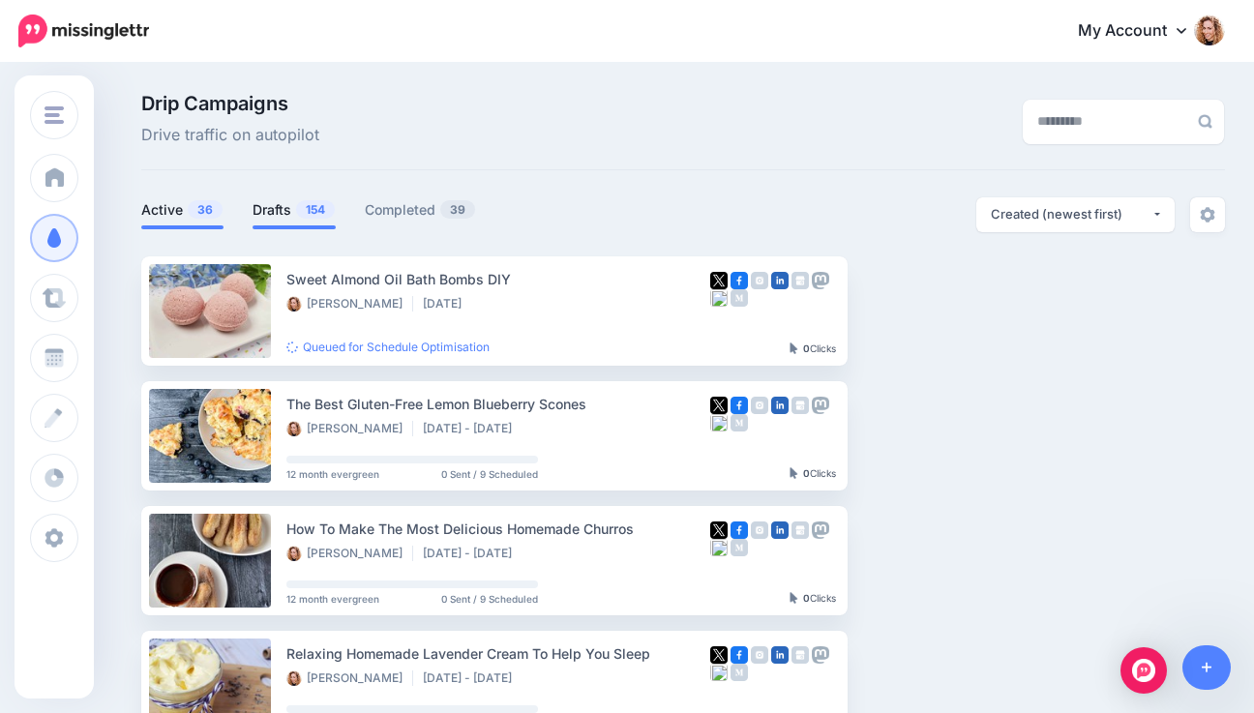
click at [291, 219] on link "Drafts 154" at bounding box center [293, 209] width 83 height 23
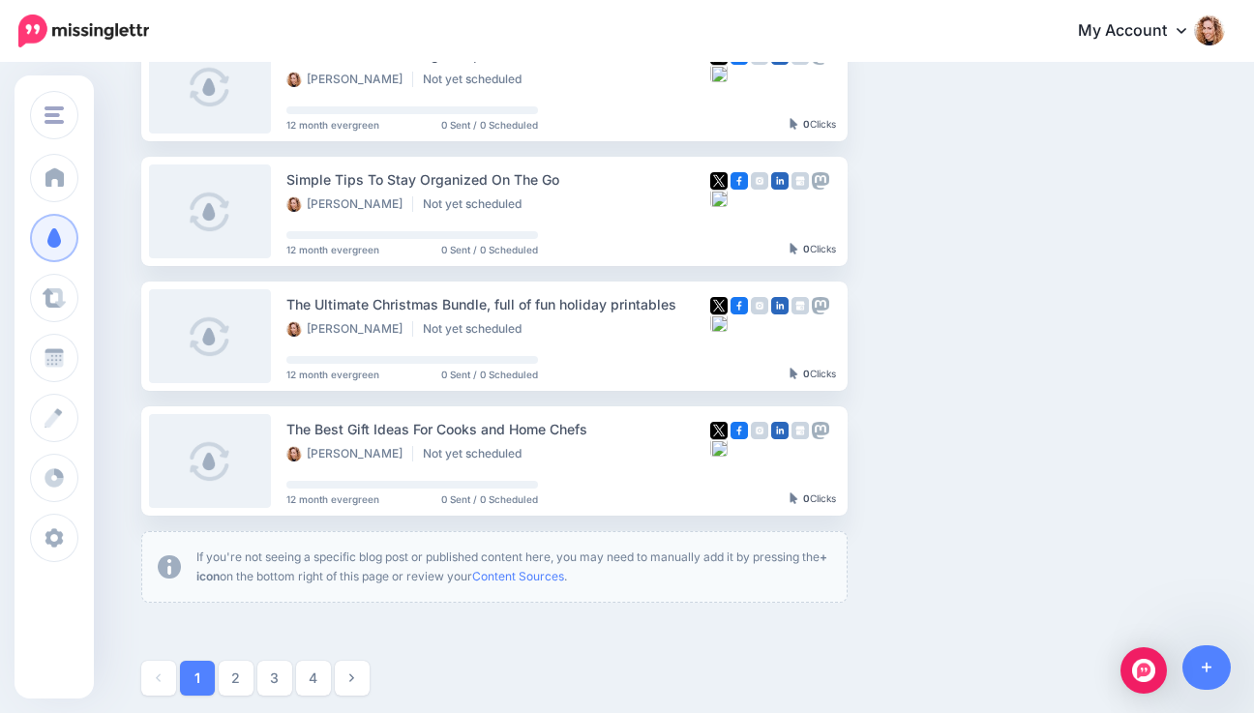
scroll to position [981, 0]
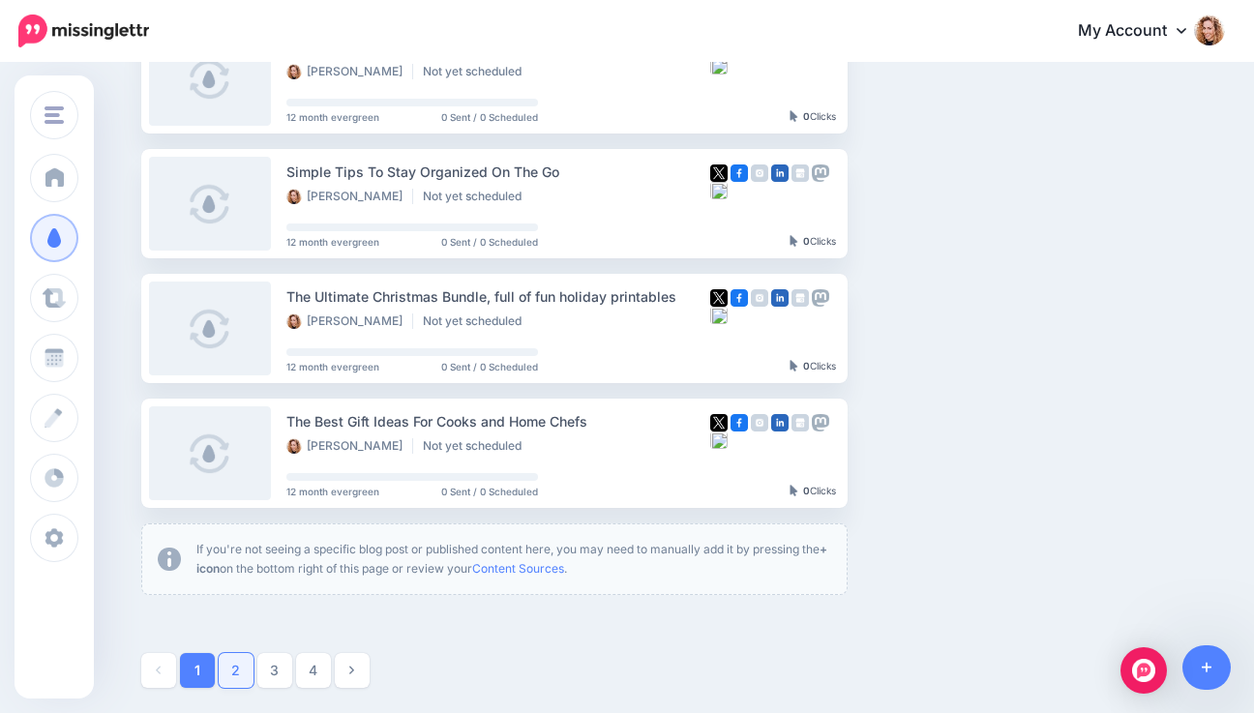
click at [240, 667] on link "2" at bounding box center [236, 670] width 35 height 35
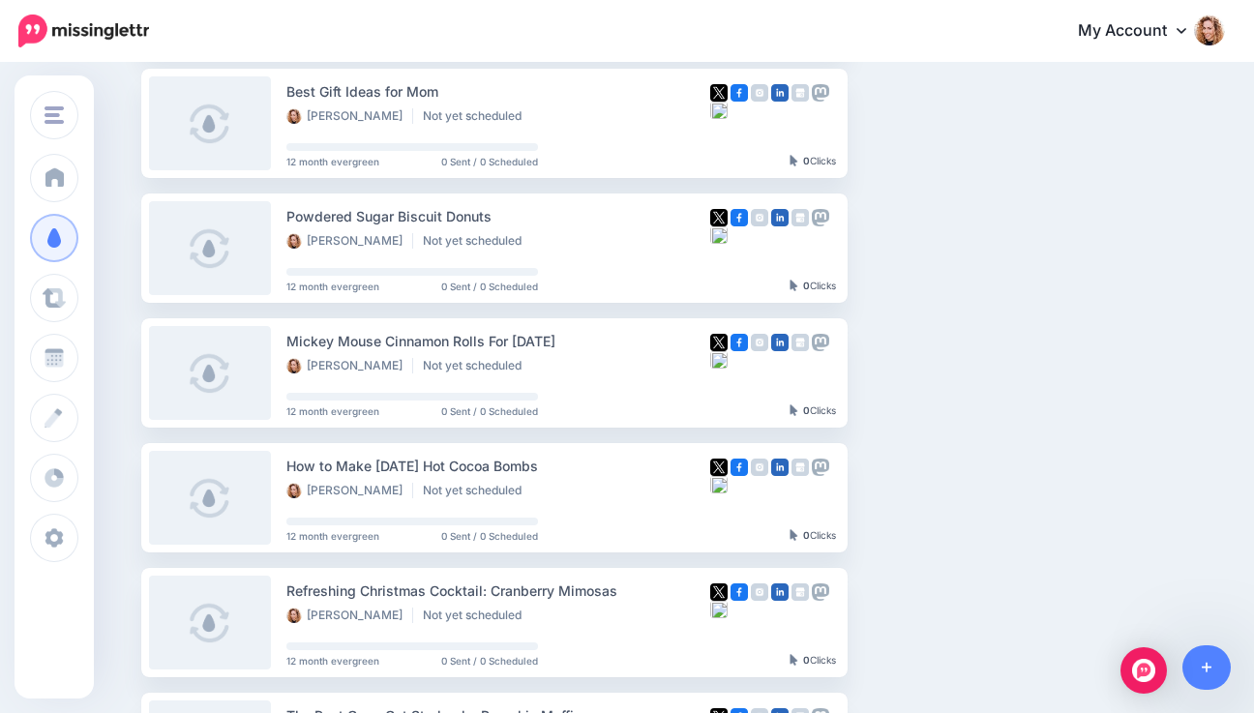
scroll to position [556, 0]
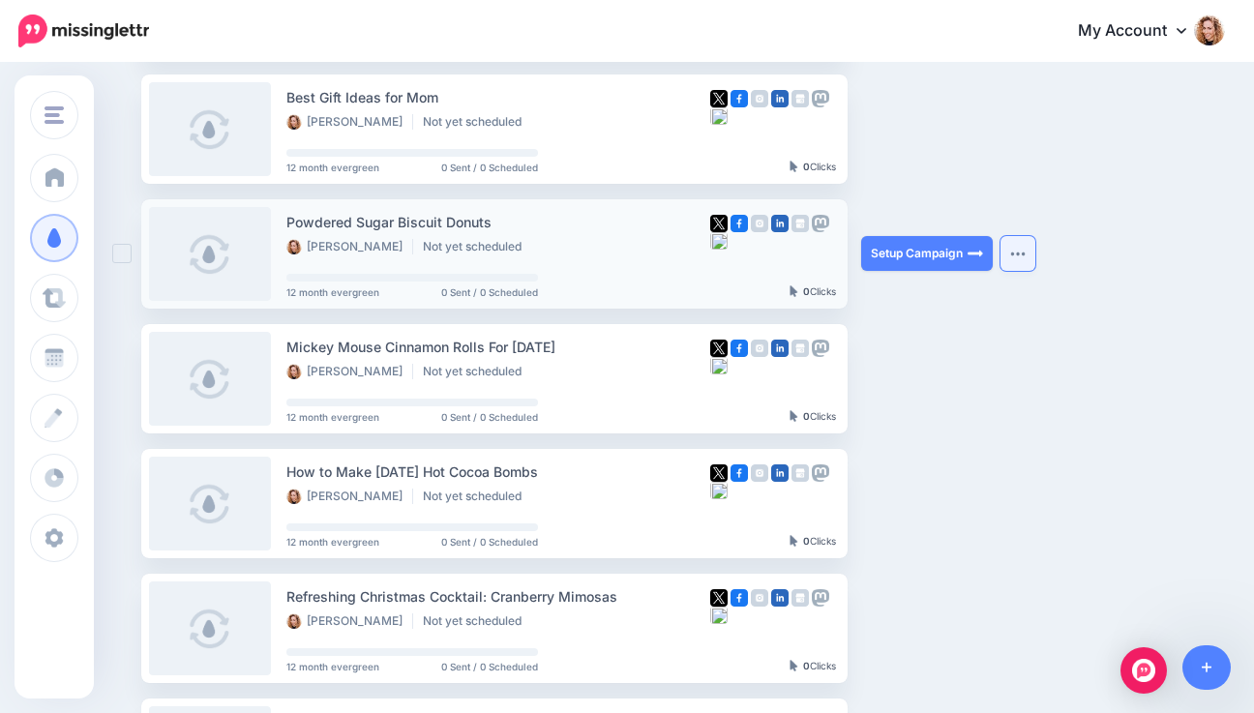
click at [1024, 252] on img "button" at bounding box center [1017, 254] width 15 height 6
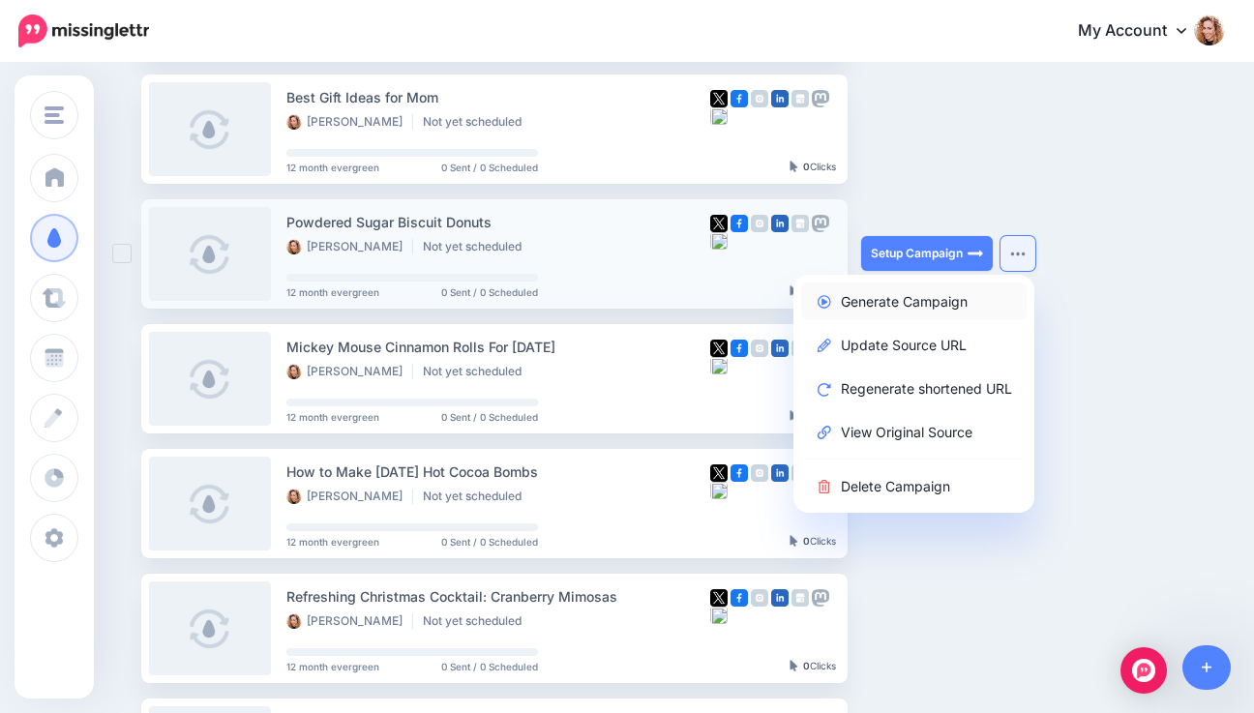
click at [927, 310] on link "Generate Campaign" at bounding box center [913, 301] width 225 height 38
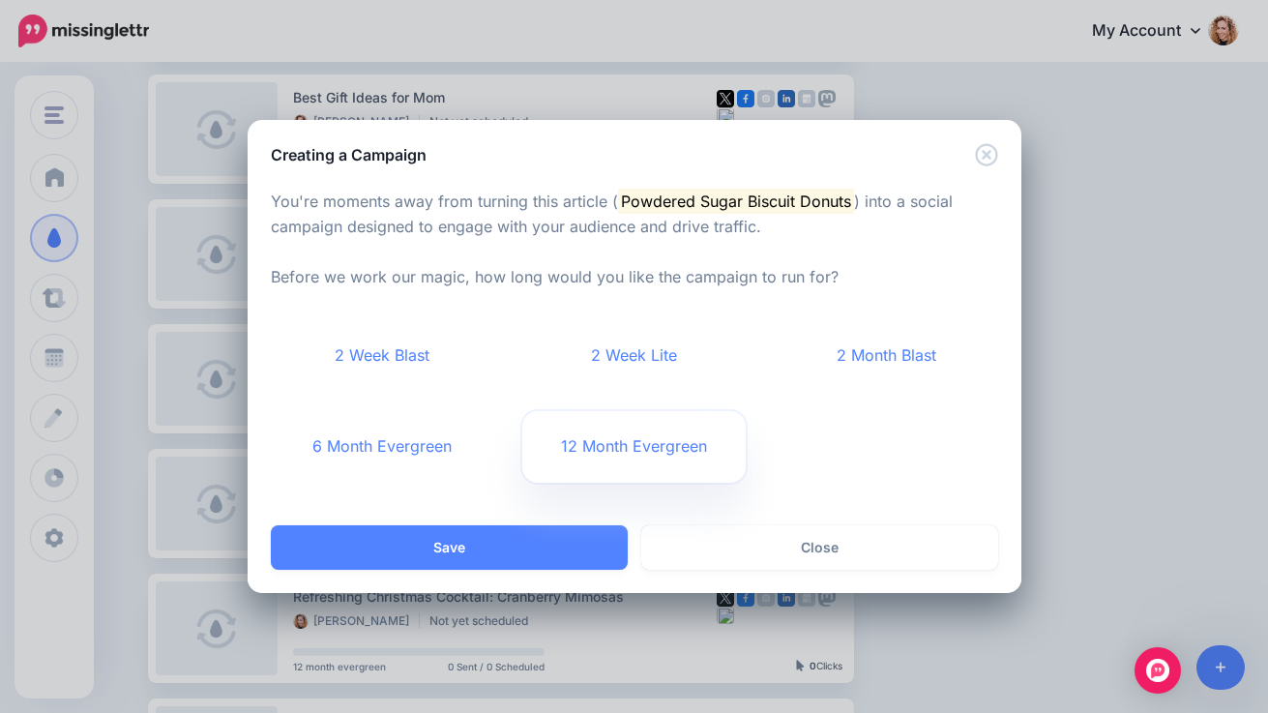
click at [651, 440] on link "12 Month Evergreen" at bounding box center [633, 447] width 223 height 72
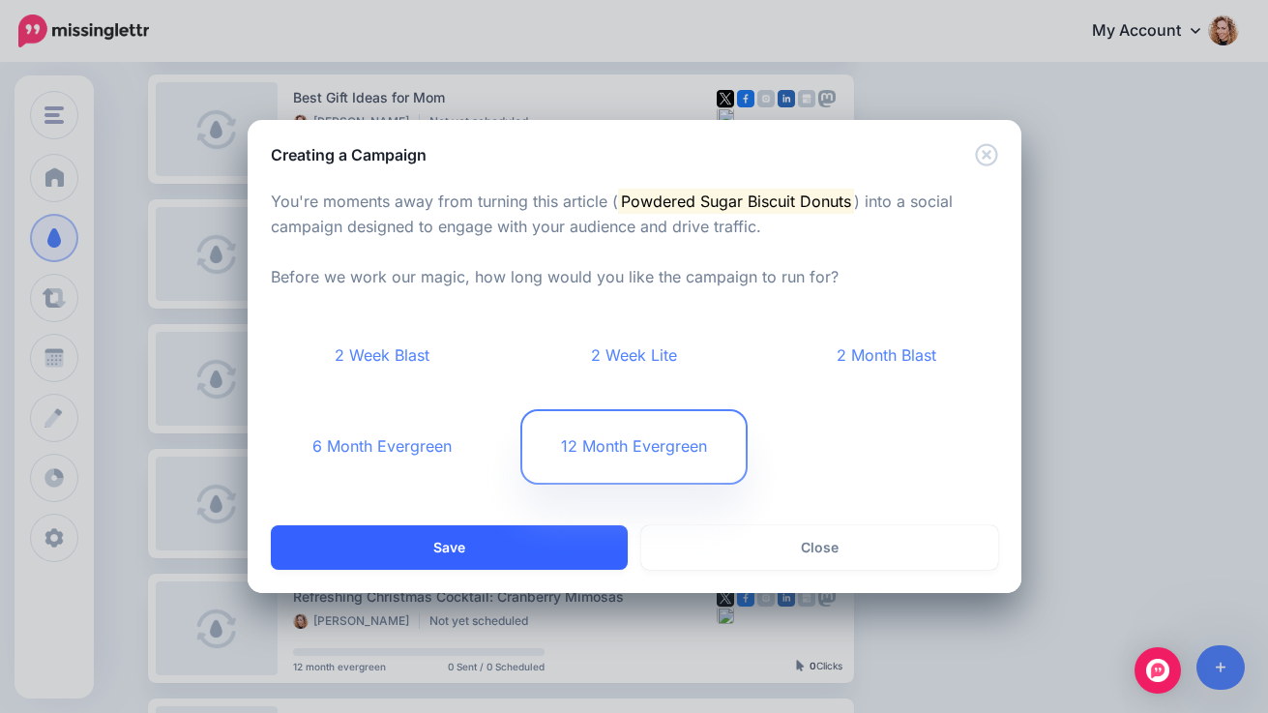
click at [515, 552] on button "Save" at bounding box center [449, 547] width 357 height 44
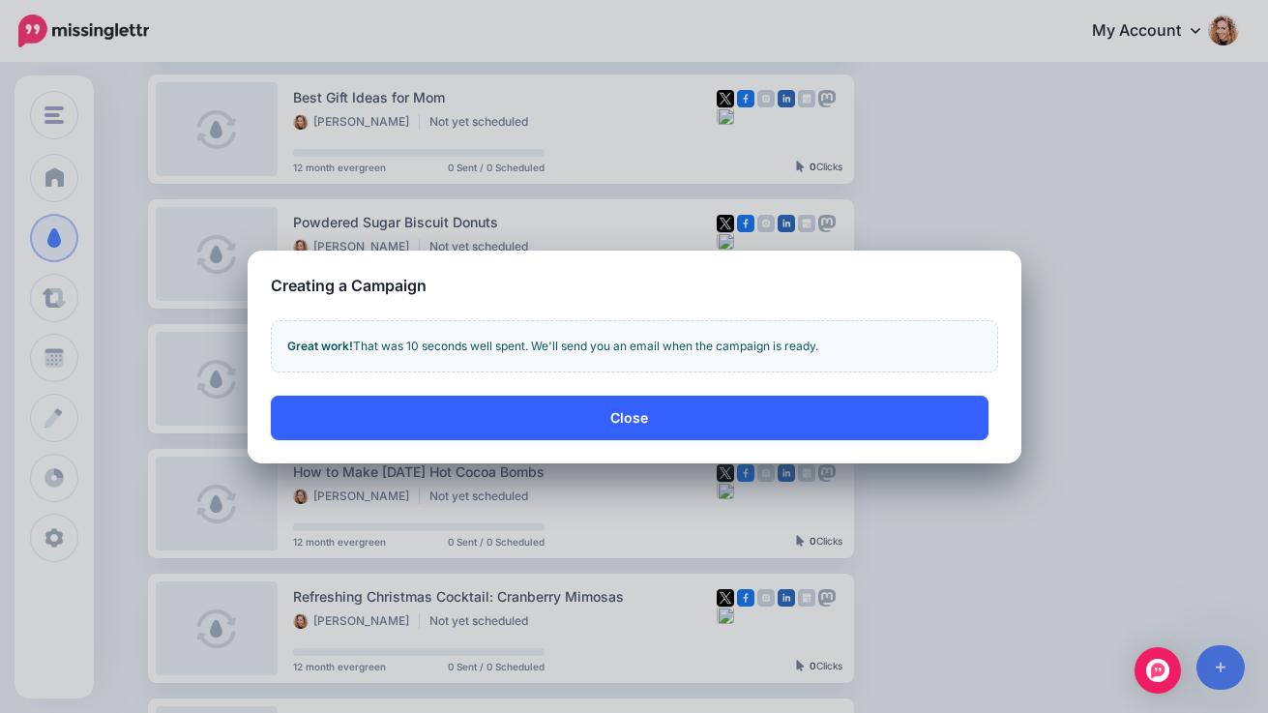
click at [680, 410] on button "Close" at bounding box center [630, 418] width 718 height 44
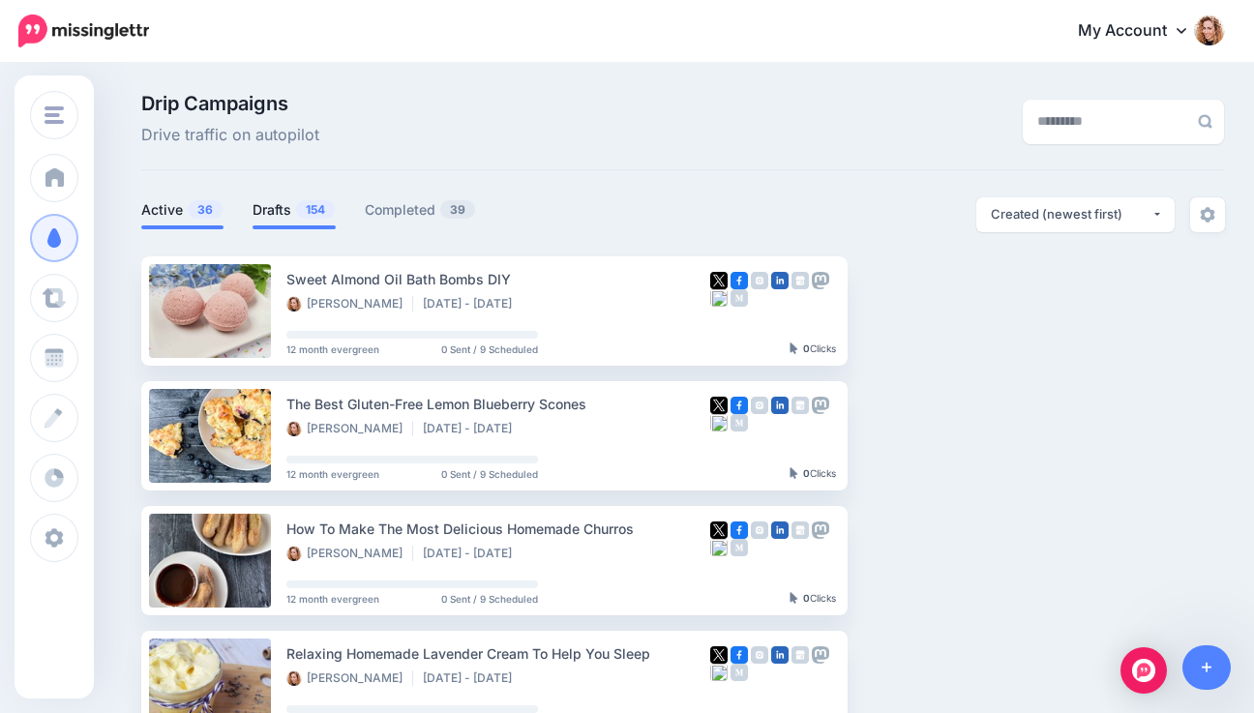
click at [312, 216] on span "154" at bounding box center [315, 209] width 39 height 18
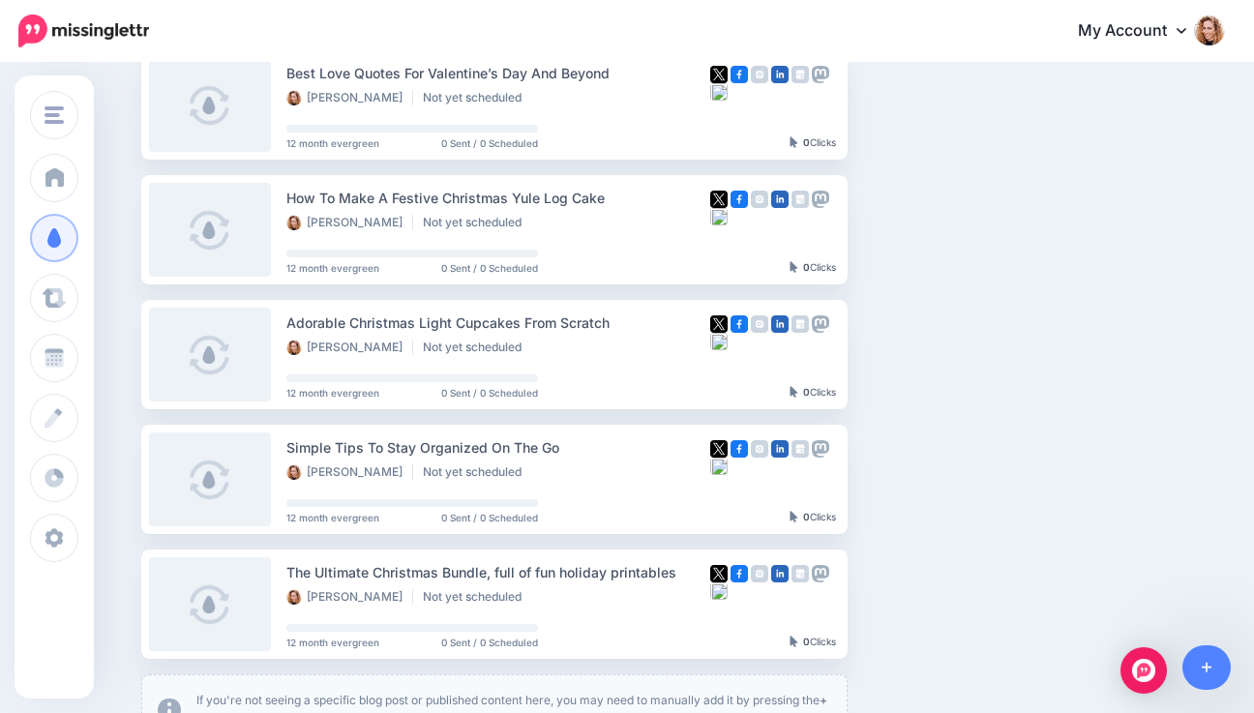
scroll to position [1150, 0]
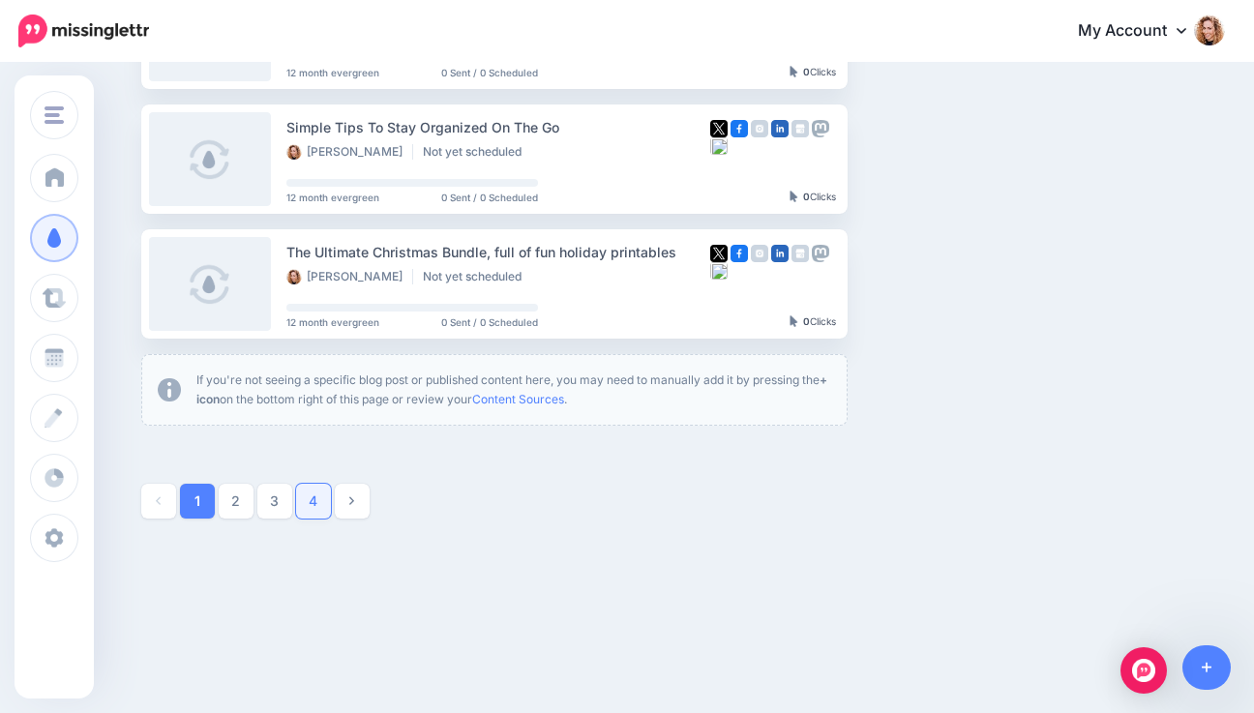
click at [325, 505] on link "4" at bounding box center [313, 501] width 35 height 35
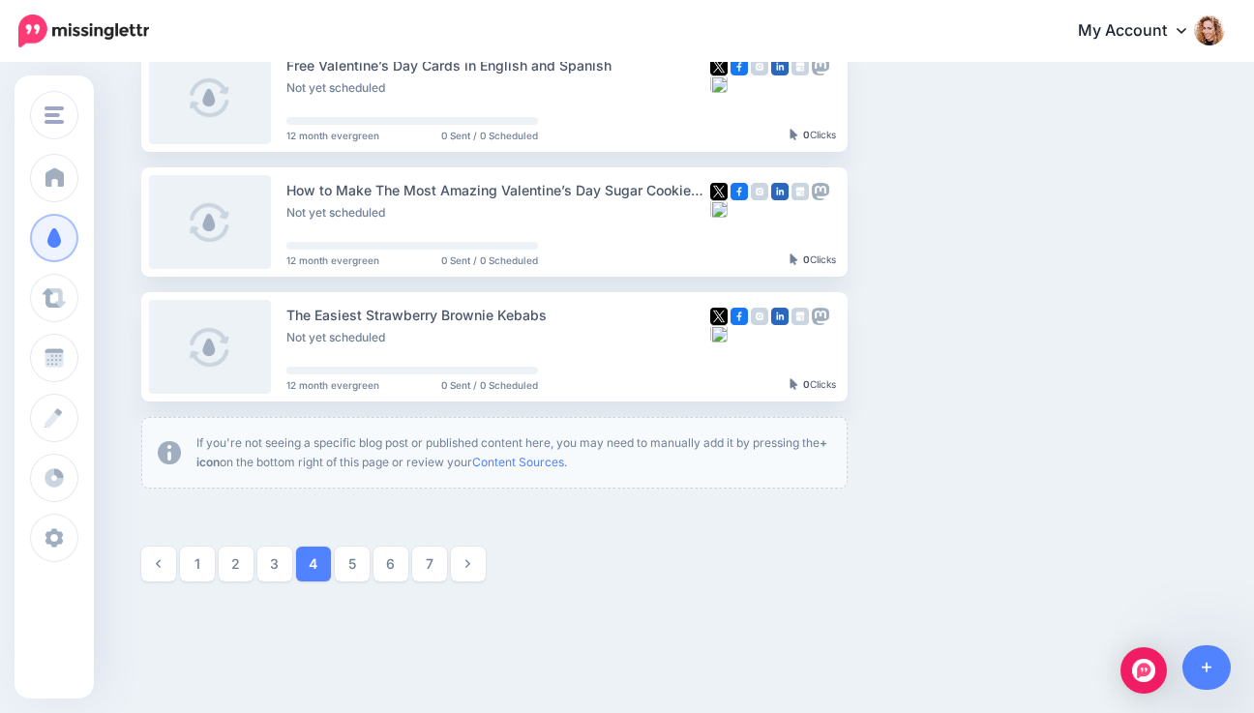
scroll to position [1118, 0]
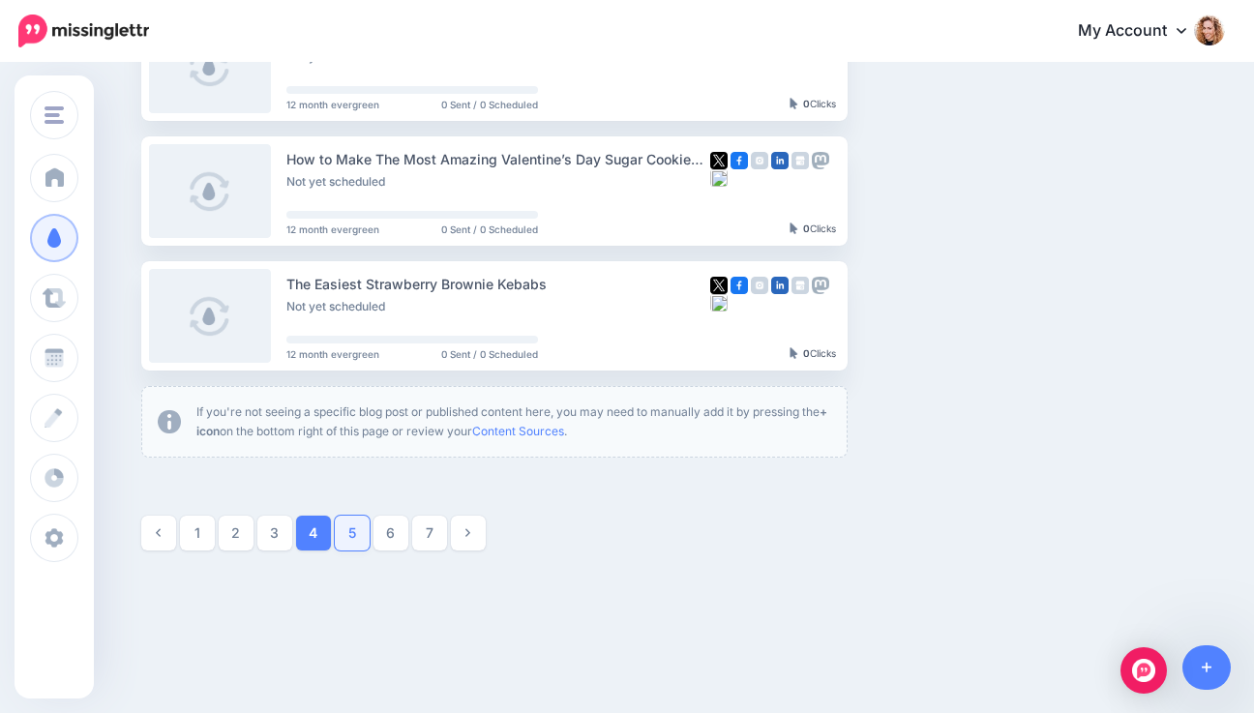
click at [358, 527] on link "5" at bounding box center [352, 533] width 35 height 35
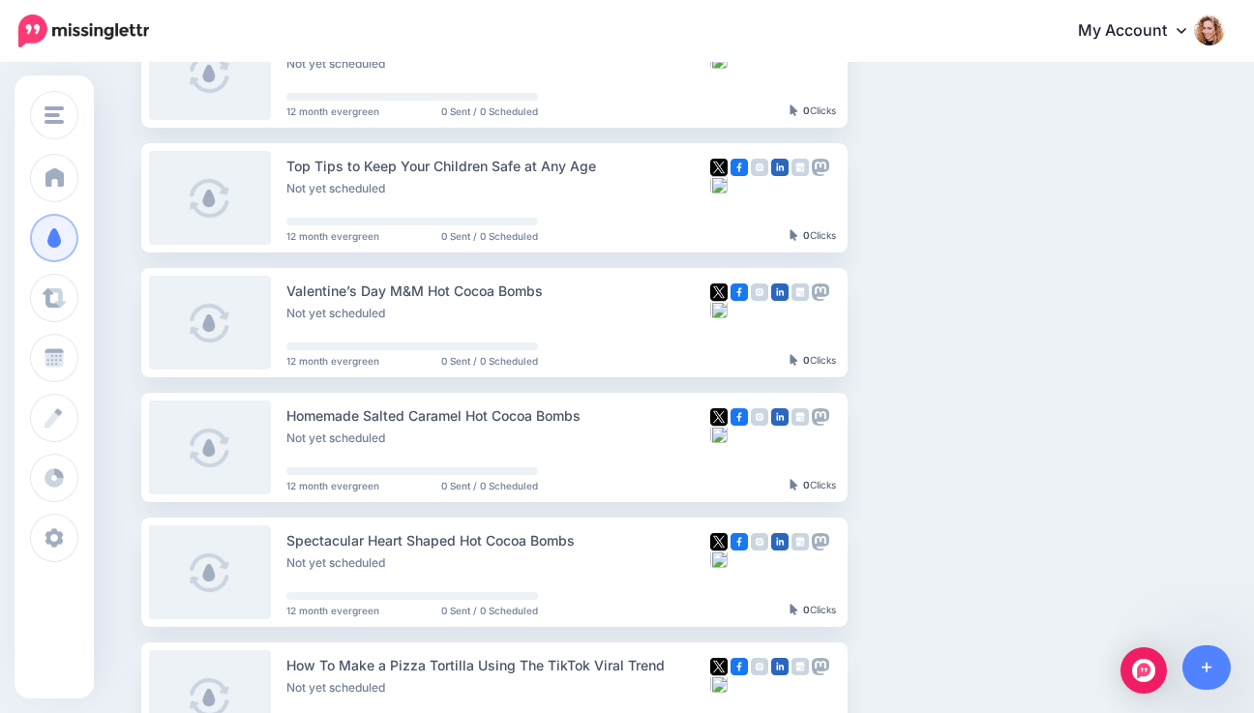
scroll to position [617, 0]
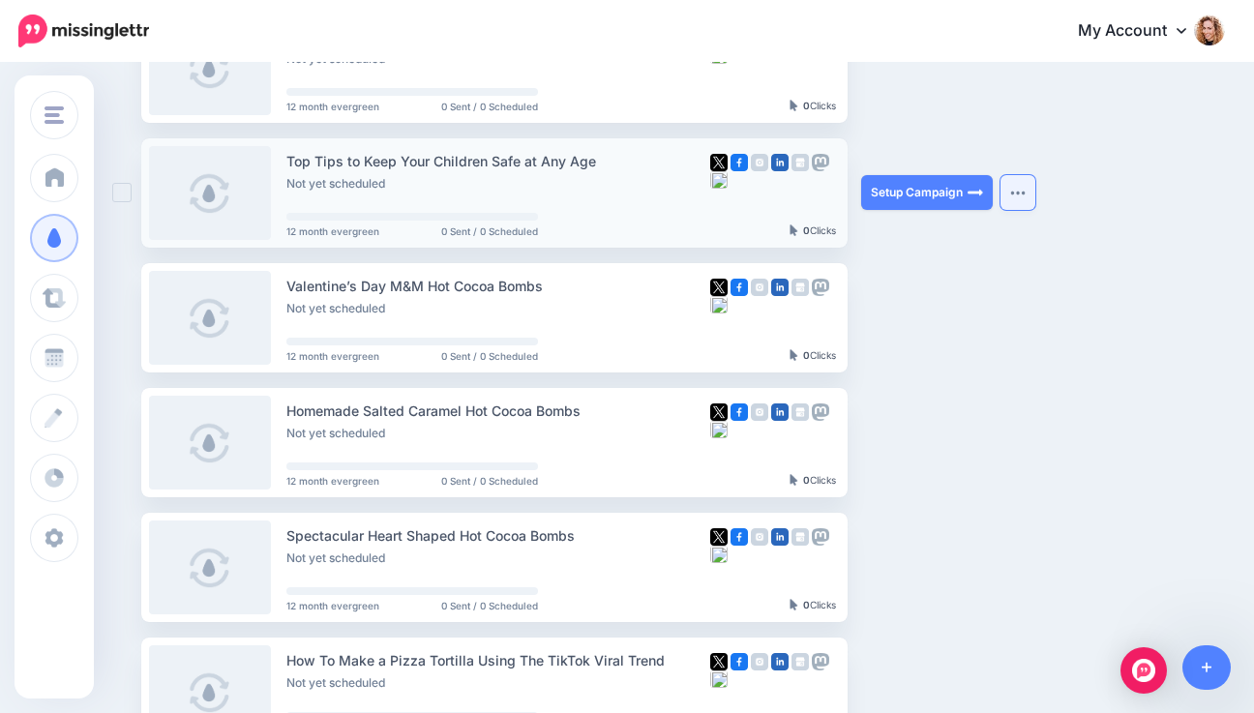
click at [1025, 194] on img "button" at bounding box center [1017, 193] width 15 height 6
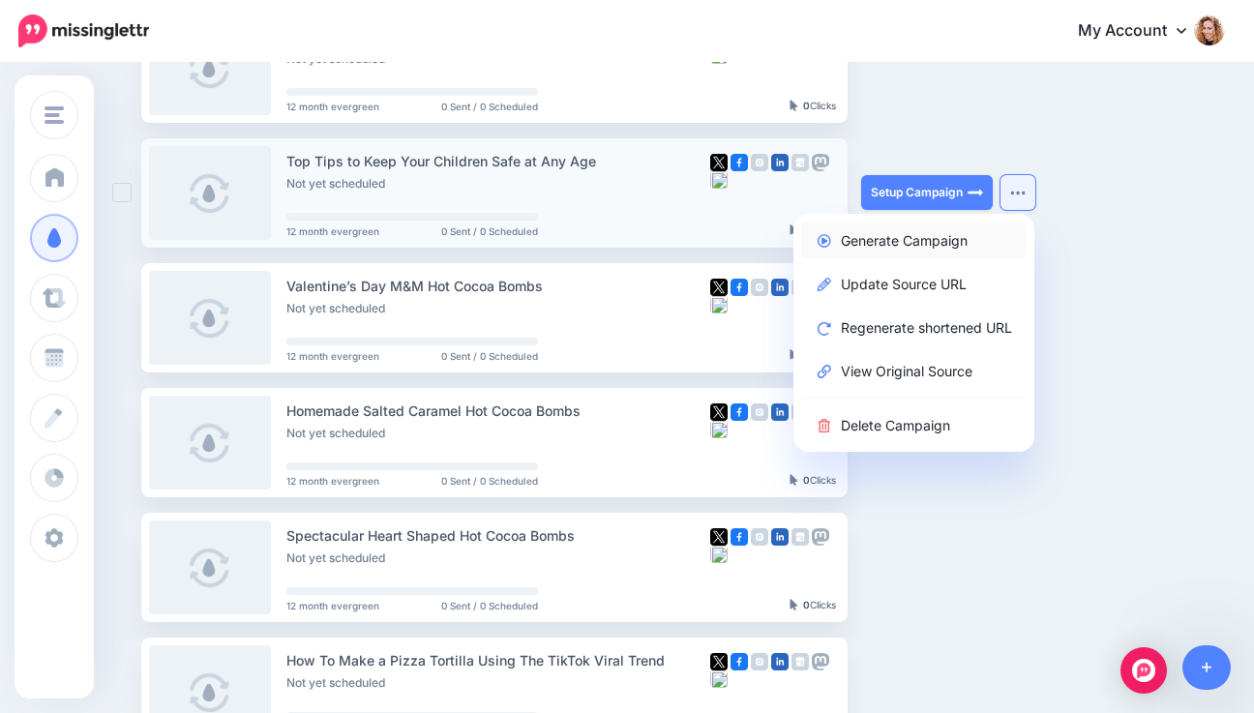
click at [926, 237] on link "Generate Campaign" at bounding box center [913, 241] width 225 height 38
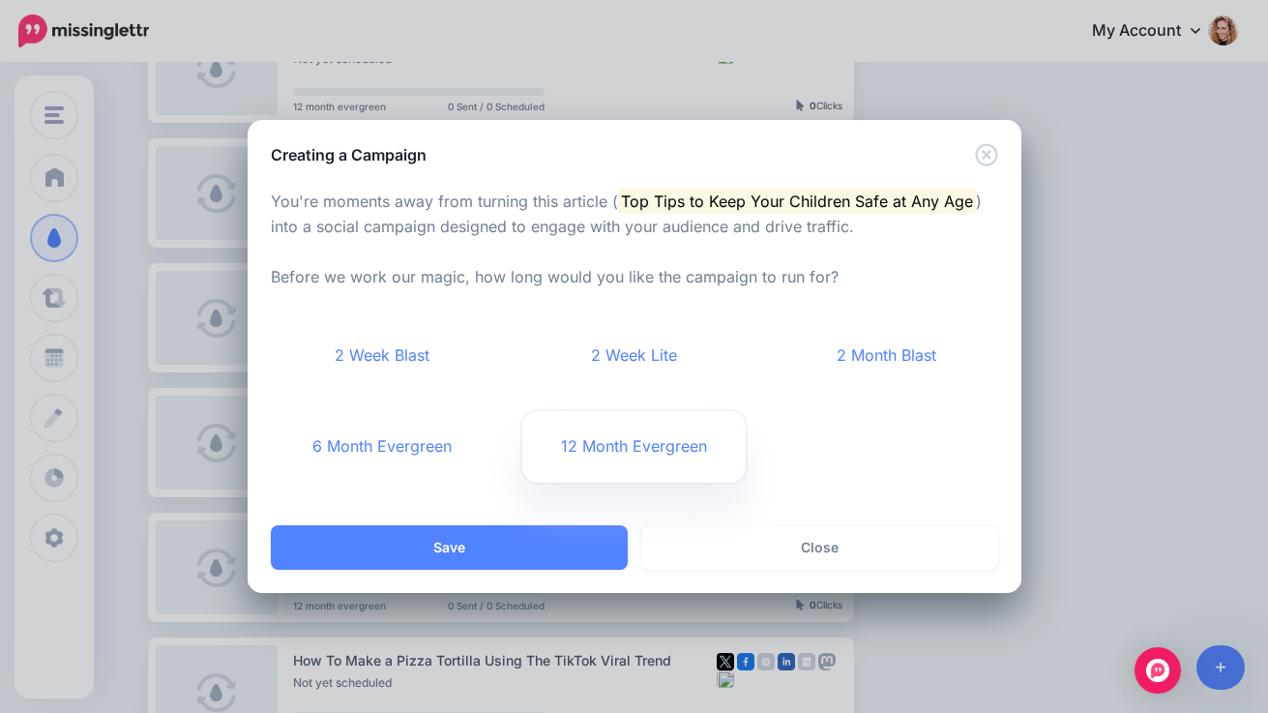
click at [623, 447] on link "12 Month Evergreen" at bounding box center [633, 447] width 223 height 72
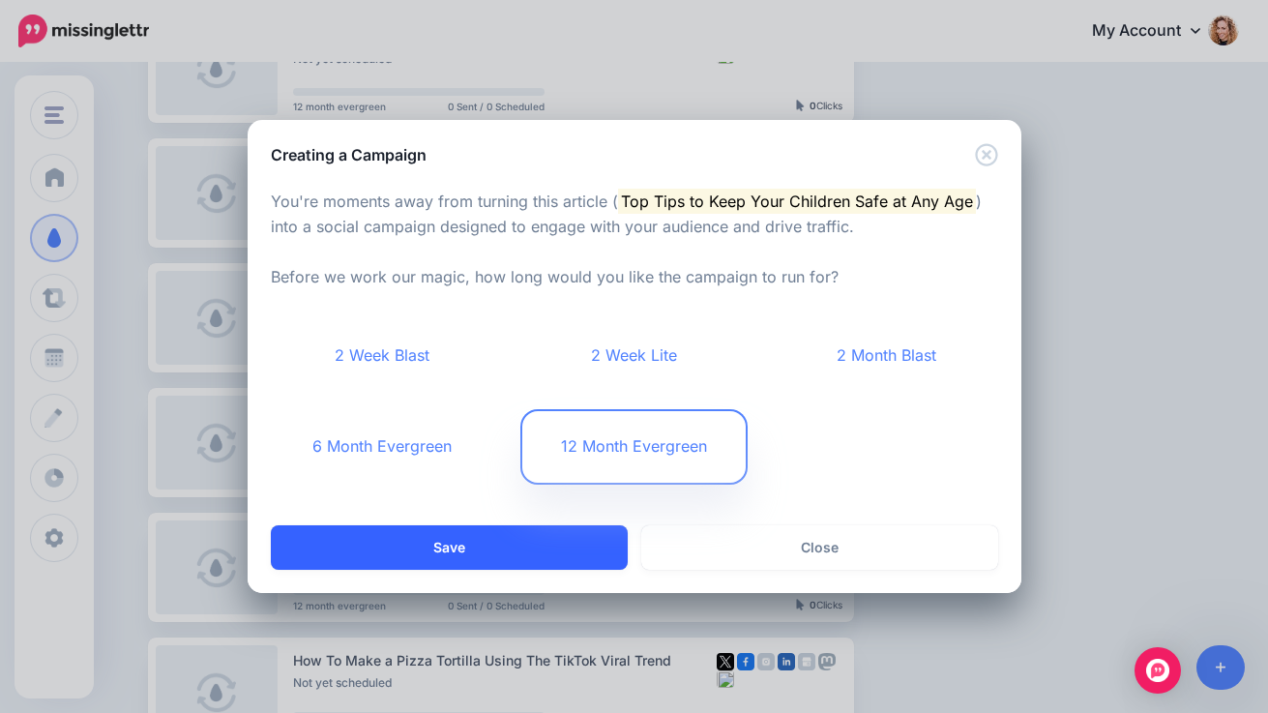
click at [524, 543] on button "Save" at bounding box center [449, 547] width 357 height 44
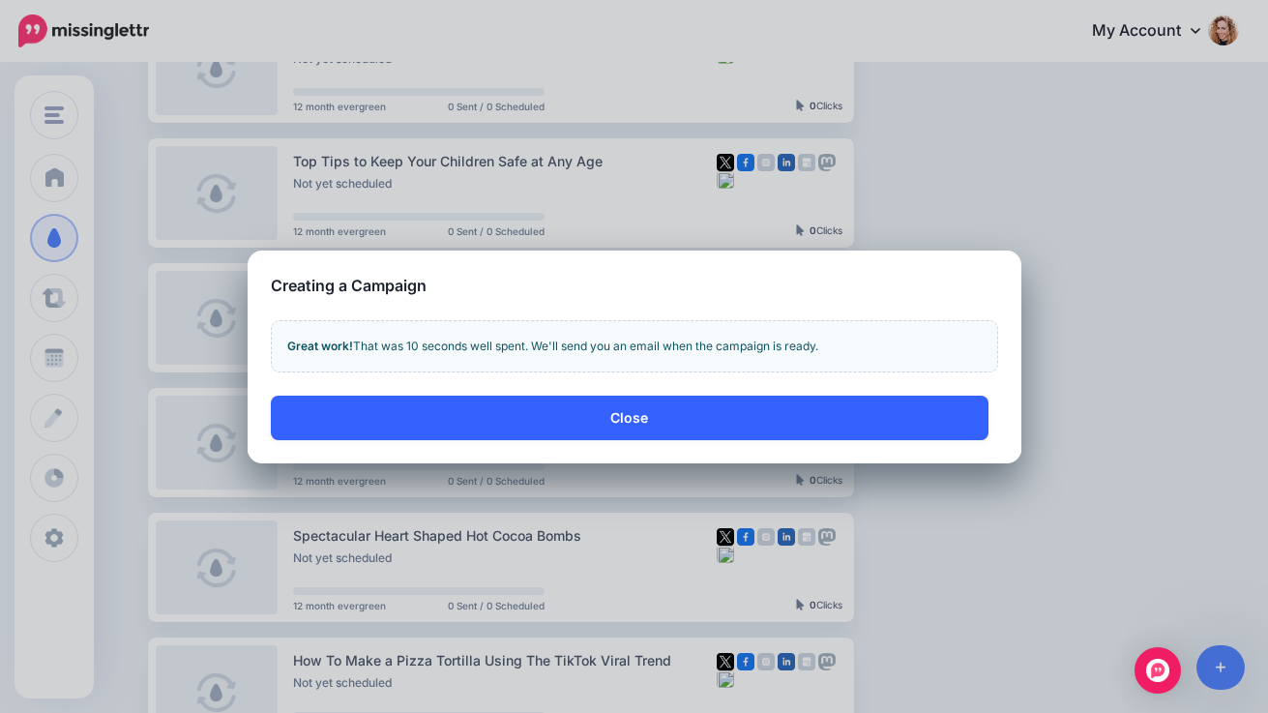
click at [638, 414] on button "Close" at bounding box center [630, 418] width 718 height 44
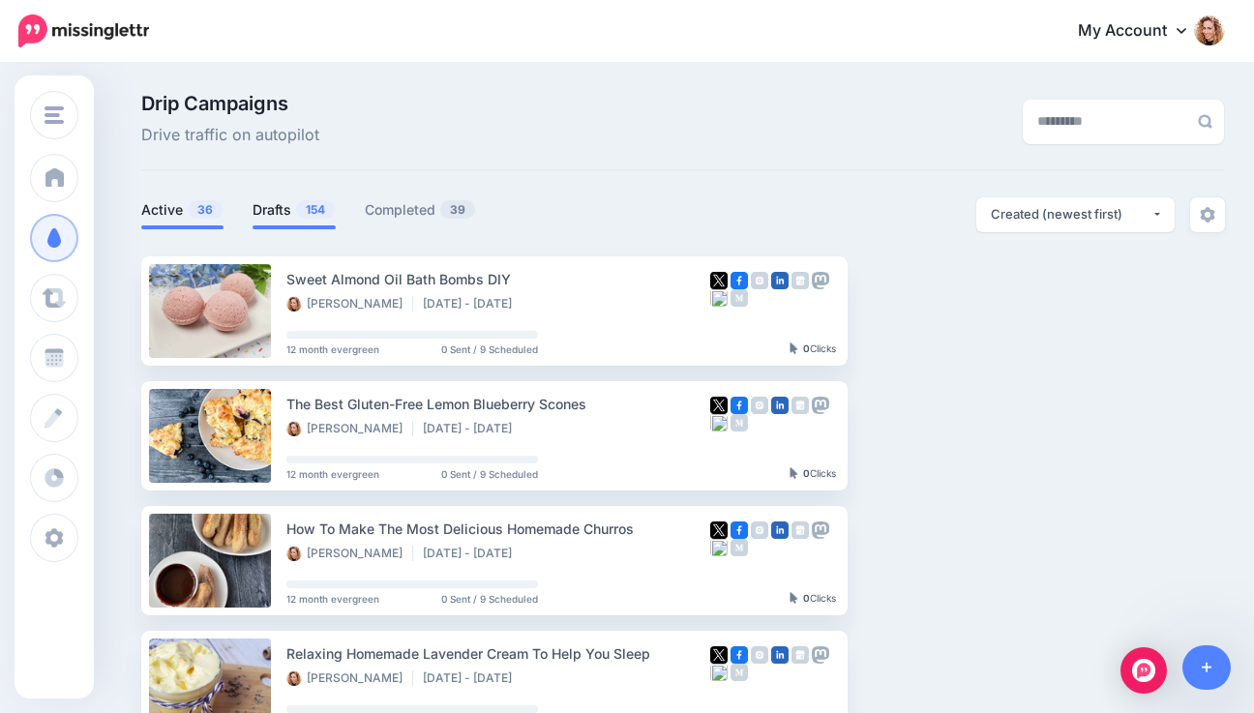
click at [323, 206] on span "154" at bounding box center [315, 209] width 39 height 18
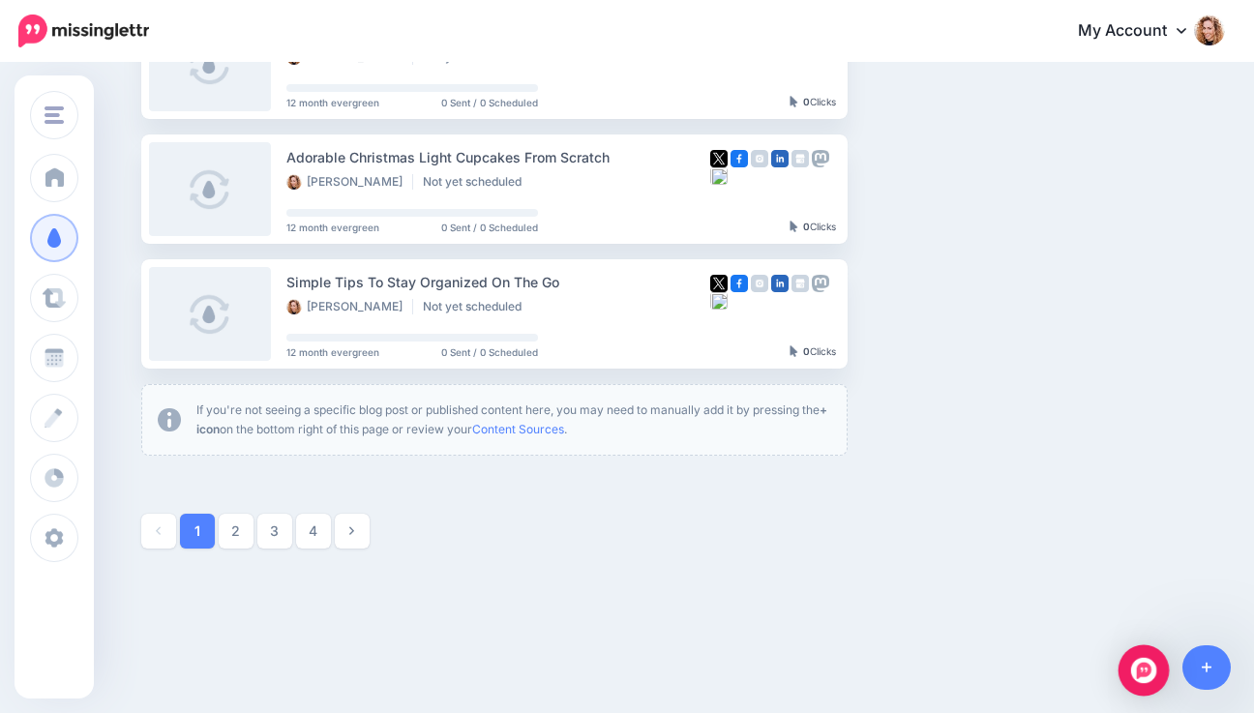
scroll to position [1117, 0]
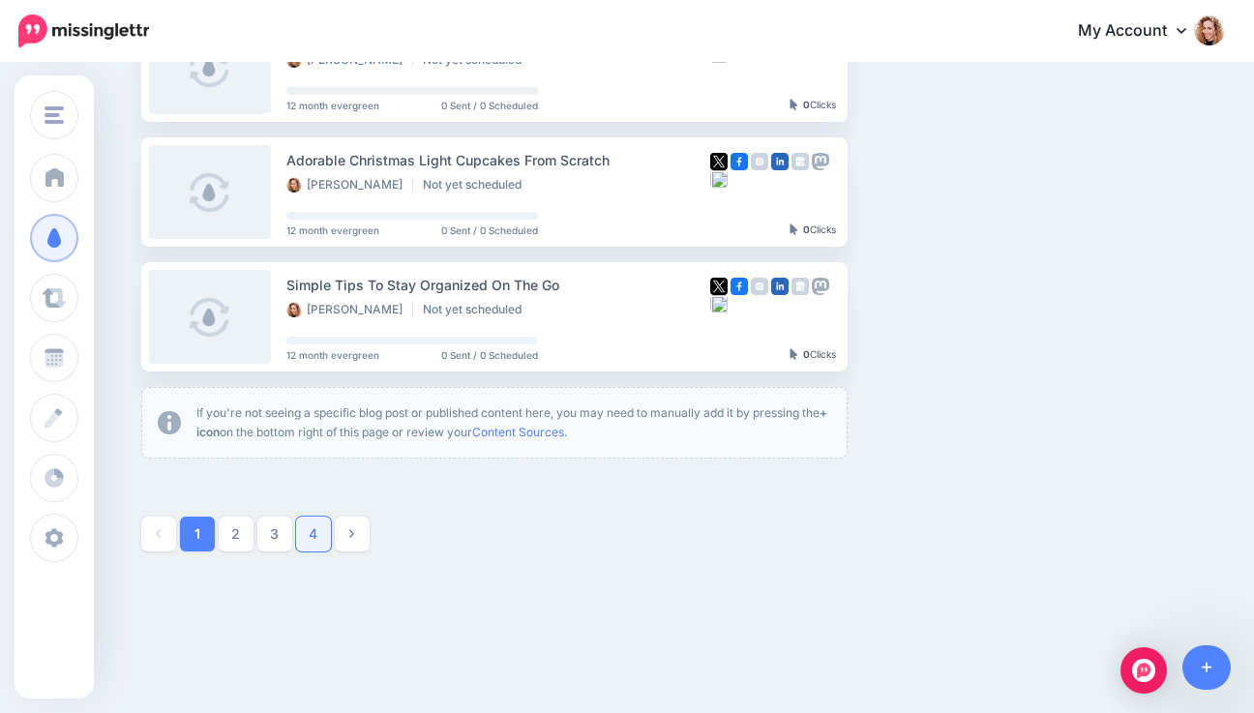
click at [323, 538] on link "4" at bounding box center [313, 534] width 35 height 35
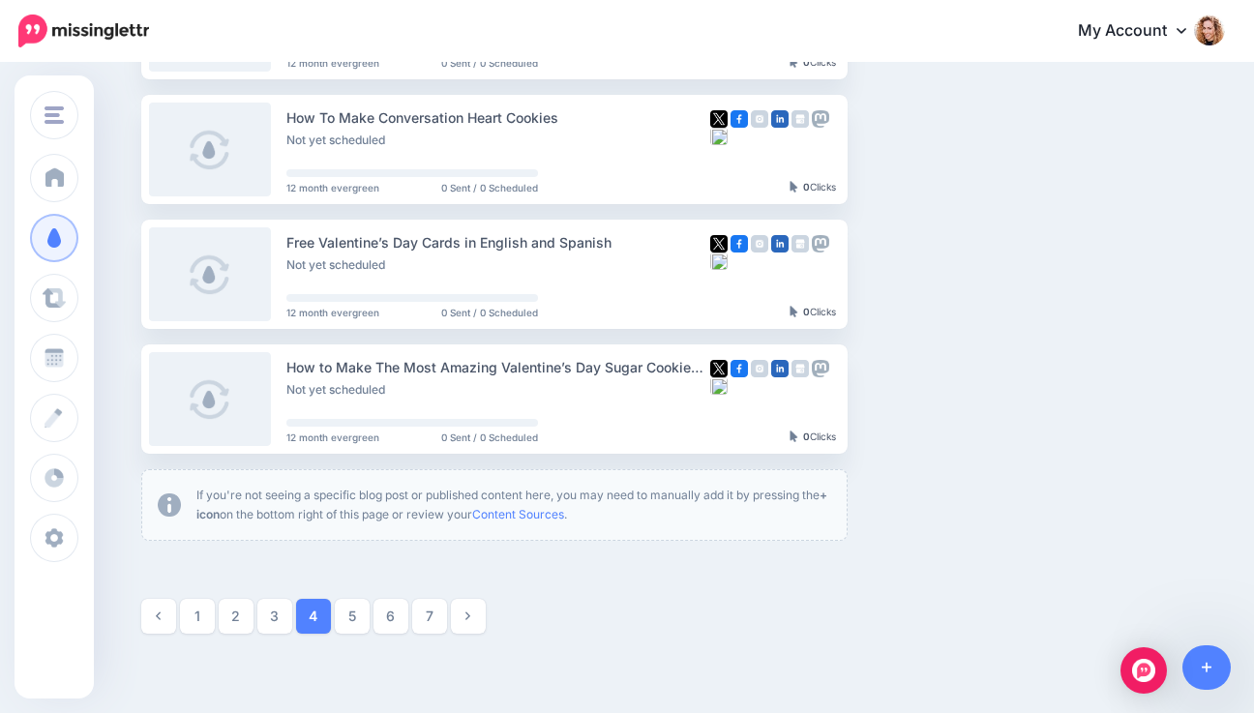
scroll to position [1039, 0]
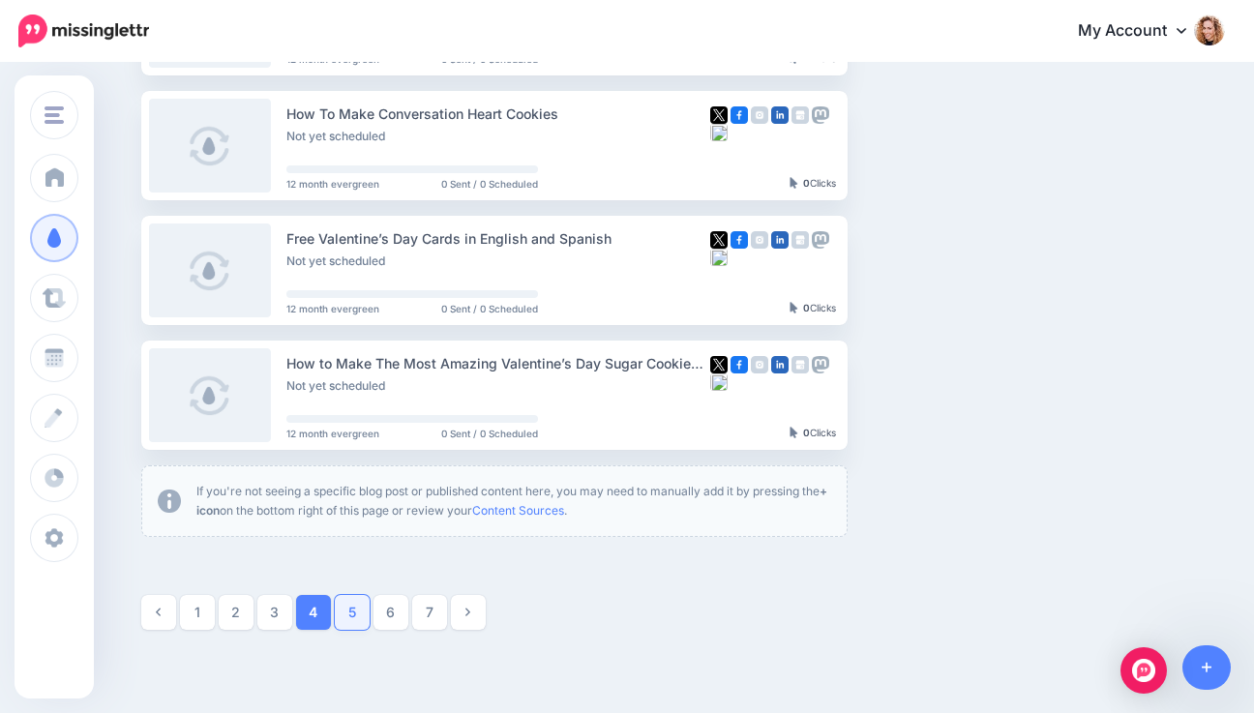
click at [360, 611] on link "5" at bounding box center [352, 612] width 35 height 35
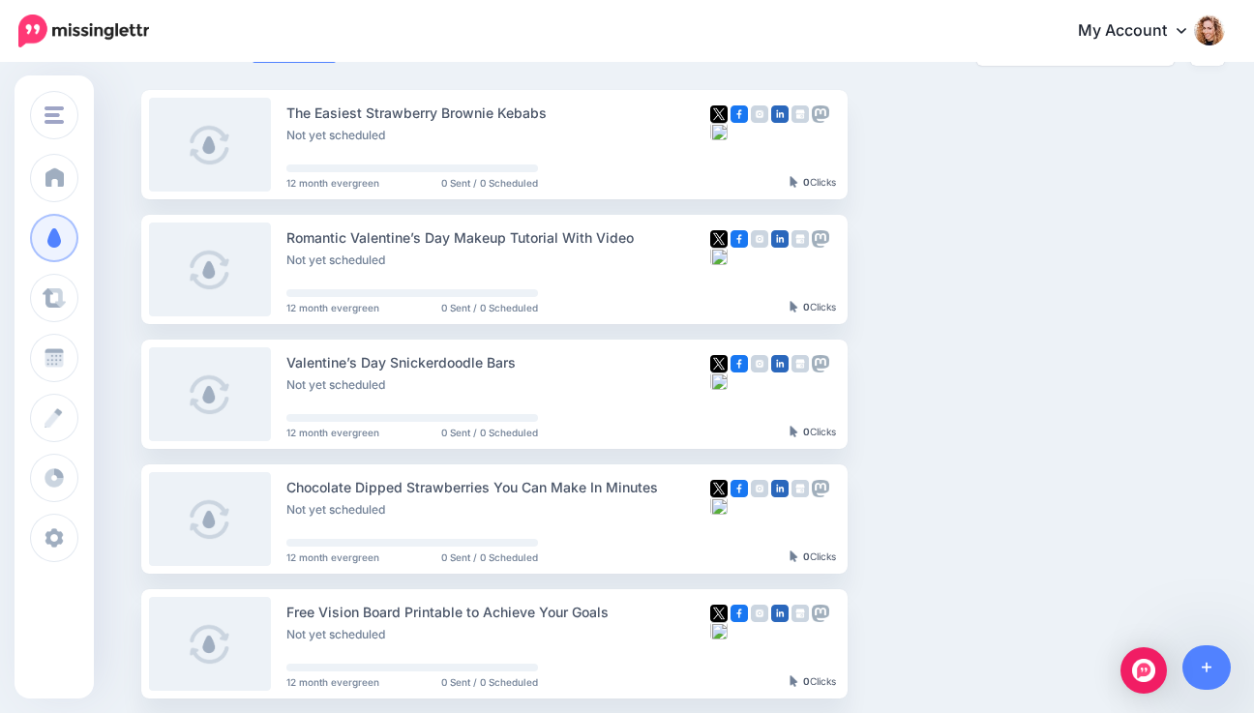
scroll to position [1066, 0]
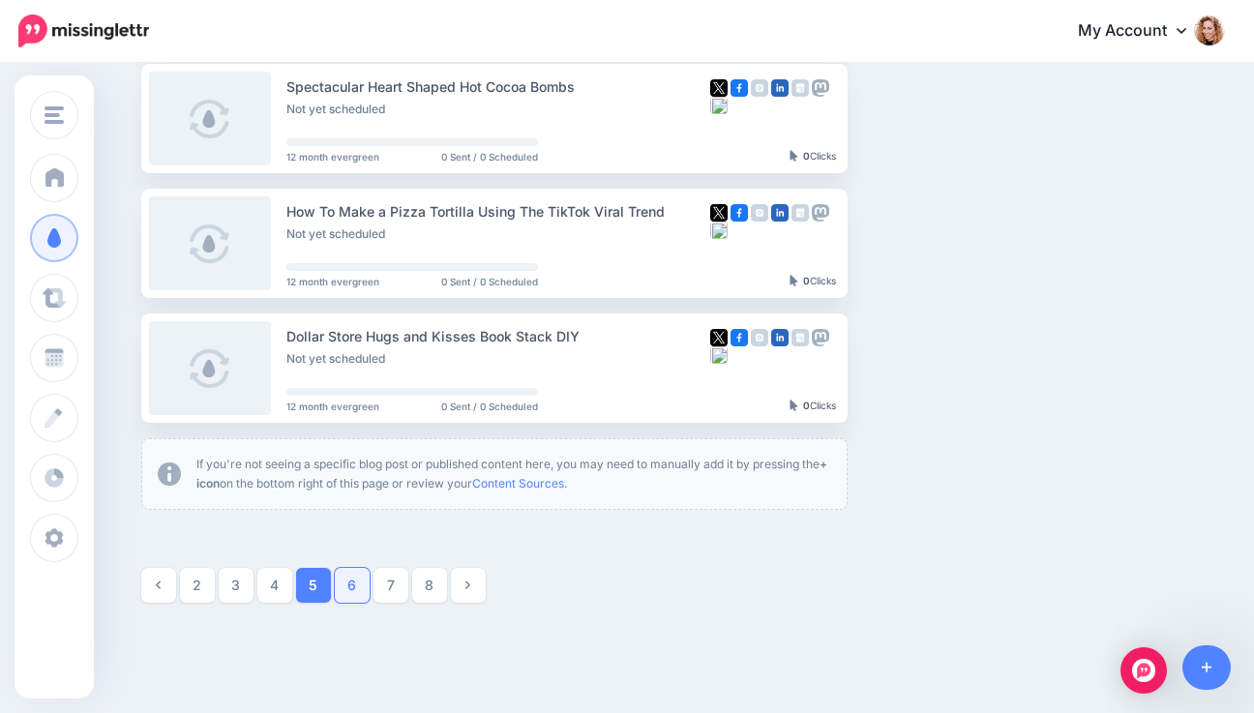
click at [366, 588] on link "6" at bounding box center [352, 585] width 35 height 35
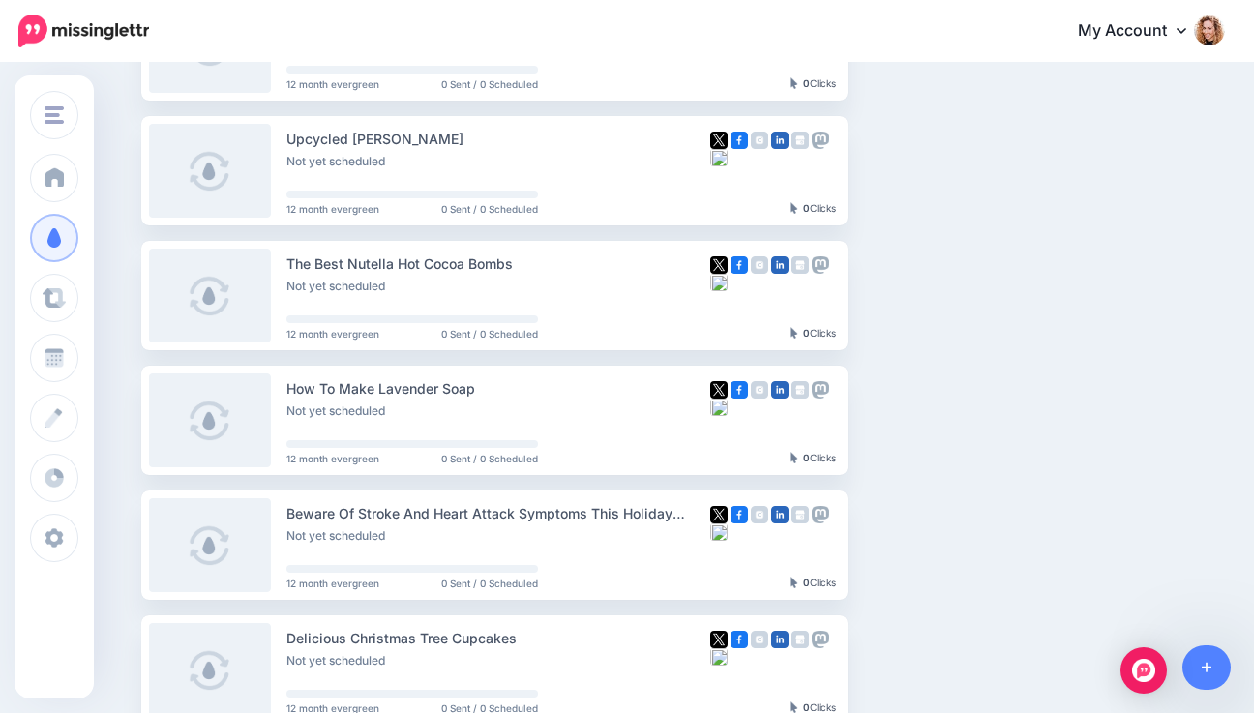
scroll to position [513, 0]
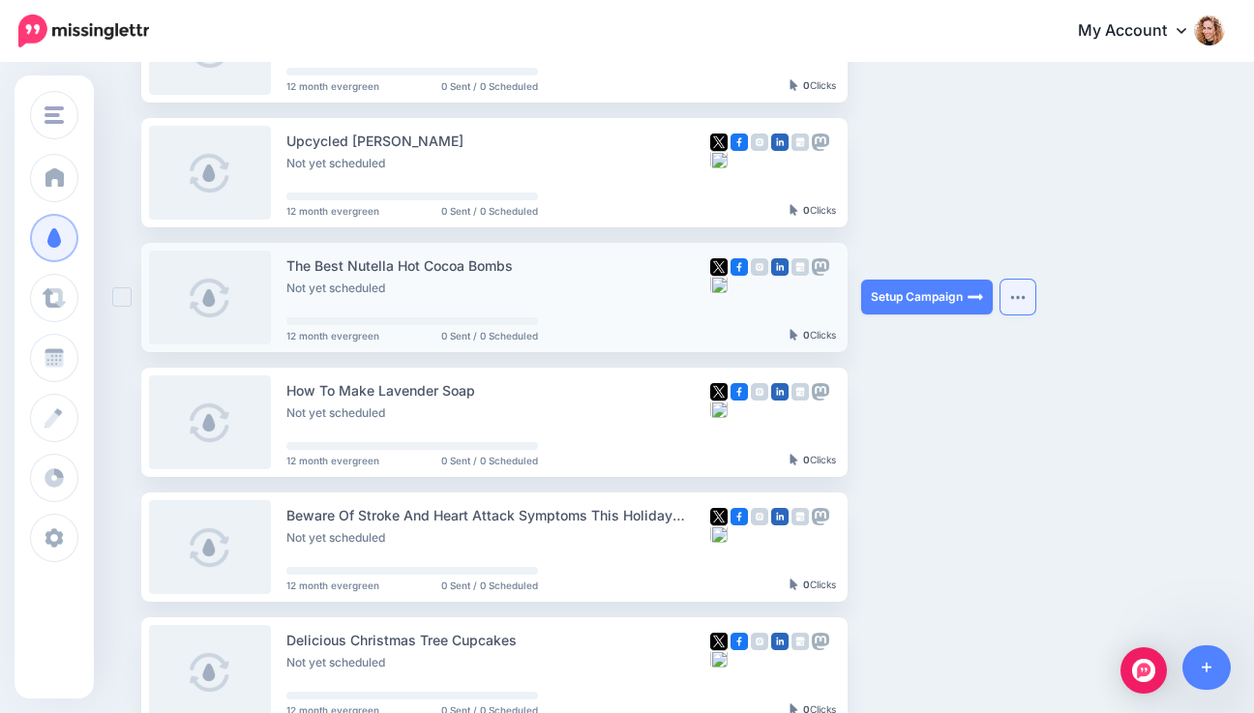
click at [1021, 296] on img "button" at bounding box center [1017, 297] width 15 height 6
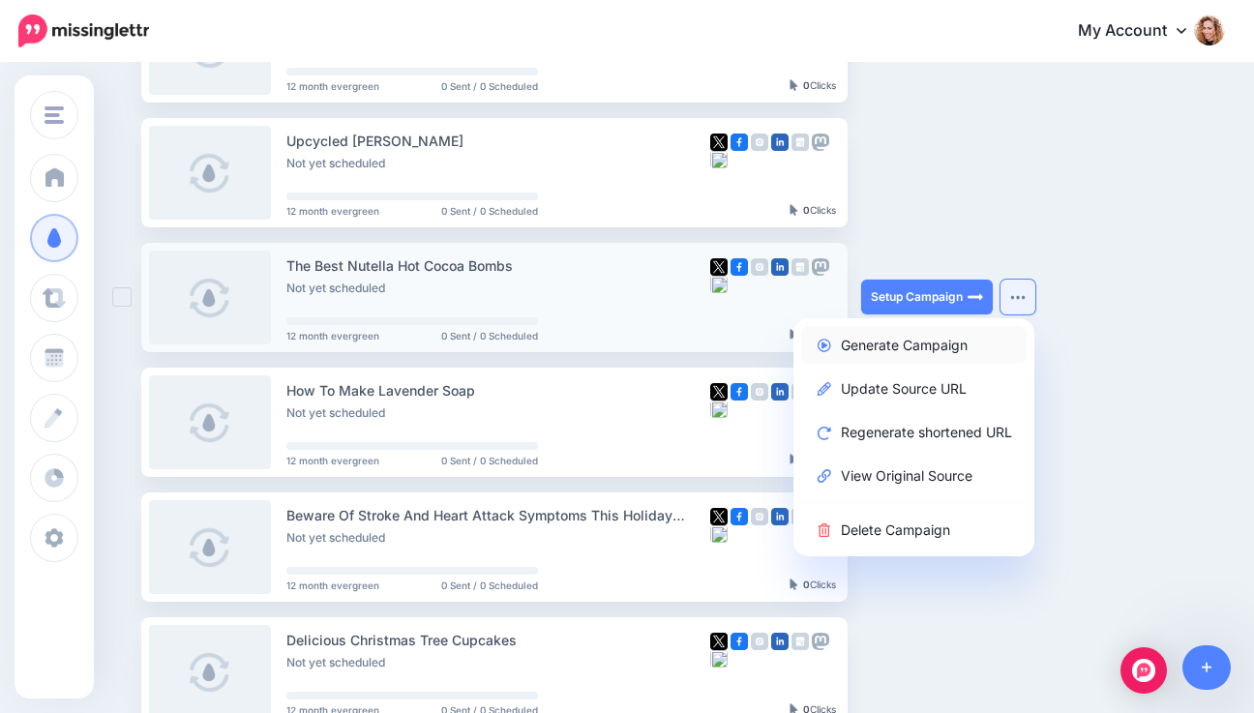
click at [917, 339] on link "Generate Campaign" at bounding box center [913, 345] width 225 height 38
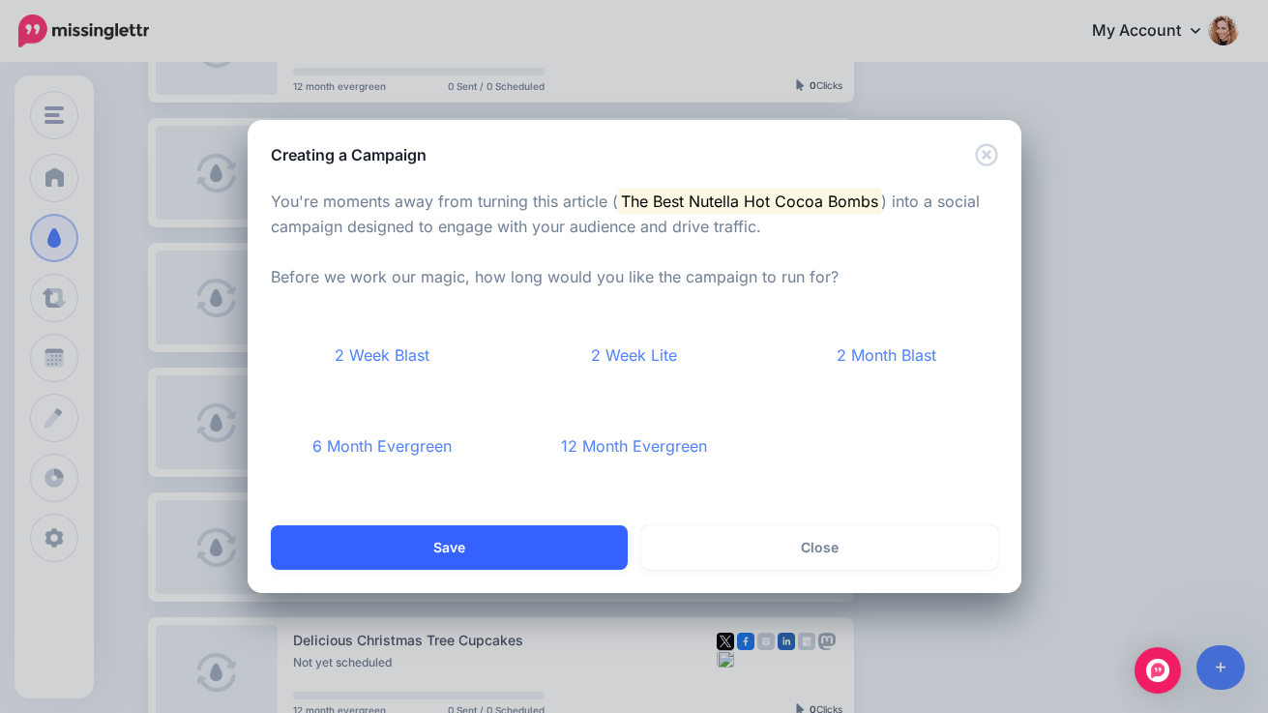
click at [518, 548] on button "Save" at bounding box center [449, 547] width 357 height 44
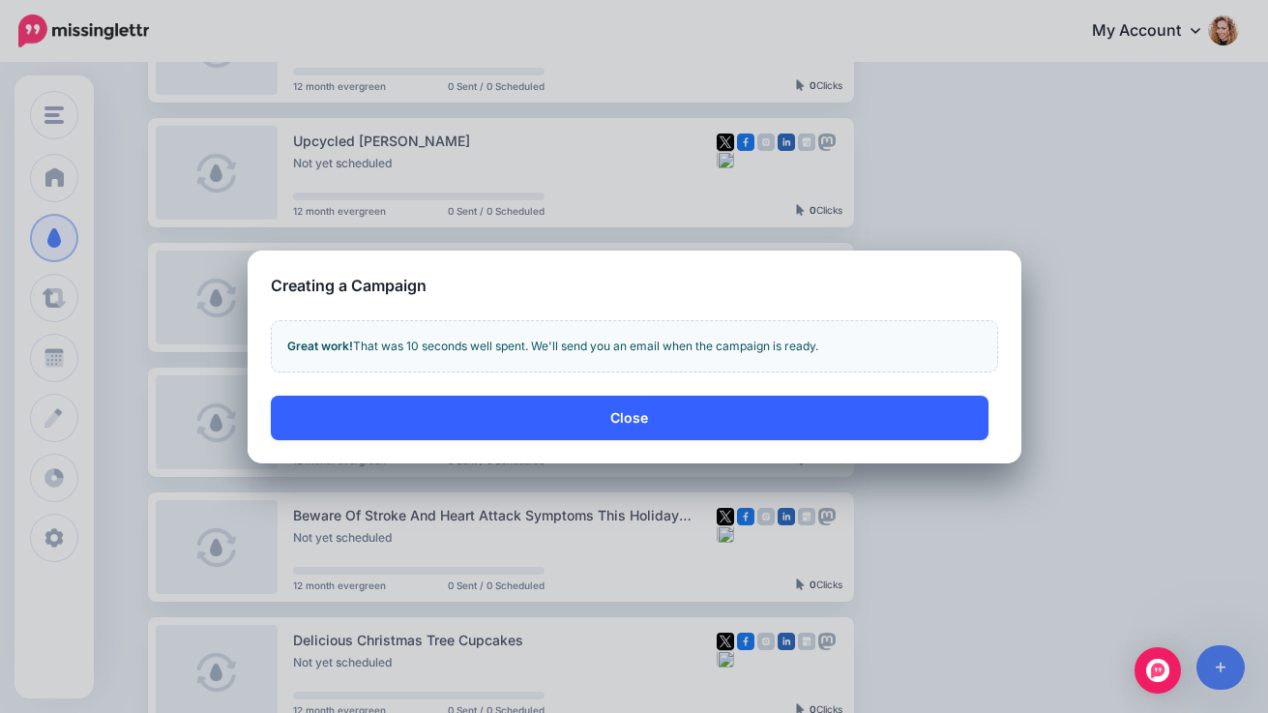
click at [659, 421] on button "Close" at bounding box center [630, 418] width 718 height 44
